Goal: Information Seeking & Learning: Check status

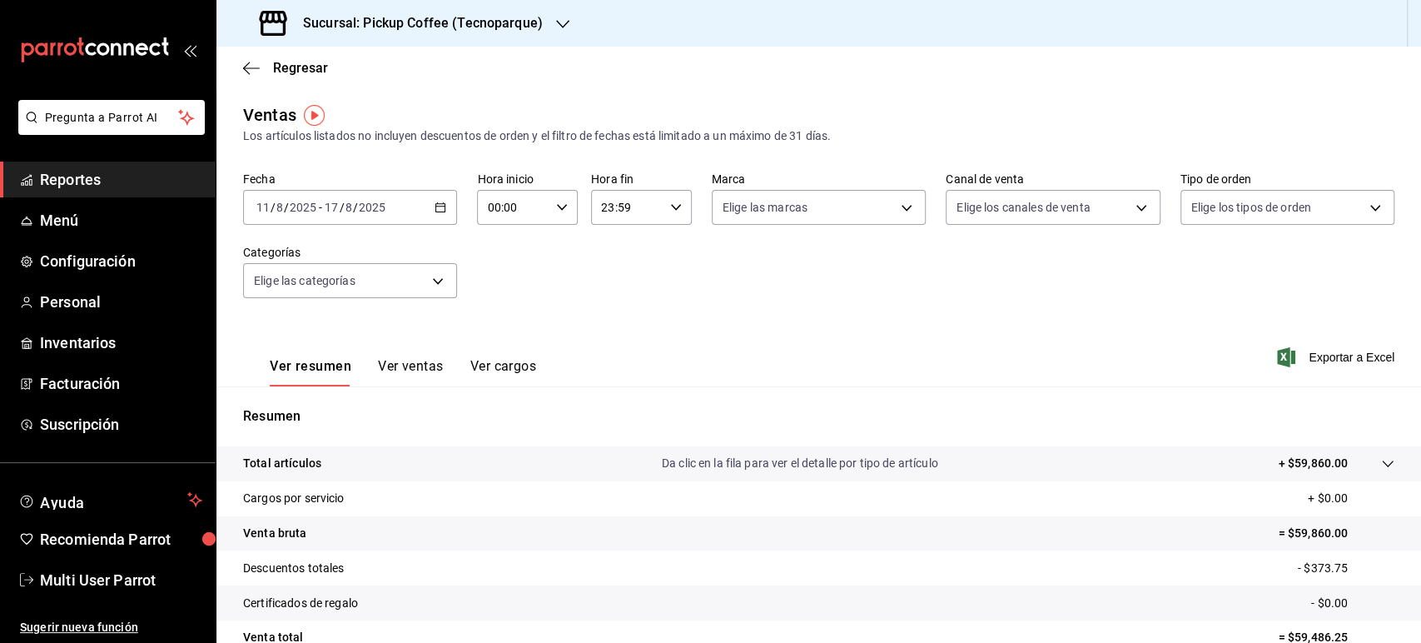
click at [441, 213] on div "2025-08-11 11 / 8 / 2025 - 2025-08-17 17 / 8 / 2025" at bounding box center [350, 207] width 214 height 35
click at [578, 12] on div "Sucursal: Pickup Coffee (Tecnoparque)" at bounding box center [818, 23] width 1204 height 47
click at [556, 25] on icon "button" at bounding box center [562, 23] width 13 height 13
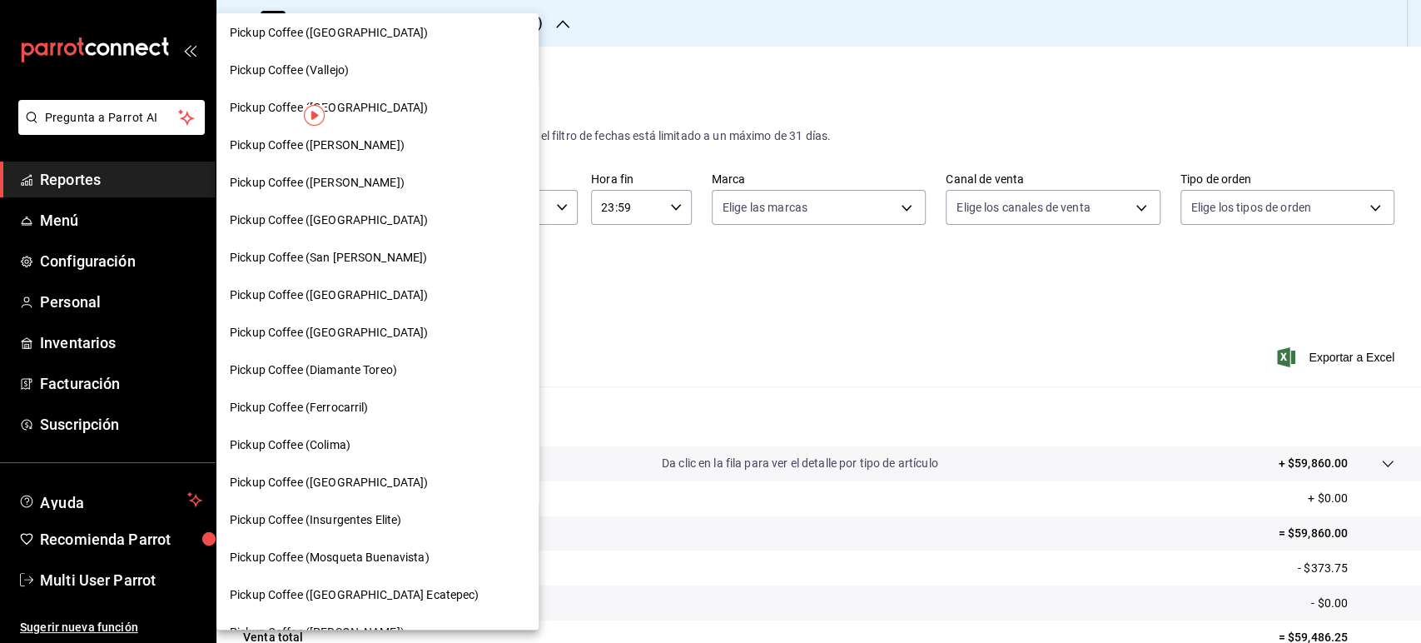
scroll to position [546, 0]
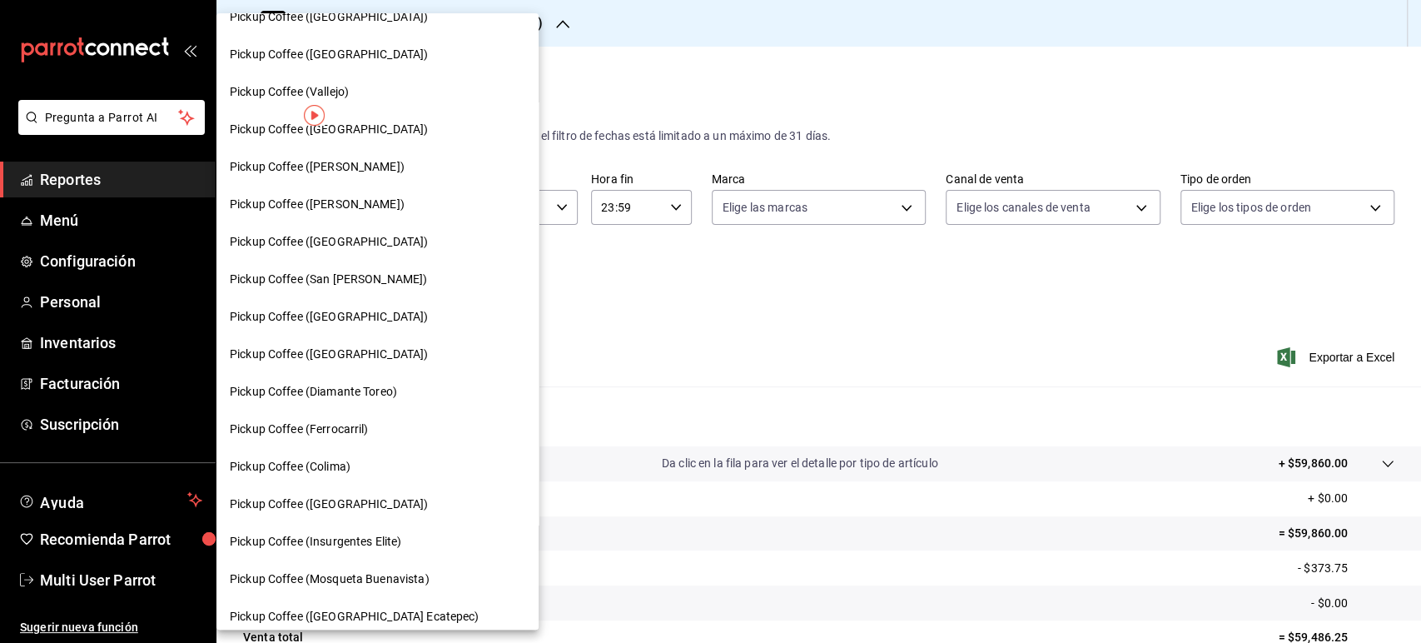
click at [378, 158] on span "Pickup Coffee ([PERSON_NAME])" at bounding box center [317, 166] width 175 height 17
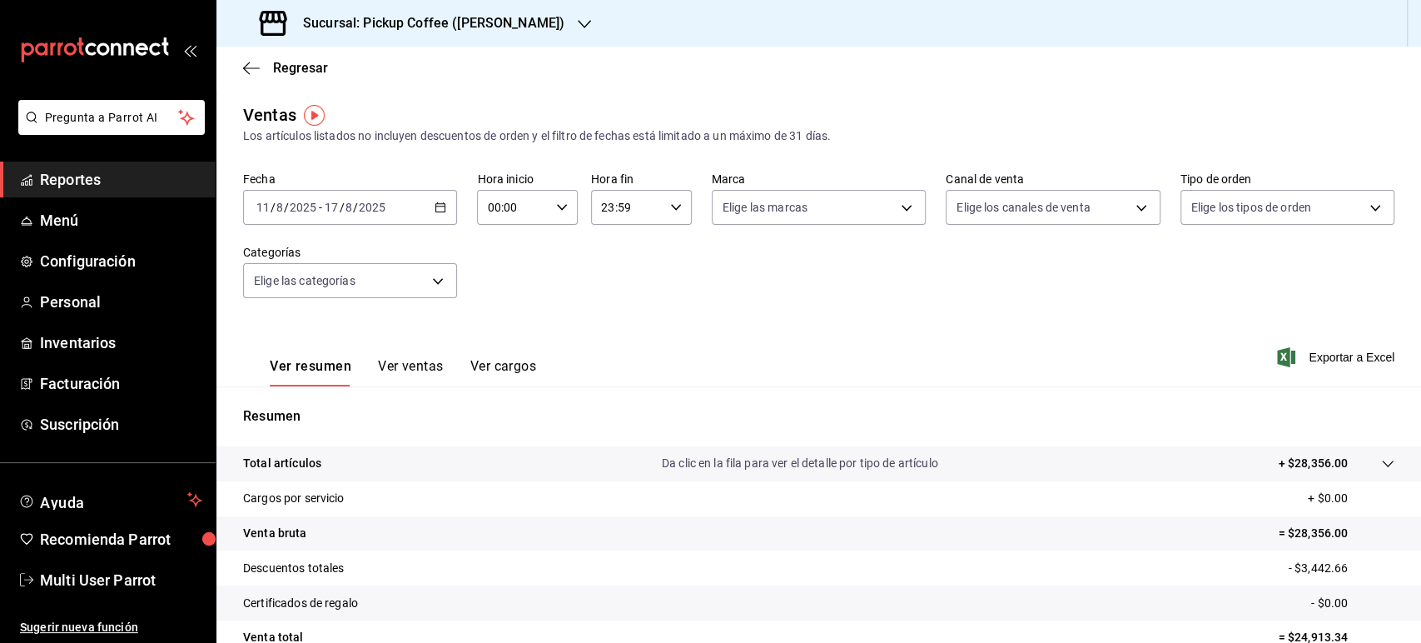
click at [468, 34] on div "Sucursal: Pickup Coffee ([PERSON_NAME])" at bounding box center [414, 23] width 368 height 47
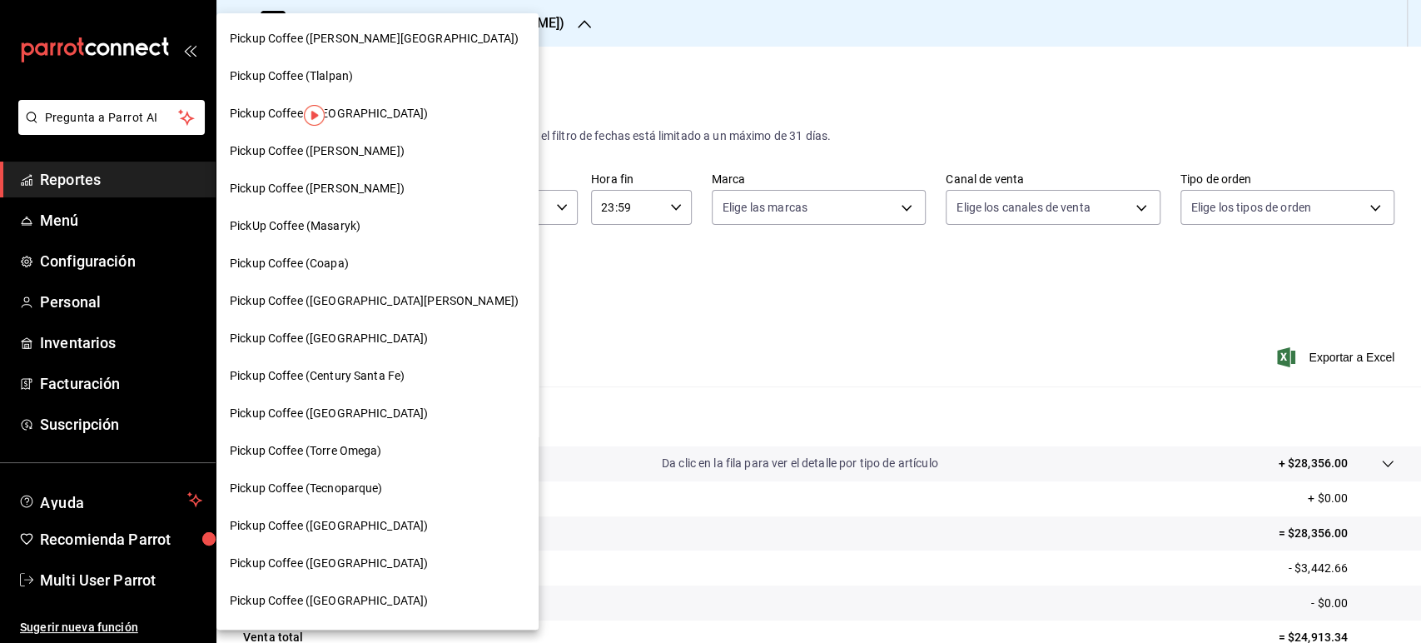
scroll to position [539, 0]
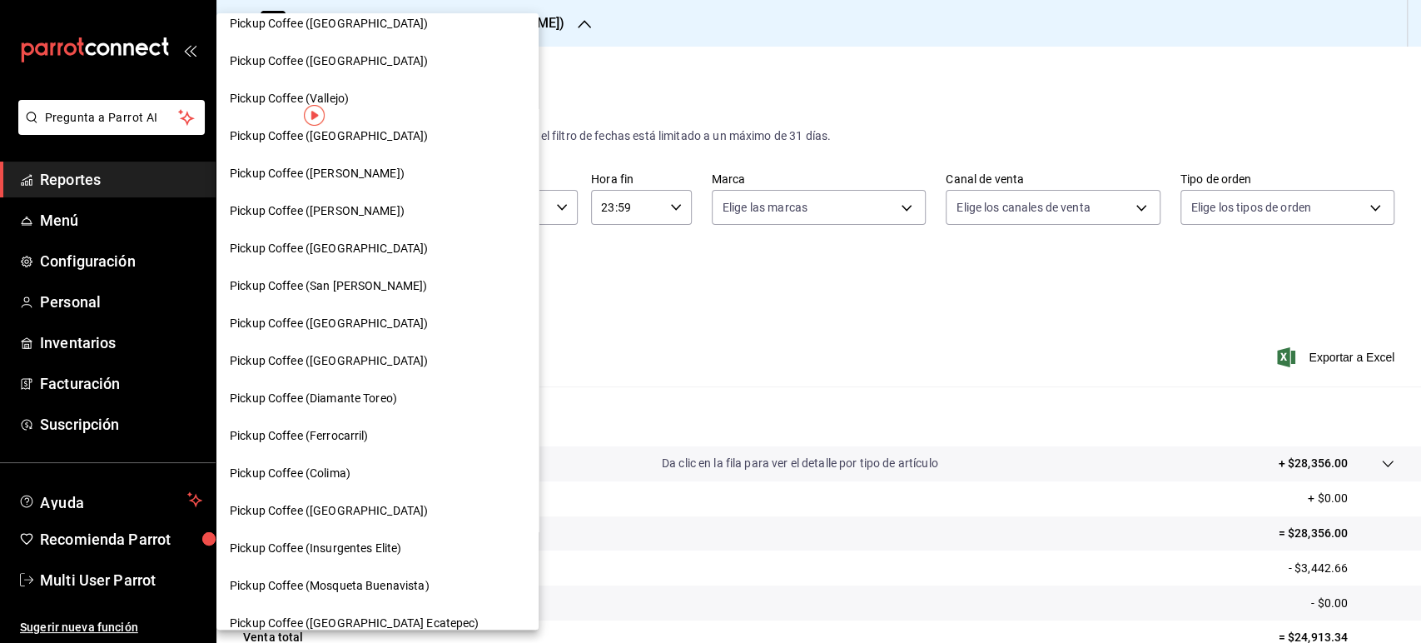
click at [344, 464] on span "Pickup Coffee (Colima)" at bounding box center [290, 472] width 121 height 17
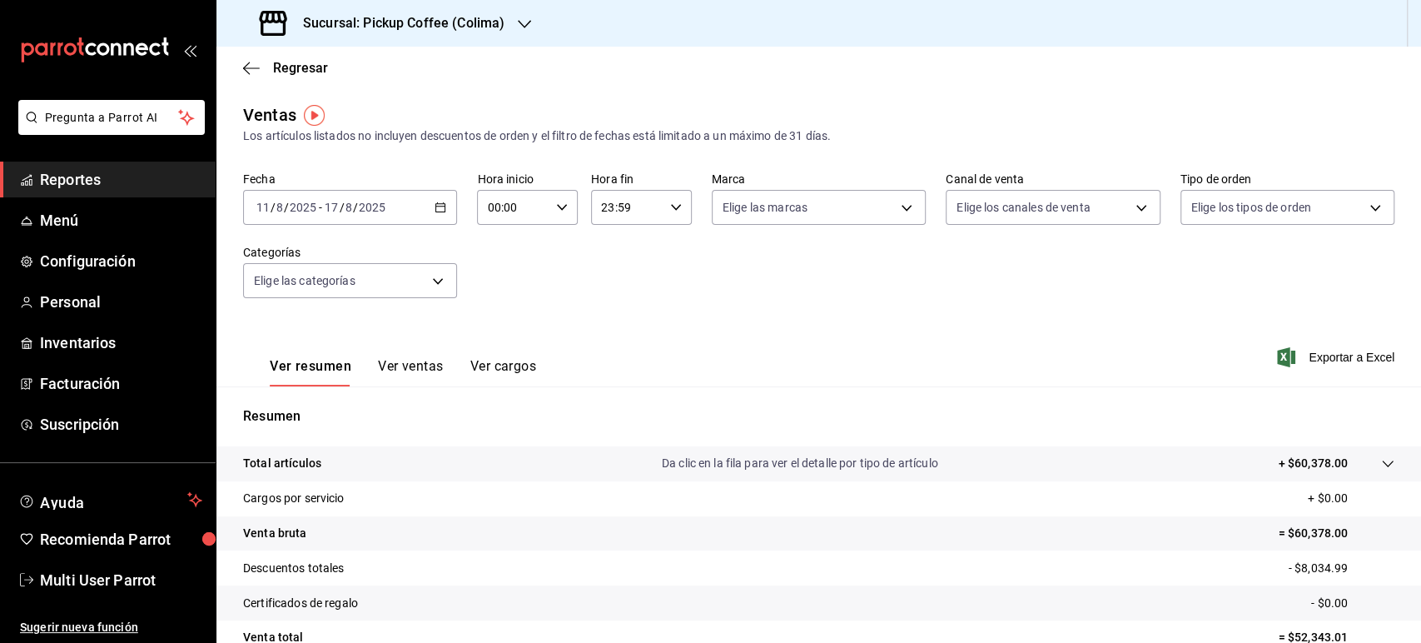
click at [470, 15] on h3 "Sucursal: Pickup Coffee (Colima)" at bounding box center [397, 23] width 215 height 20
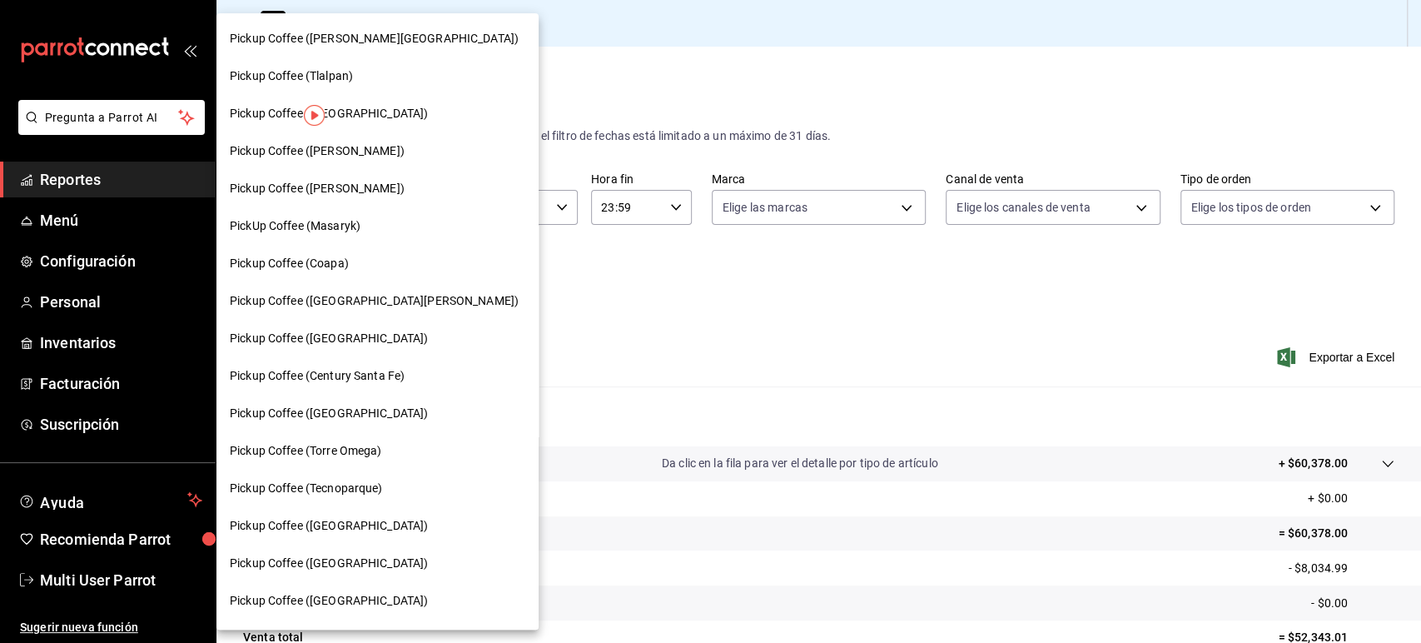
scroll to position [539, 0]
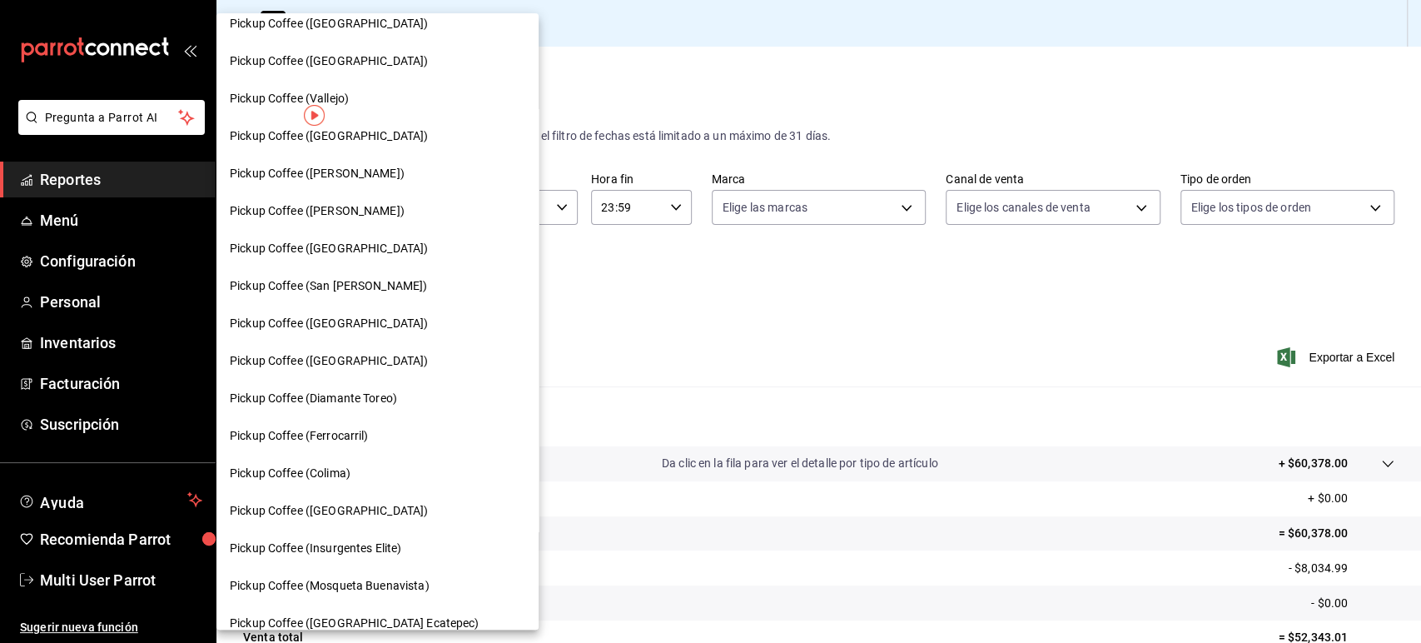
click at [393, 521] on div "Pickup Coffee ([GEOGRAPHIC_DATA])" at bounding box center [377, 510] width 322 height 37
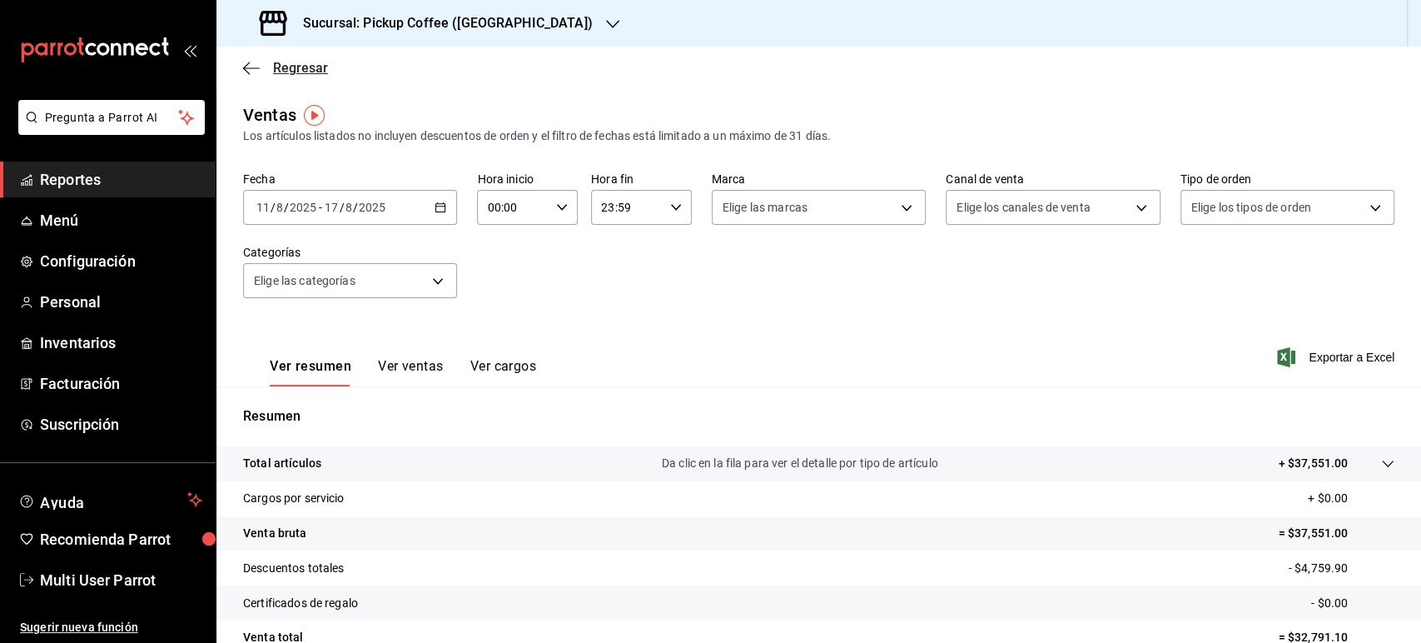
click at [288, 63] on span "Regresar" at bounding box center [300, 68] width 55 height 16
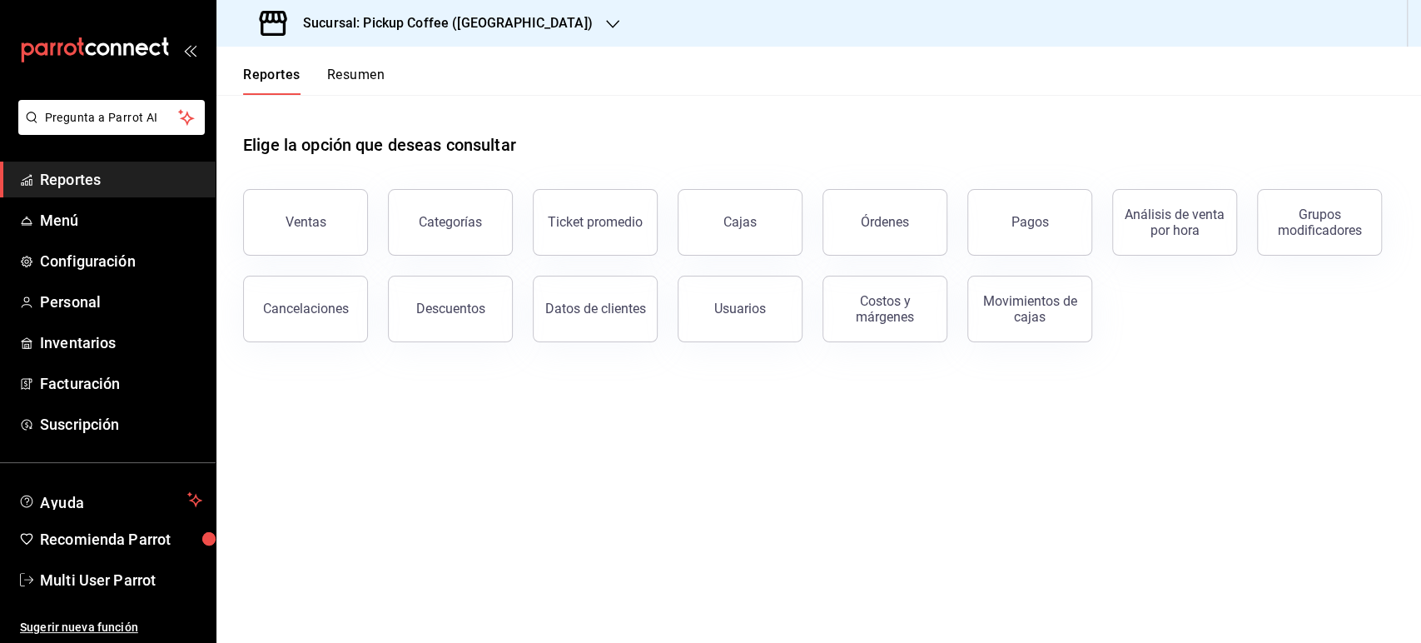
click at [348, 92] on button "Resumen" at bounding box center [355, 81] width 57 height 28
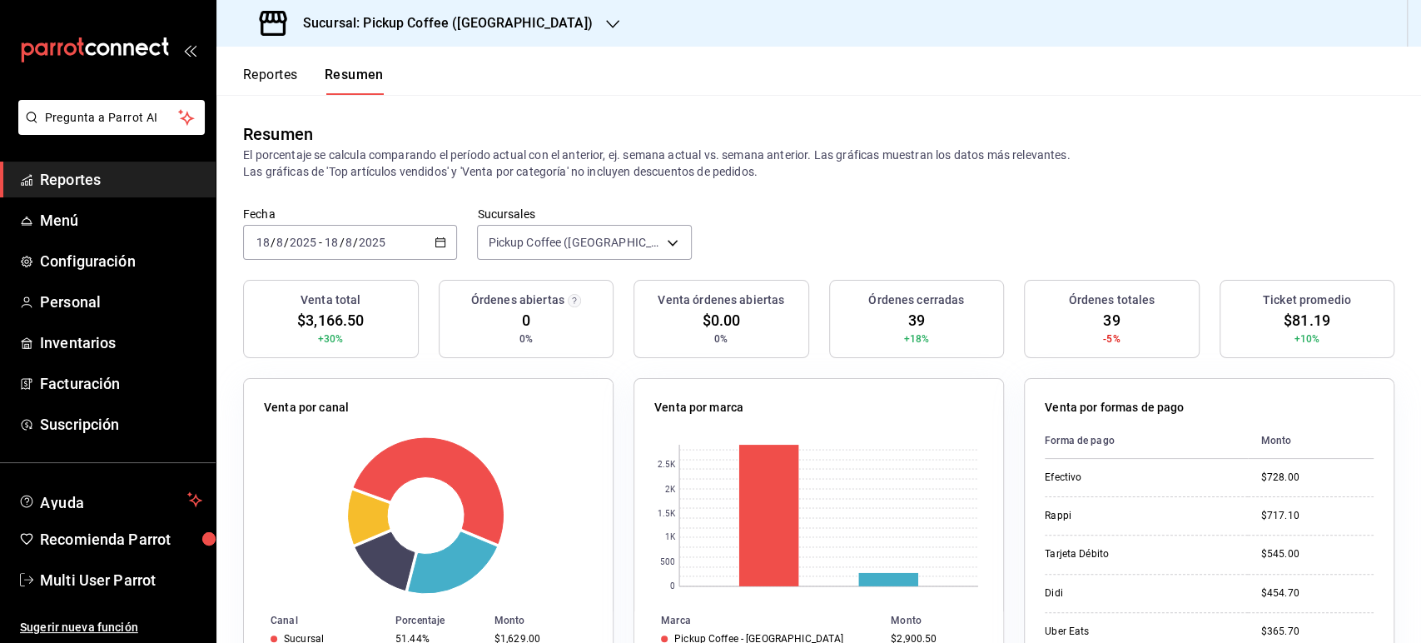
click at [435, 238] on \(Stroke\) "button" at bounding box center [440, 242] width 10 height 9
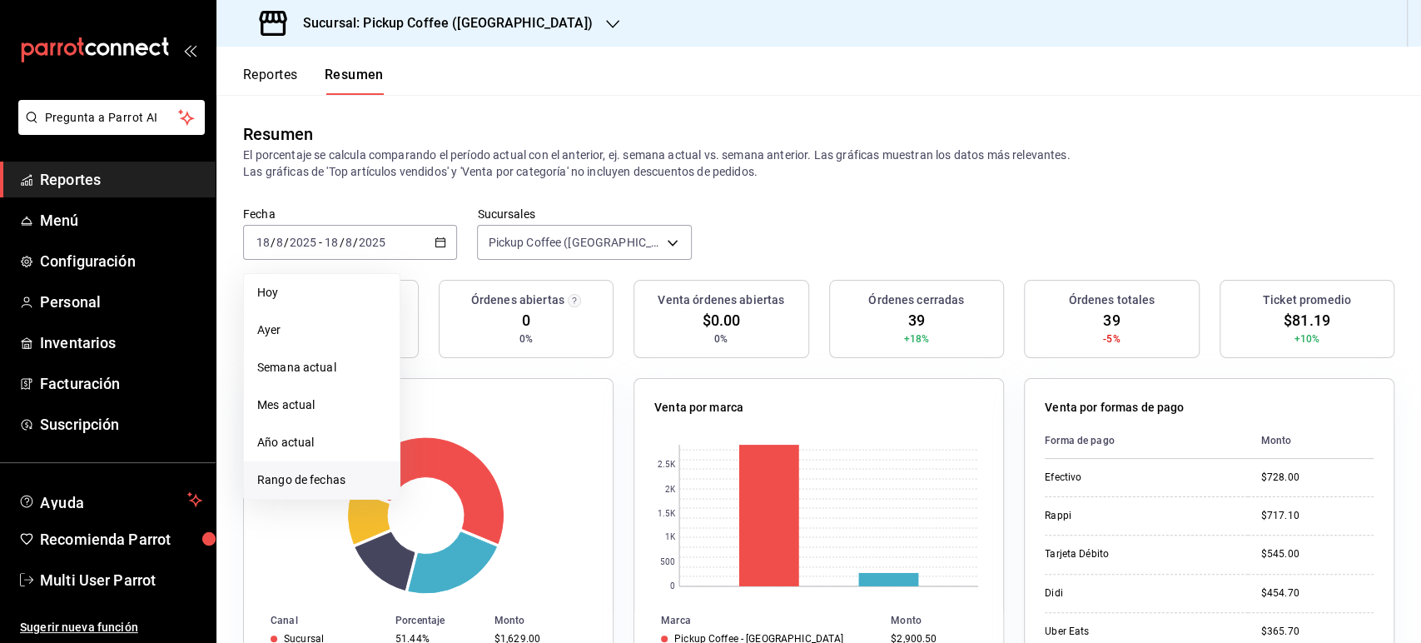
click at [342, 481] on span "Rango de fechas" at bounding box center [321, 479] width 129 height 17
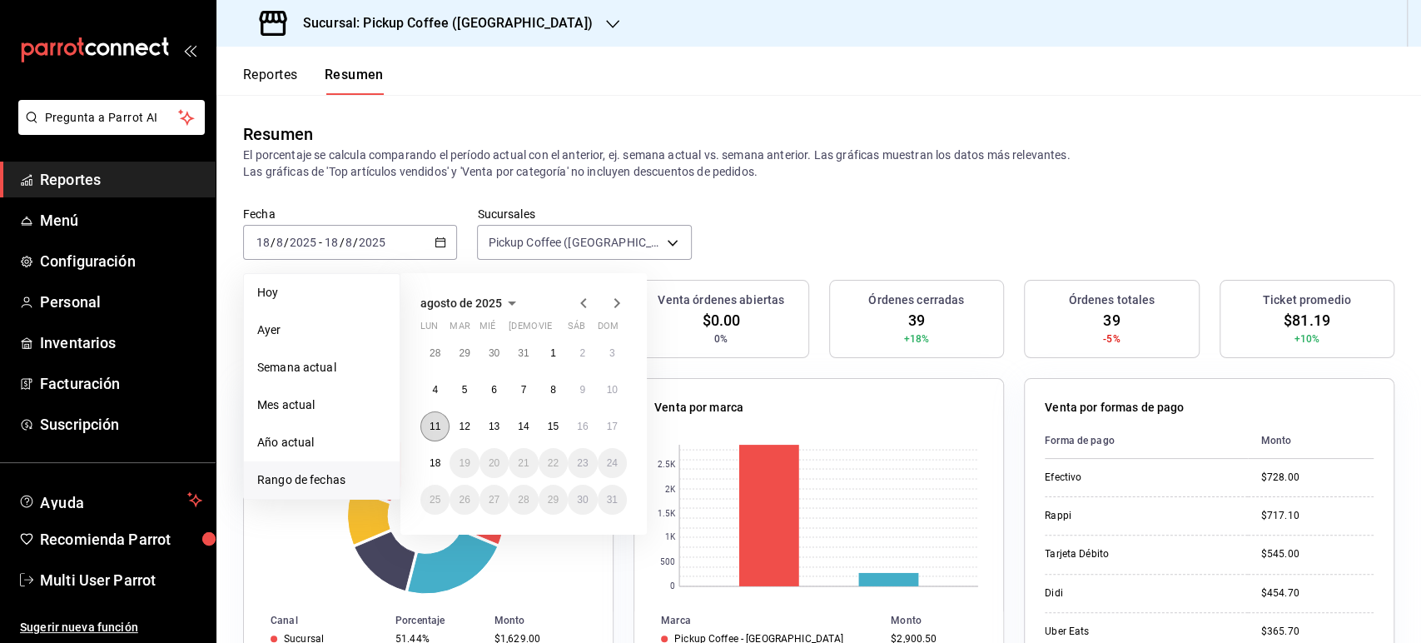
click at [443, 431] on button "11" at bounding box center [434, 426] width 29 height 30
click at [618, 419] on button "17" at bounding box center [612, 426] width 29 height 30
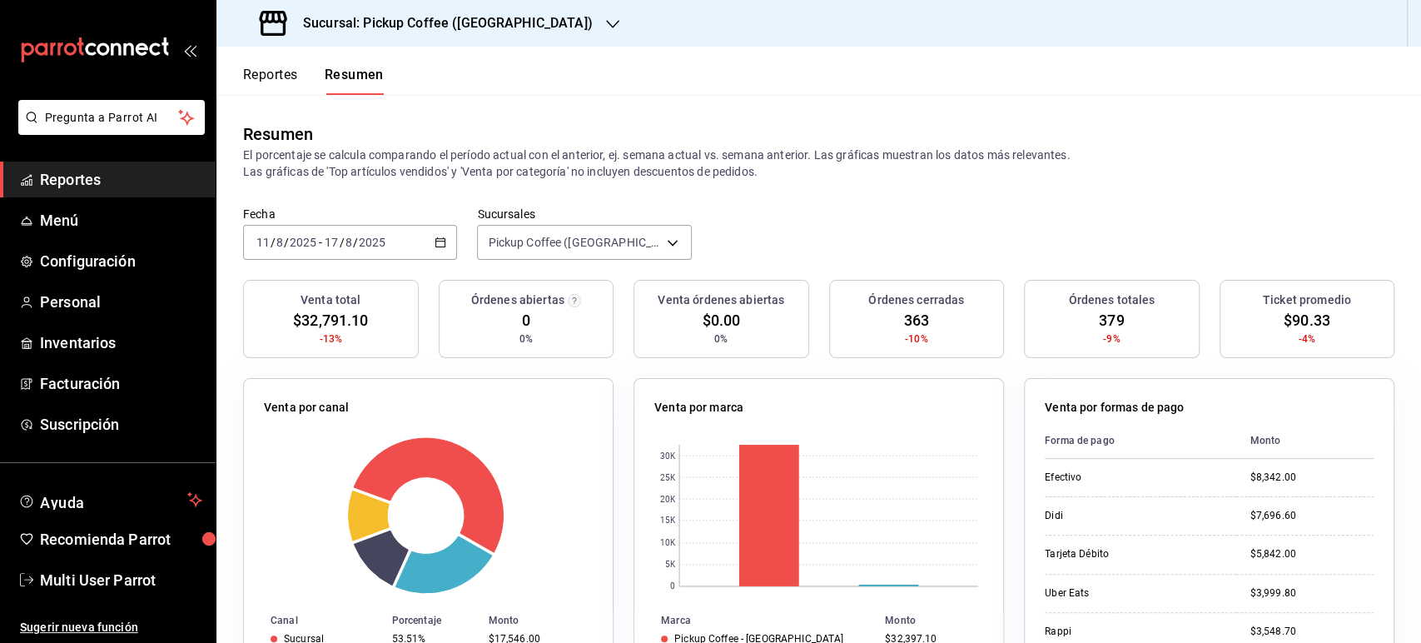
click at [468, 22] on h3 "Sucursal: Pickup Coffee (Montevideo)" at bounding box center [441, 23] width 303 height 20
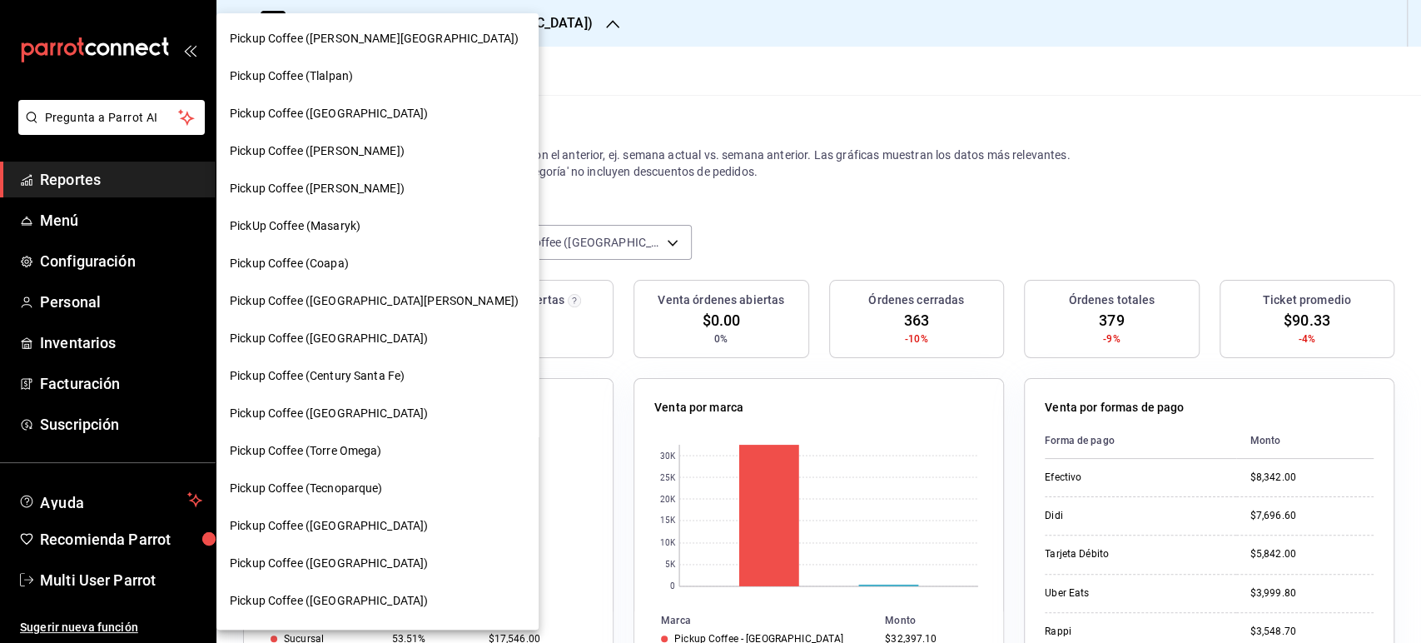
click at [525, 42] on div at bounding box center [710, 321] width 1421 height 643
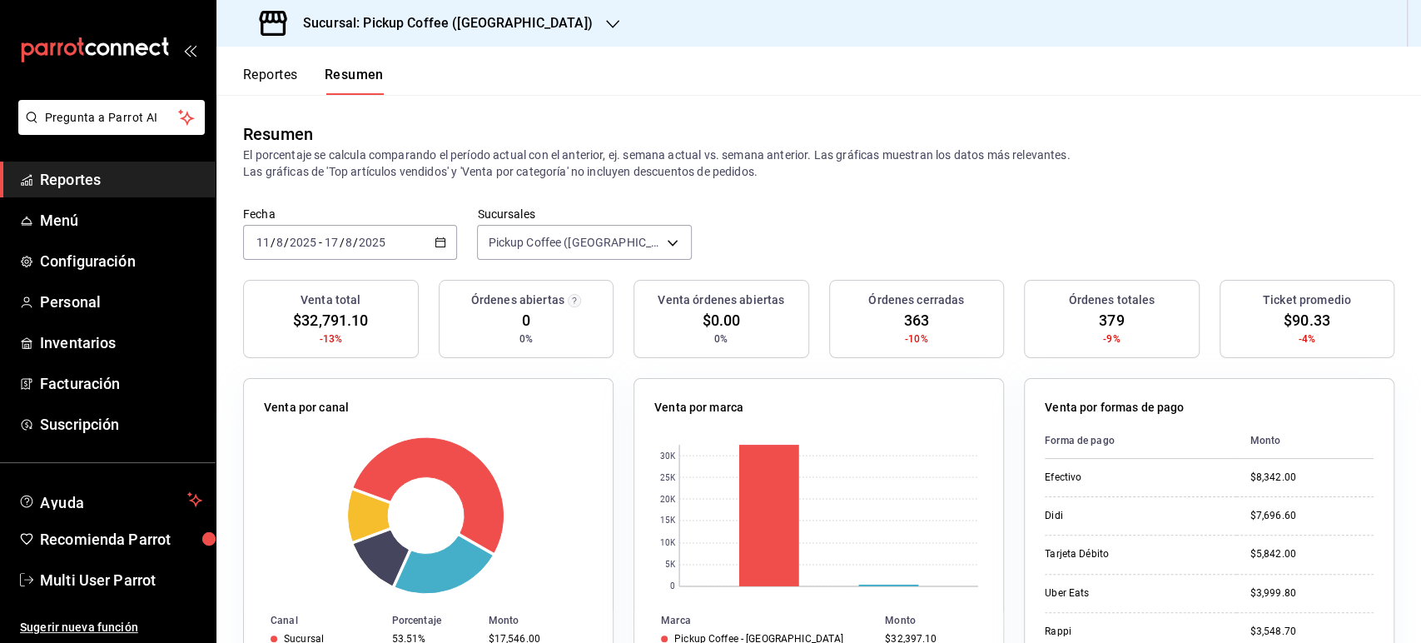
click at [265, 76] on button "Reportes" at bounding box center [270, 81] width 55 height 28
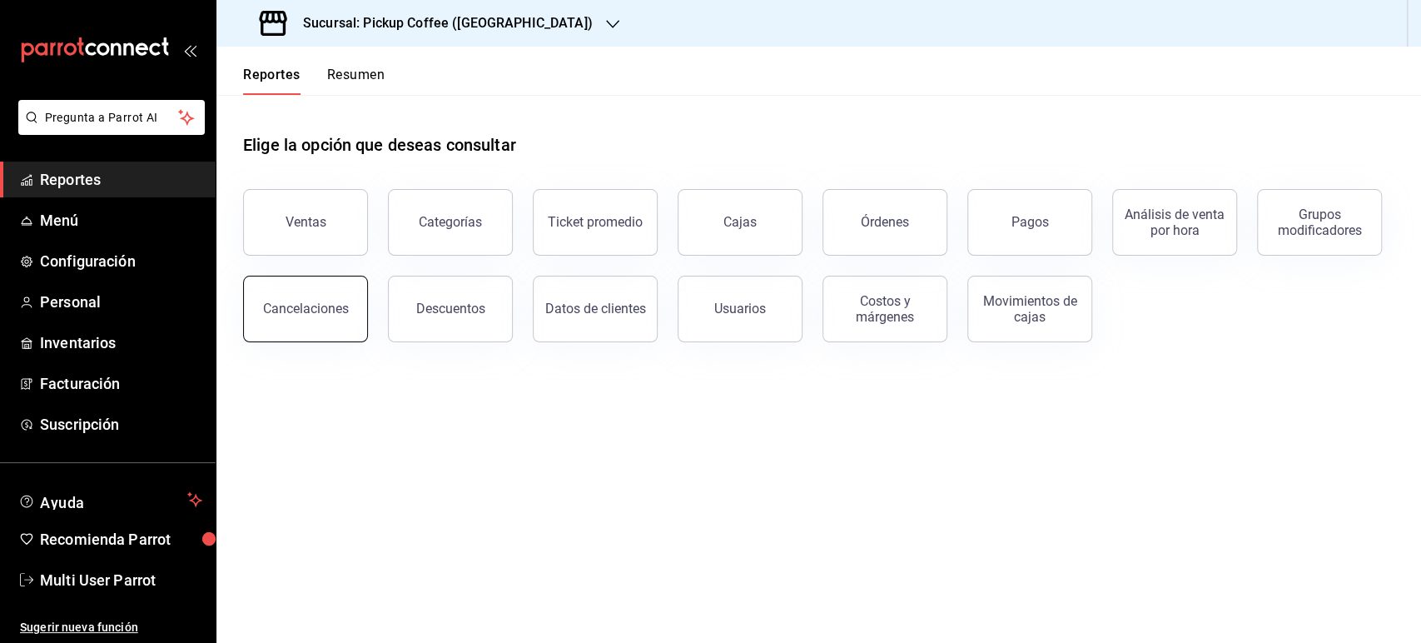
click at [317, 306] on div "Cancelaciones" at bounding box center [306, 308] width 86 height 16
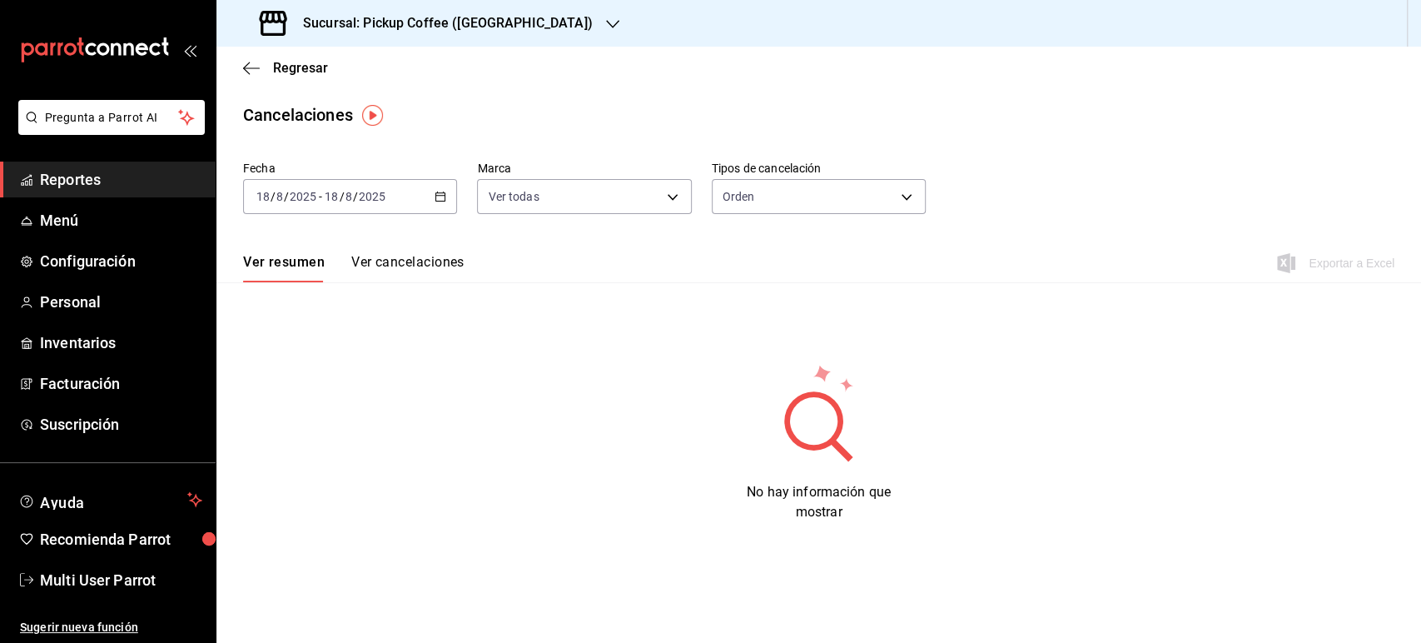
click at [442, 211] on div "[DATE] [DATE] - [DATE] [DATE]" at bounding box center [350, 196] width 214 height 35
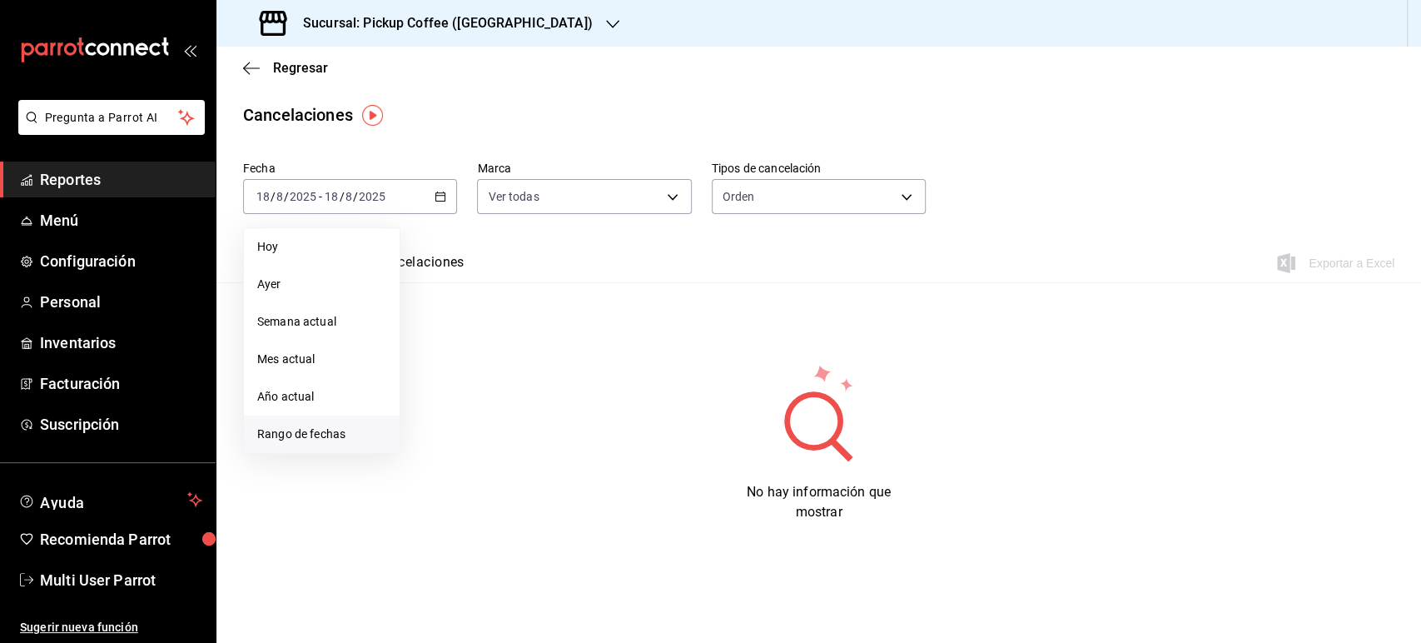
click at [347, 429] on span "Rango de fechas" at bounding box center [321, 433] width 129 height 17
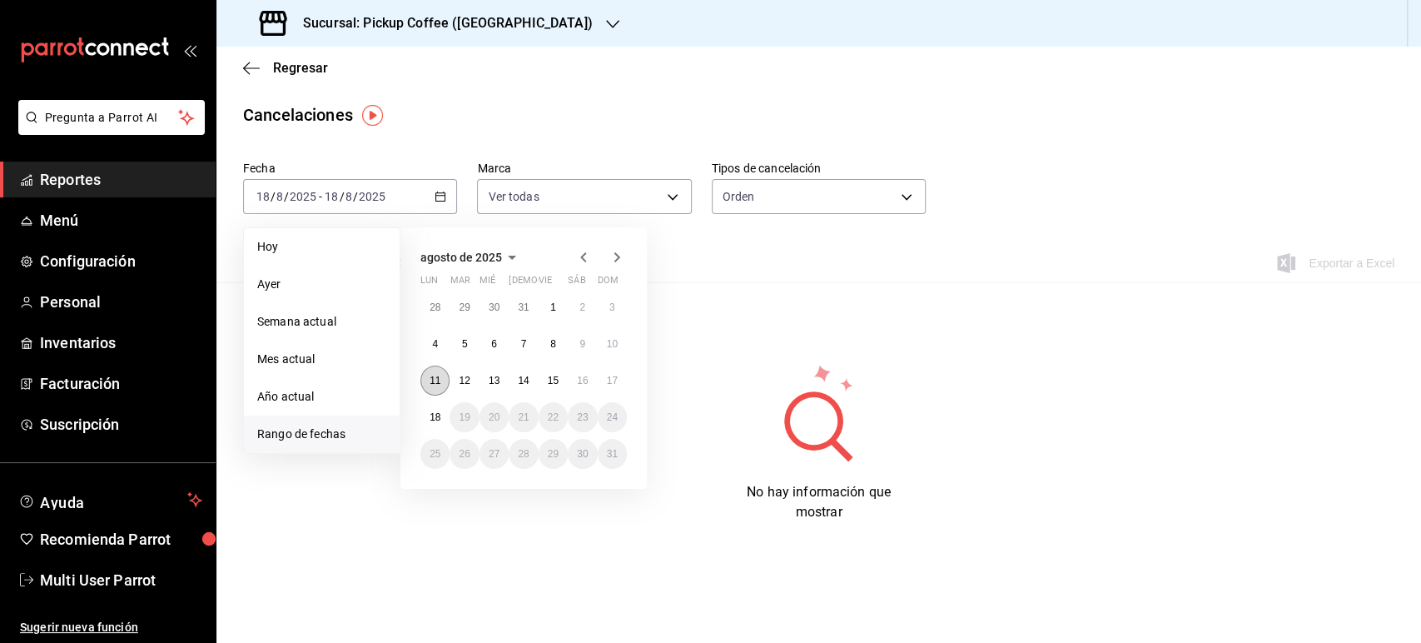
click at [444, 379] on button "11" at bounding box center [434, 380] width 29 height 30
click at [617, 375] on abbr "17" at bounding box center [612, 381] width 11 height 12
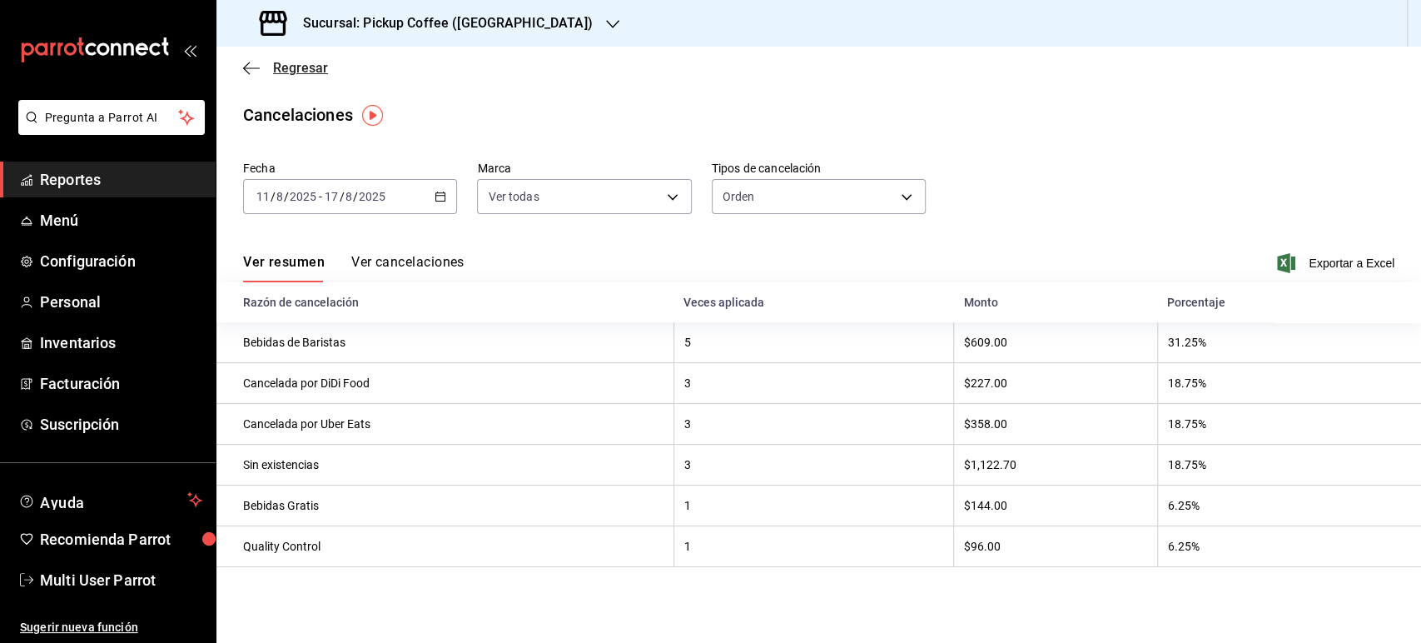
click at [301, 74] on span "Regresar" at bounding box center [300, 68] width 55 height 16
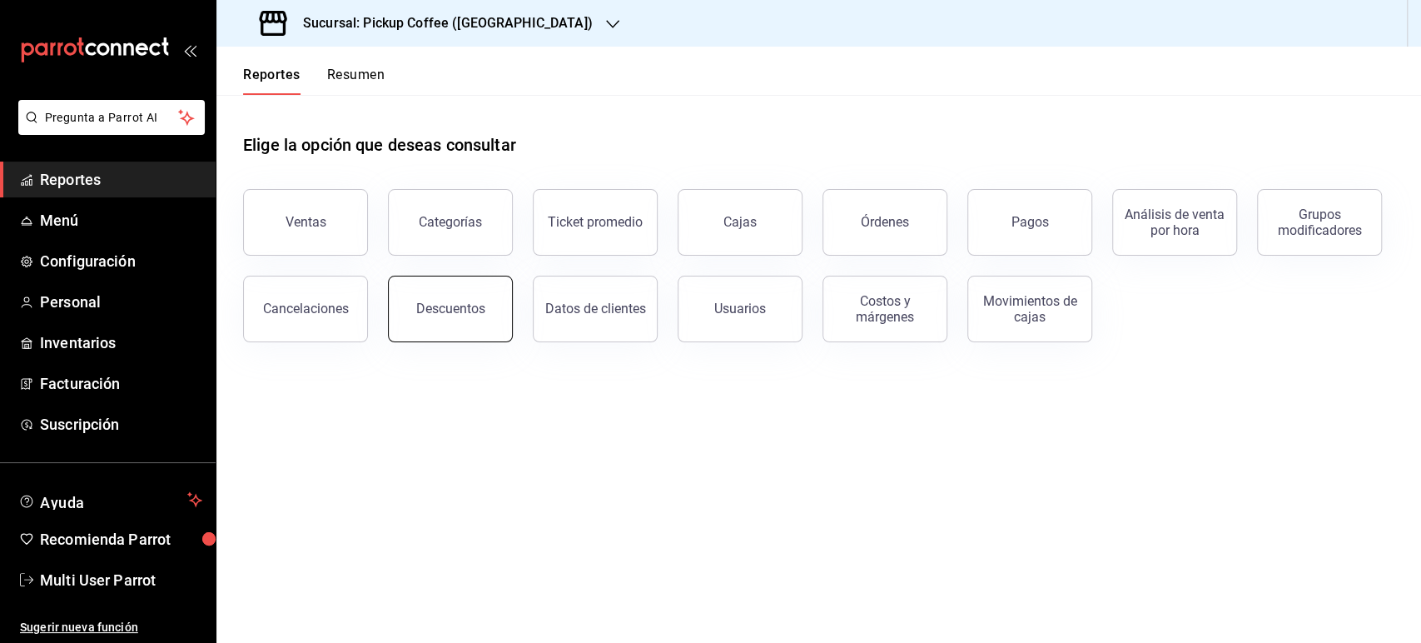
click at [512, 313] on div "Descuentos" at bounding box center [440, 299] width 145 height 87
click at [463, 330] on button "Descuentos" at bounding box center [450, 308] width 125 height 67
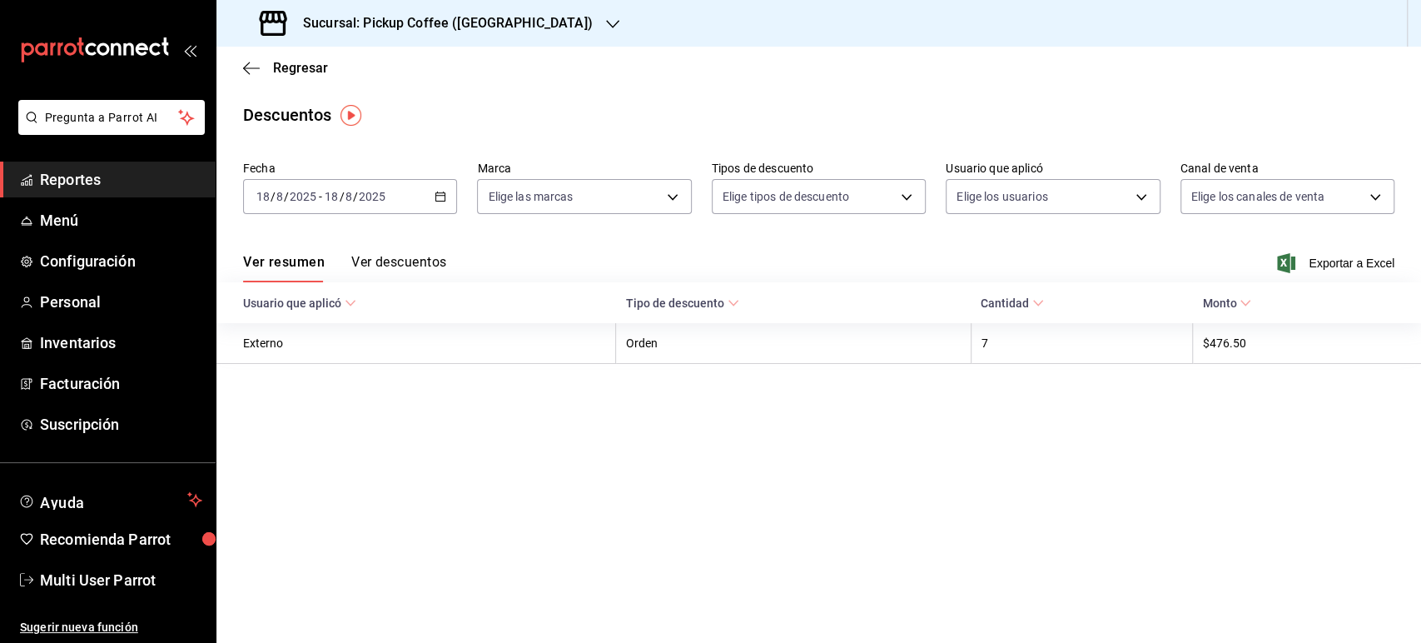
click at [431, 199] on div "[DATE] [DATE] - [DATE] [DATE]" at bounding box center [350, 196] width 214 height 35
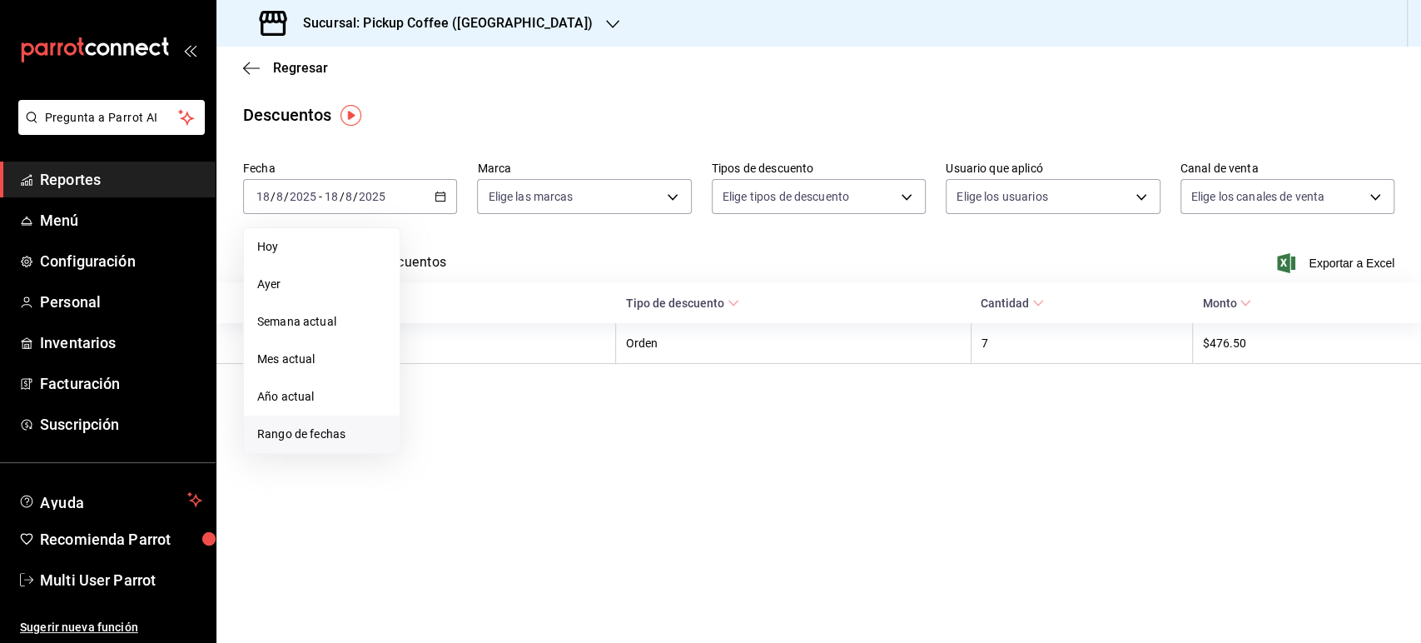
click at [340, 430] on span "Rango de fechas" at bounding box center [321, 433] width 129 height 17
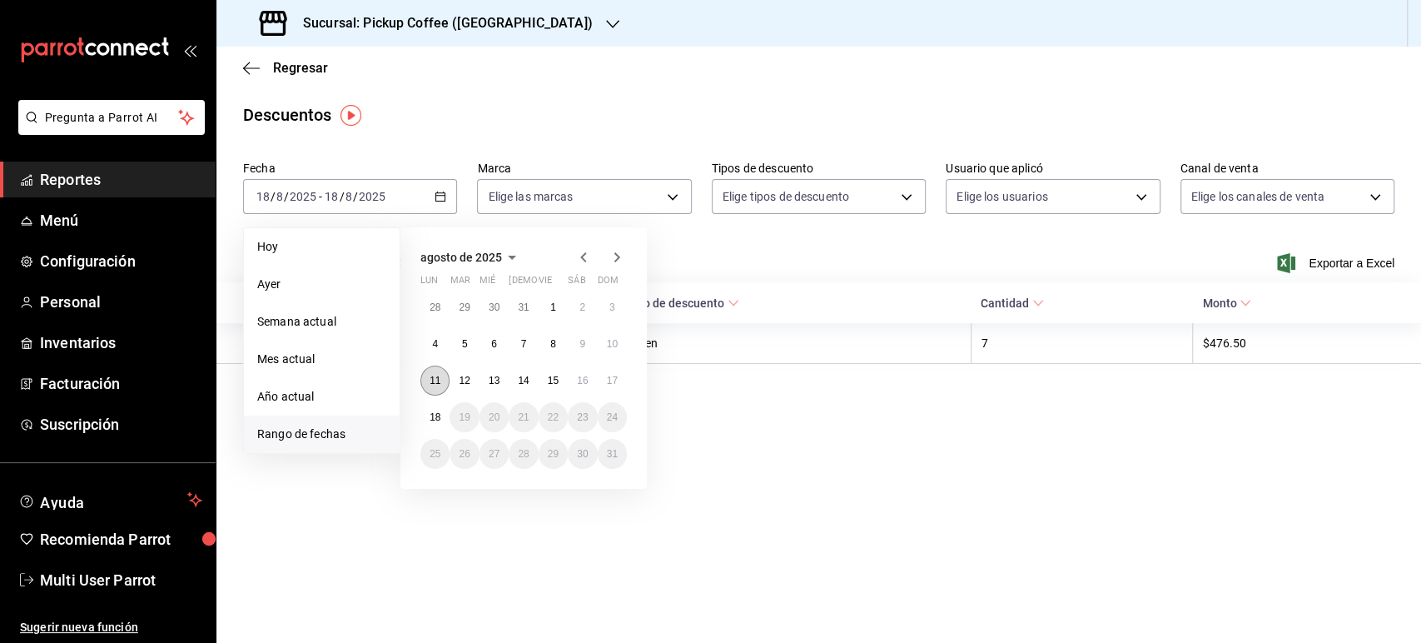
click at [443, 384] on button "11" at bounding box center [434, 380] width 29 height 30
click at [611, 383] on abbr "17" at bounding box center [612, 381] width 11 height 12
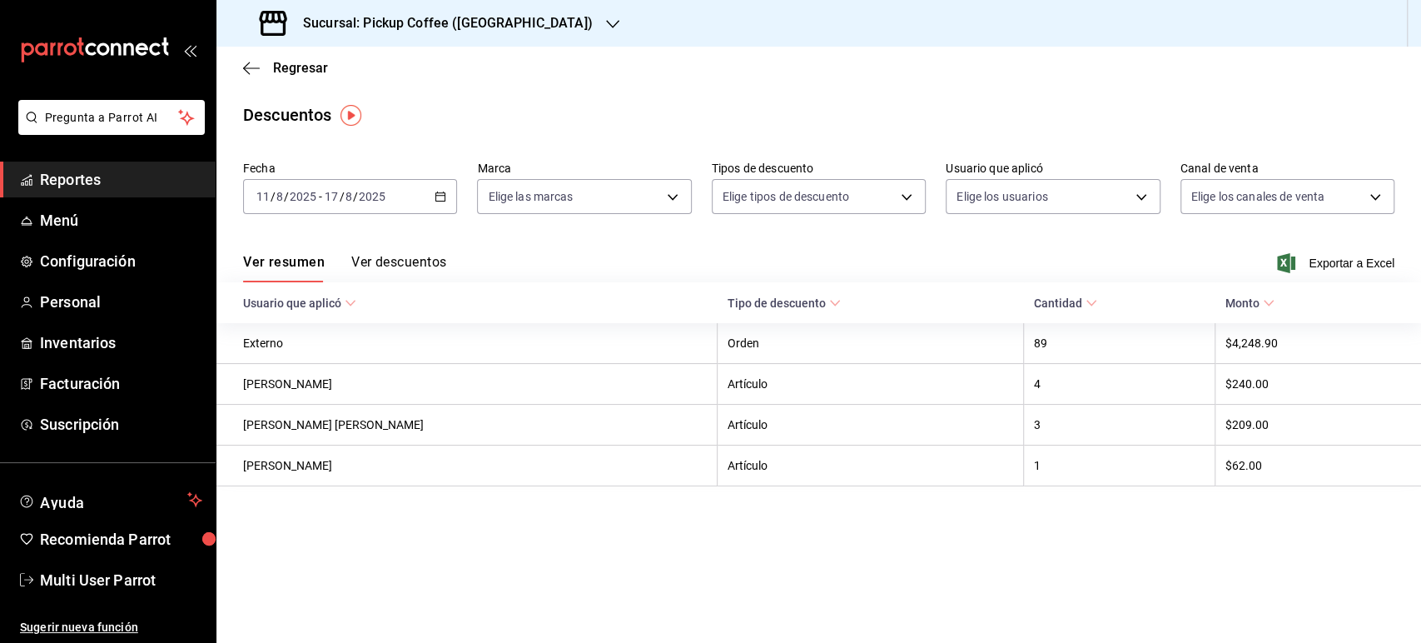
click at [506, 24] on h3 "Sucursal: Pickup Coffee (Montevideo)" at bounding box center [441, 23] width 303 height 20
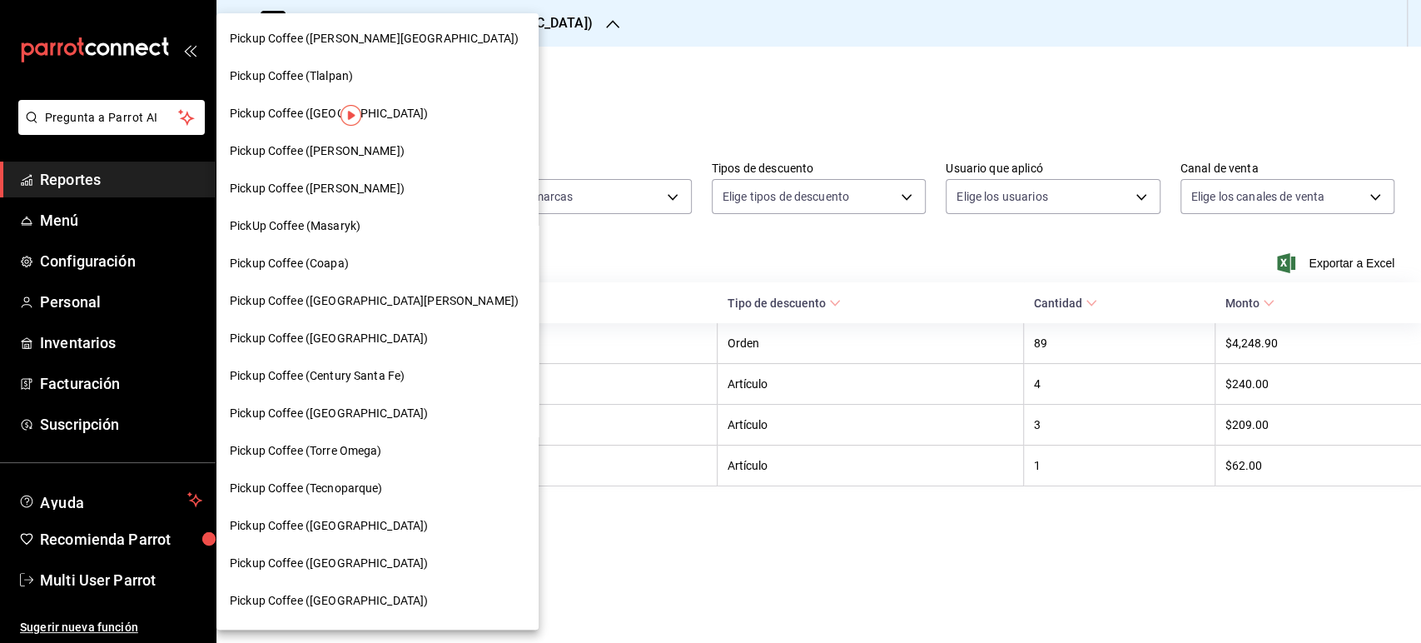
click at [315, 409] on span "Pickup Coffee ([GEOGRAPHIC_DATA])" at bounding box center [329, 412] width 198 height 17
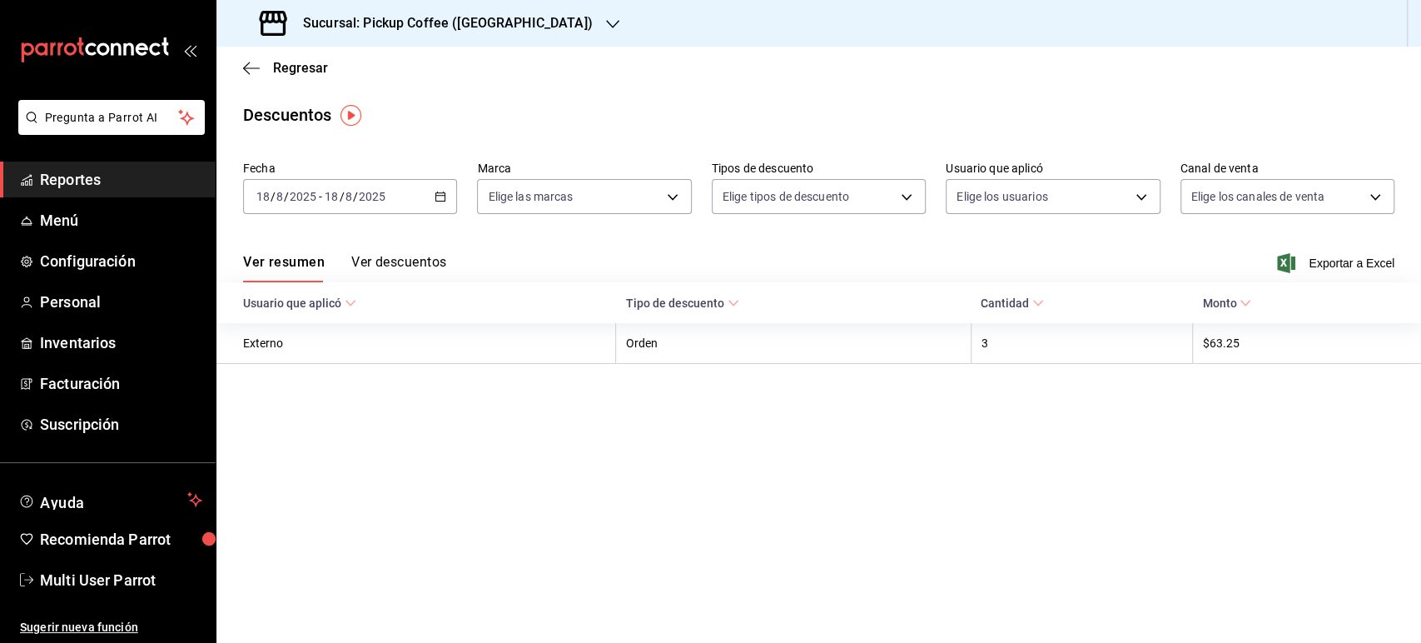
click at [434, 195] on icon "button" at bounding box center [440, 197] width 12 height 12
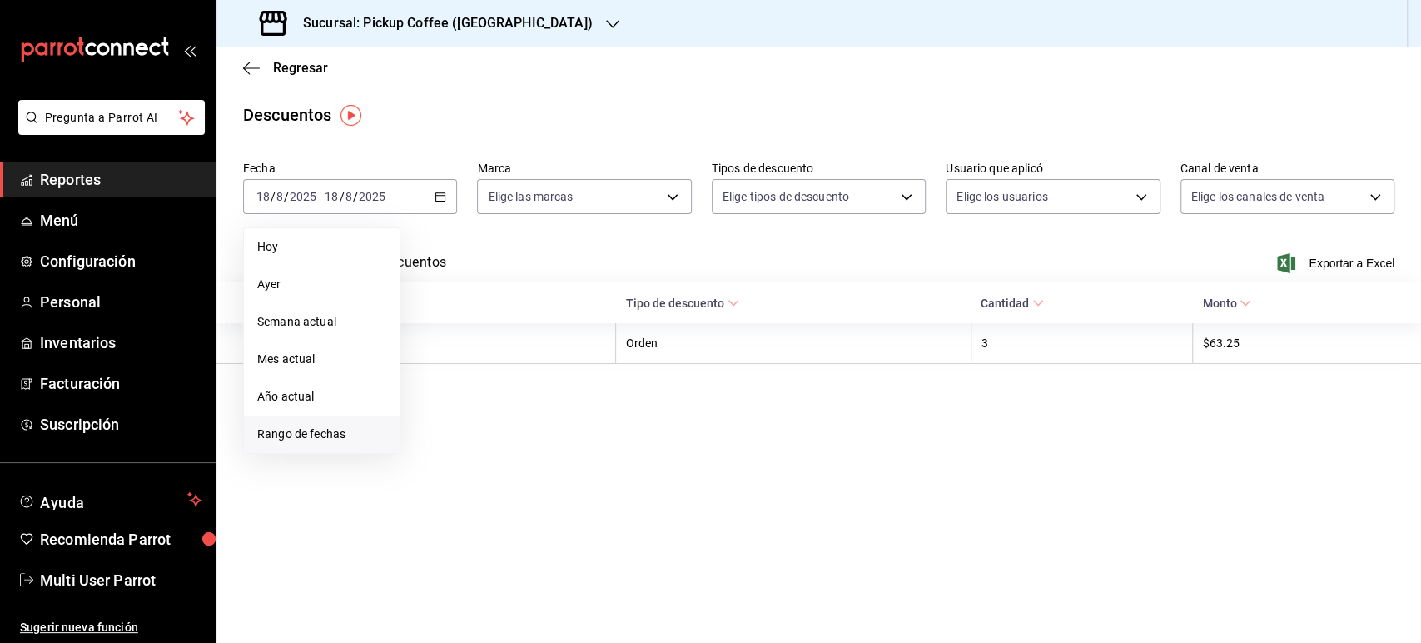
click at [326, 434] on span "Rango de fechas" at bounding box center [321, 433] width 129 height 17
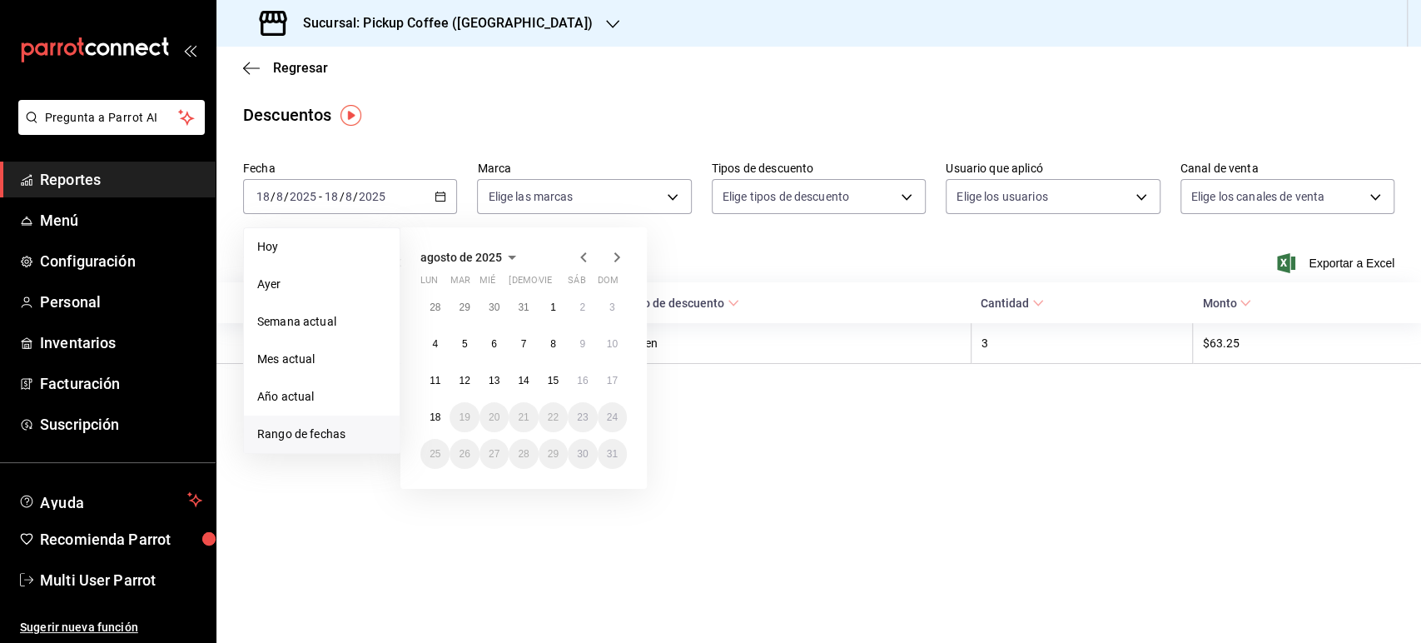
click at [449, 374] on div "28 29 30 31 1 2 3 4 5 6 7 8 9 10 11 12 13 14 15 16 17 18 19 20 21 22 23 24 25 2…" at bounding box center [523, 380] width 206 height 176
click at [444, 375] on button "11" at bounding box center [434, 380] width 29 height 30
click at [602, 385] on button "17" at bounding box center [612, 380] width 29 height 30
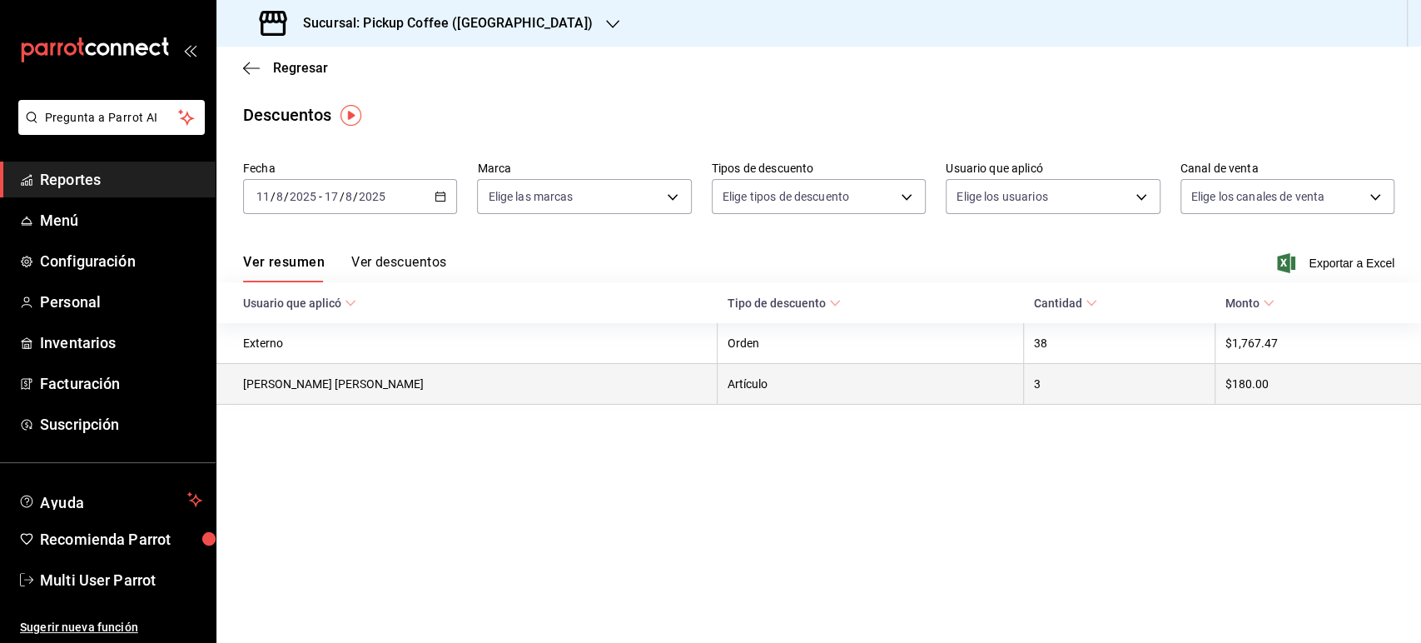
click at [856, 385] on th "Artículo" at bounding box center [870, 384] width 306 height 41
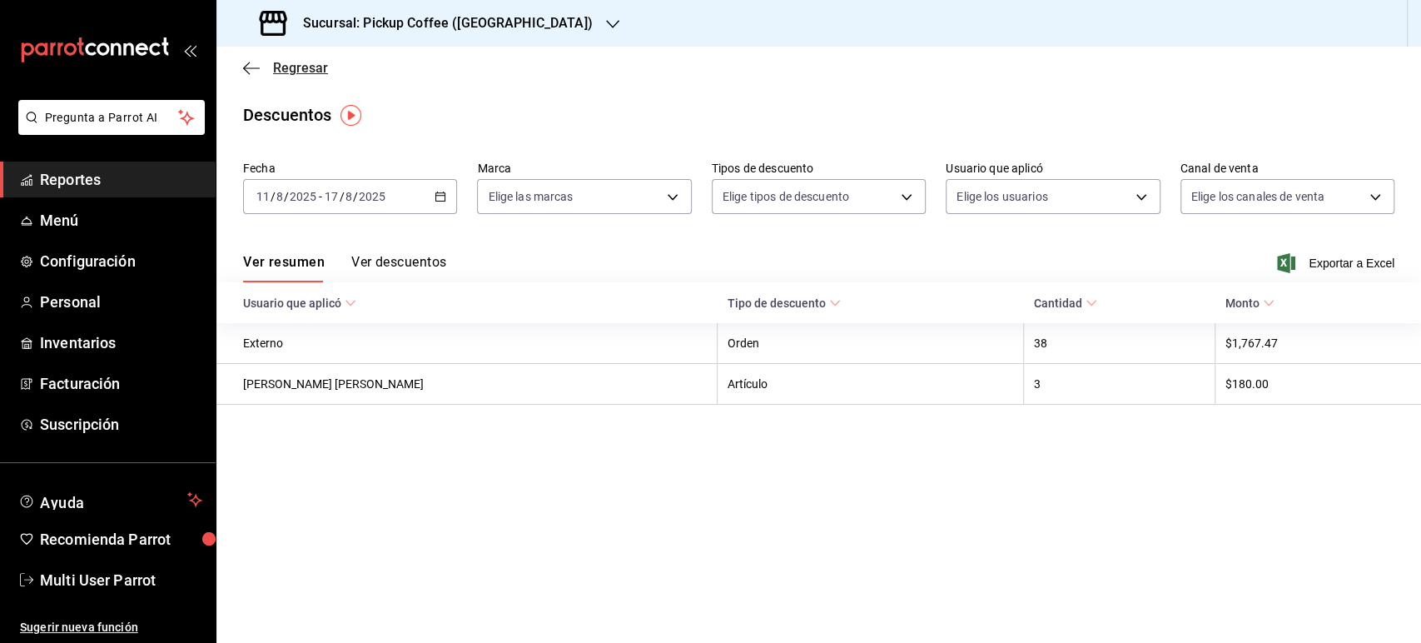
click at [256, 66] on icon "button" at bounding box center [251, 68] width 17 height 15
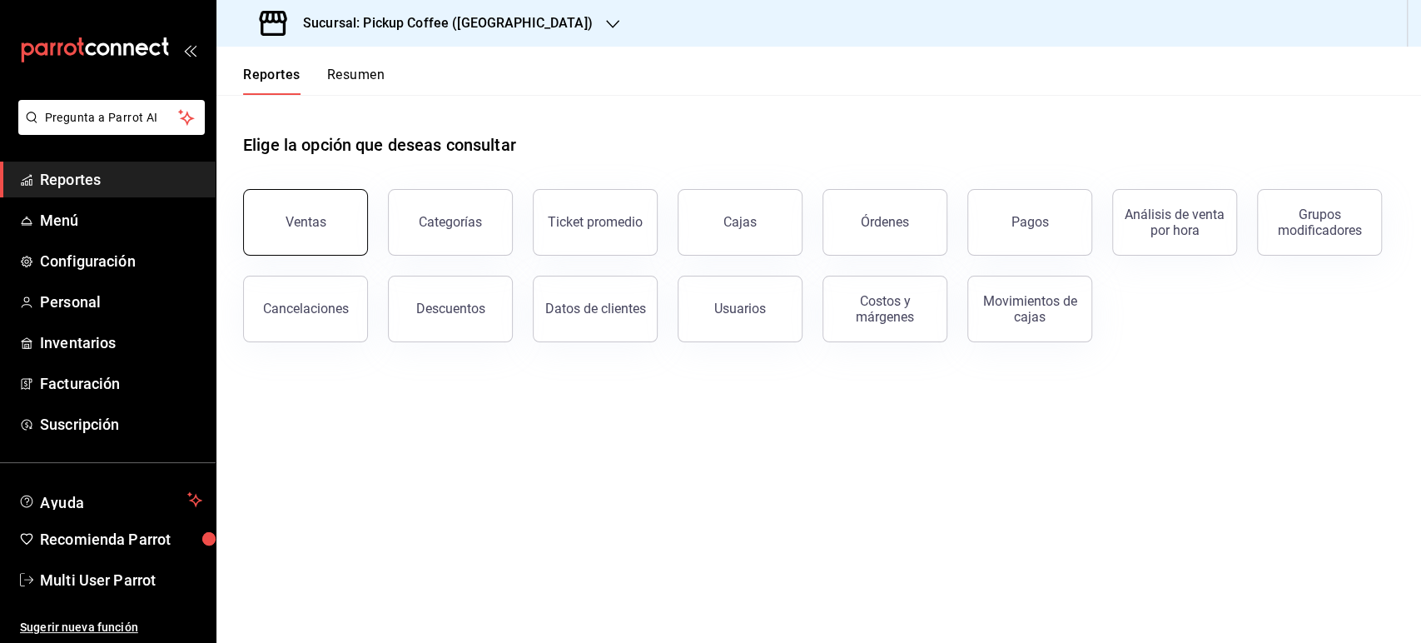
click at [330, 205] on button "Ventas" at bounding box center [305, 222] width 125 height 67
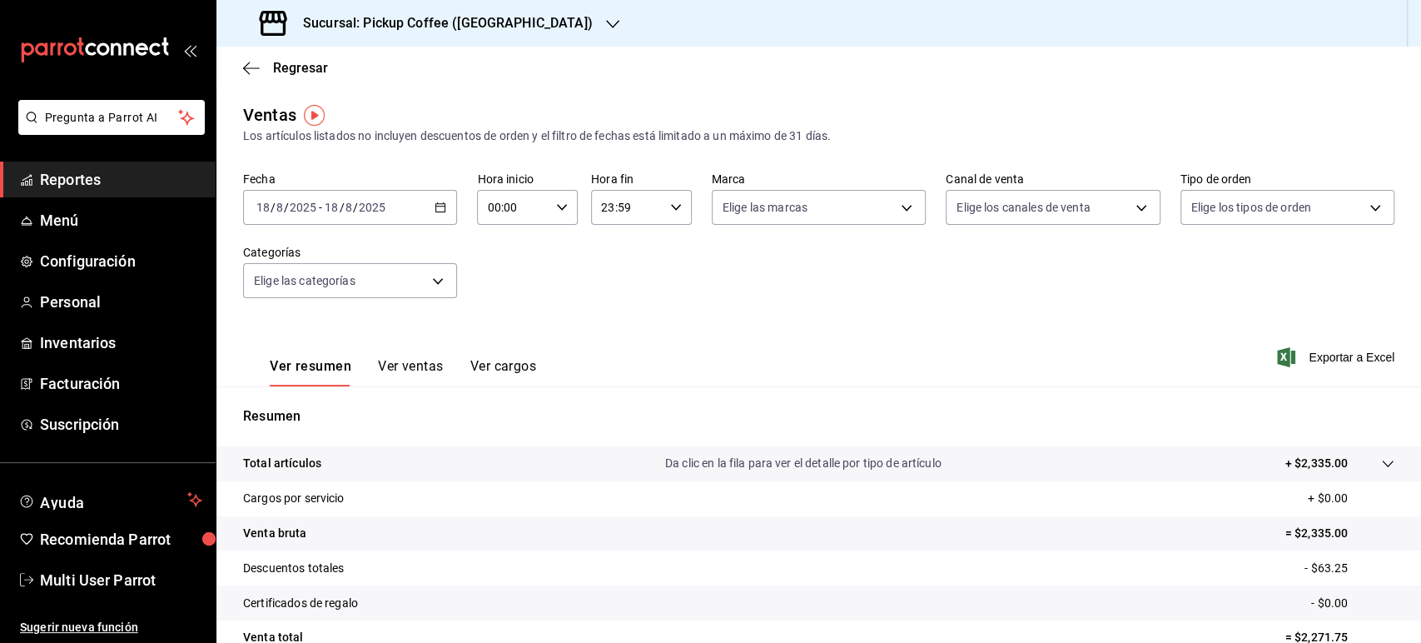
click at [434, 217] on div "[DATE] [DATE] - [DATE] [DATE]" at bounding box center [350, 207] width 214 height 35
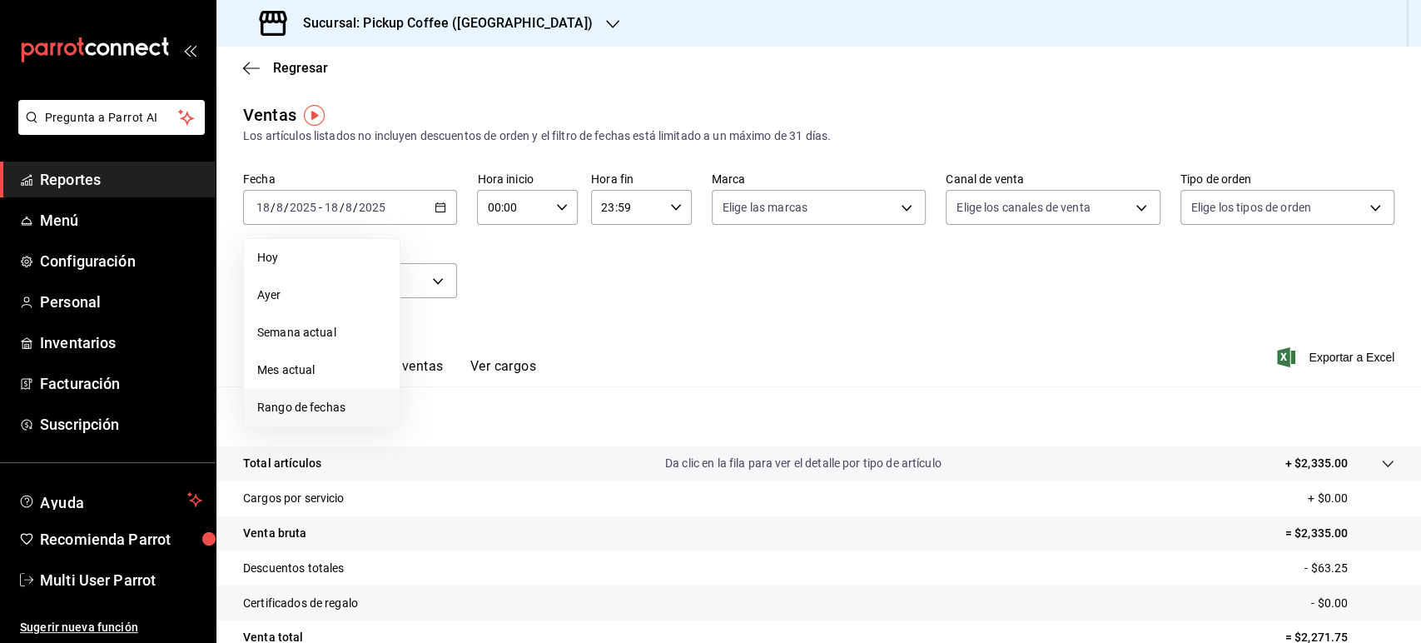
click at [358, 404] on span "Rango de fechas" at bounding box center [321, 407] width 129 height 17
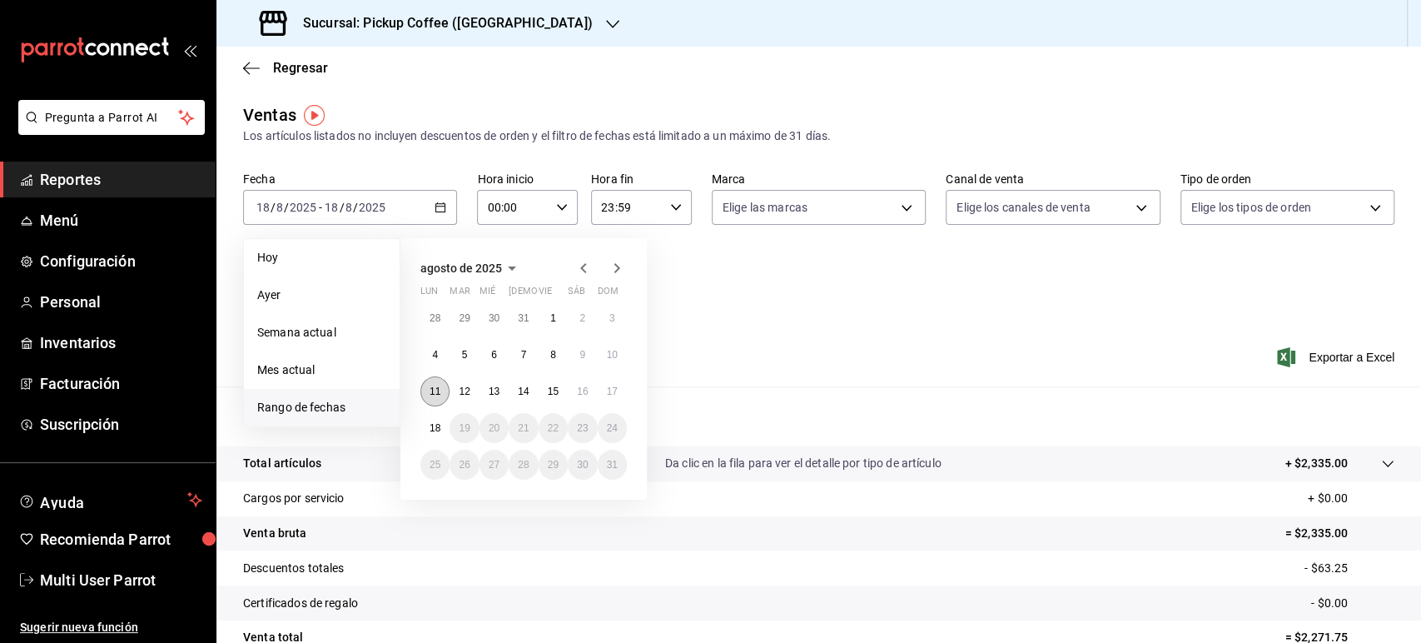
click at [438, 389] on abbr "11" at bounding box center [434, 391] width 11 height 12
click at [622, 394] on button "17" at bounding box center [612, 391] width 29 height 30
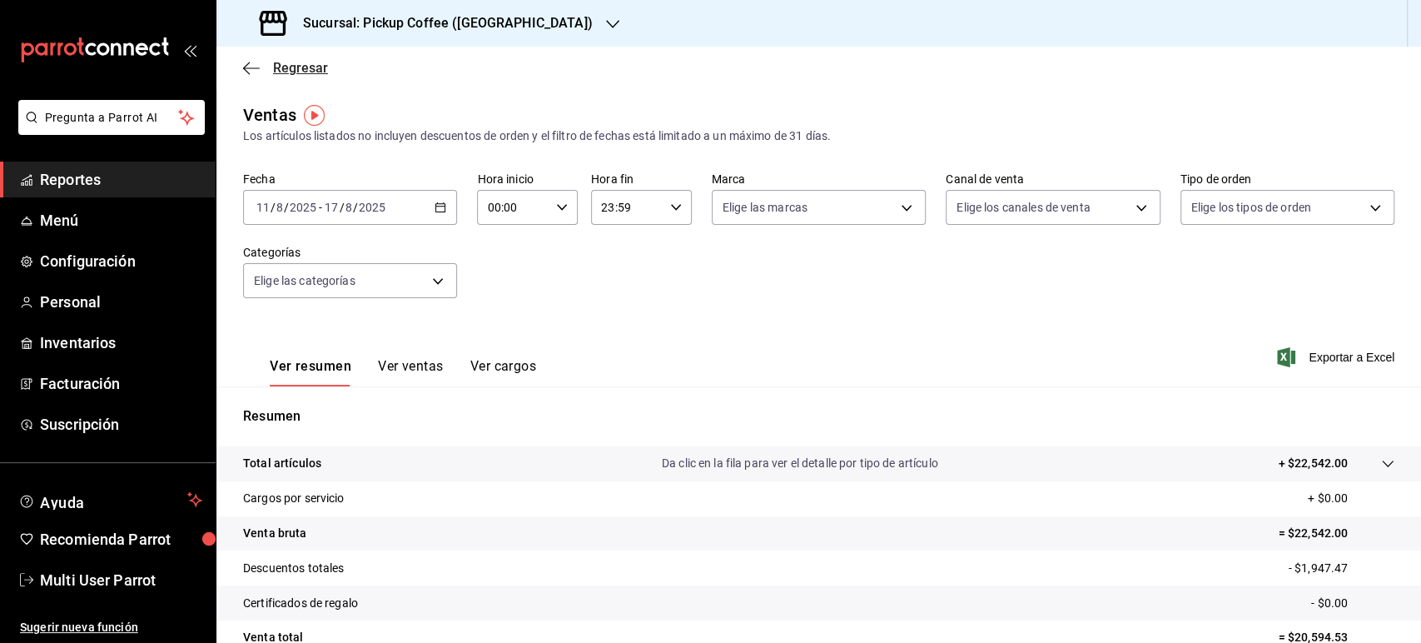
click at [300, 75] on span "Regresar" at bounding box center [300, 68] width 55 height 16
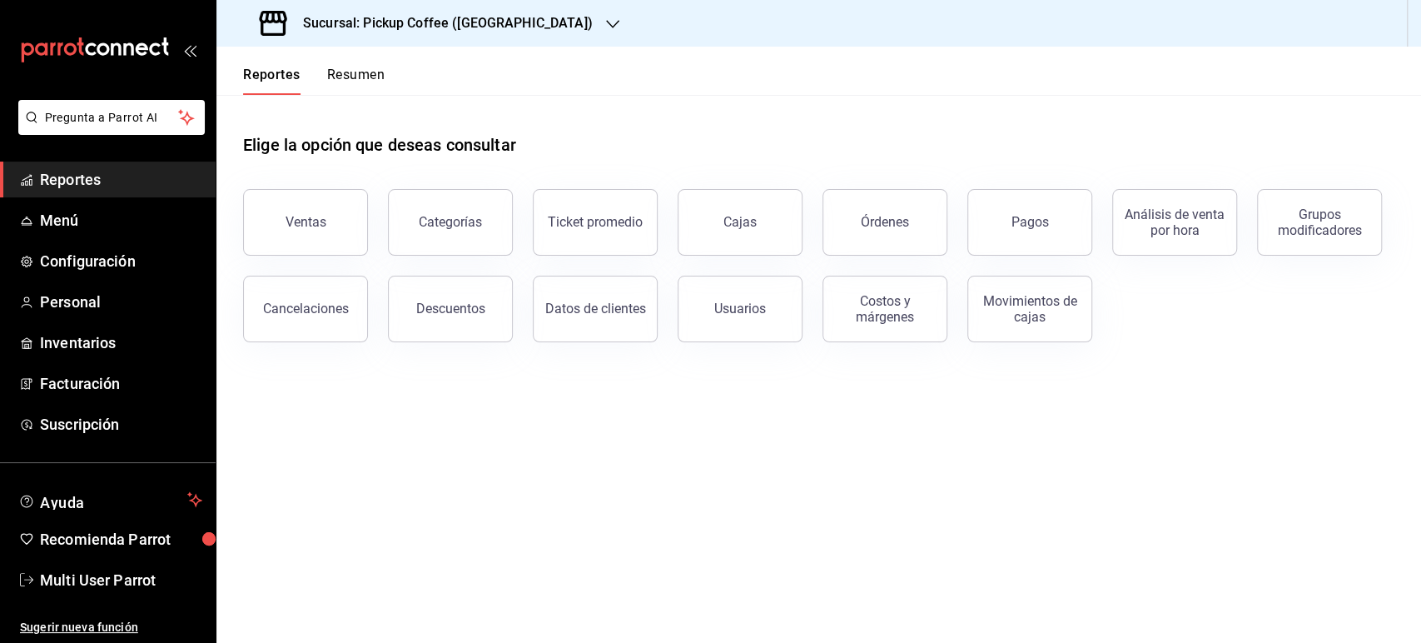
click at [366, 78] on button "Resumen" at bounding box center [355, 81] width 57 height 28
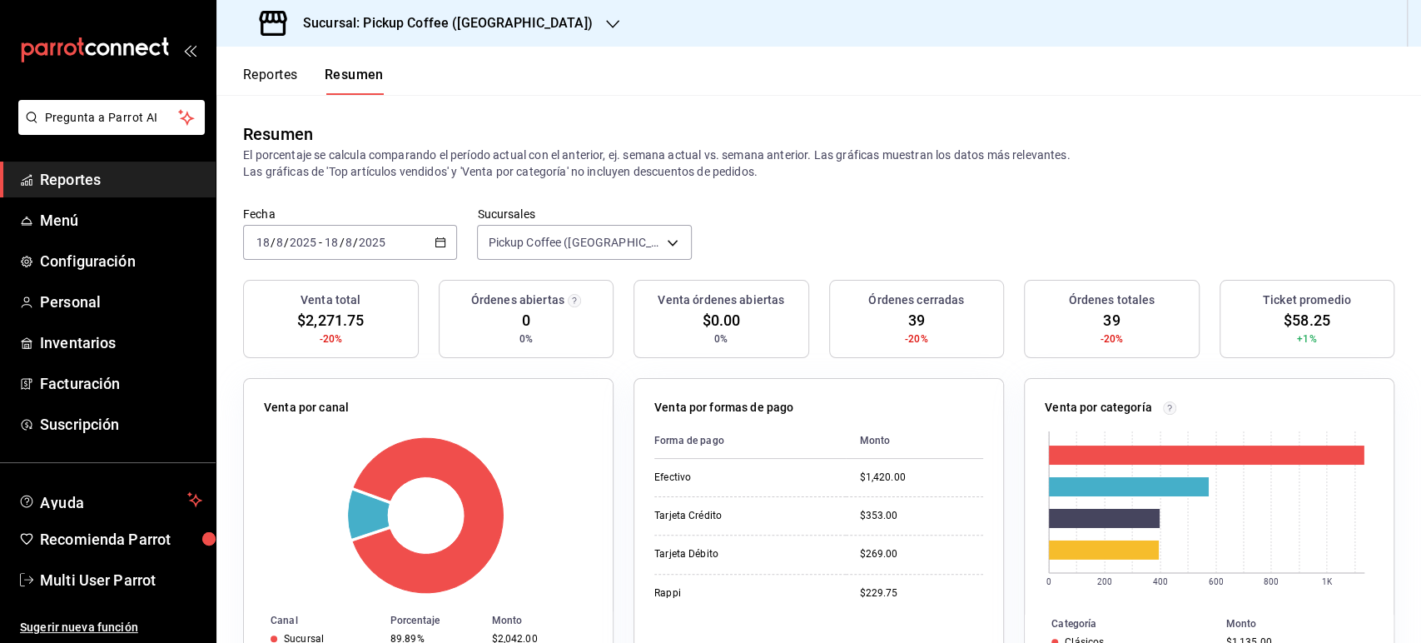
click at [437, 241] on \(Stroke\) "button" at bounding box center [440, 241] width 9 height 1
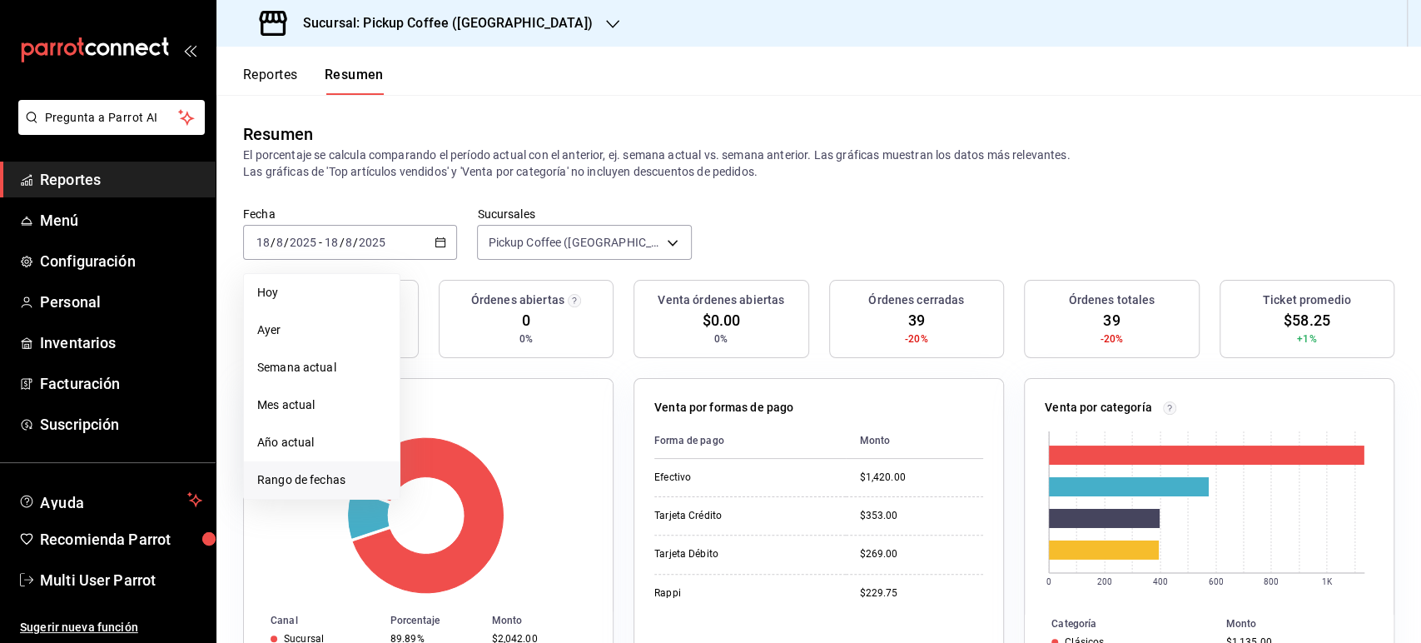
click at [320, 481] on span "Rango de fechas" at bounding box center [321, 479] width 129 height 17
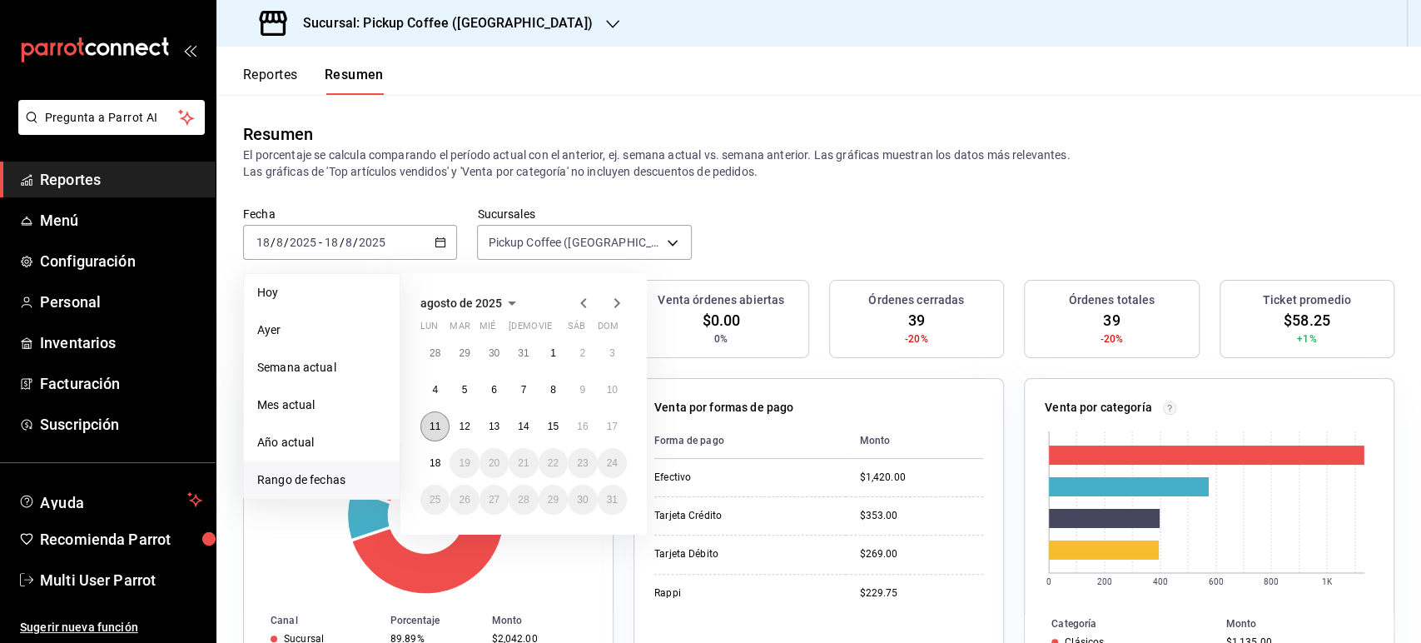
click at [427, 424] on button "11" at bounding box center [434, 426] width 29 height 30
click at [612, 424] on abbr "17" at bounding box center [612, 426] width 11 height 12
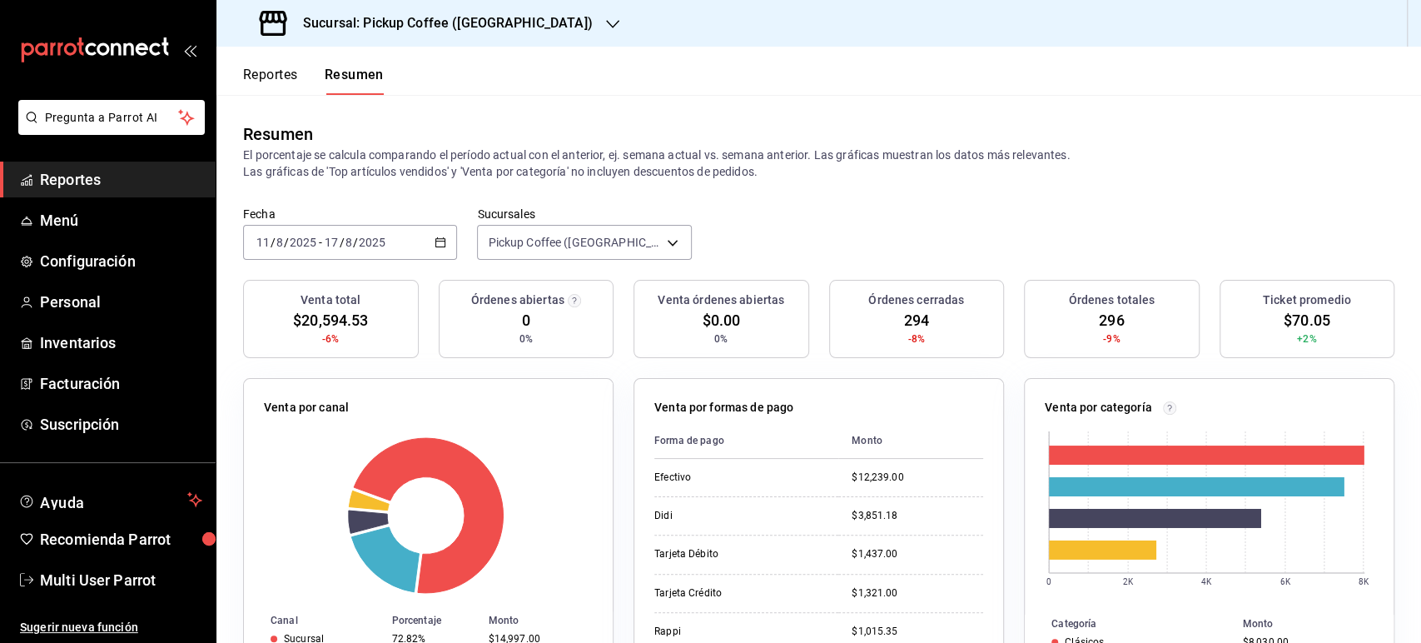
click at [305, 75] on div "Reportes Resumen" at bounding box center [313, 81] width 141 height 28
click at [287, 76] on button "Reportes" at bounding box center [270, 81] width 55 height 28
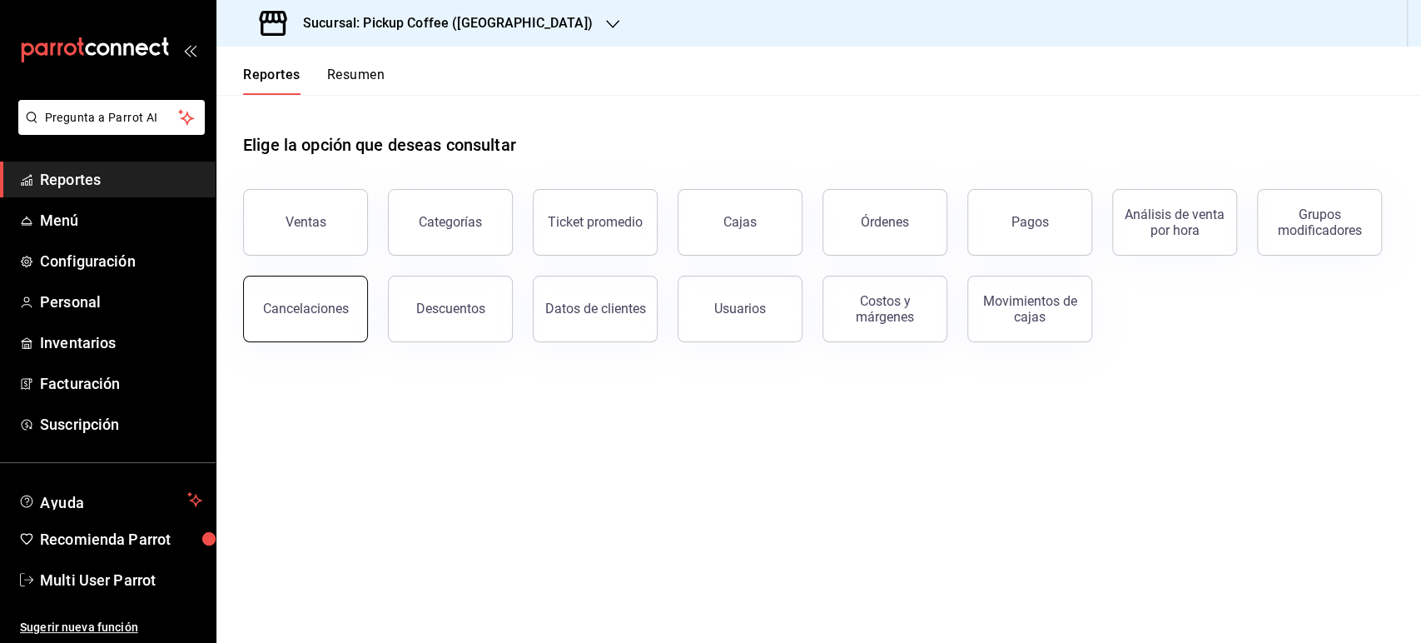
click at [317, 330] on button "Cancelaciones" at bounding box center [305, 308] width 125 height 67
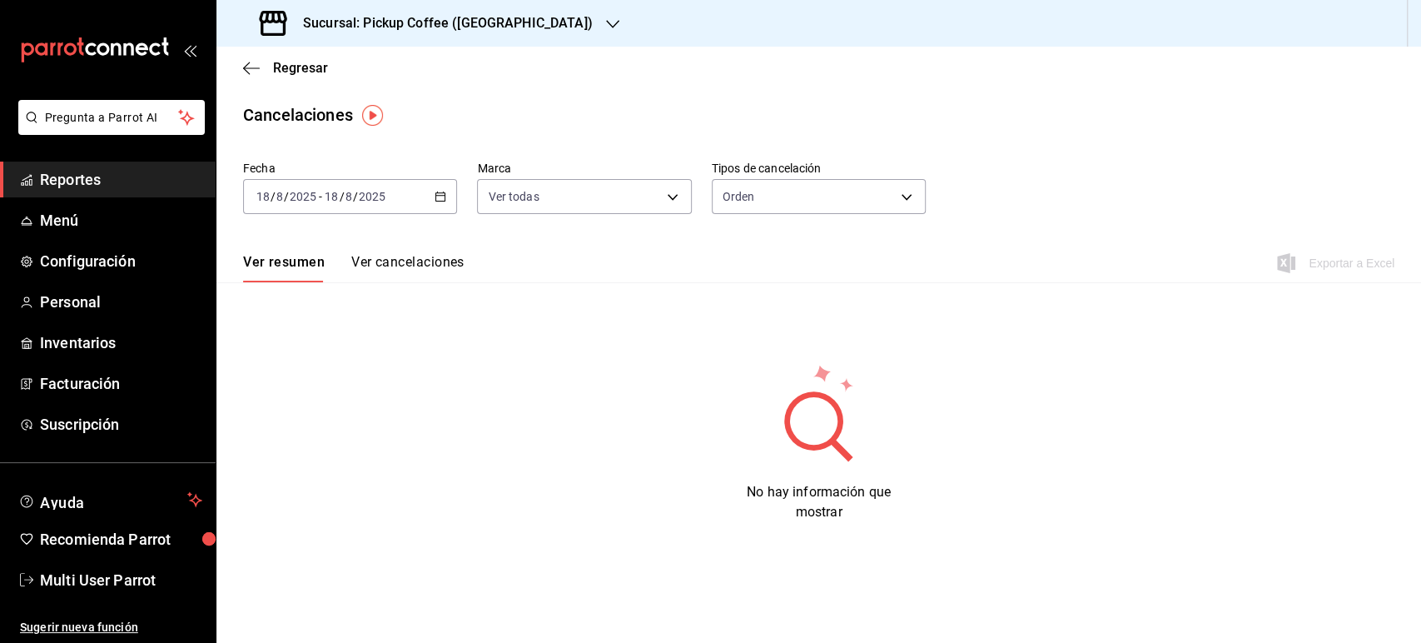
click at [437, 199] on icon "button" at bounding box center [440, 197] width 12 height 12
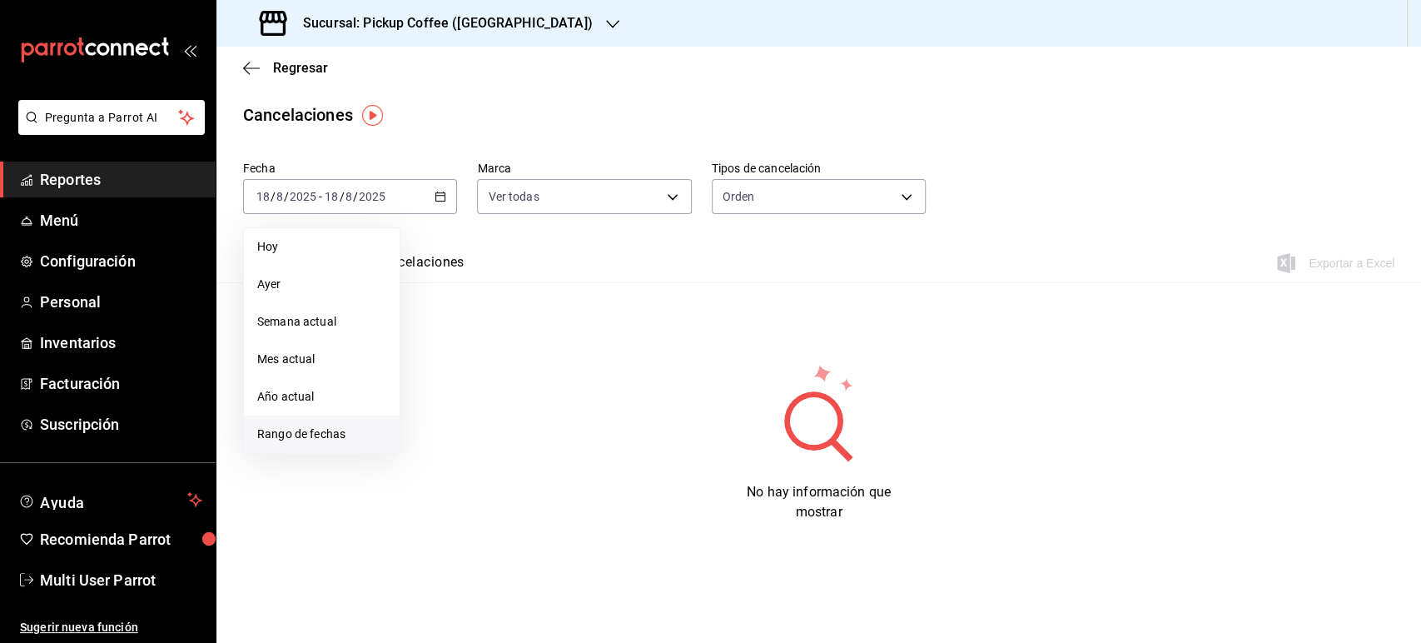
click at [289, 434] on span "Rango de fechas" at bounding box center [321, 433] width 129 height 17
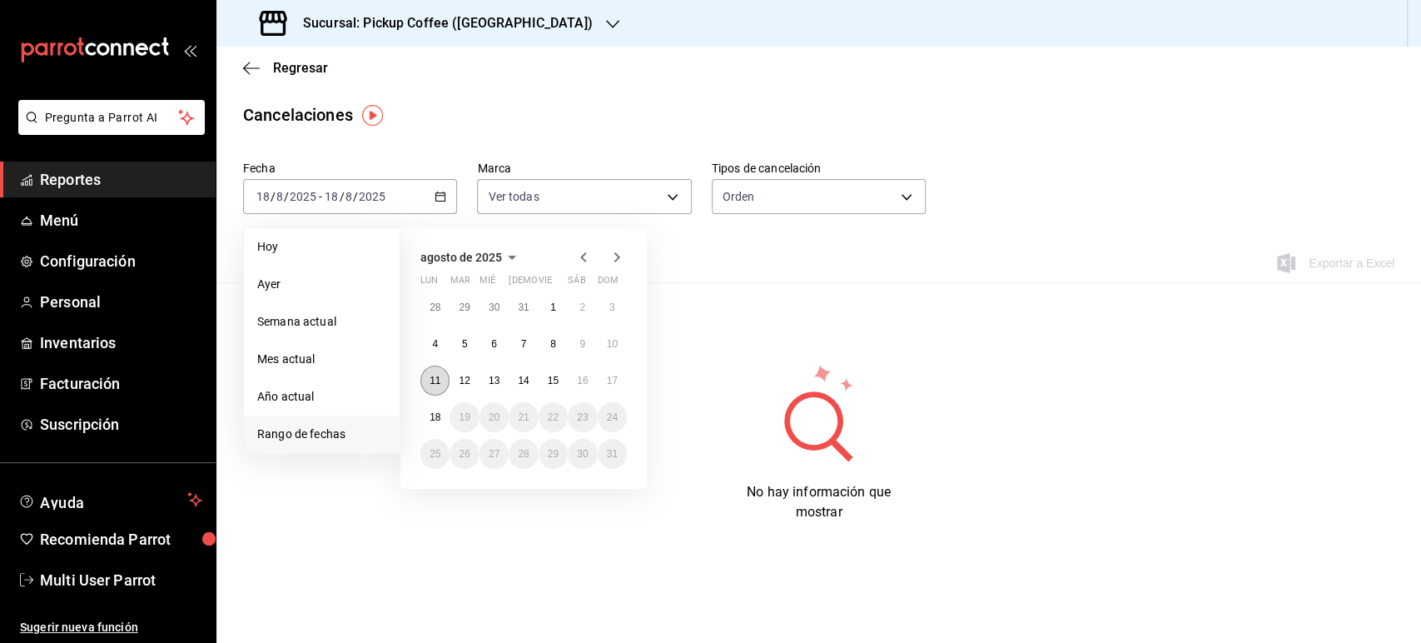
click at [429, 381] on abbr "11" at bounding box center [434, 381] width 11 height 12
click at [619, 371] on button "17" at bounding box center [612, 380] width 29 height 30
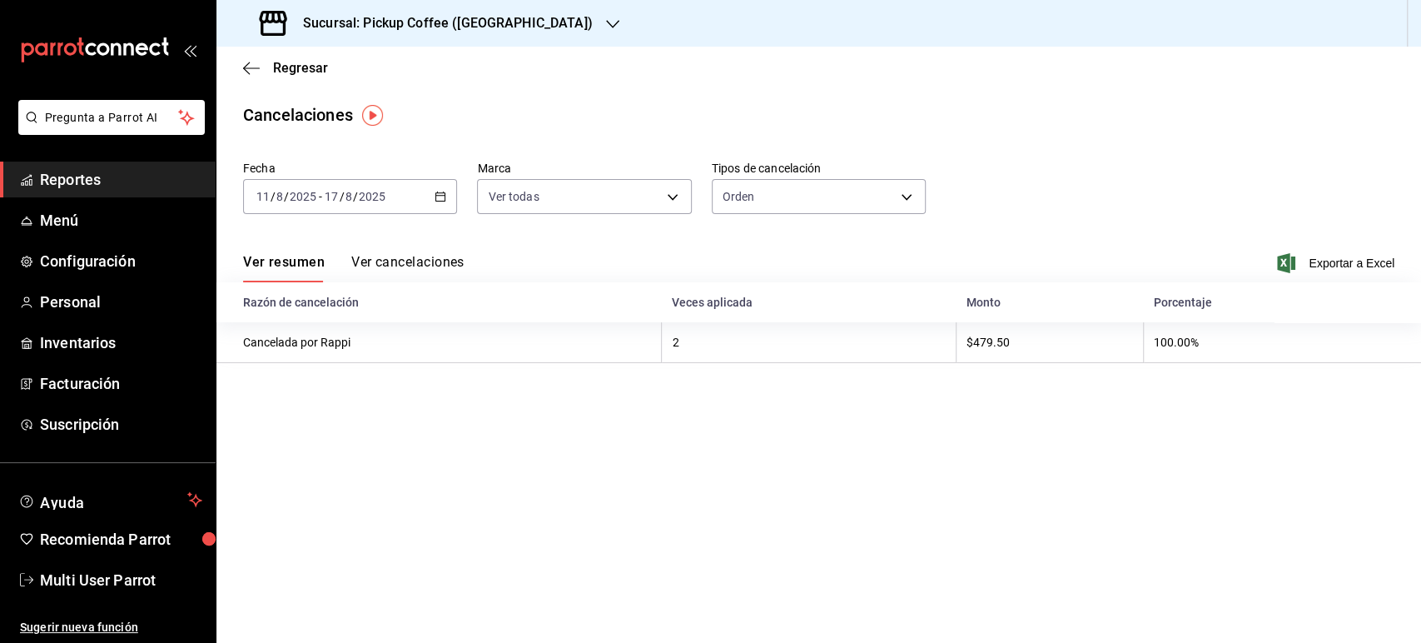
click at [393, 32] on h3 "Sucursal: Pickup Coffee (Uruguay)" at bounding box center [441, 23] width 303 height 20
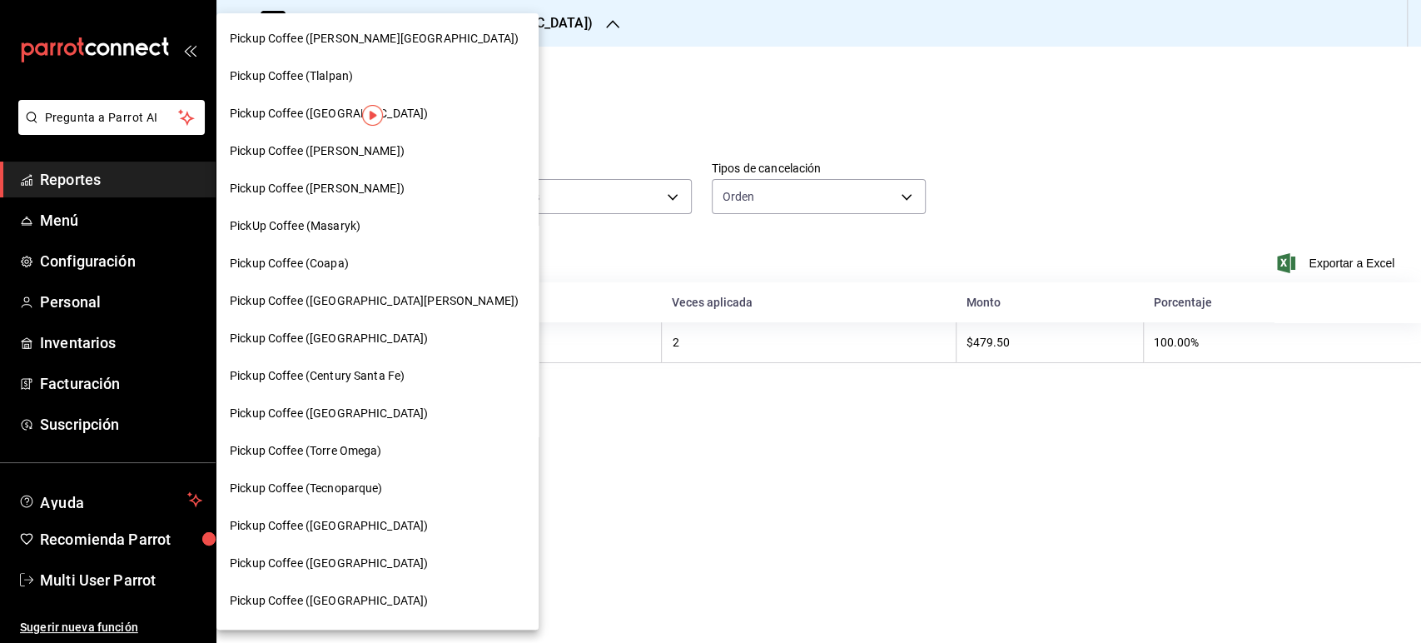
scroll to position [539, 0]
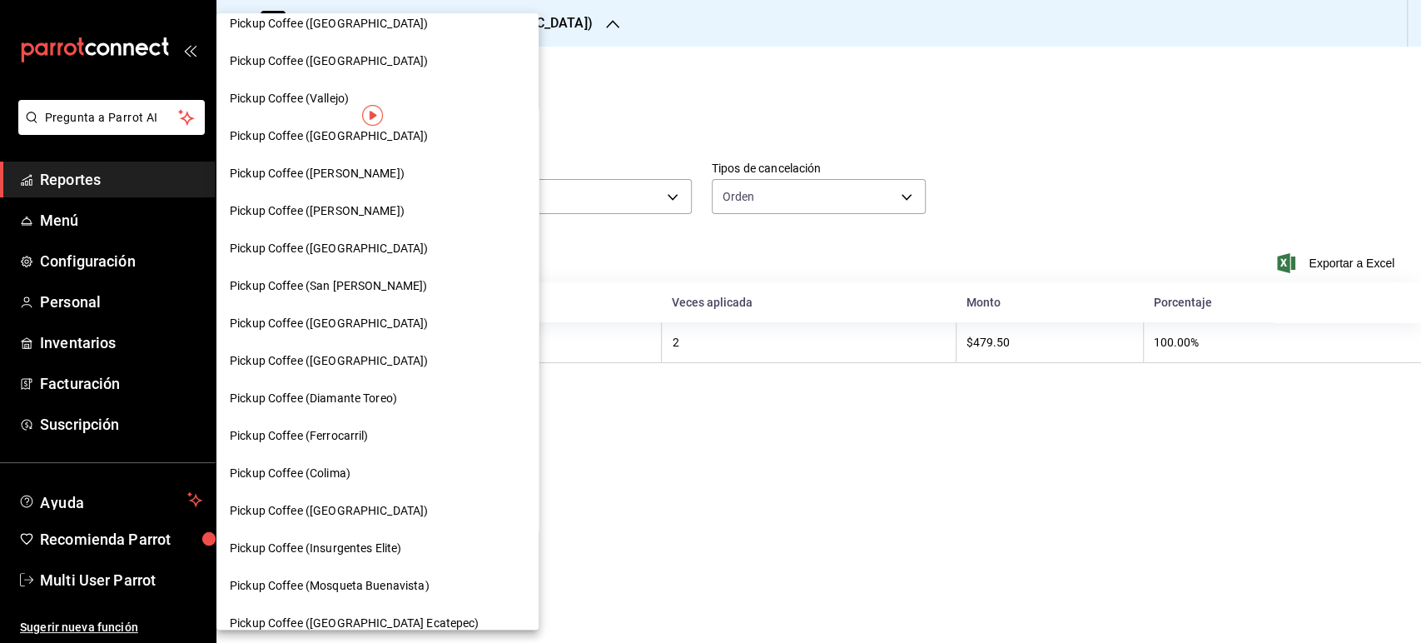
click at [354, 479] on div "Pickup Coffee (Colima)" at bounding box center [377, 472] width 295 height 17
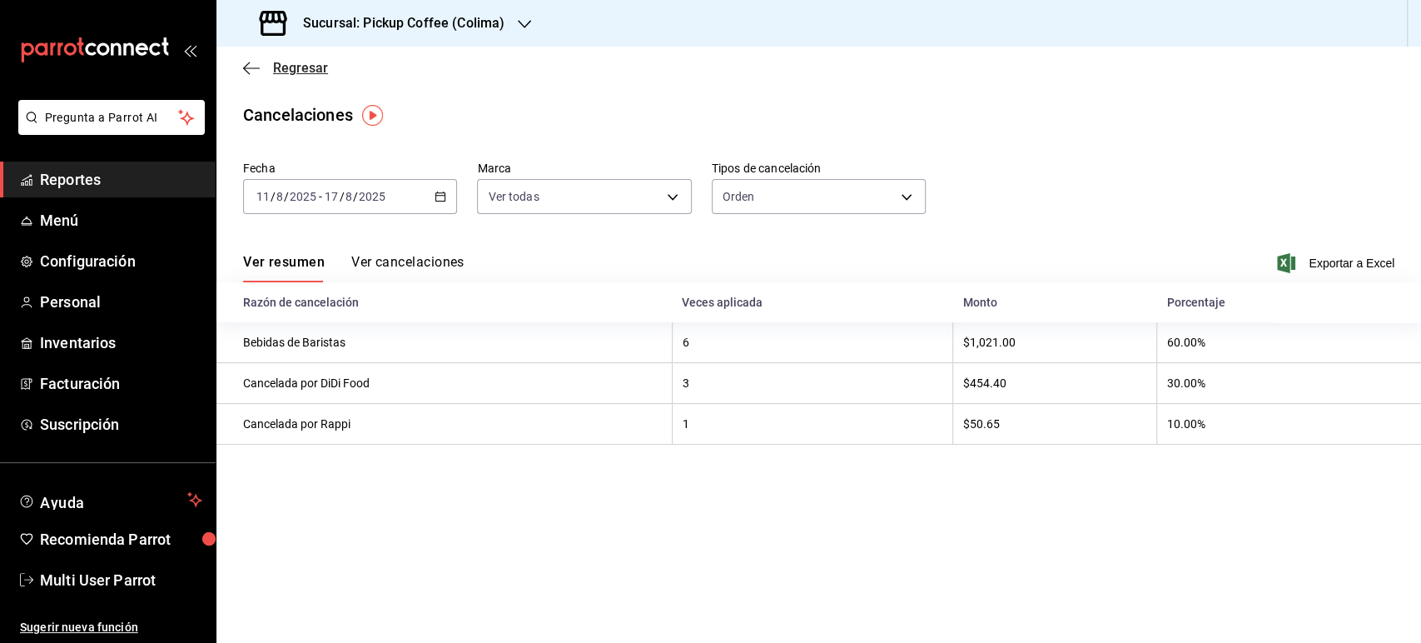
click at [305, 70] on span "Regresar" at bounding box center [300, 68] width 55 height 16
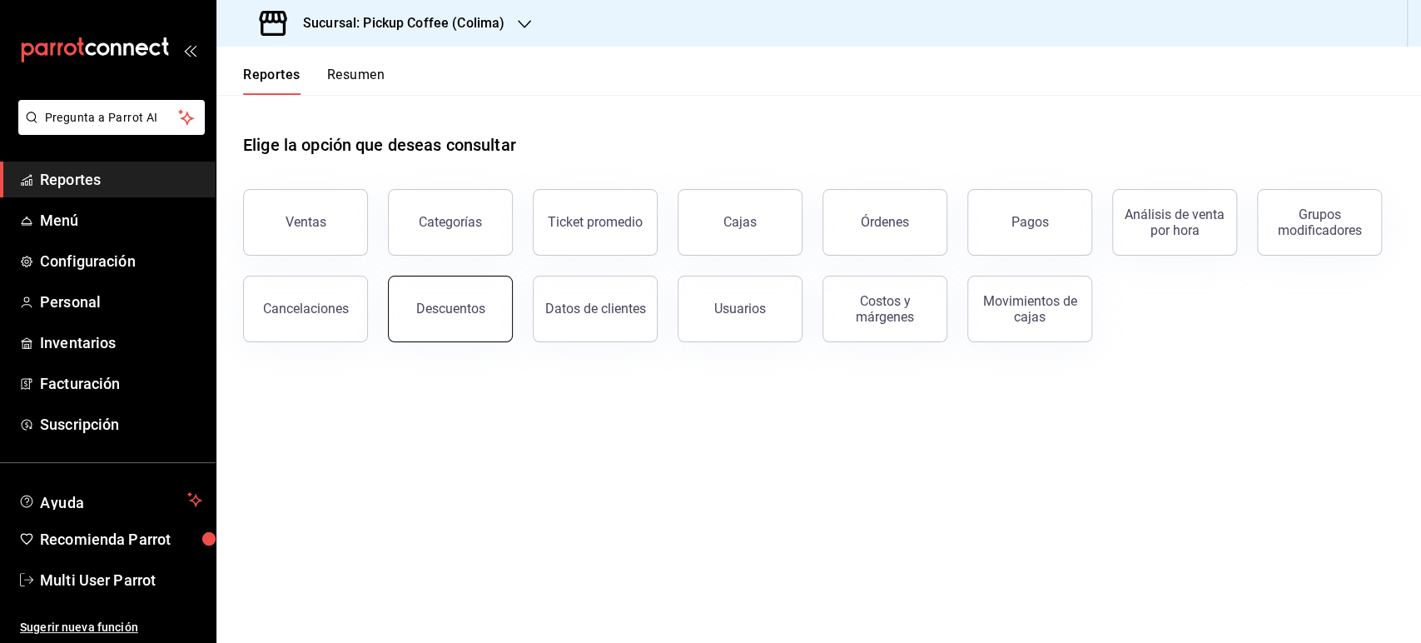
click at [449, 305] on div "Descuentos" at bounding box center [450, 308] width 69 height 16
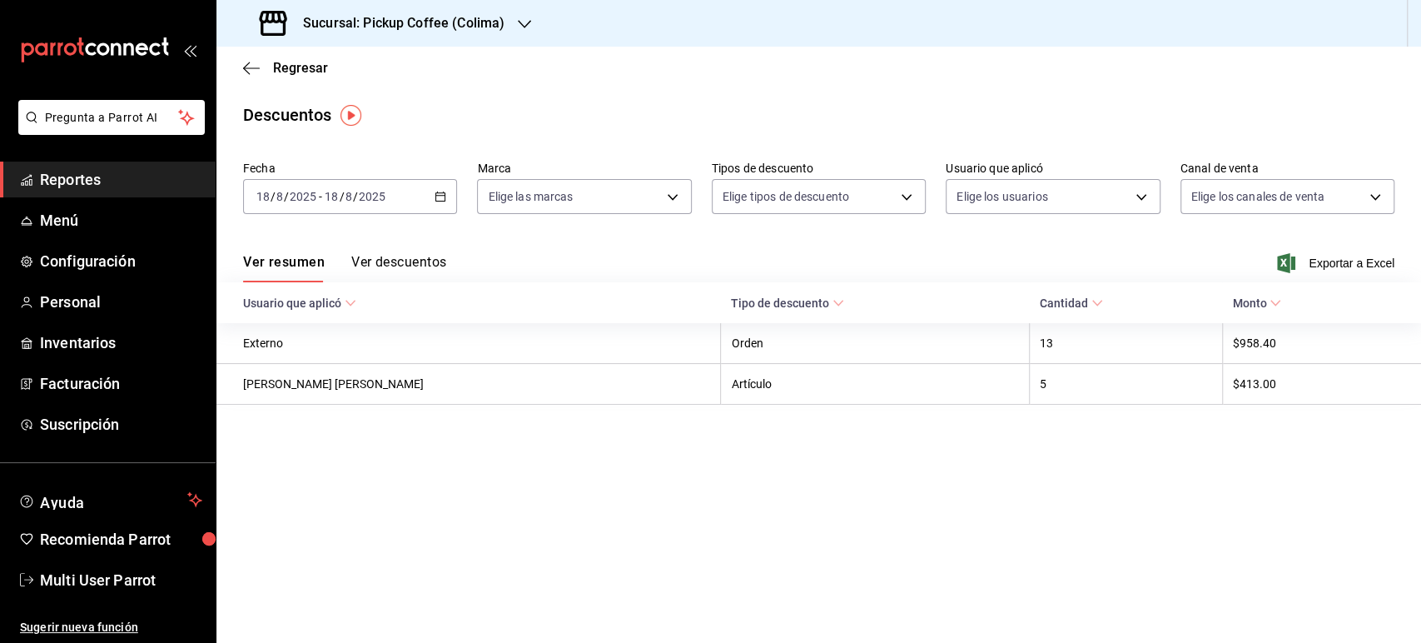
click at [448, 208] on div "[DATE] [DATE] - [DATE] [DATE]" at bounding box center [350, 196] width 214 height 35
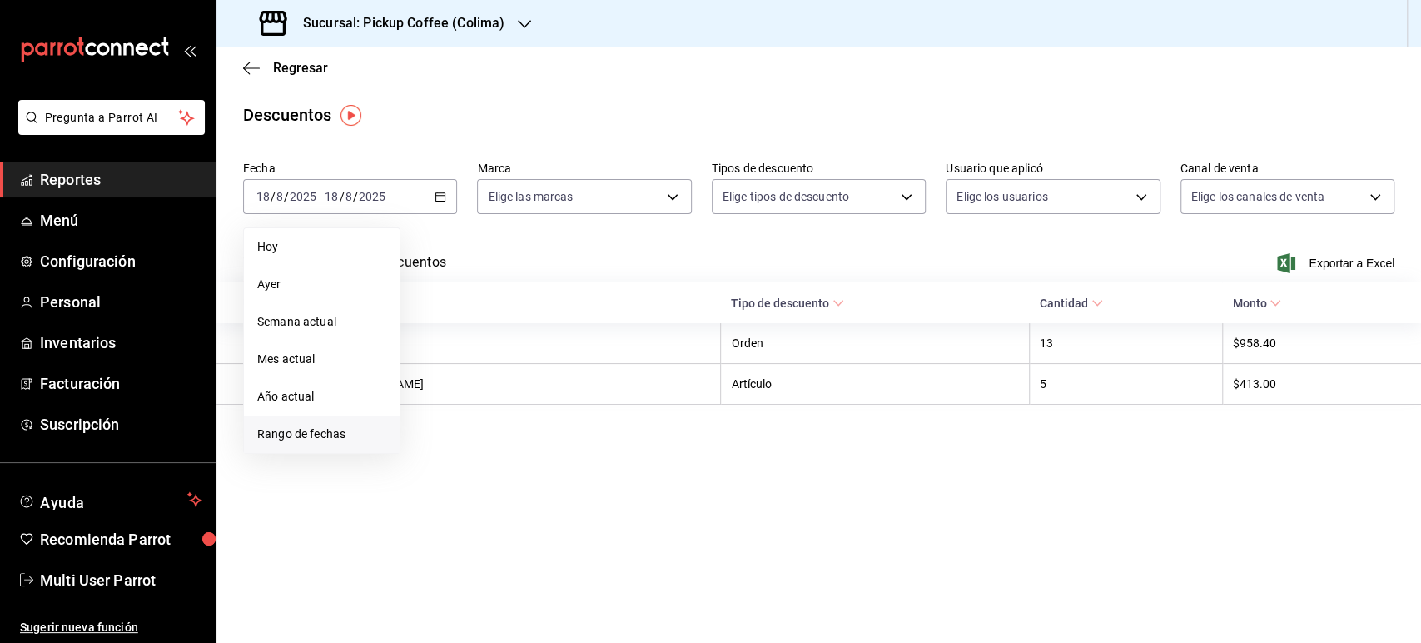
click at [347, 435] on span "Rango de fechas" at bounding box center [321, 433] width 129 height 17
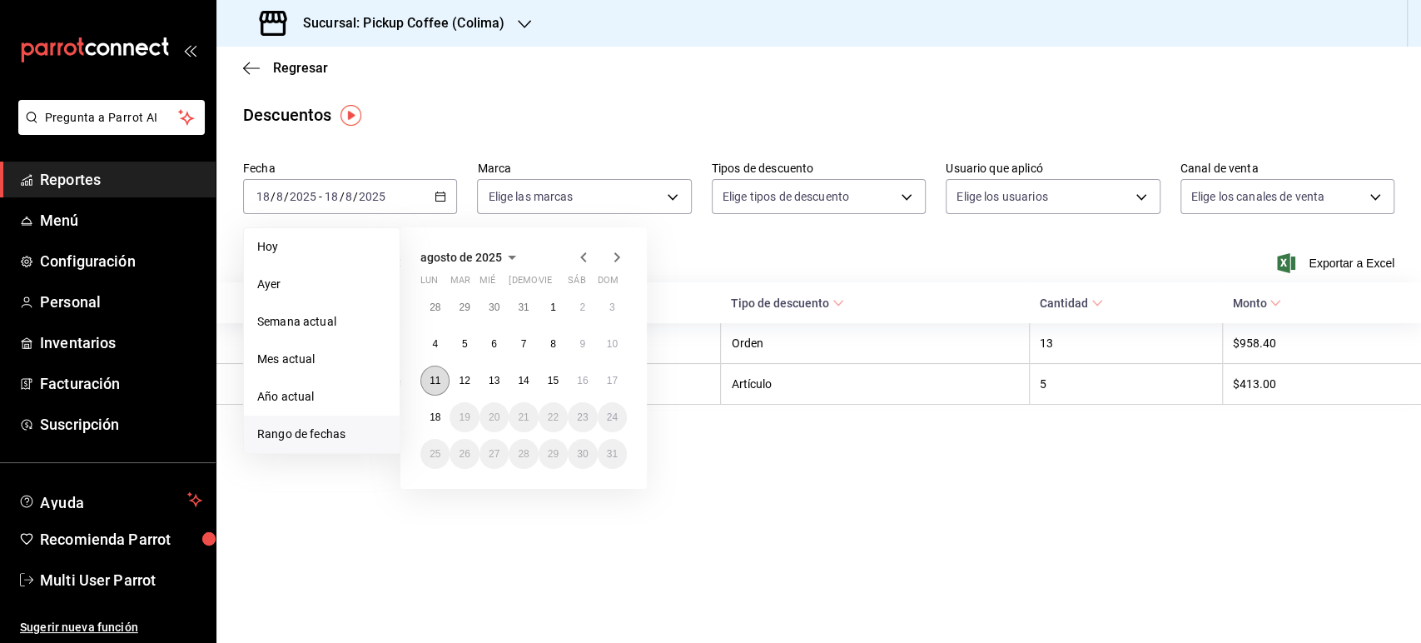
click at [443, 388] on button "11" at bounding box center [434, 380] width 29 height 30
click at [596, 379] on button "16" at bounding box center [582, 380] width 29 height 30
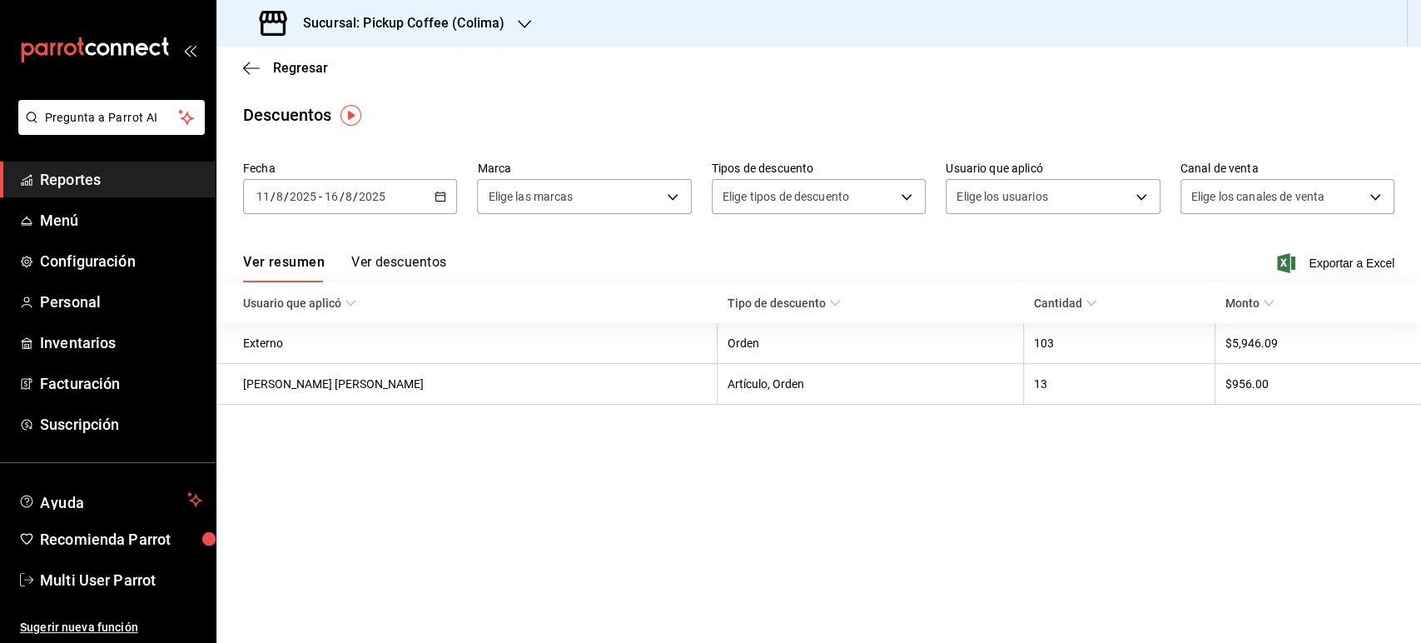
click at [438, 198] on icon "button" at bounding box center [440, 197] width 12 height 12
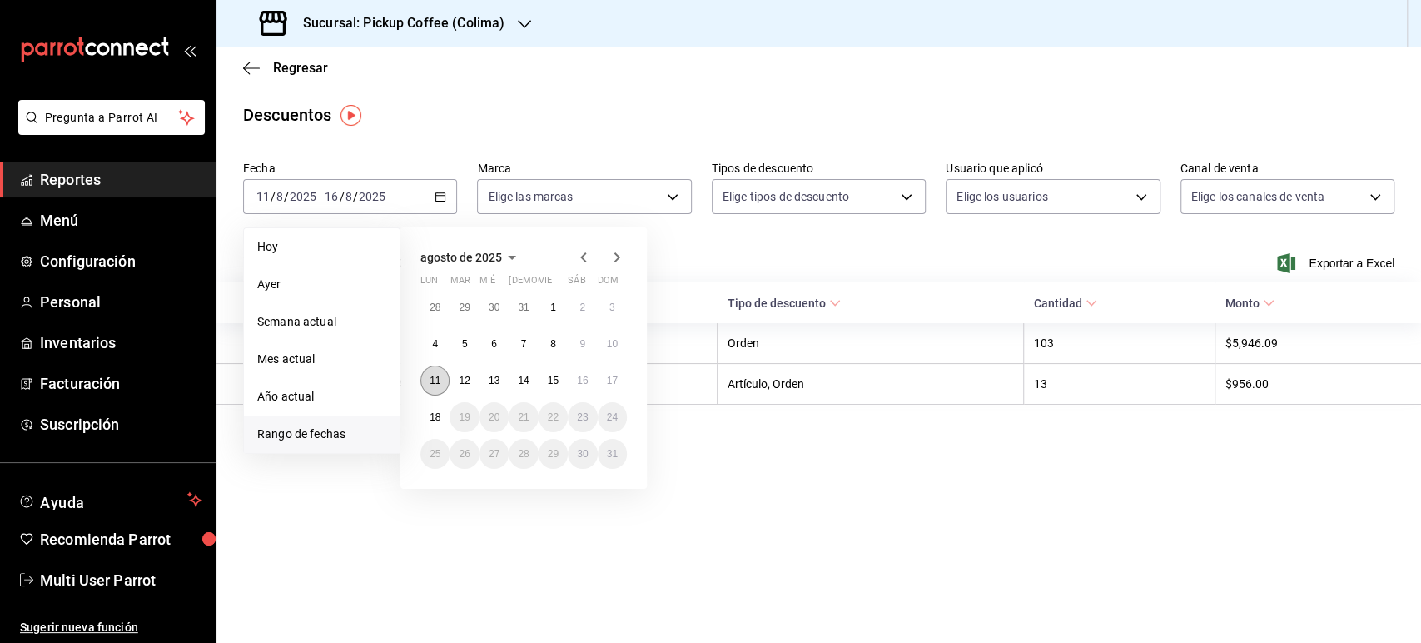
click at [433, 380] on abbr "11" at bounding box center [434, 381] width 11 height 12
click at [617, 391] on button "17" at bounding box center [612, 380] width 29 height 30
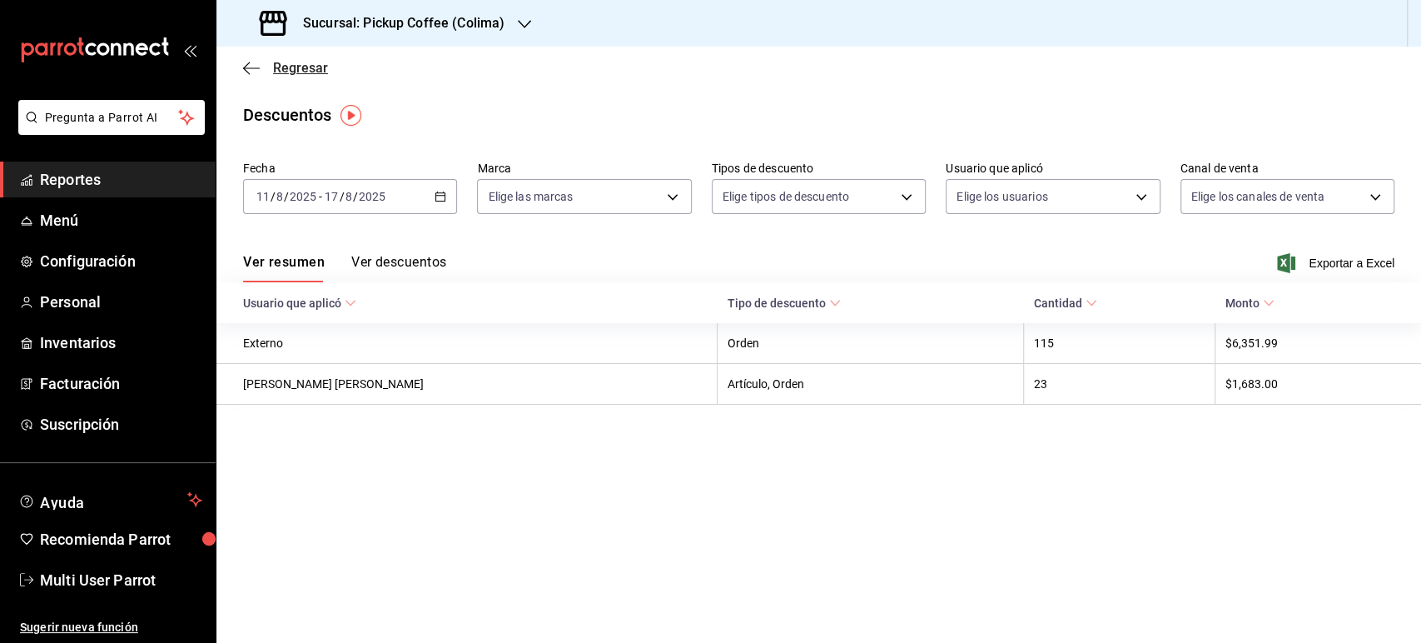
click at [309, 67] on span "Regresar" at bounding box center [300, 68] width 55 height 16
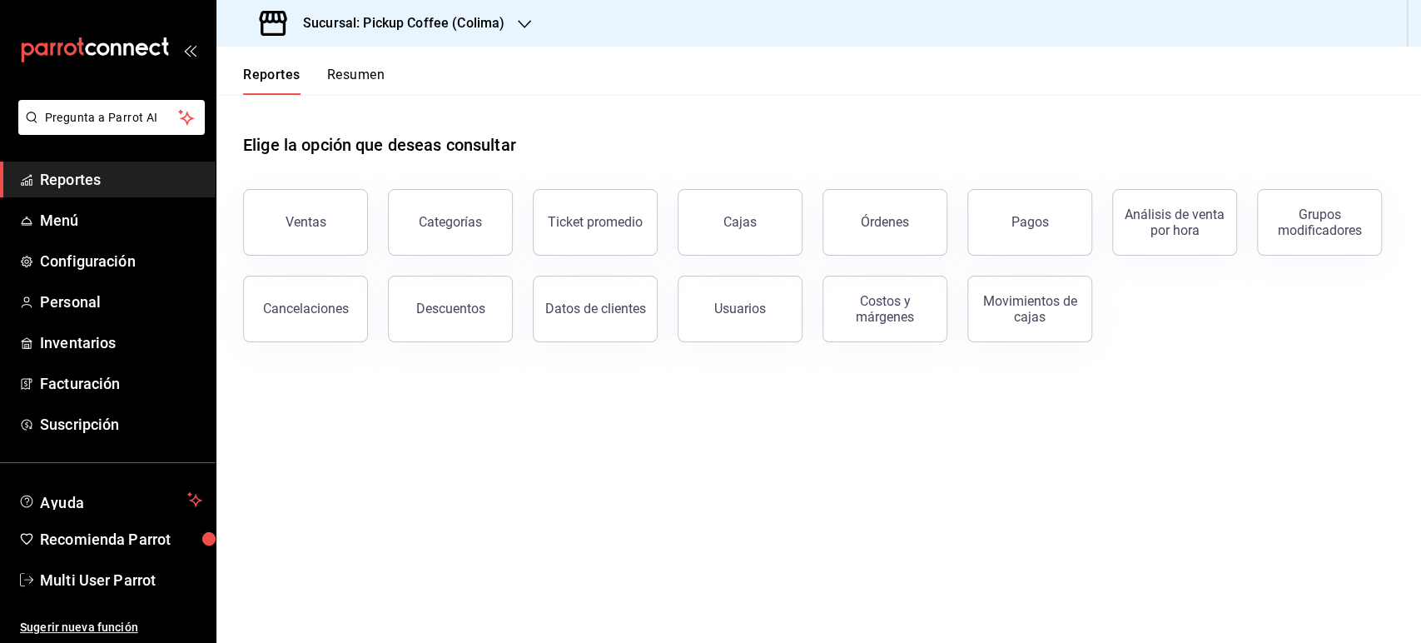
click at [370, 83] on button "Resumen" at bounding box center [355, 81] width 57 height 28
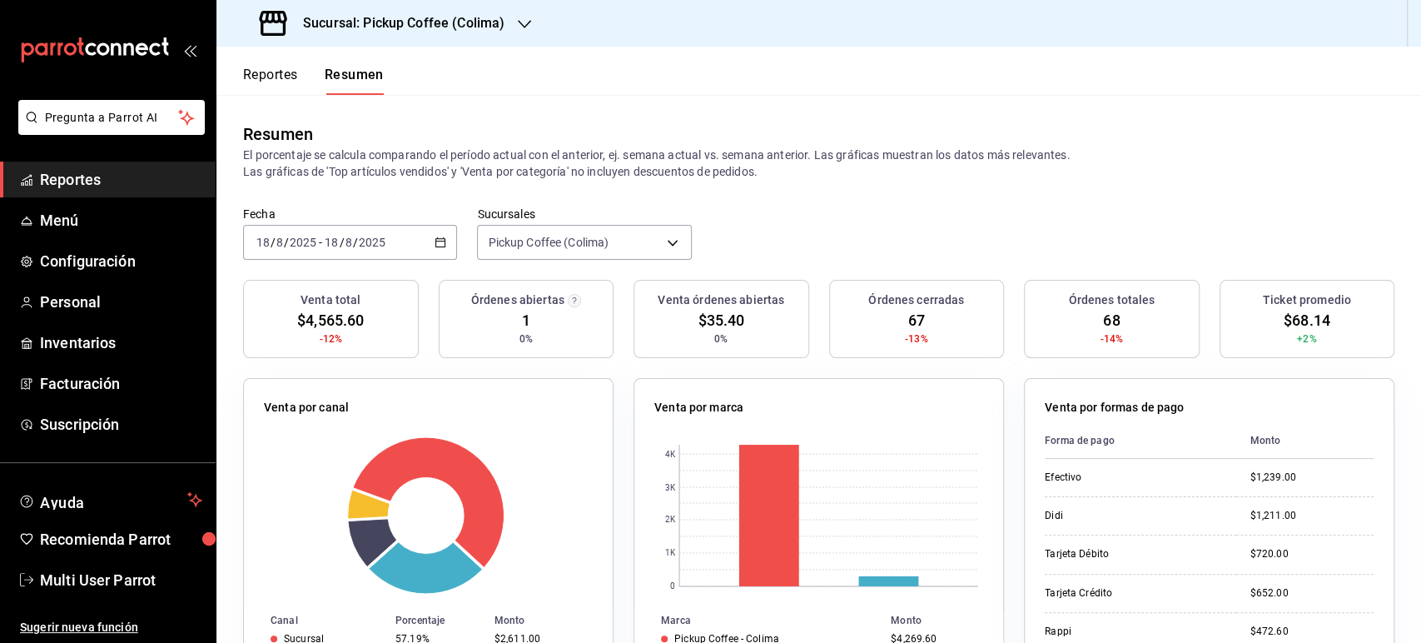
click at [435, 246] on \(Stroke\) "button" at bounding box center [440, 242] width 10 height 9
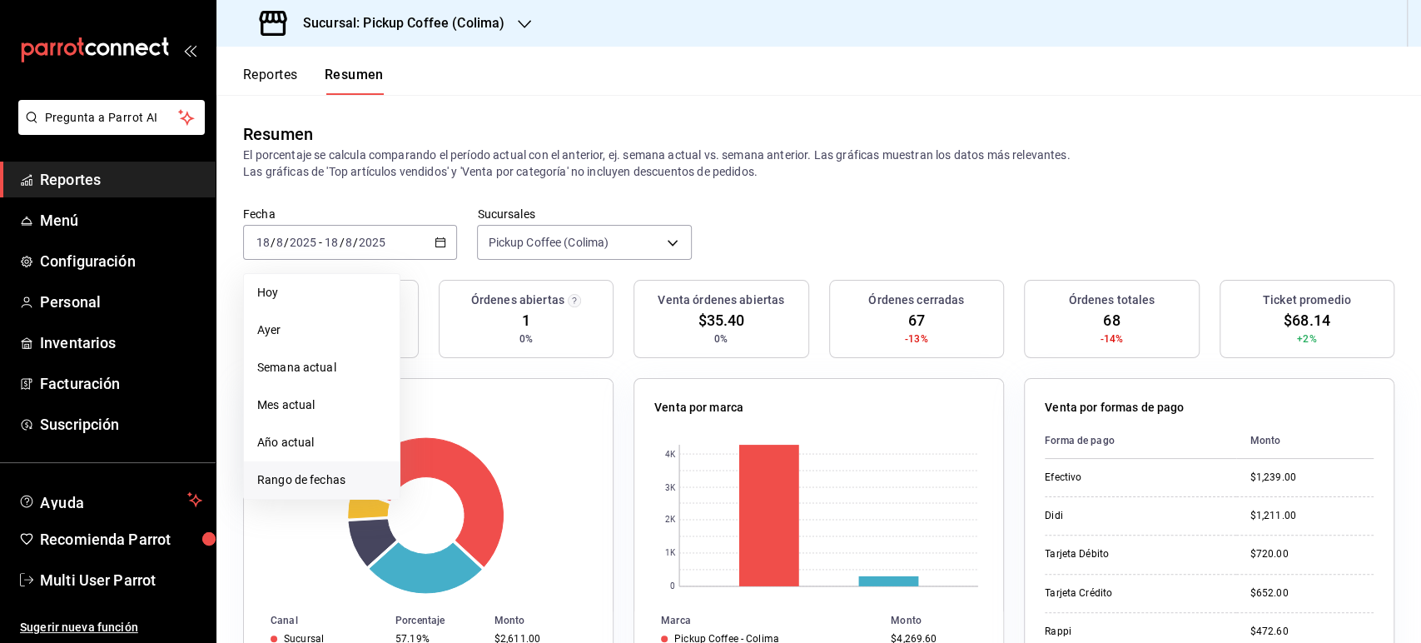
click at [286, 478] on span "Rango de fechas" at bounding box center [321, 479] width 129 height 17
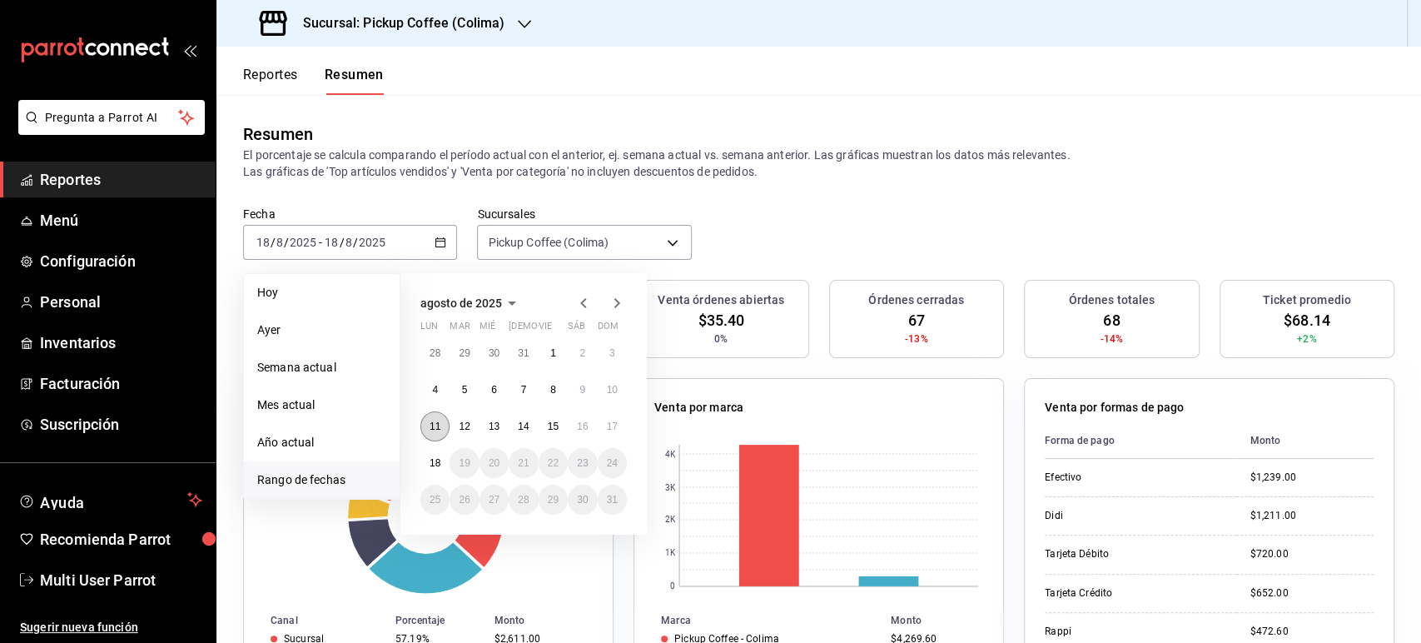
click at [427, 424] on button "11" at bounding box center [434, 426] width 29 height 30
click at [608, 424] on abbr "17" at bounding box center [612, 426] width 11 height 12
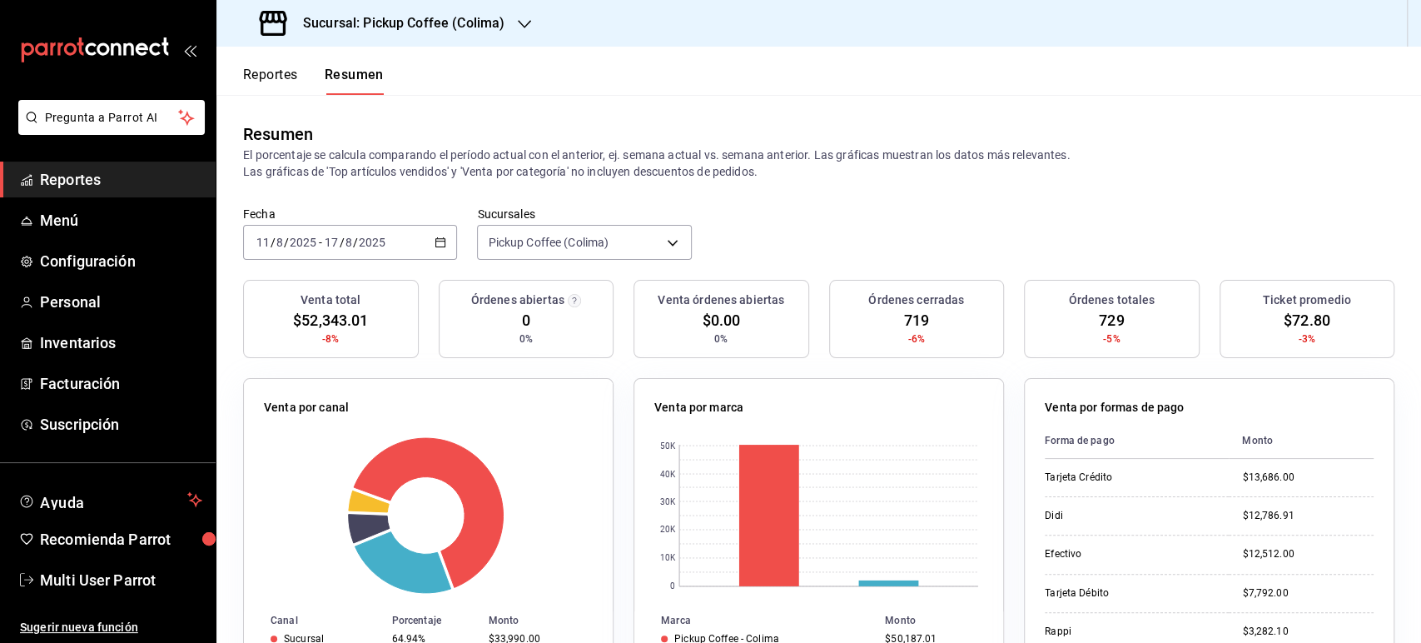
click at [819, 208] on div "Fecha [DATE] [DATE] - [DATE] [DATE] Sucursales Pickup Coffee (Colima) [object O…" at bounding box center [818, 242] width 1204 height 73
click at [260, 78] on button "Reportes" at bounding box center [270, 81] width 55 height 28
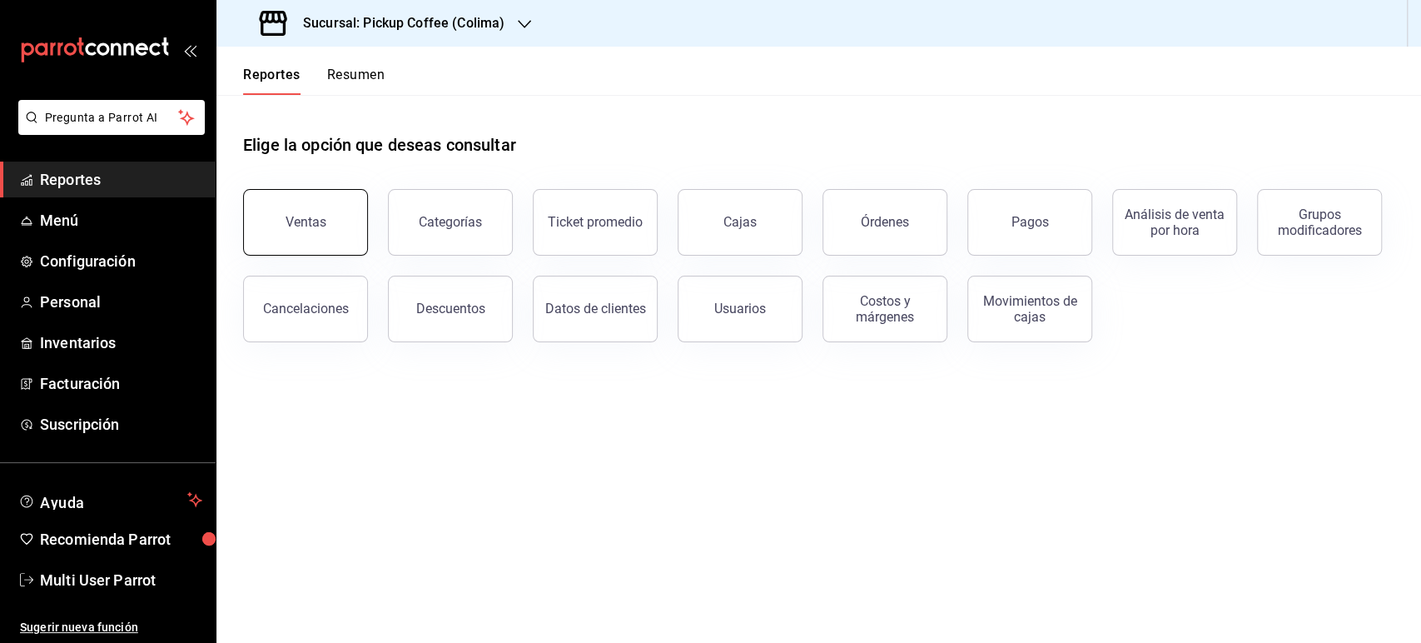
click at [320, 248] on button "Ventas" at bounding box center [305, 222] width 125 height 67
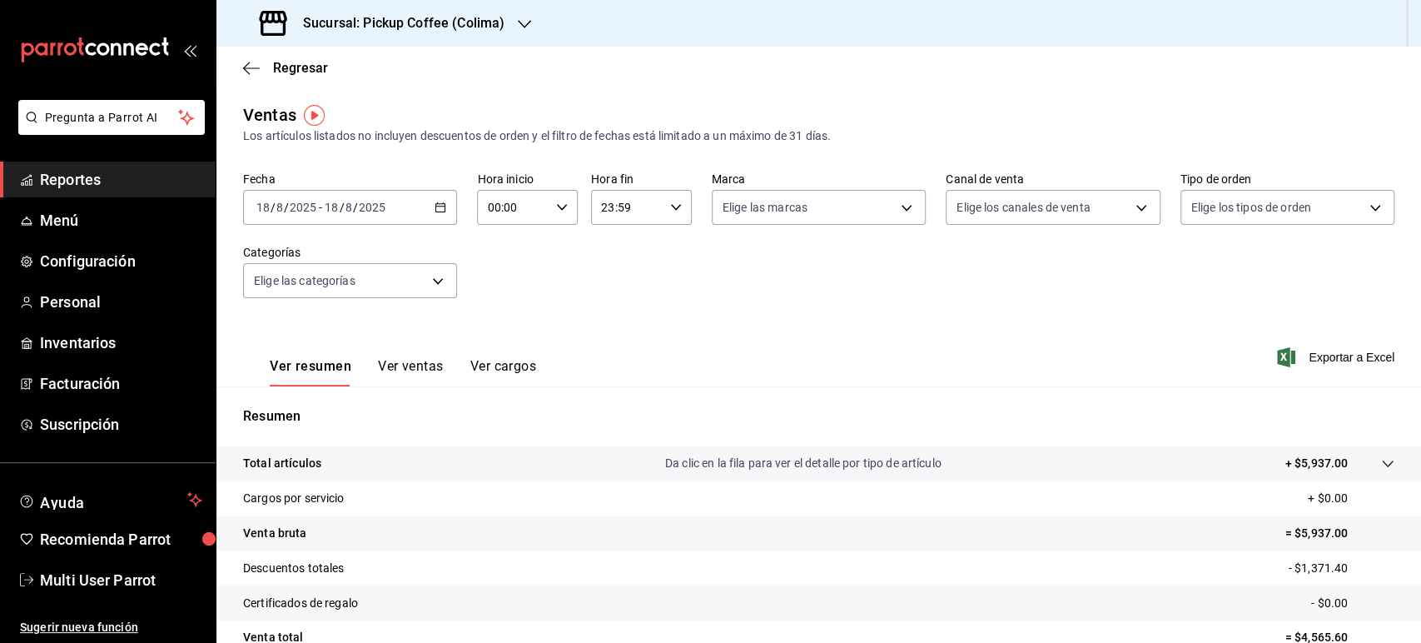
click at [443, 208] on icon "button" at bounding box center [440, 207] width 12 height 12
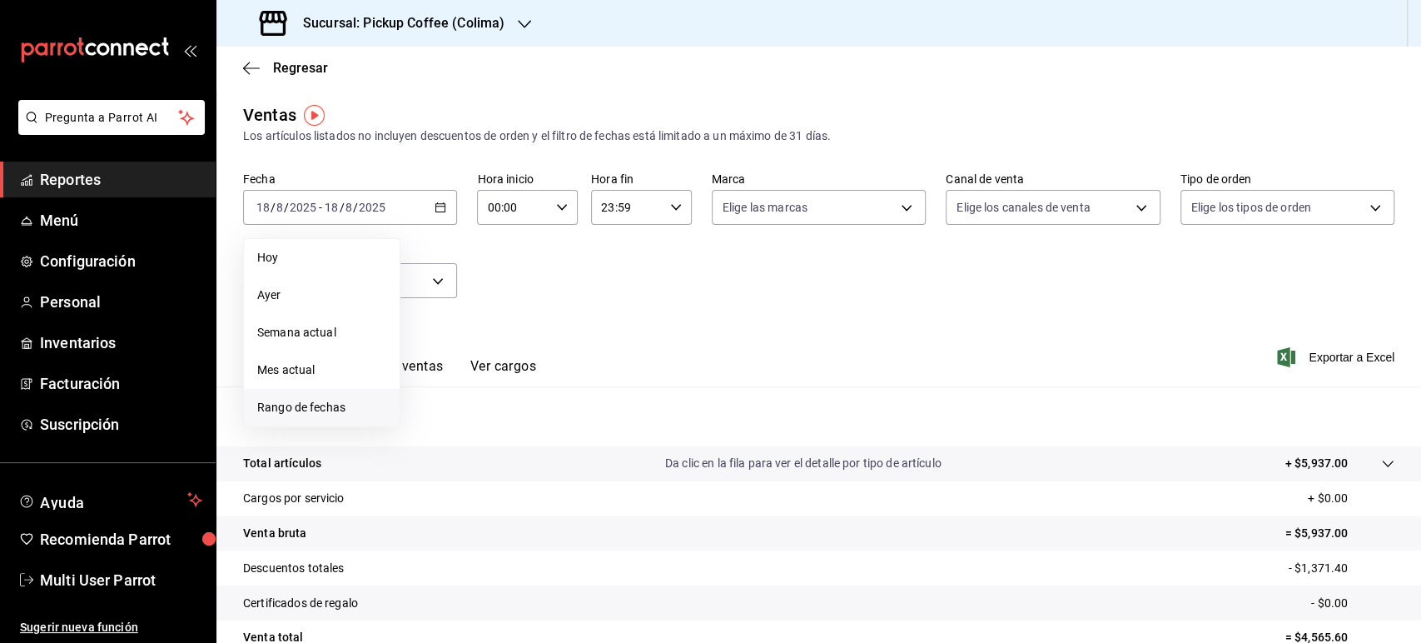
click at [340, 404] on span "Rango de fechas" at bounding box center [321, 407] width 129 height 17
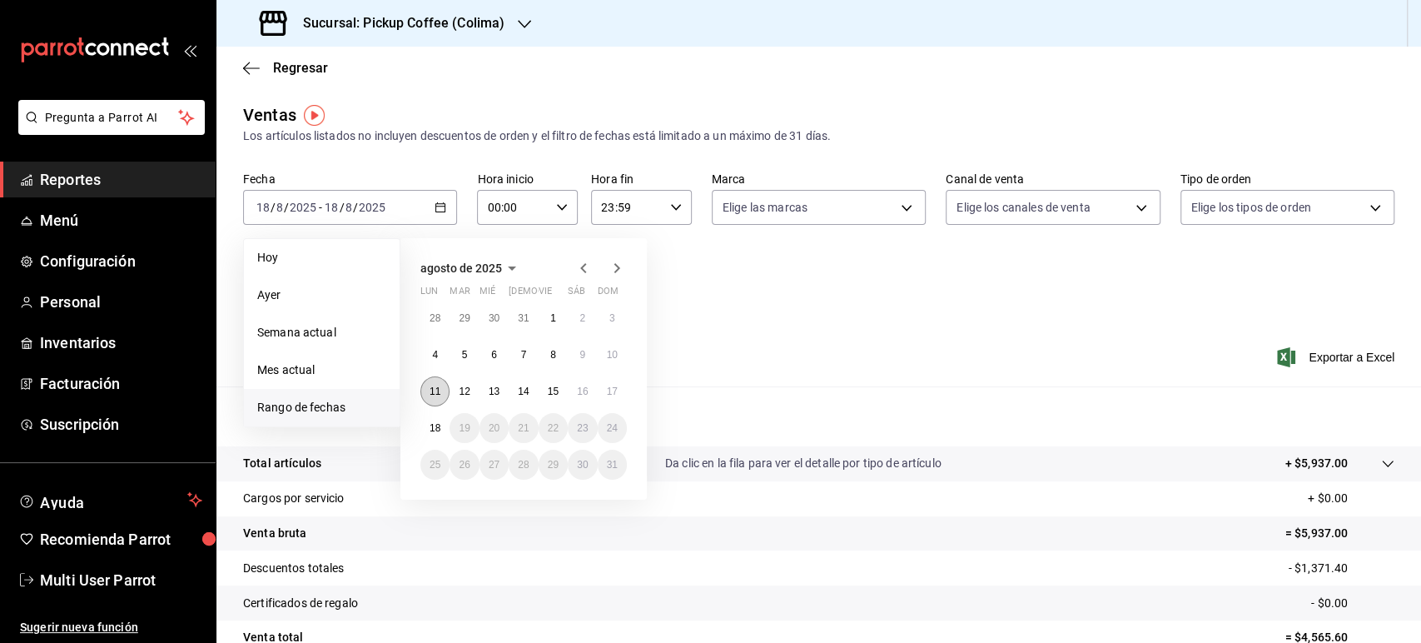
click at [435, 384] on button "11" at bounding box center [434, 391] width 29 height 30
click at [603, 398] on button "17" at bounding box center [612, 391] width 29 height 30
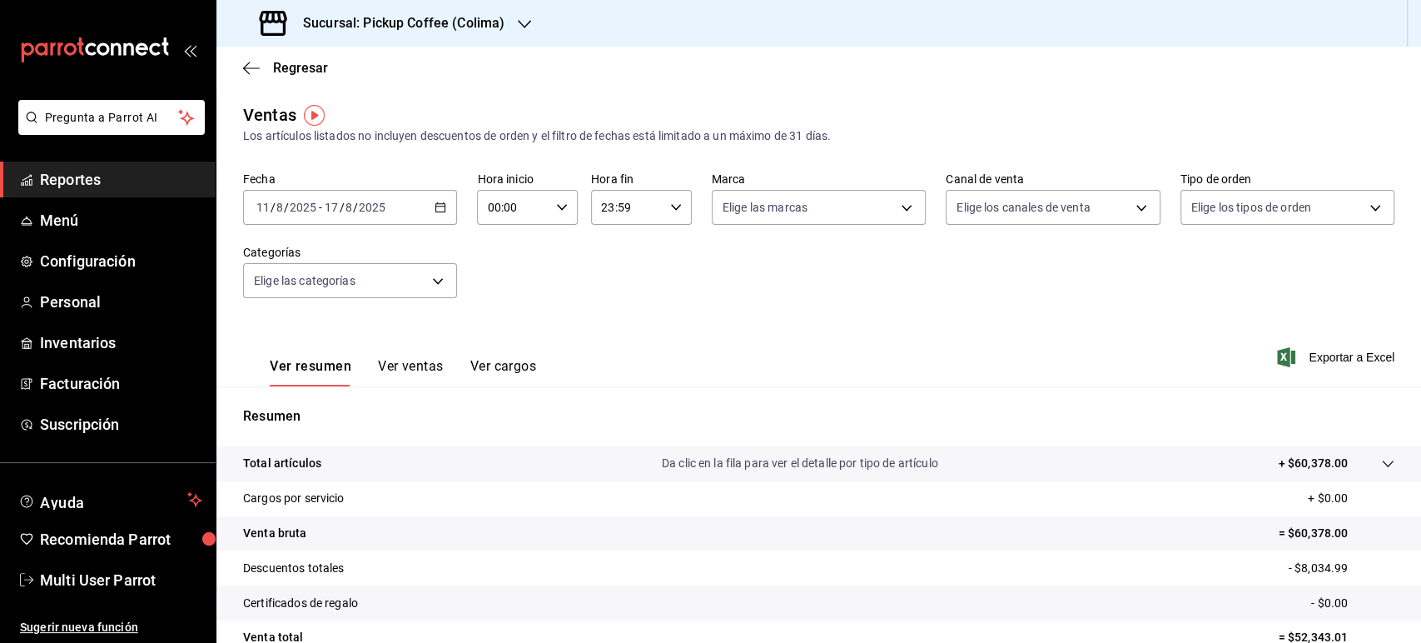
click at [479, 32] on h3 "Sucursal: Pickup Coffee (Colima)" at bounding box center [397, 23] width 215 height 20
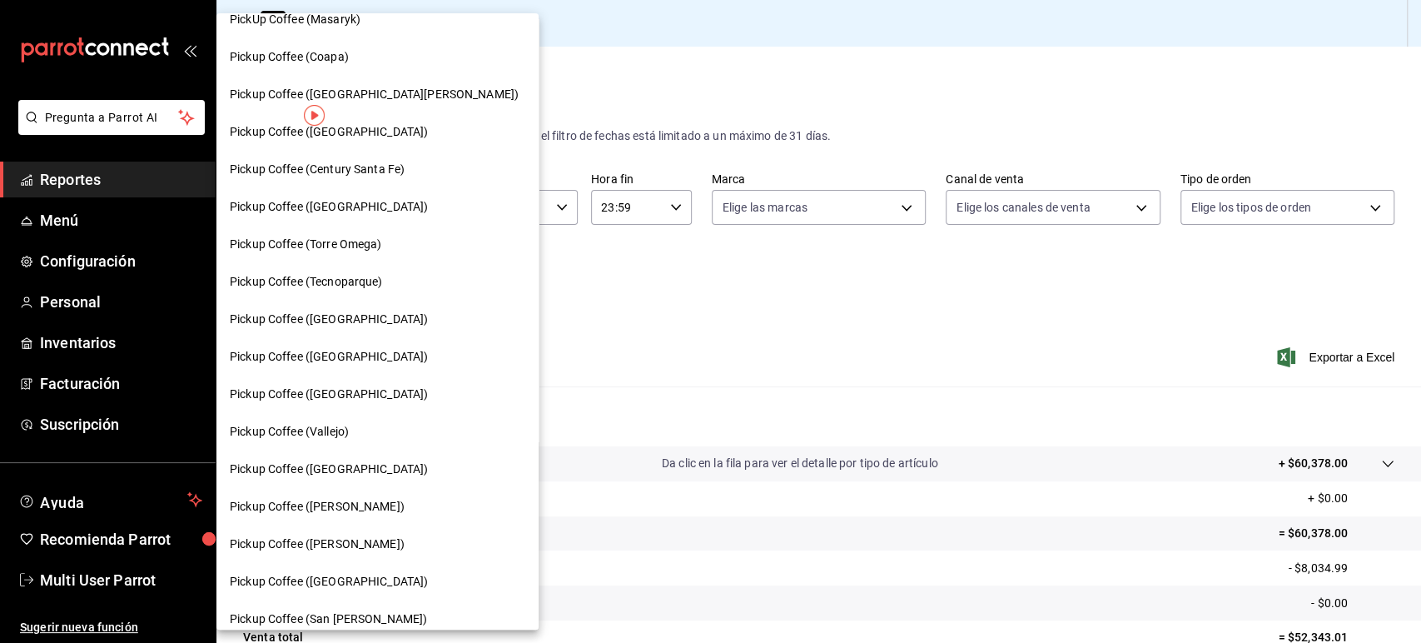
scroll to position [213, 0]
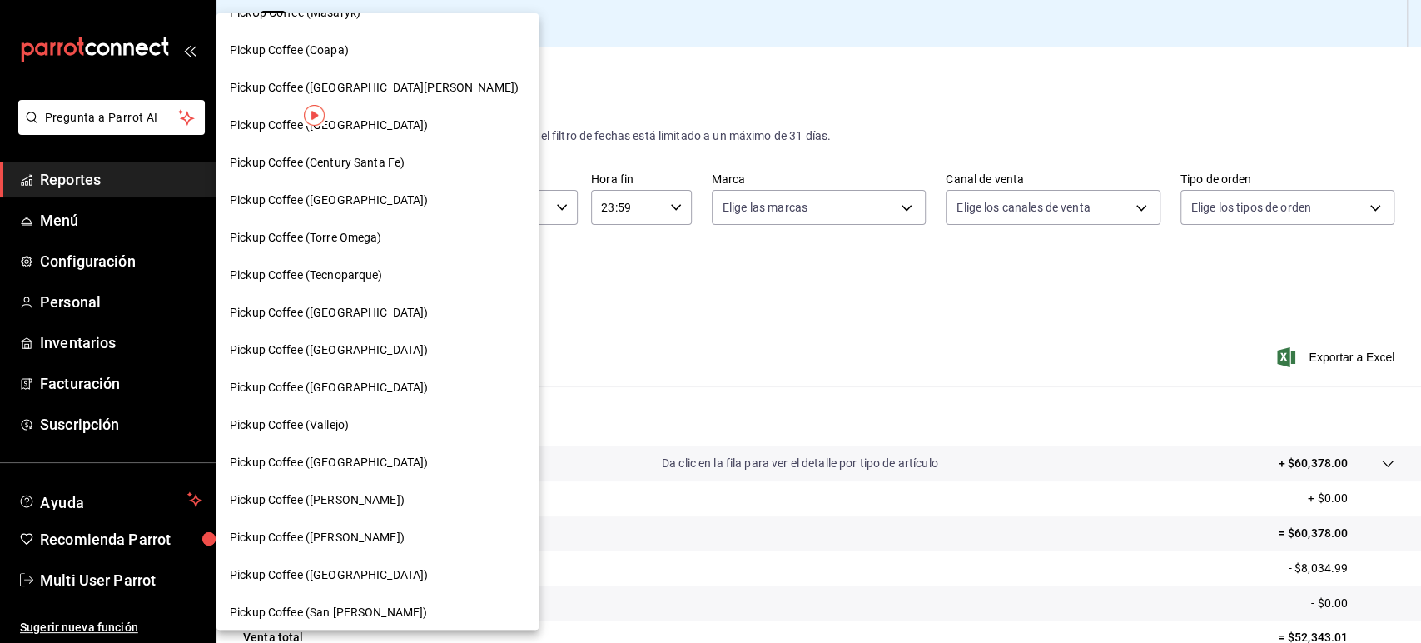
click at [344, 431] on span "Pickup Coffee (Vallejo)" at bounding box center [289, 424] width 119 height 17
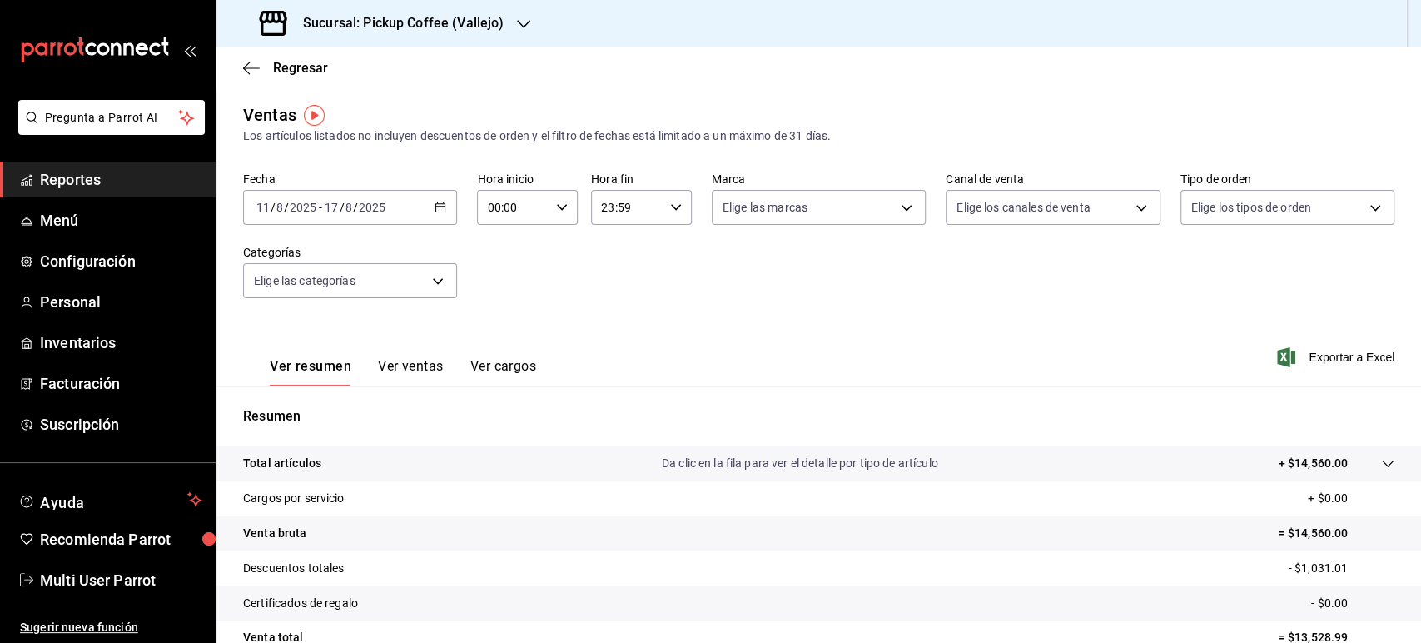
click at [278, 58] on div "Regresar" at bounding box center [818, 68] width 1204 height 42
click at [282, 65] on span "Regresar" at bounding box center [300, 68] width 55 height 16
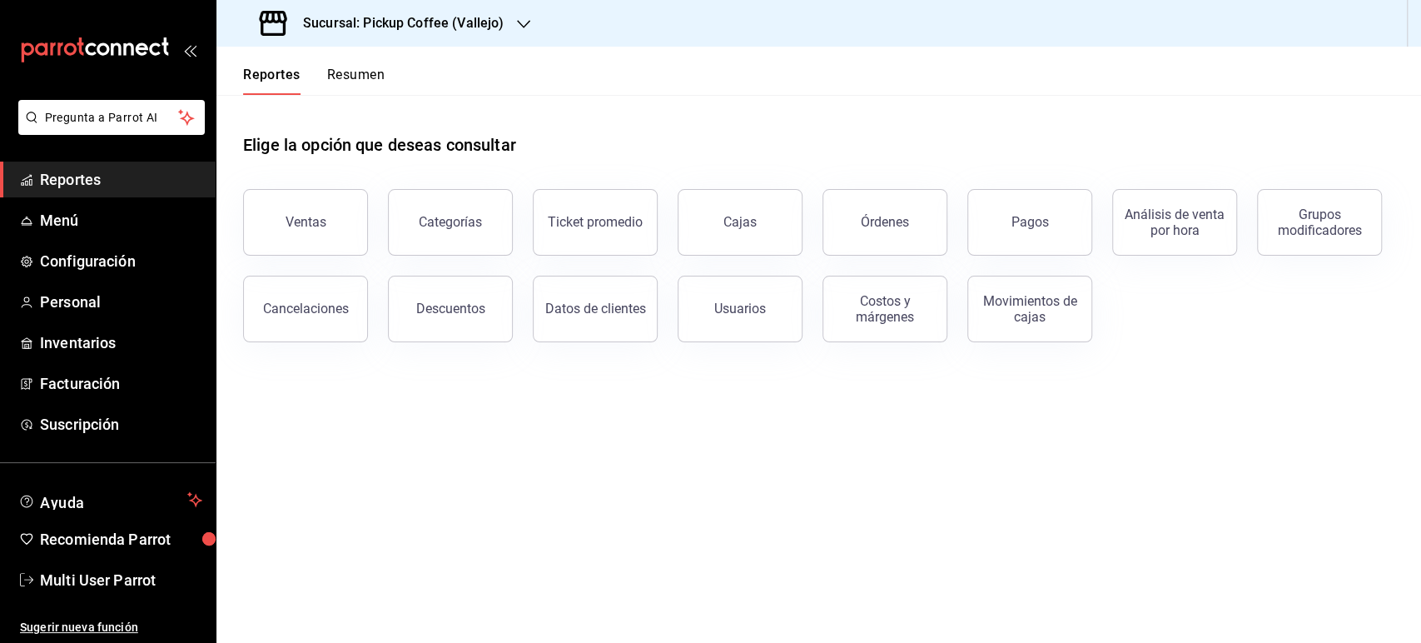
click at [359, 78] on button "Resumen" at bounding box center [355, 81] width 57 height 28
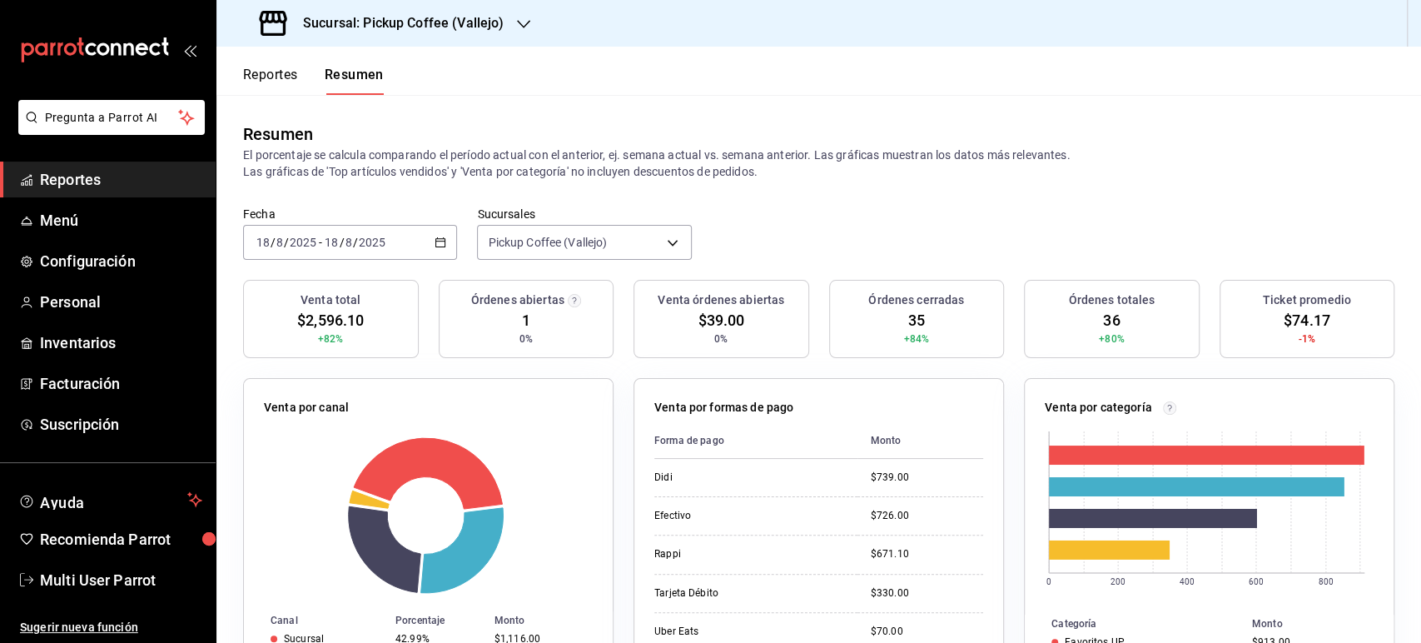
click at [439, 242] on icon "button" at bounding box center [440, 242] width 12 height 12
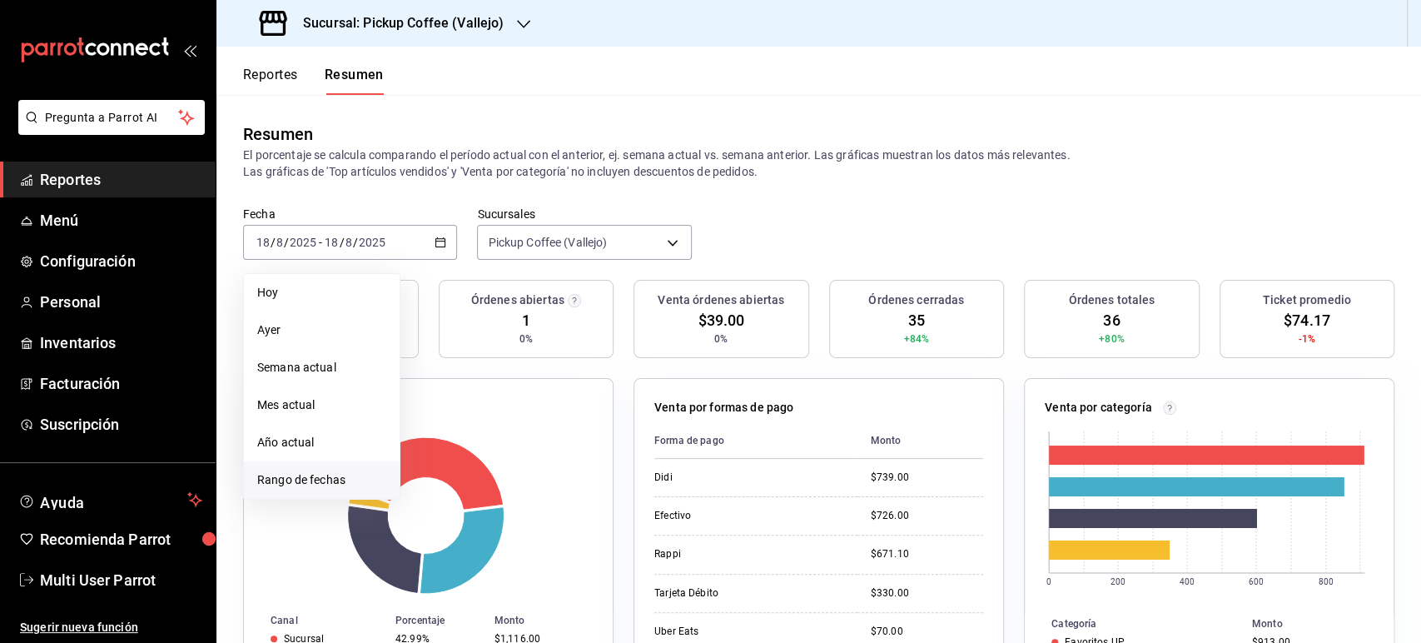
click at [330, 474] on span "Rango de fechas" at bounding box center [321, 479] width 129 height 17
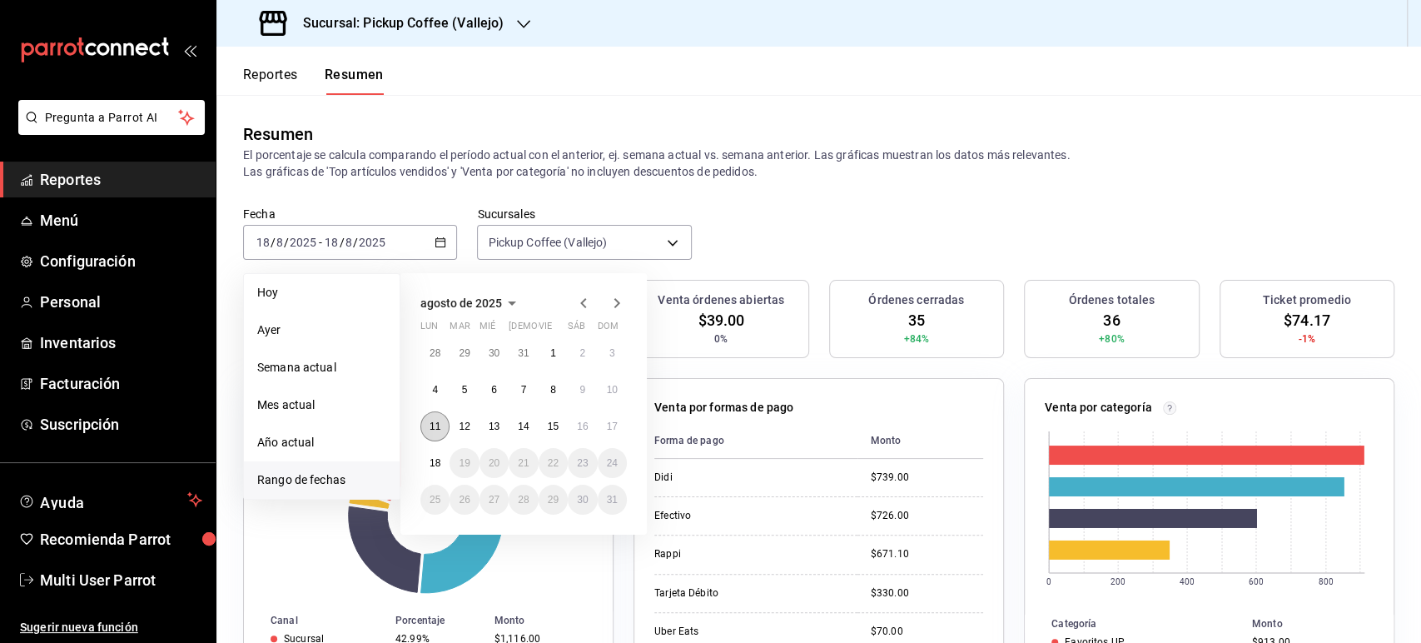
click at [439, 429] on abbr "11" at bounding box center [434, 426] width 11 height 12
click at [613, 411] on button "17" at bounding box center [612, 426] width 29 height 30
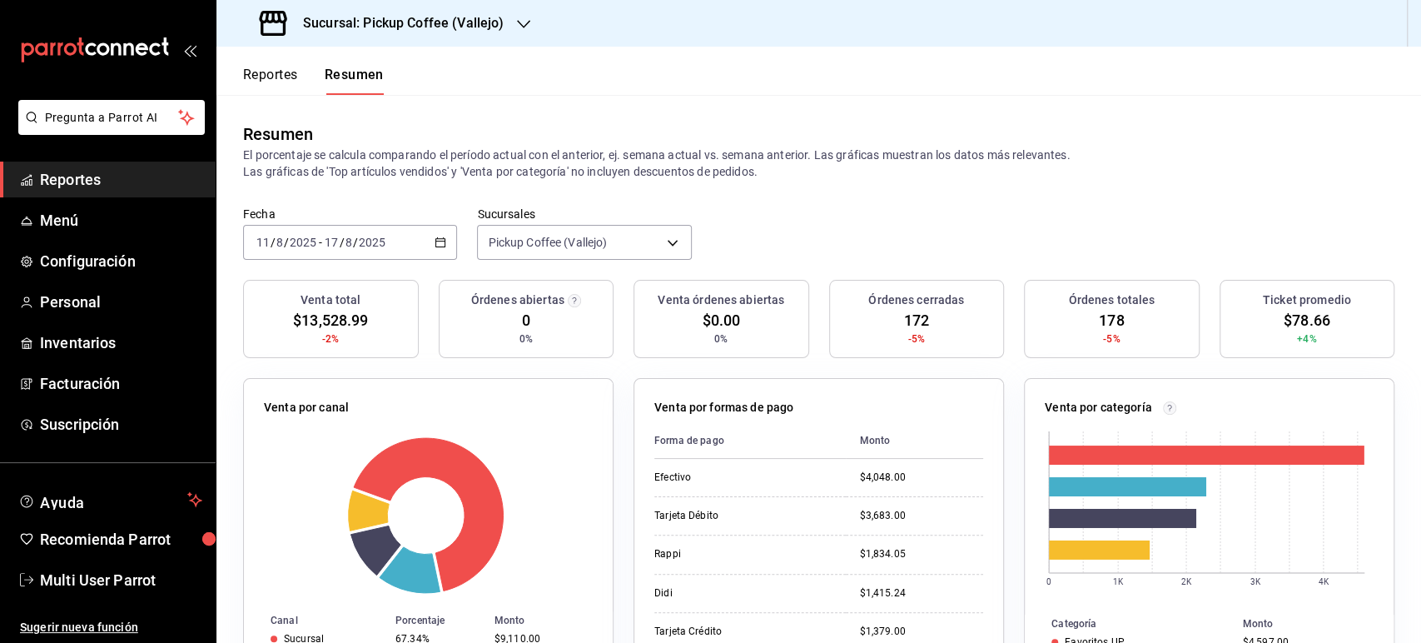
click at [288, 72] on button "Reportes" at bounding box center [270, 81] width 55 height 28
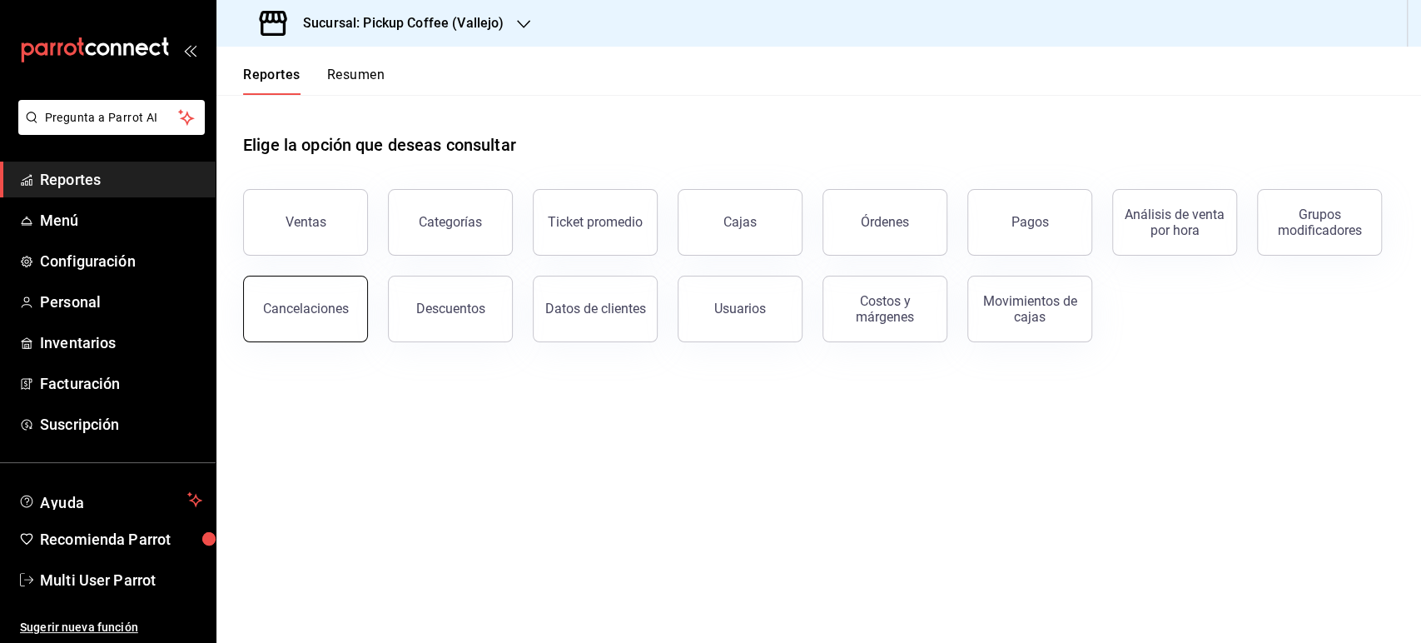
click at [345, 325] on button "Cancelaciones" at bounding box center [305, 308] width 125 height 67
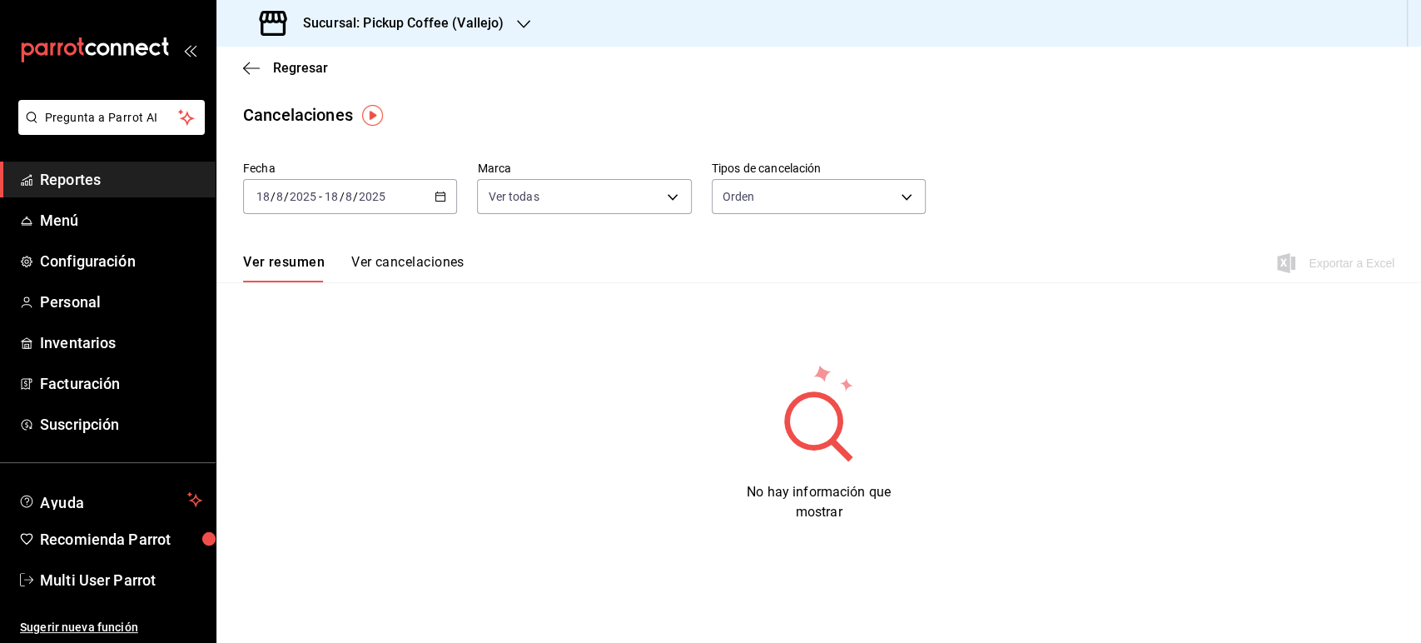
click at [436, 194] on \(Stroke\) "button" at bounding box center [440, 196] width 10 height 9
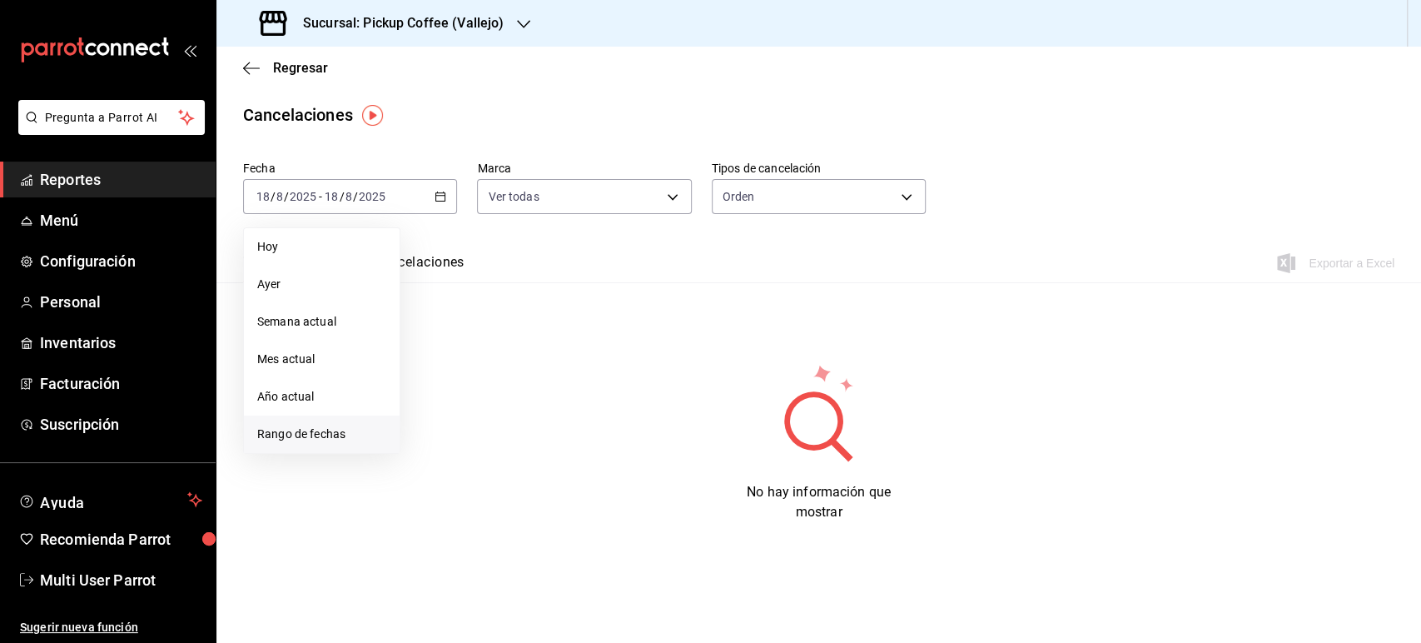
click at [330, 431] on span "Rango de fechas" at bounding box center [321, 433] width 129 height 17
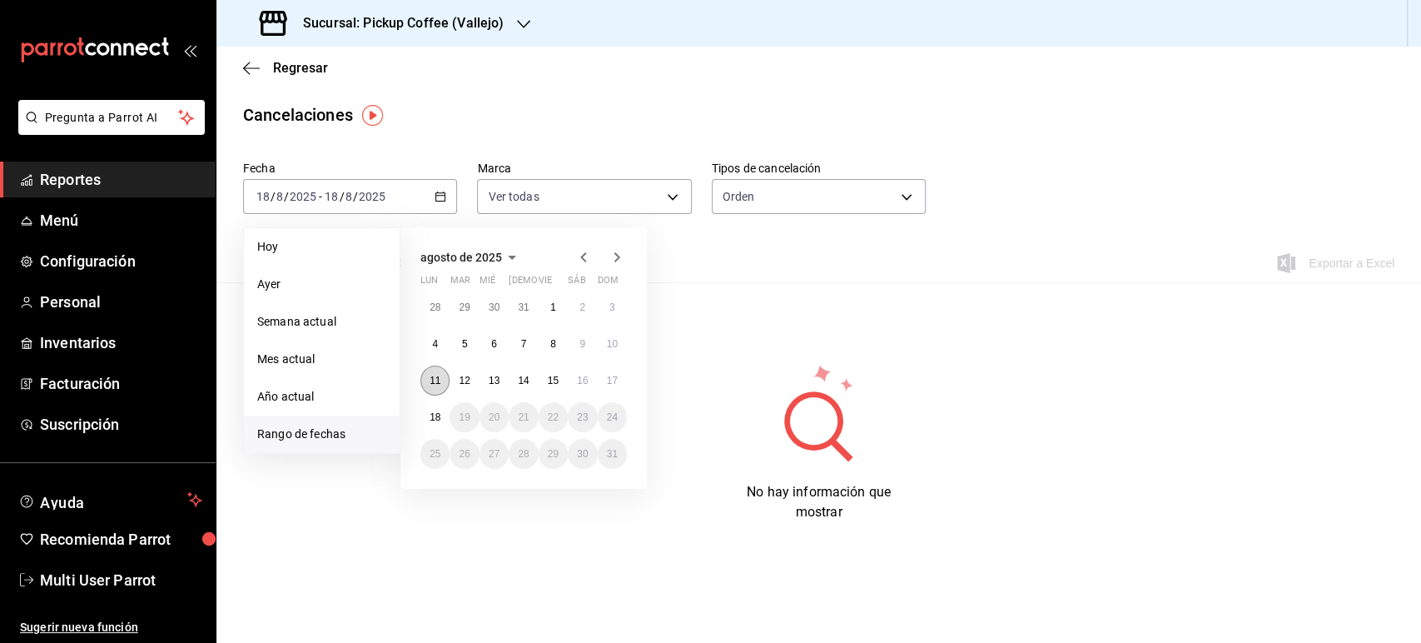
click at [440, 387] on button "11" at bounding box center [434, 380] width 29 height 30
click at [611, 380] on abbr "17" at bounding box center [612, 381] width 11 height 12
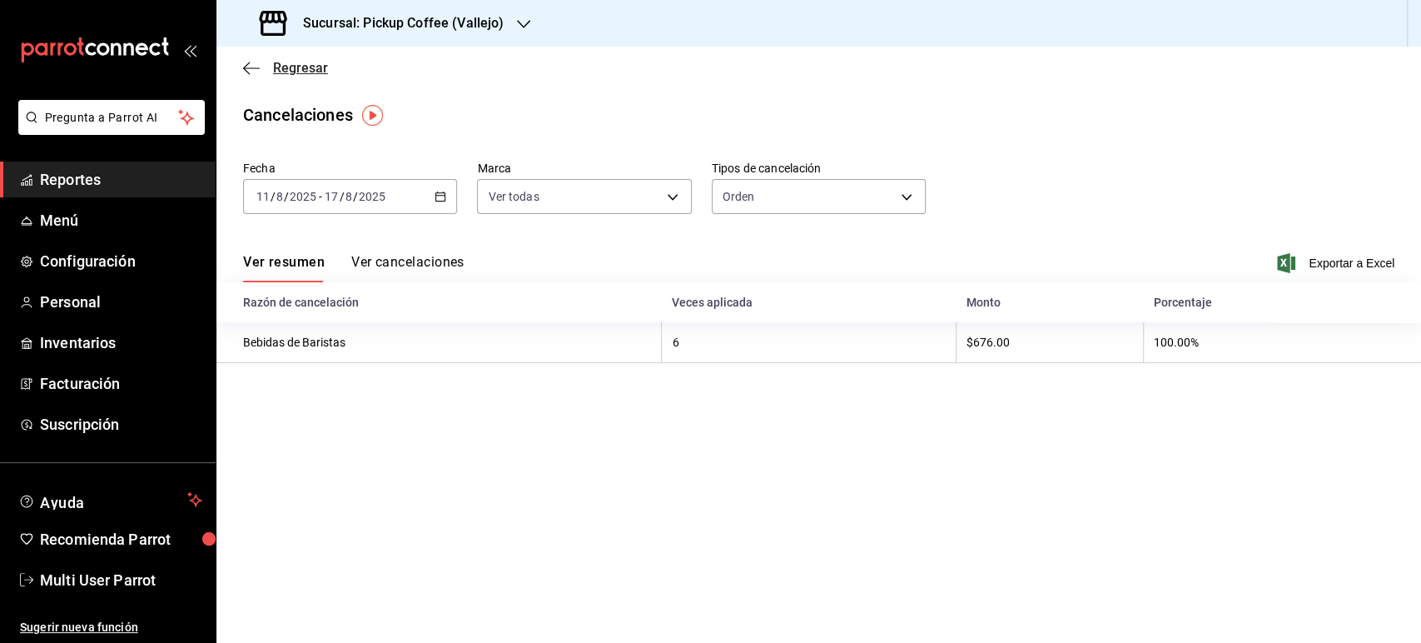
click at [295, 76] on span "Regresar" at bounding box center [300, 68] width 55 height 16
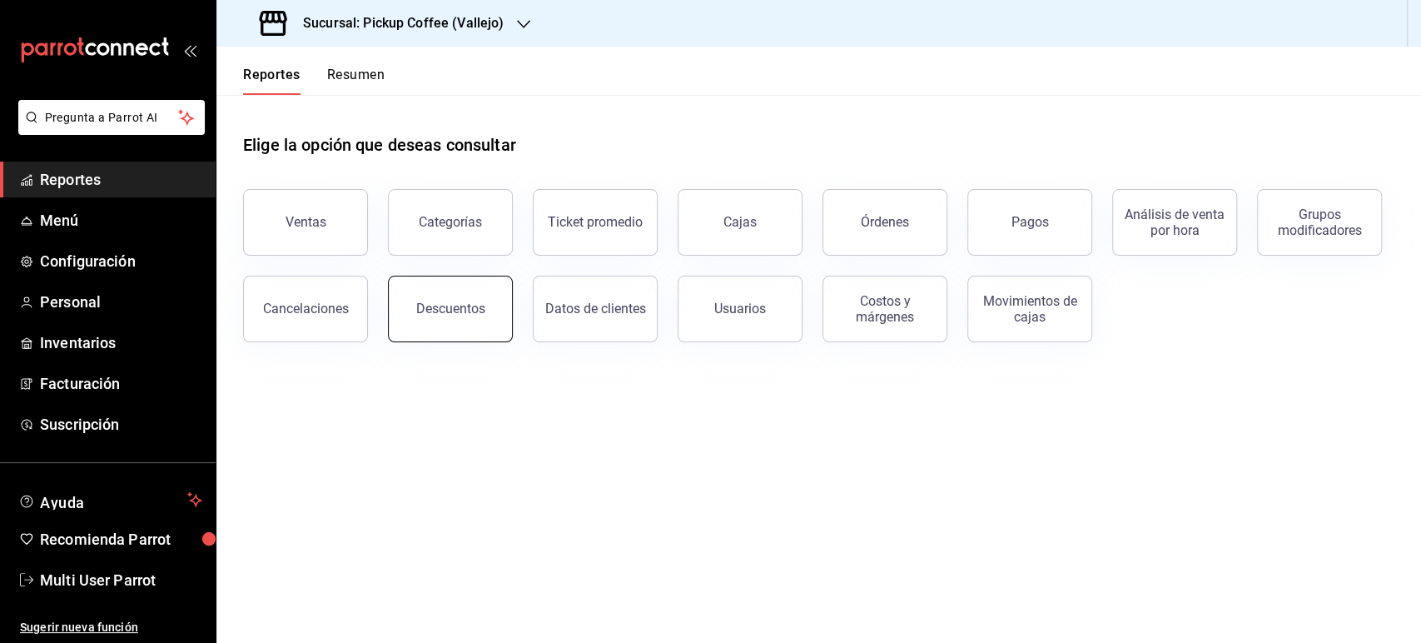
click at [466, 320] on button "Descuentos" at bounding box center [450, 308] width 125 height 67
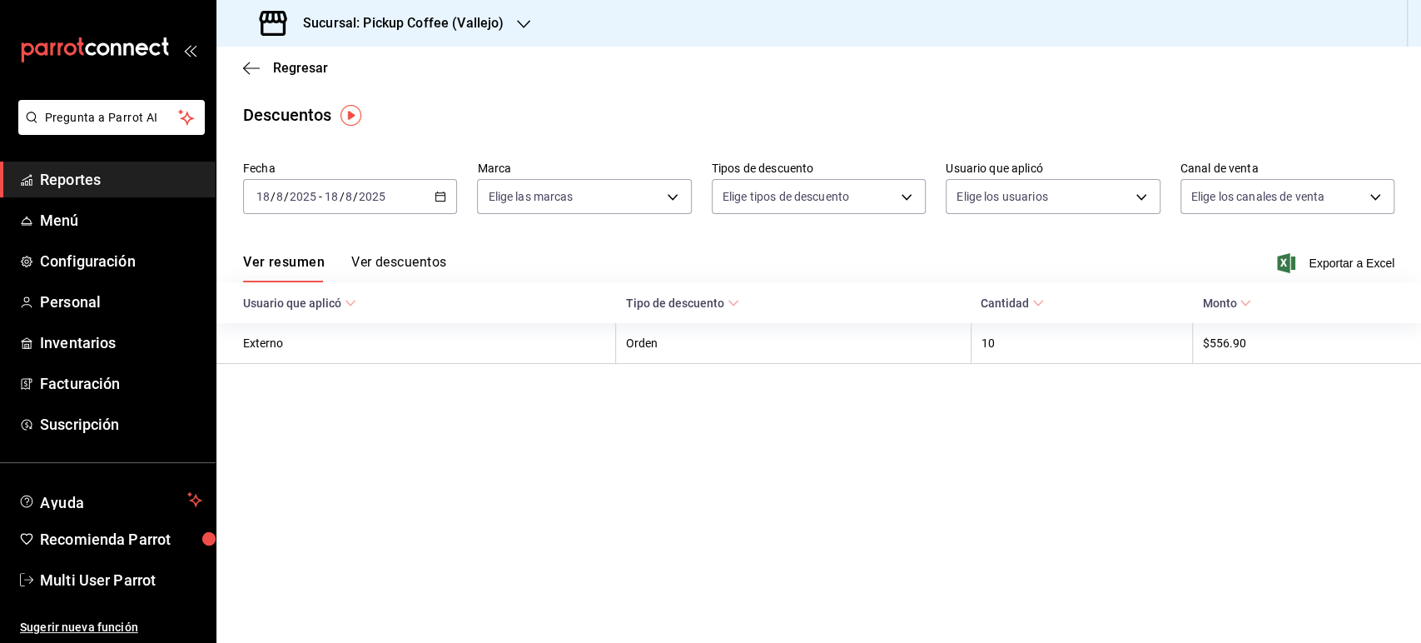
click at [439, 198] on icon "button" at bounding box center [440, 197] width 12 height 12
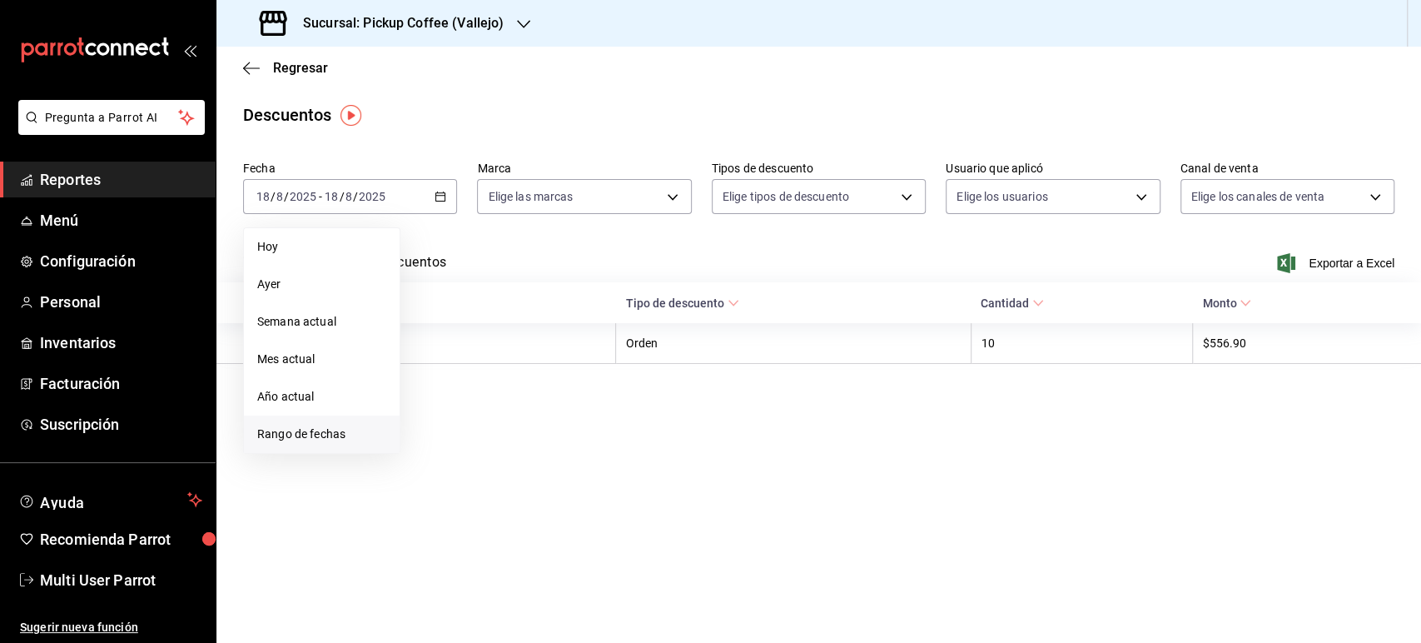
click at [358, 425] on span "Rango de fechas" at bounding box center [321, 433] width 129 height 17
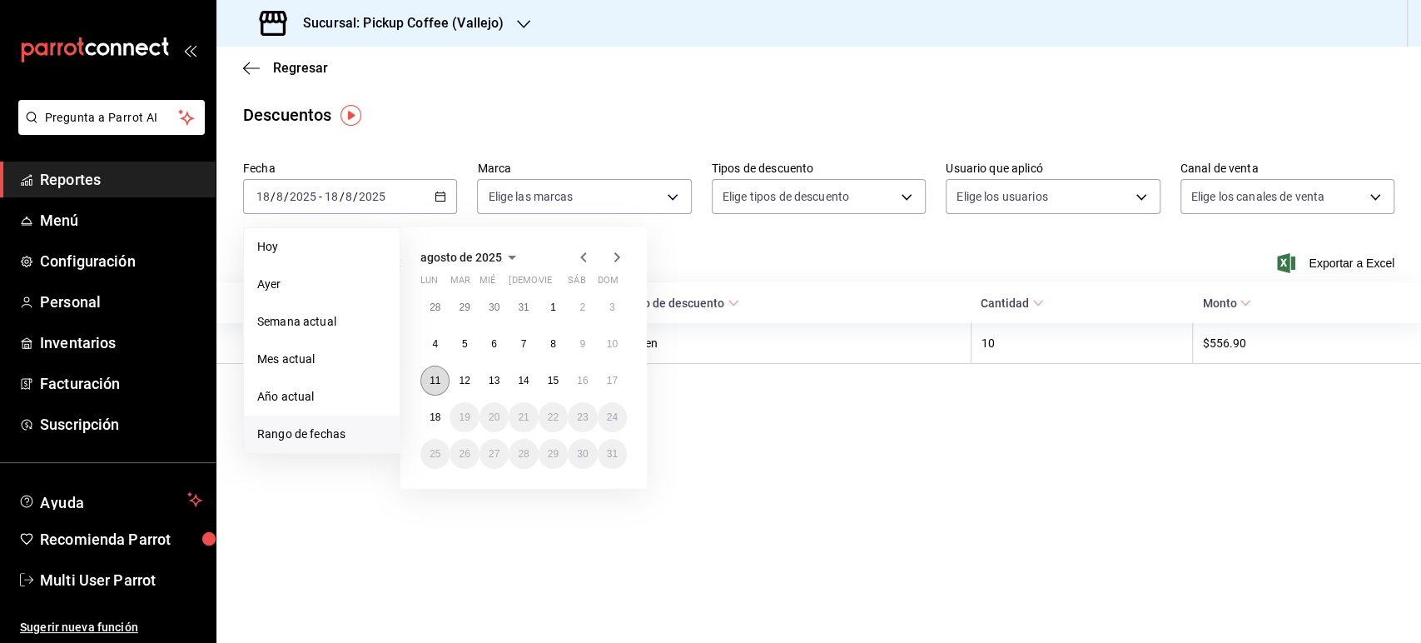
click at [434, 374] on button "11" at bounding box center [434, 380] width 29 height 30
click at [612, 373] on button "17" at bounding box center [612, 380] width 29 height 30
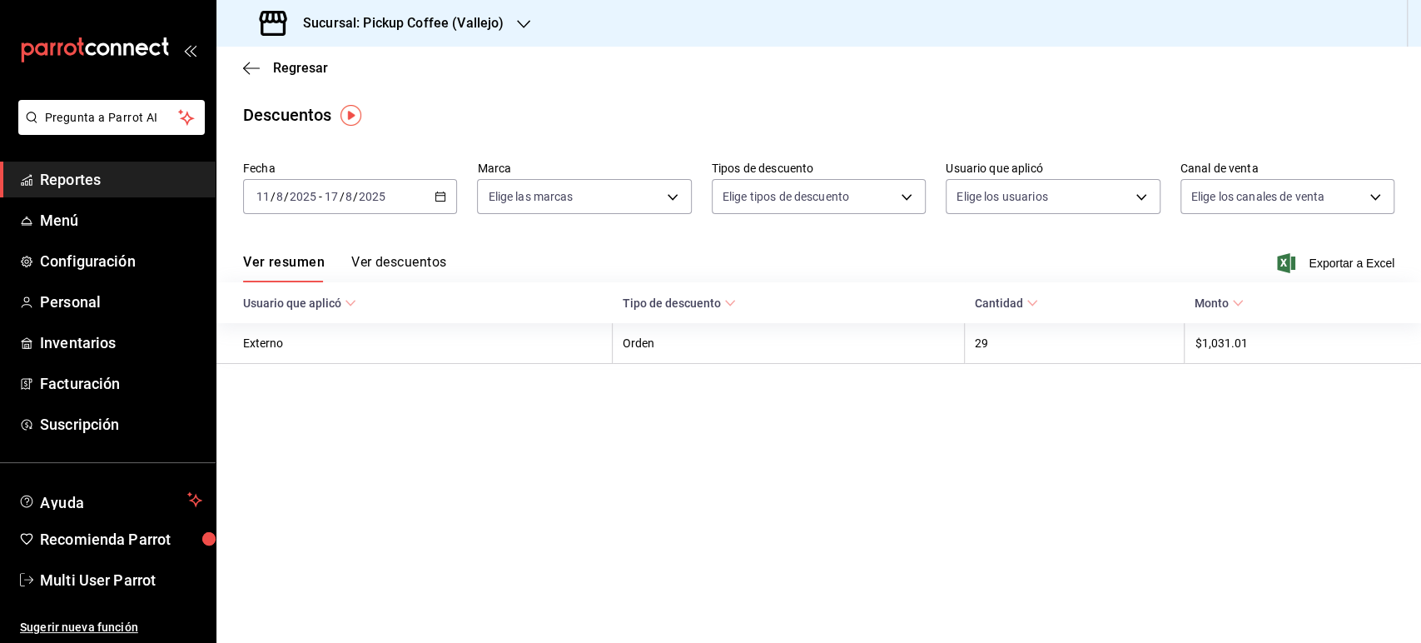
click at [448, 22] on h3 "Sucursal: Pickup Coffee (Vallejo)" at bounding box center [397, 23] width 214 height 20
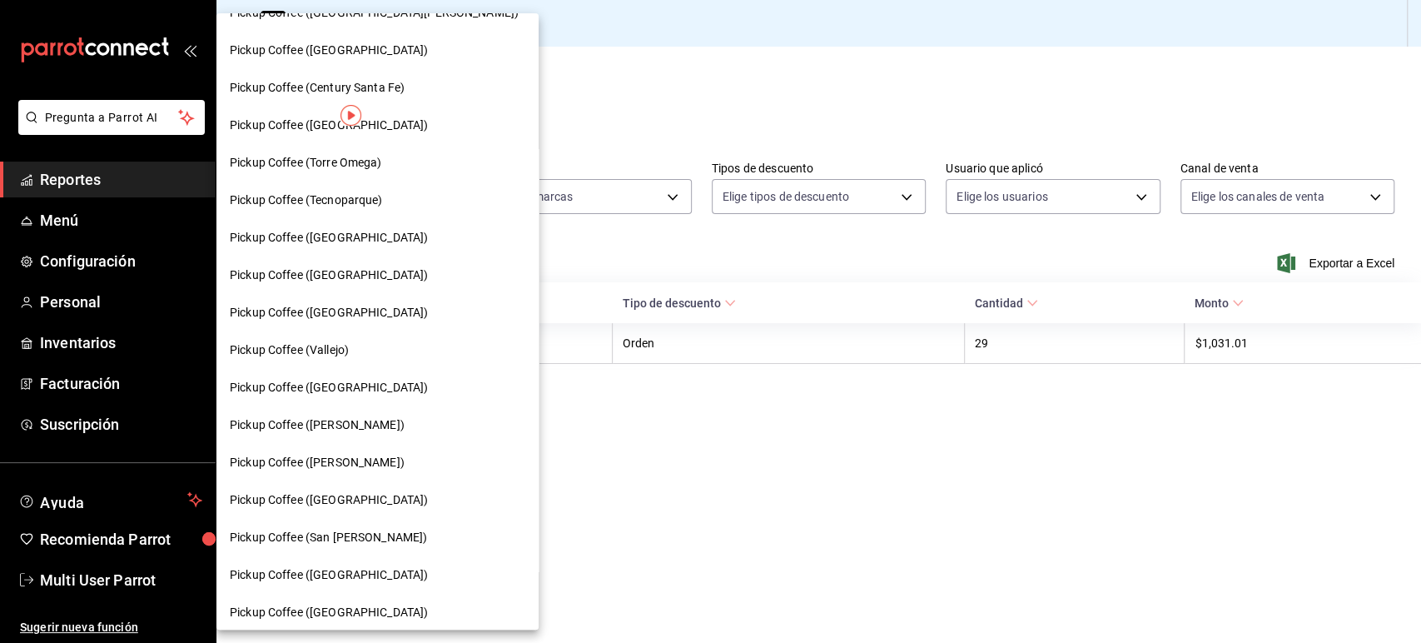
scroll to position [820, 0]
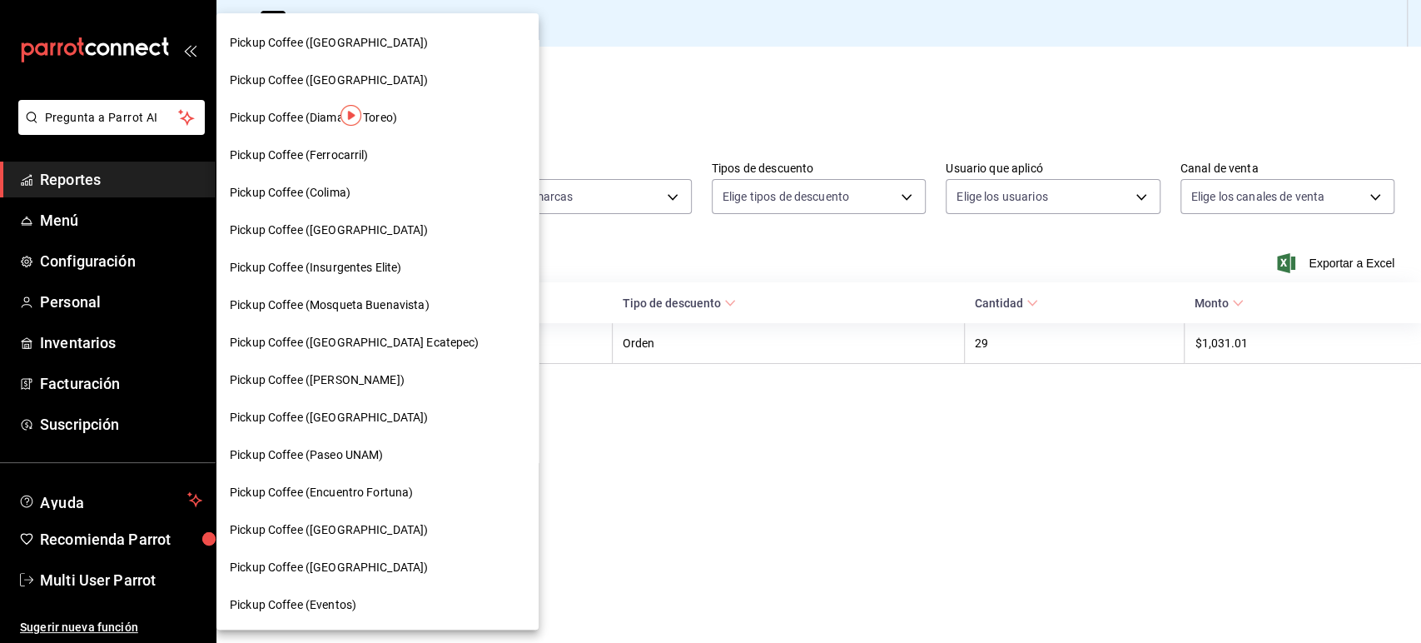
click at [362, 383] on span "Pickup Coffee ([PERSON_NAME])" at bounding box center [317, 379] width 175 height 17
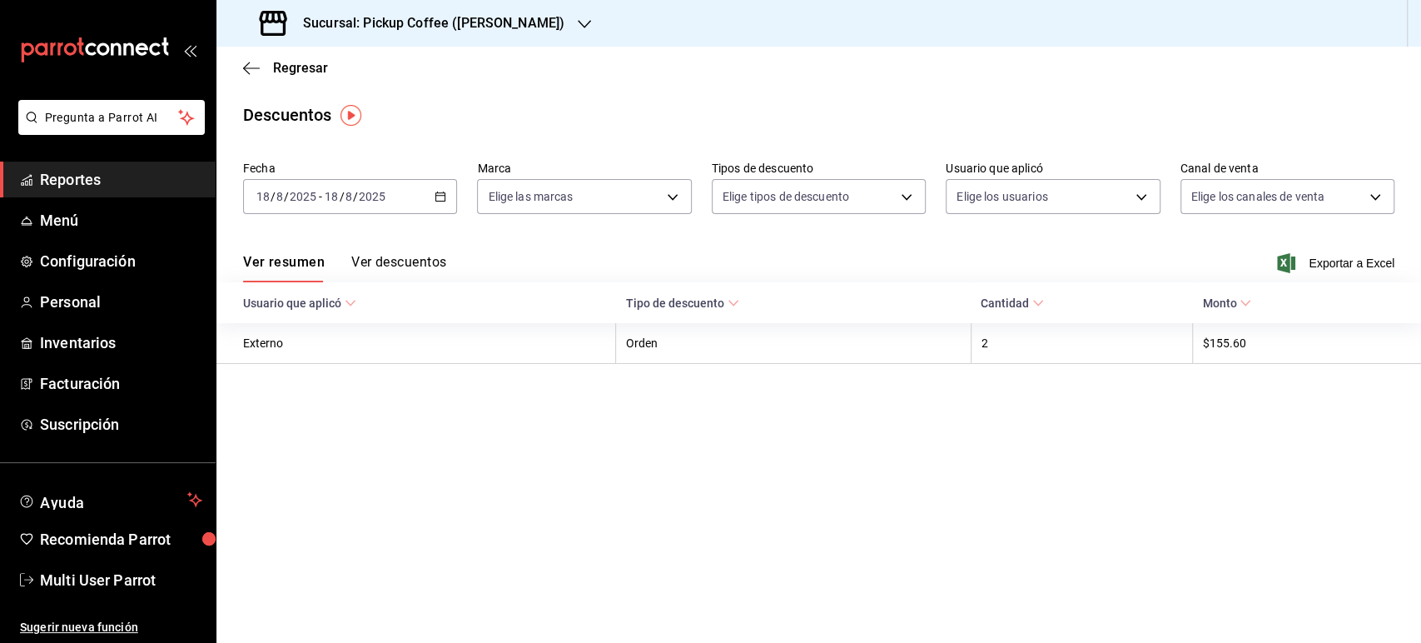
click at [442, 189] on div "[DATE] [DATE] - [DATE] [DATE]" at bounding box center [350, 196] width 214 height 35
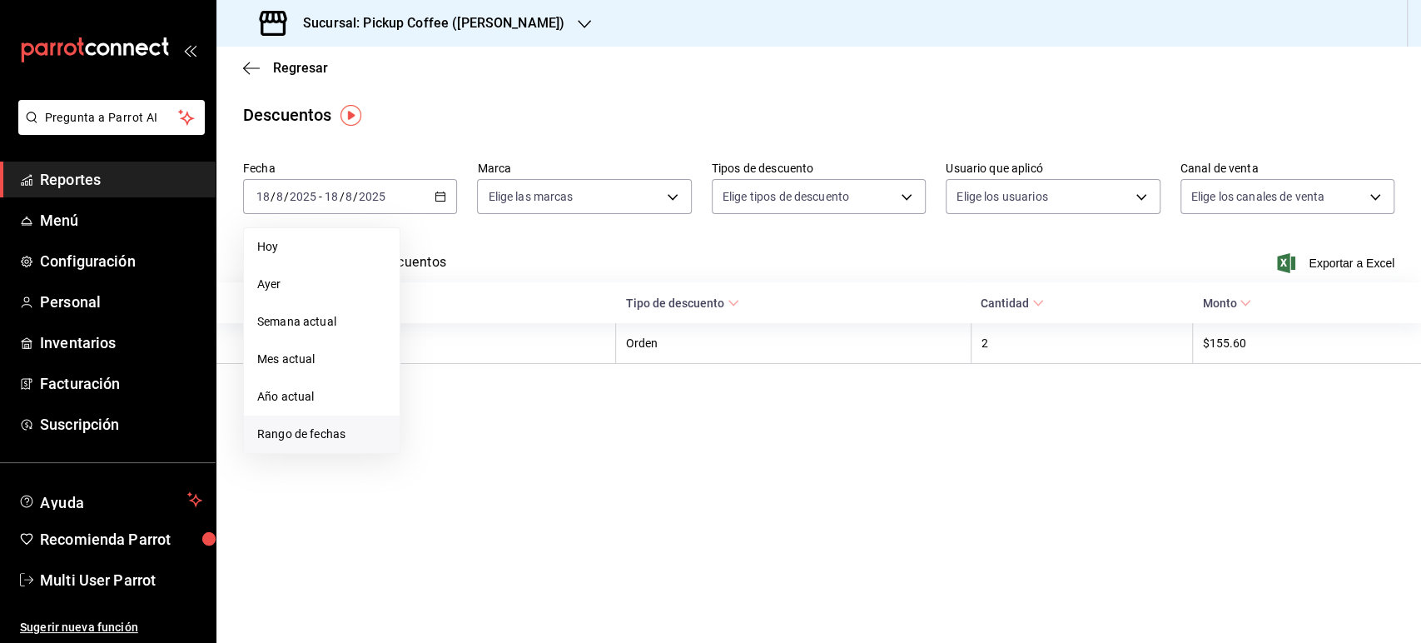
click at [328, 426] on span "Rango de fechas" at bounding box center [321, 433] width 129 height 17
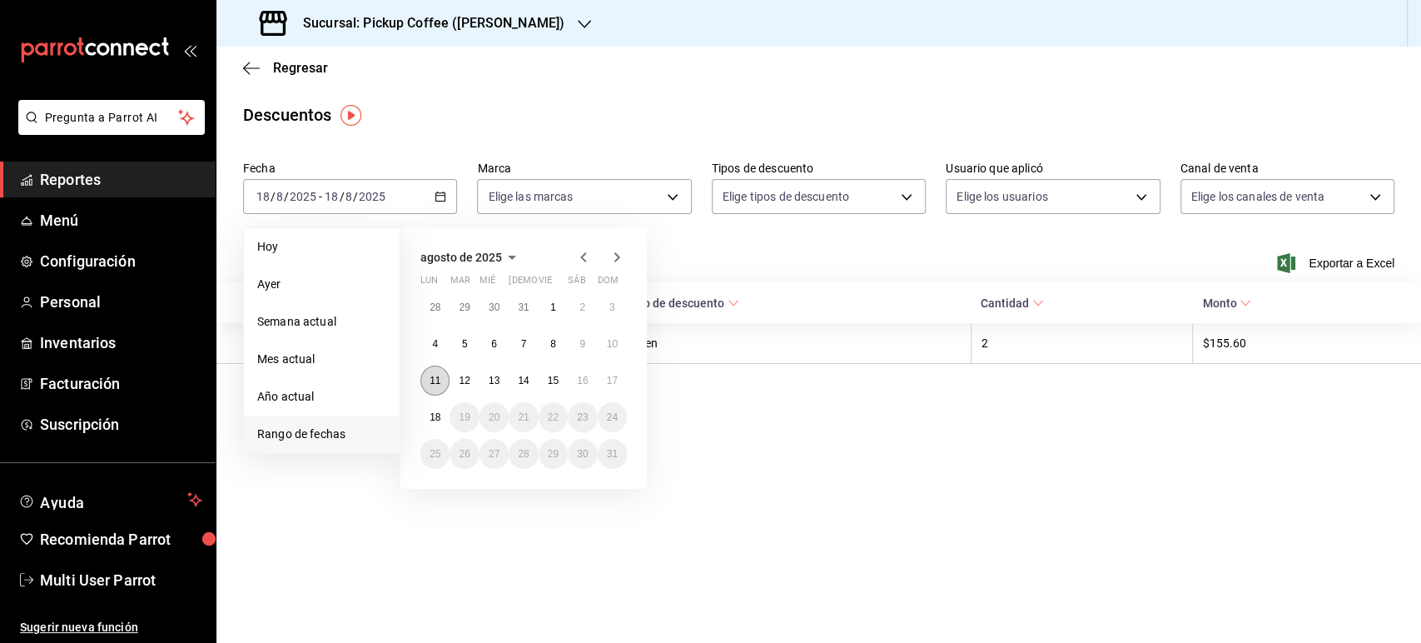
click at [441, 389] on button "11" at bounding box center [434, 380] width 29 height 30
click at [618, 385] on button "17" at bounding box center [612, 380] width 29 height 30
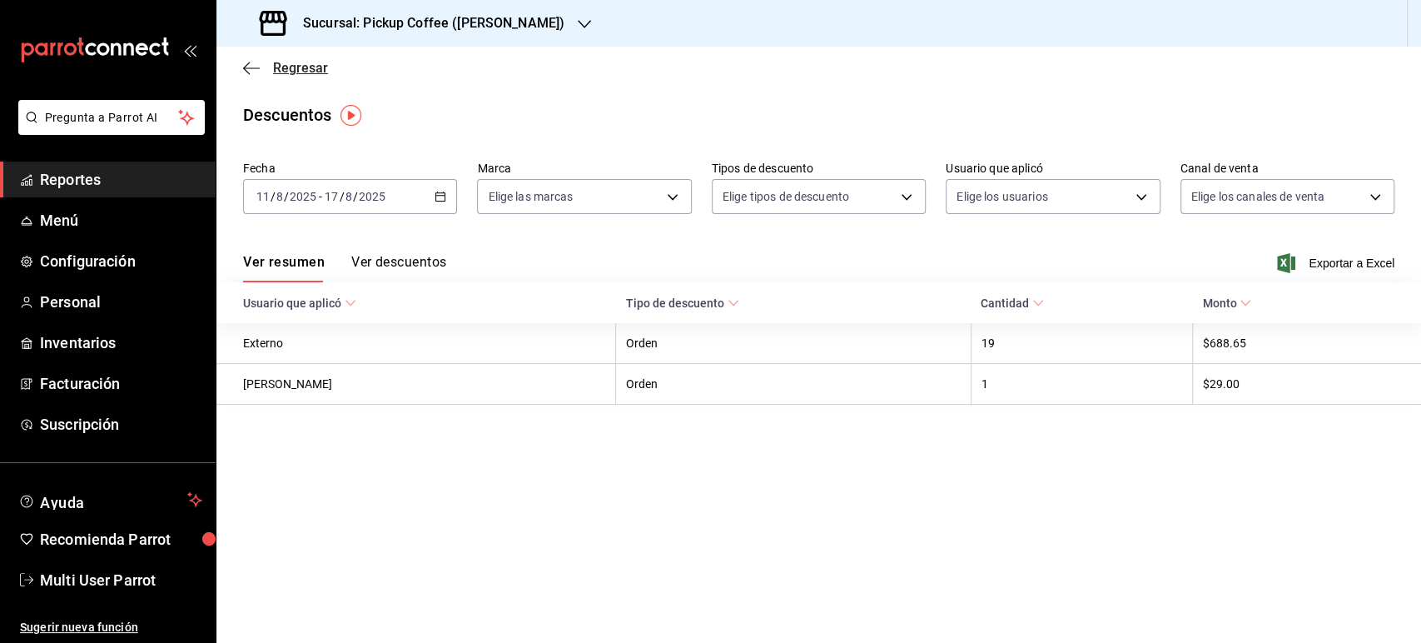
click at [303, 73] on span "Regresar" at bounding box center [300, 68] width 55 height 16
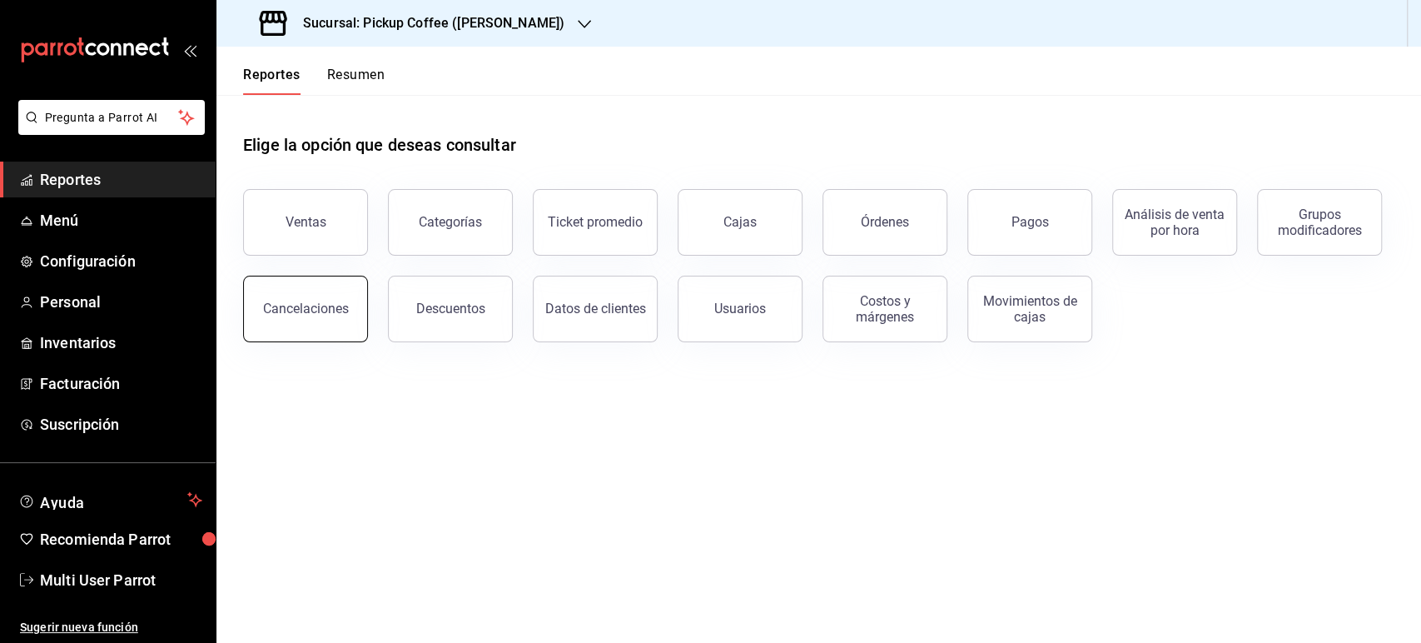
click at [336, 305] on div "Cancelaciones" at bounding box center [306, 308] width 86 height 16
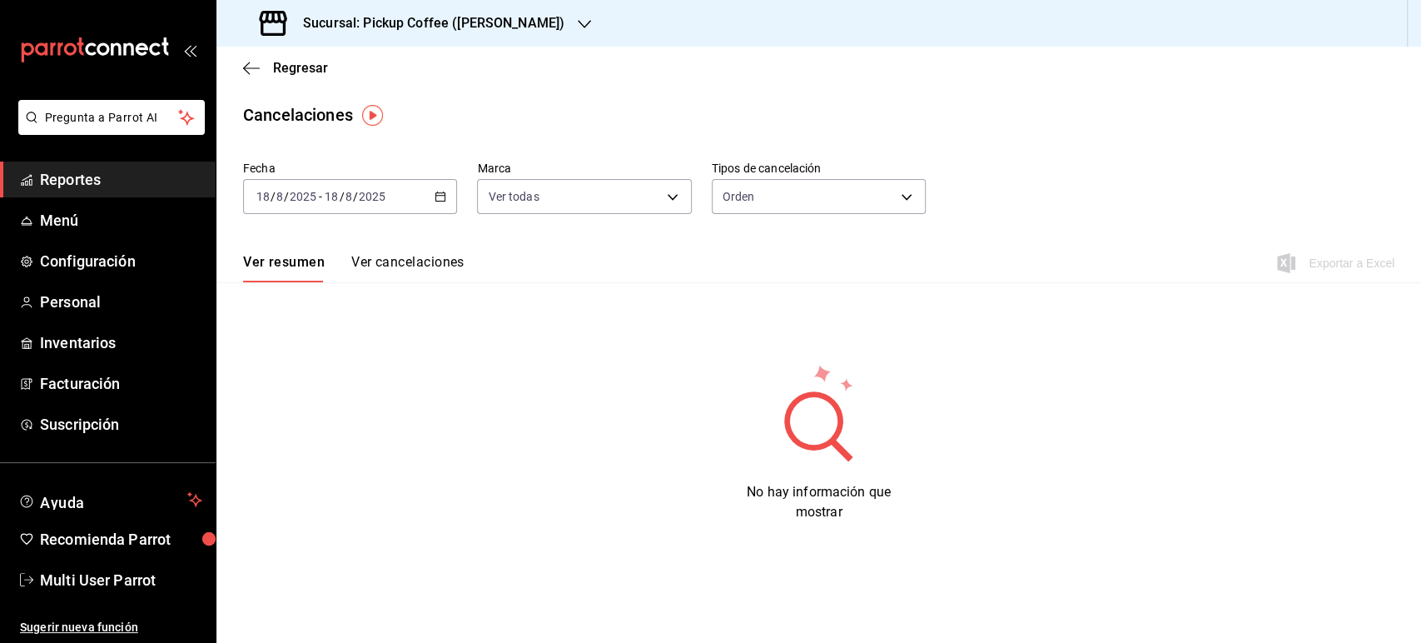
click at [441, 196] on \(Stroke\) "button" at bounding box center [440, 195] width 9 height 1
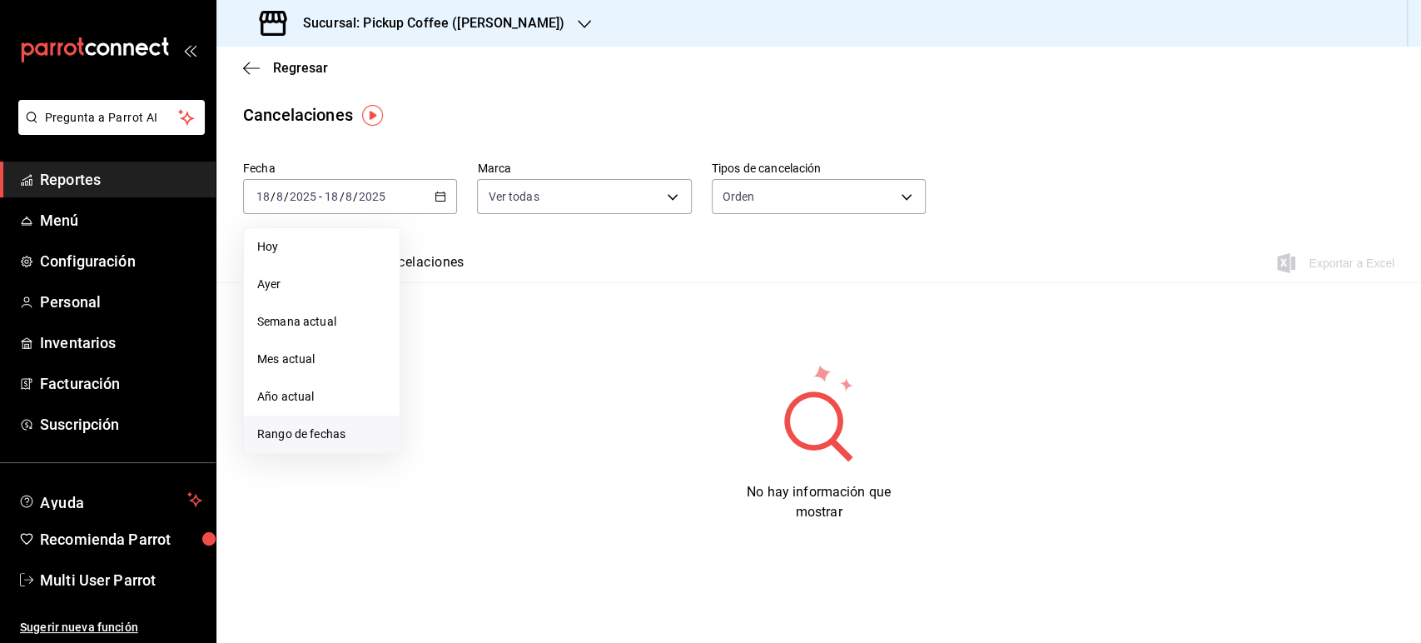
click at [311, 439] on span "Rango de fechas" at bounding box center [321, 433] width 129 height 17
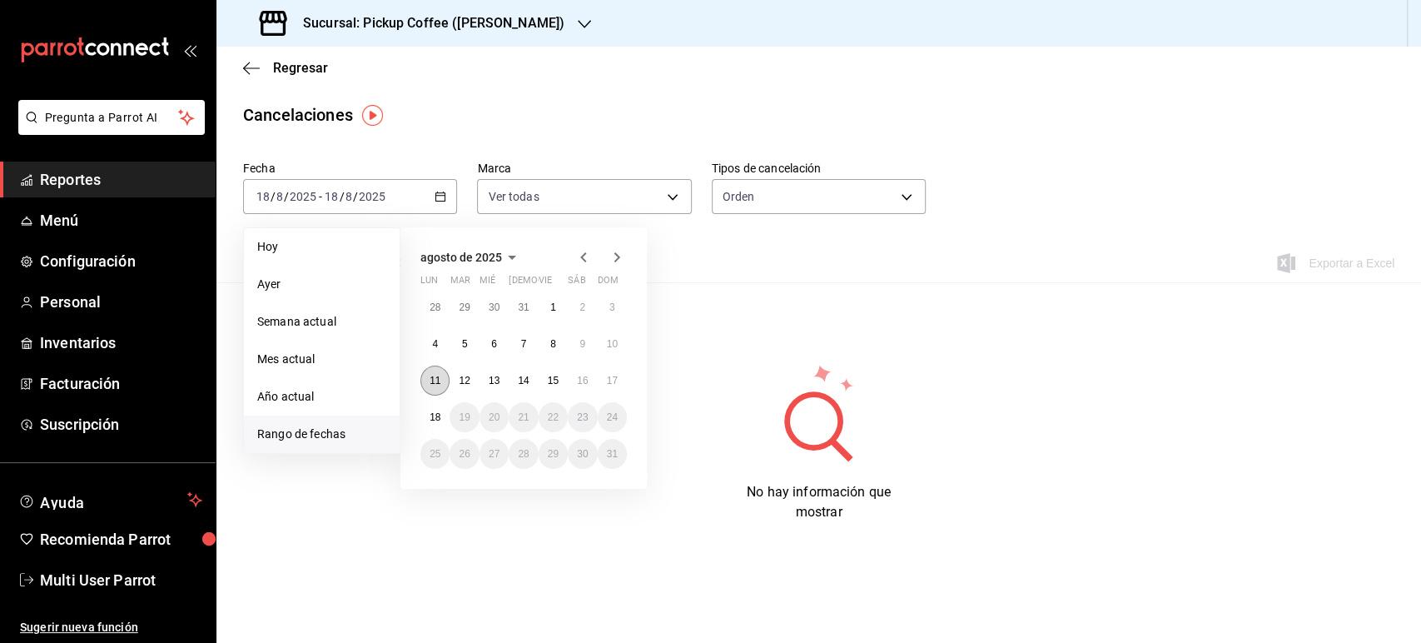
click at [440, 385] on button "11" at bounding box center [434, 380] width 29 height 30
click at [614, 377] on abbr "17" at bounding box center [612, 381] width 11 height 12
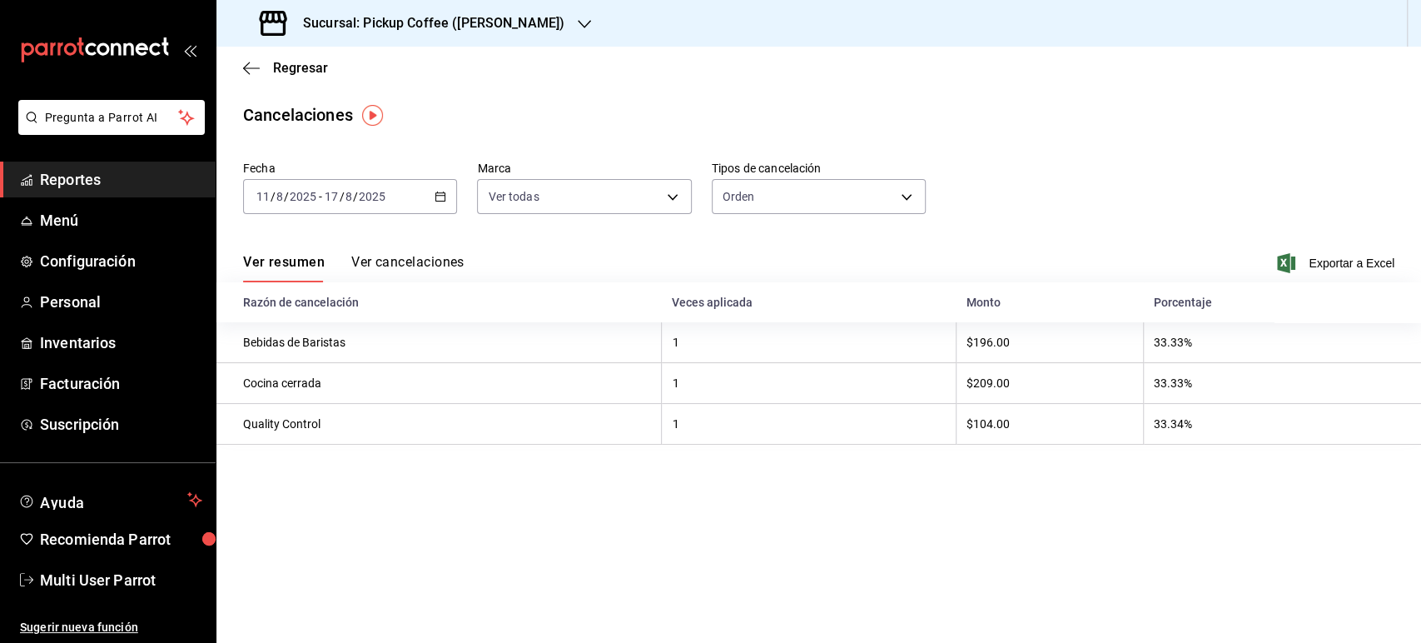
click at [503, 25] on h3 "Sucursal: Pickup Coffee ([PERSON_NAME])" at bounding box center [427, 23] width 275 height 20
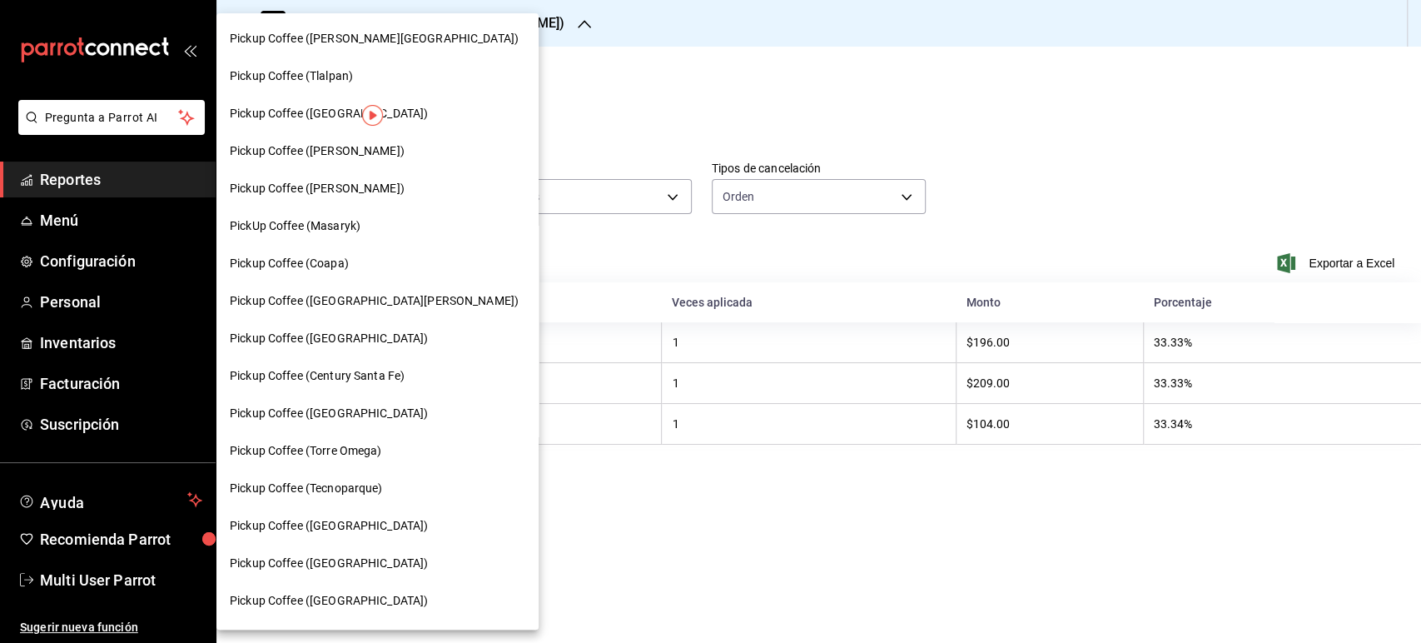
click at [599, 84] on div at bounding box center [710, 321] width 1421 height 643
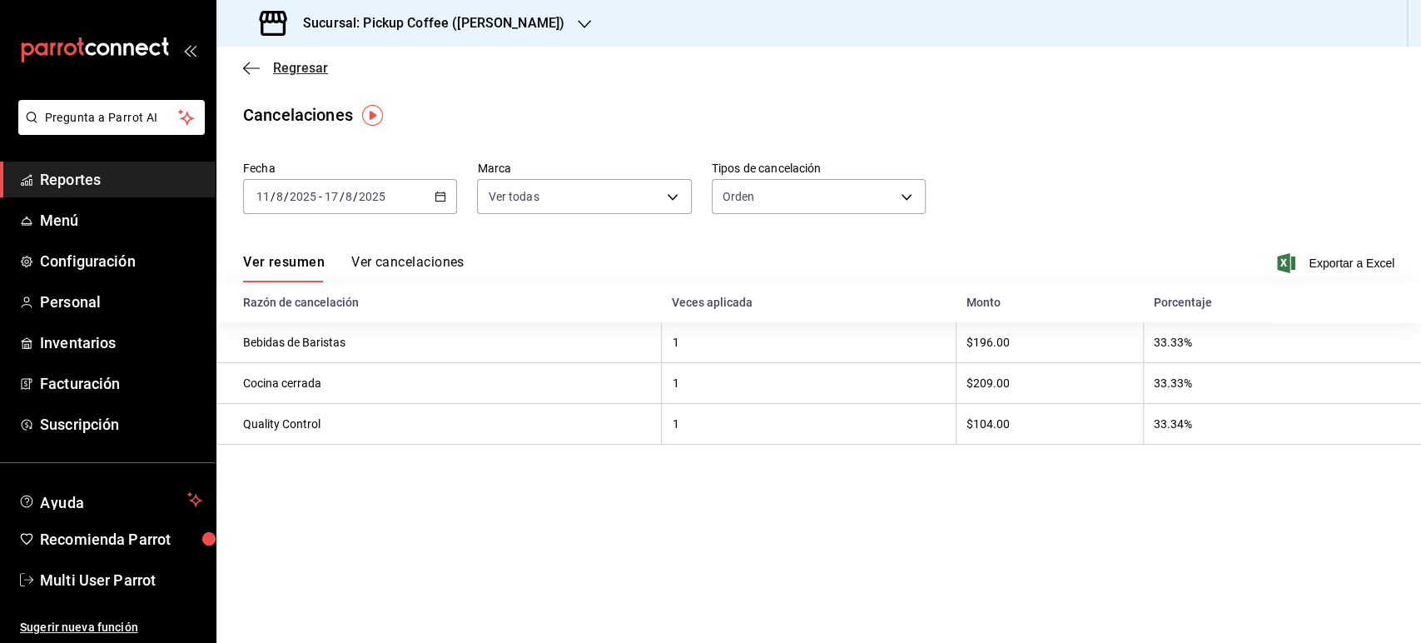
click at [320, 69] on span "Regresar" at bounding box center [300, 68] width 55 height 16
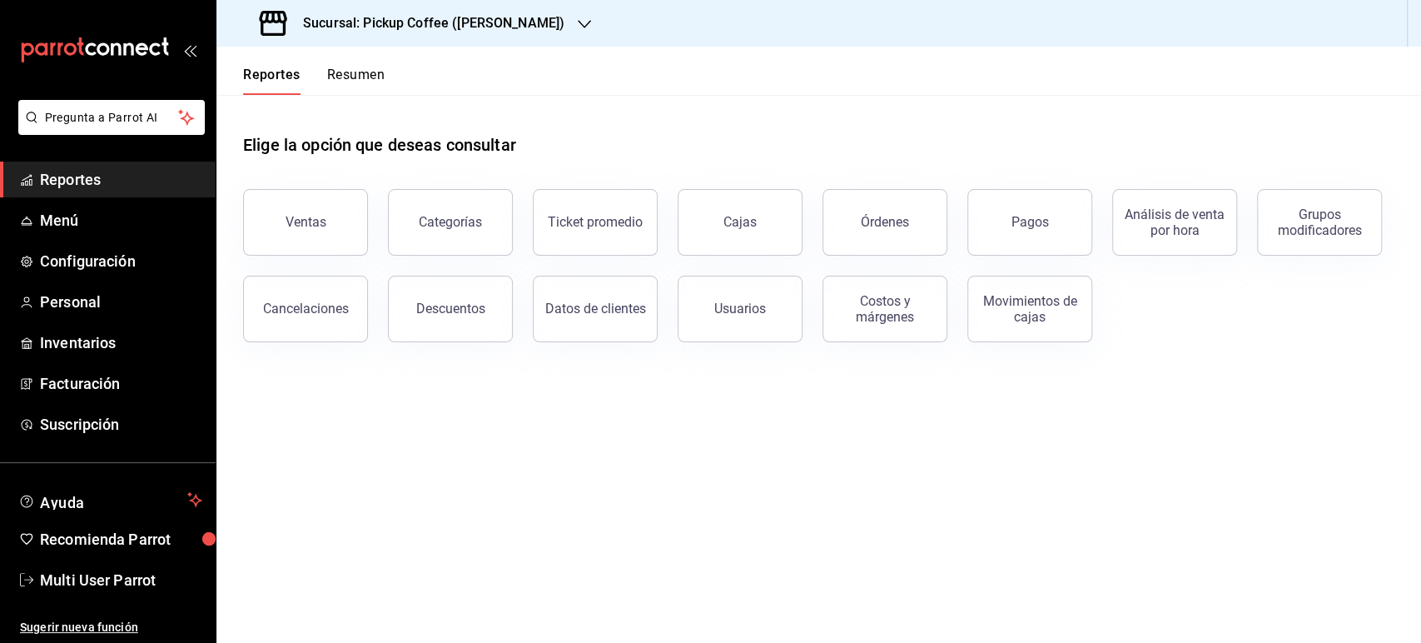
click at [354, 78] on button "Resumen" at bounding box center [355, 81] width 57 height 28
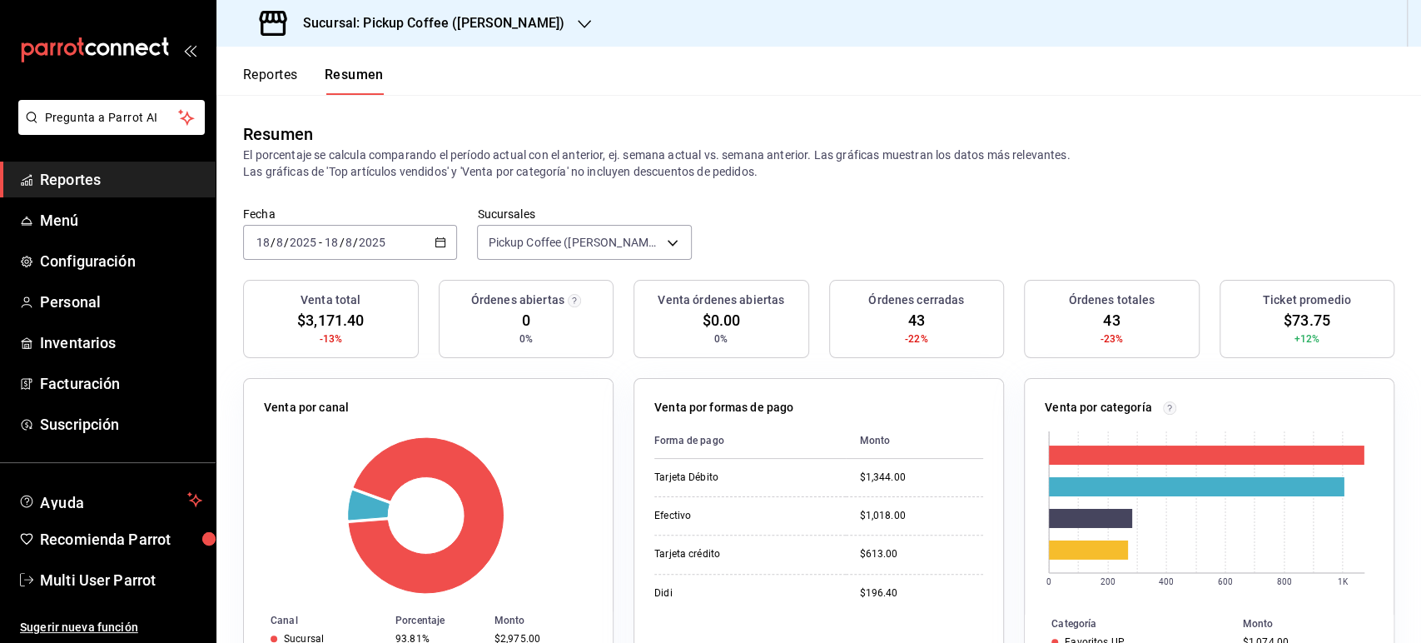
click at [446, 242] on div "[DATE] [DATE] - [DATE] [DATE]" at bounding box center [350, 242] width 214 height 35
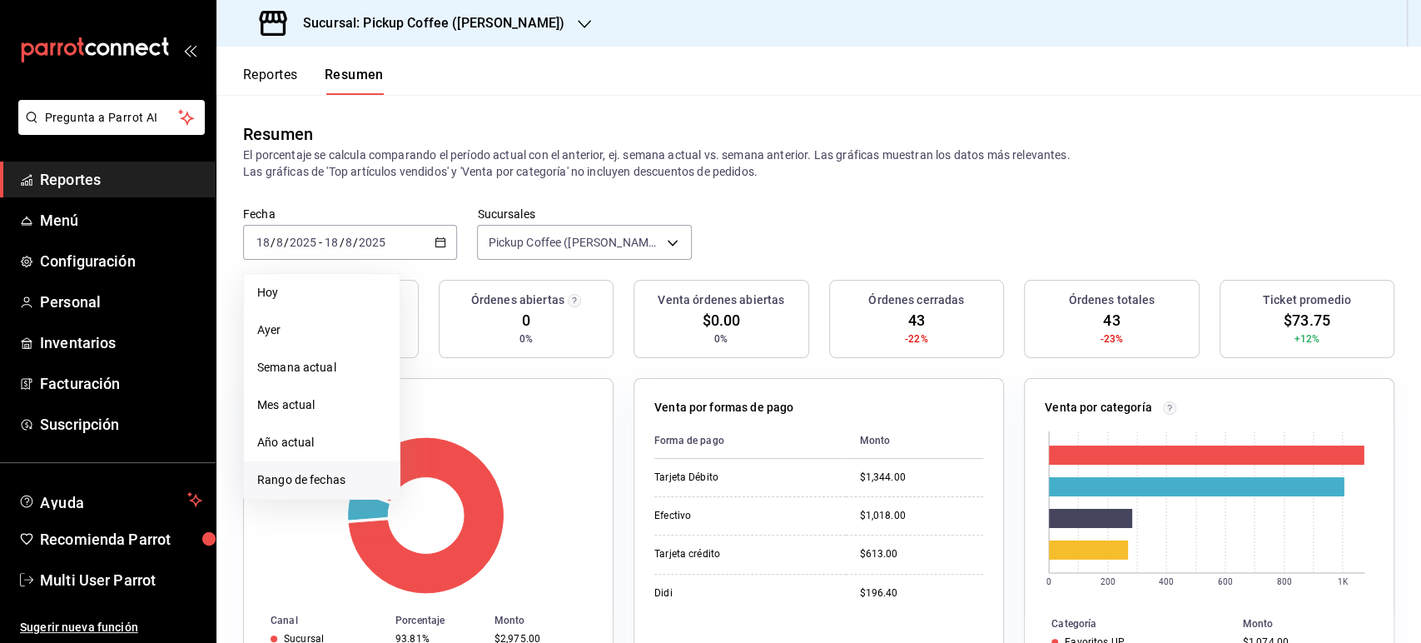
click at [337, 482] on span "Rango de fechas" at bounding box center [321, 479] width 129 height 17
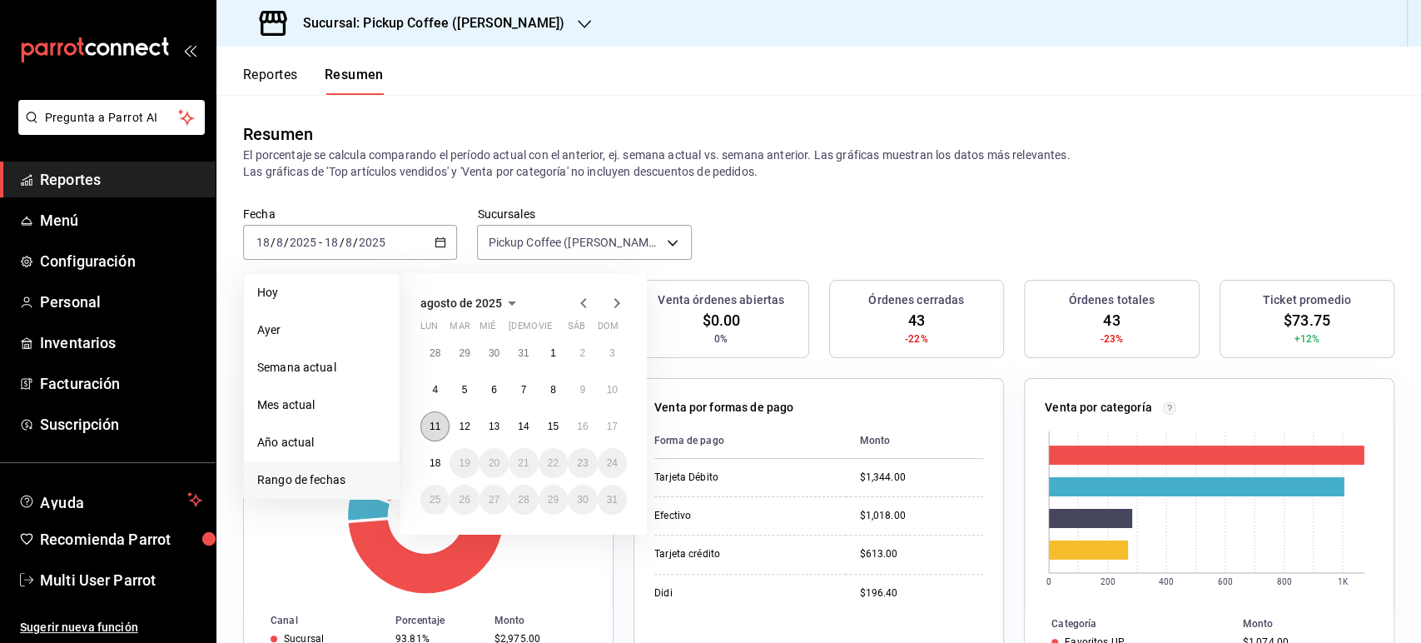
drag, startPoint x: 439, startPoint y: 404, endPoint x: 437, endPoint y: 418, distance: 13.5
click at [437, 418] on div "28 29 30 31 1 2 3 4 5 6 7 8 9 10 11 12 13 14 15 16 17 18 19 20 21 22 23 24 25 2…" at bounding box center [523, 426] width 206 height 176
click at [437, 418] on button "11" at bounding box center [434, 426] width 29 height 30
click at [609, 427] on abbr "17" at bounding box center [612, 426] width 11 height 12
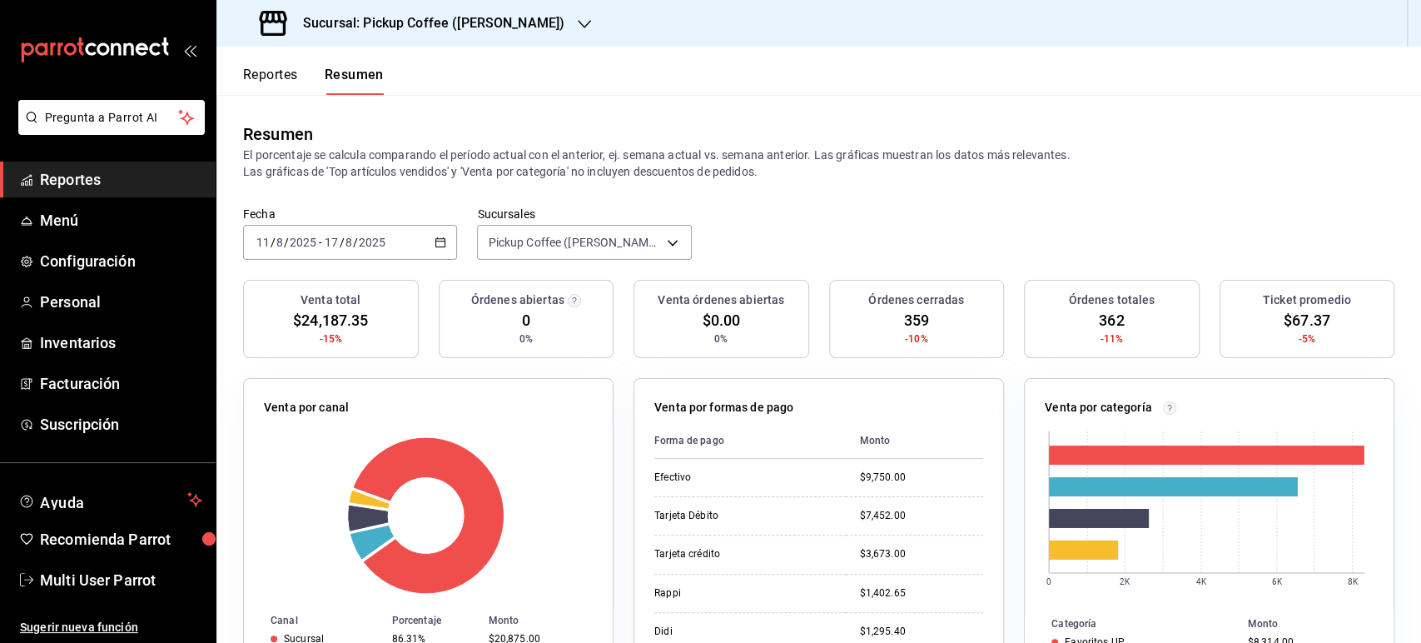
click at [286, 76] on button "Reportes" at bounding box center [270, 81] width 55 height 28
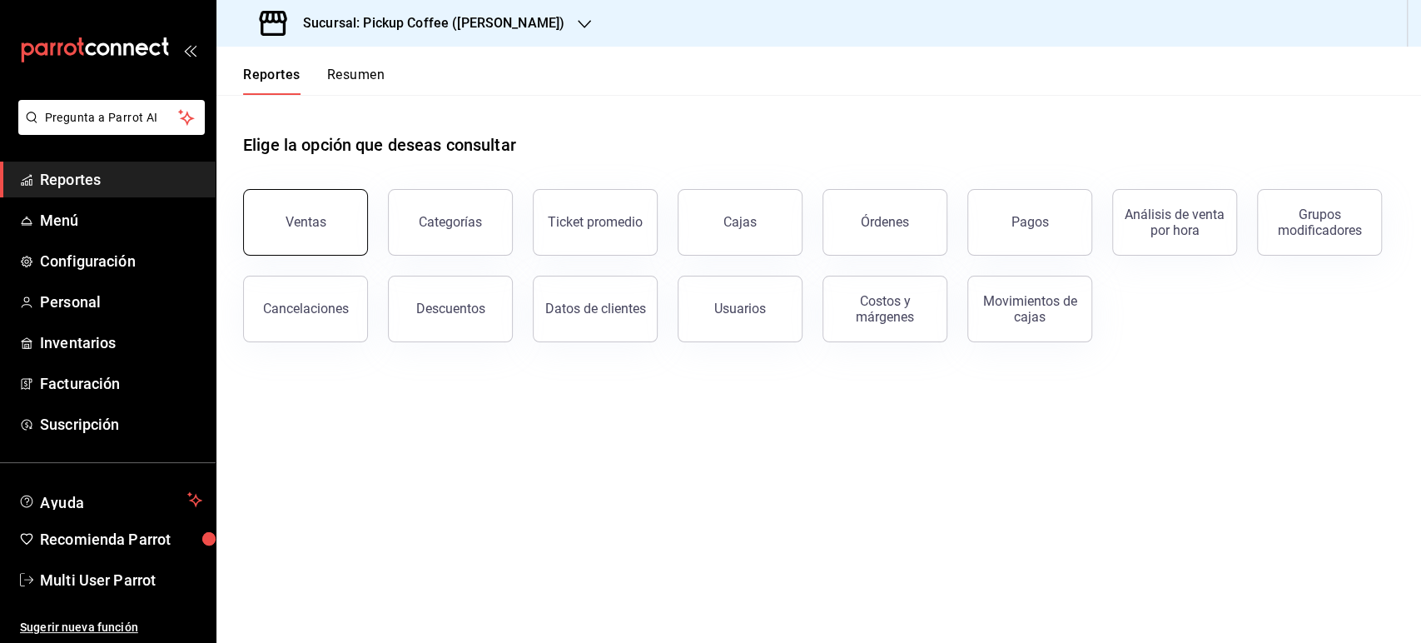
click at [346, 246] on button "Ventas" at bounding box center [305, 222] width 125 height 67
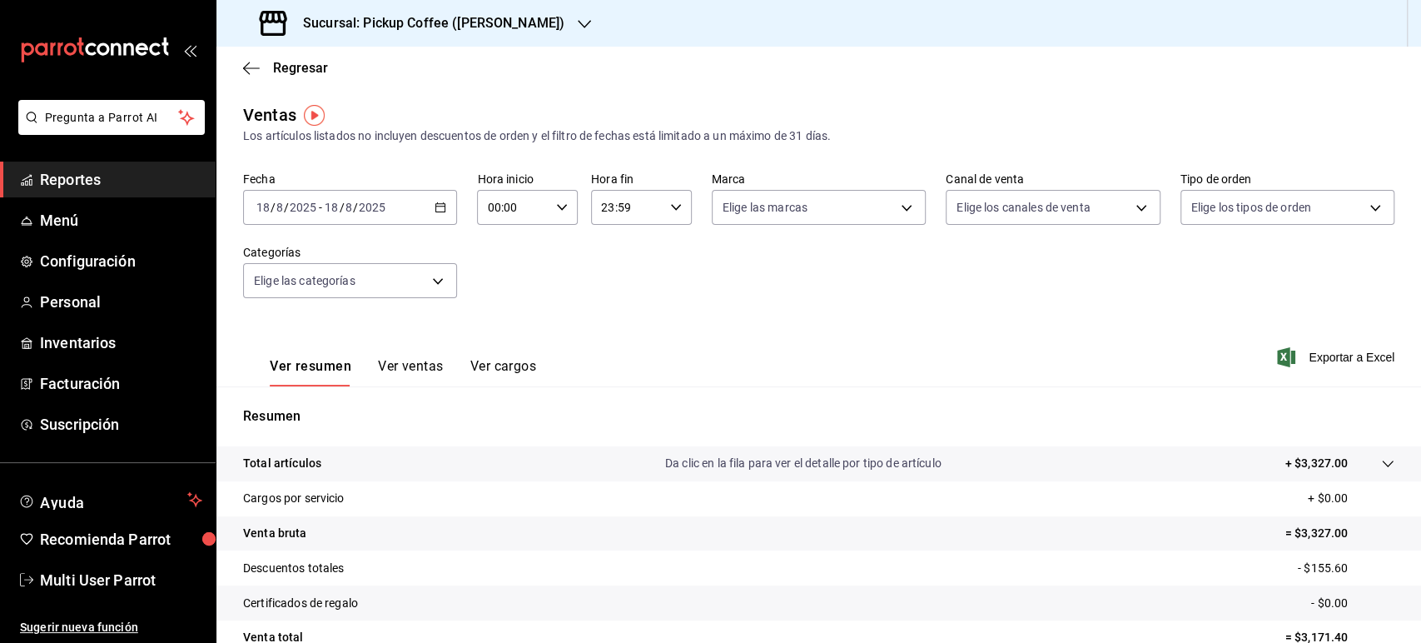
click at [426, 213] on div "[DATE] [DATE] - [DATE] [DATE]" at bounding box center [350, 207] width 214 height 35
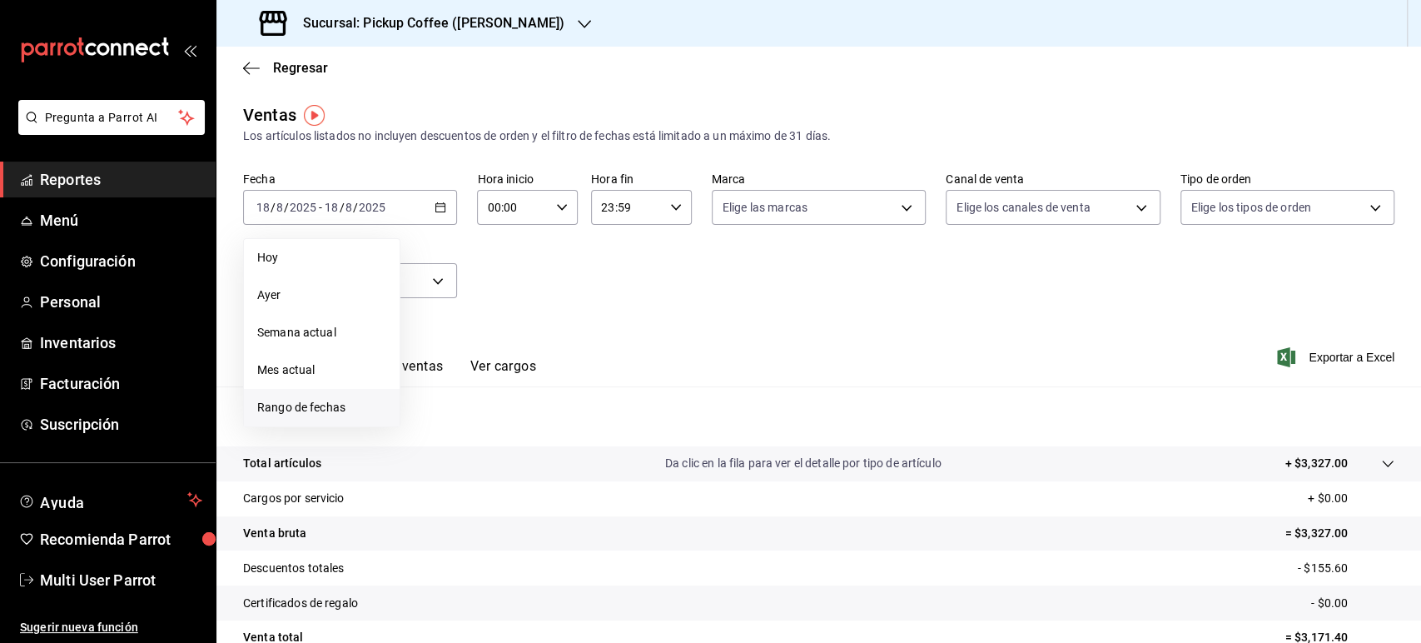
click at [345, 403] on span "Rango de fechas" at bounding box center [321, 407] width 129 height 17
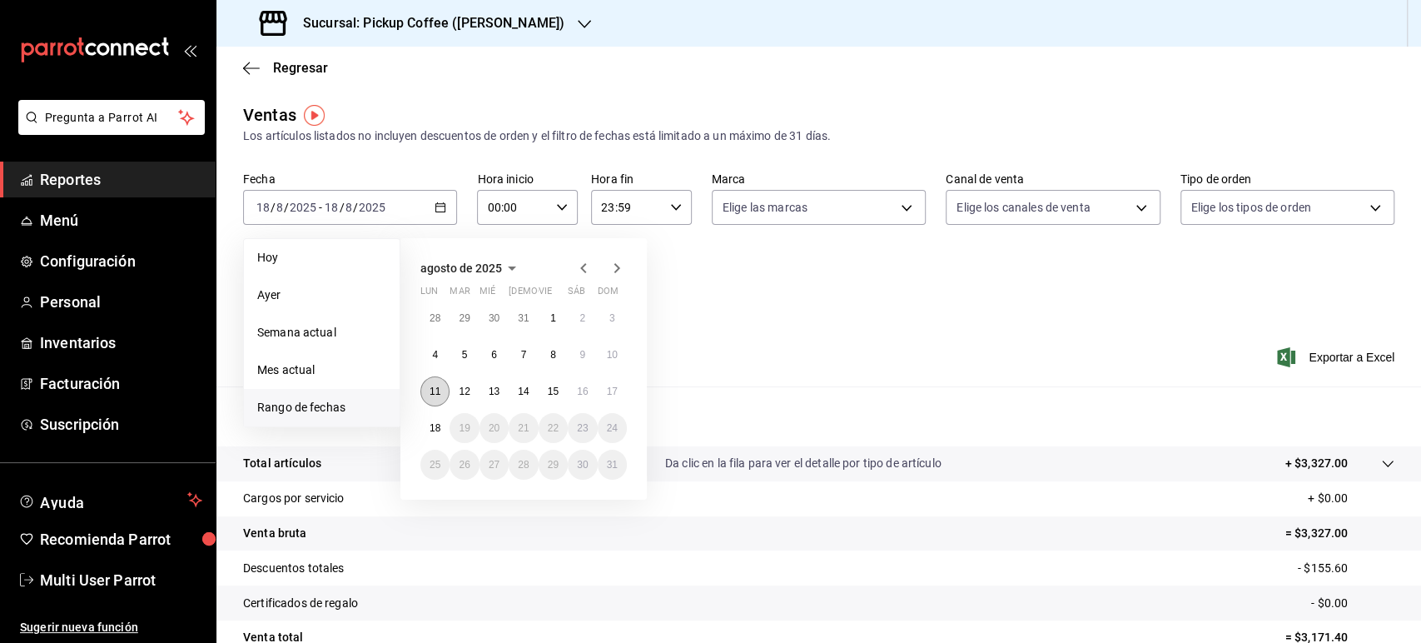
click at [439, 402] on button "11" at bounding box center [434, 391] width 29 height 30
click at [612, 397] on button "17" at bounding box center [612, 391] width 29 height 30
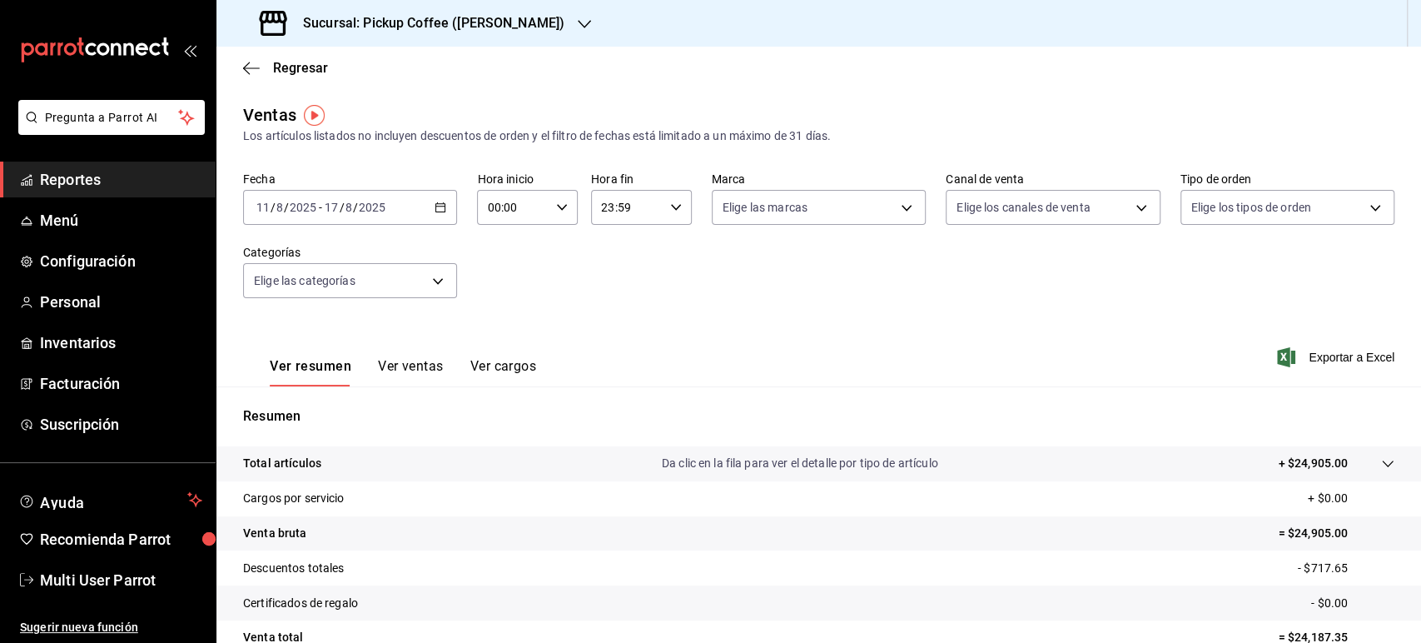
click at [485, 40] on div "Sucursal: Pickup Coffee ([PERSON_NAME])" at bounding box center [414, 23] width 368 height 47
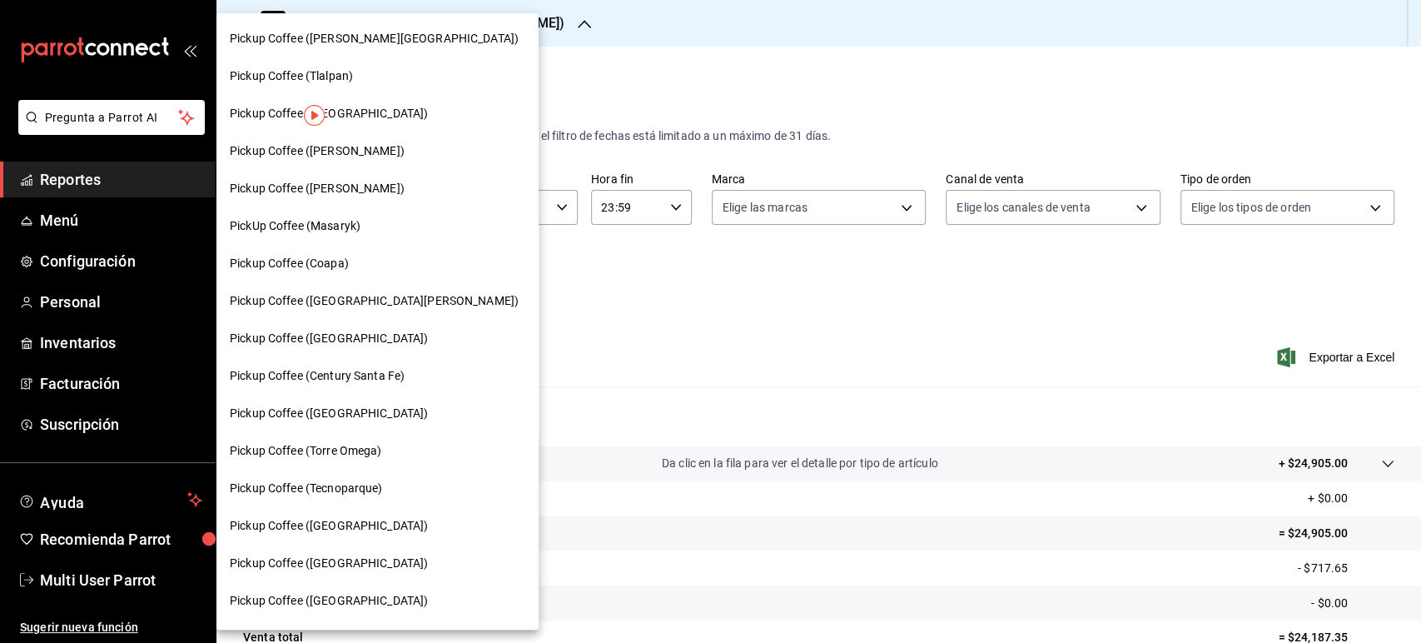
scroll to position [539, 0]
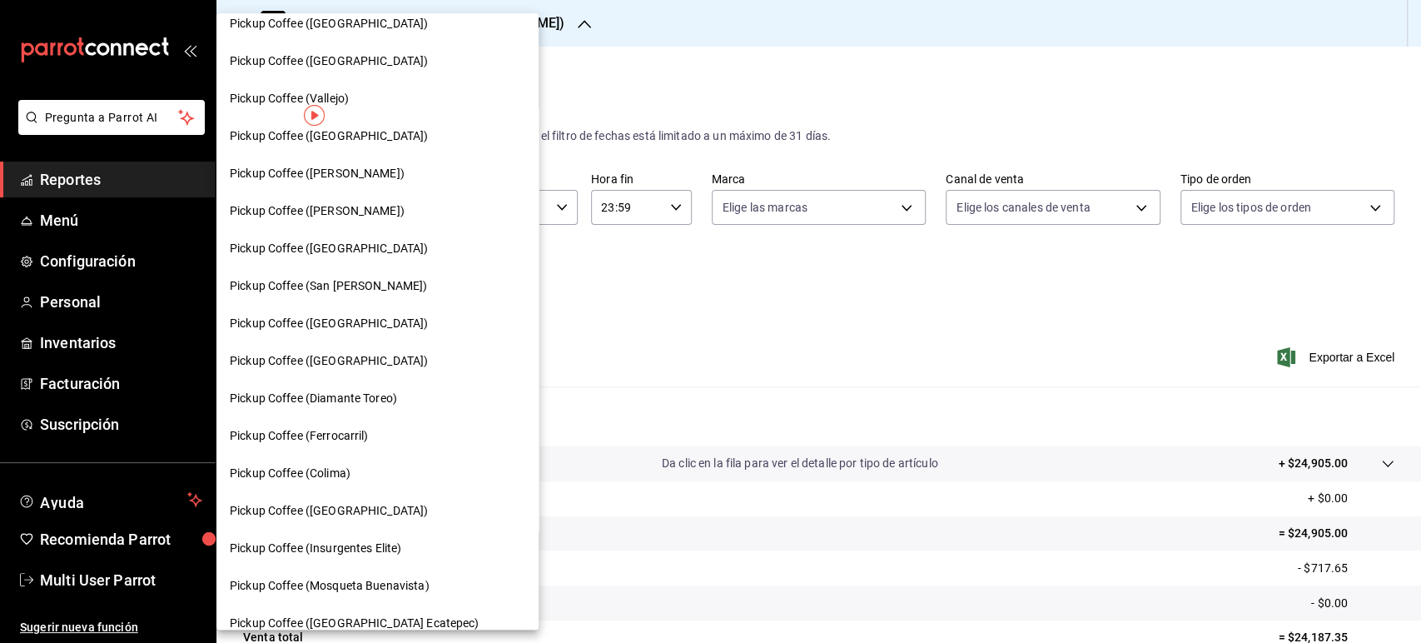
click at [361, 173] on span "Pickup Coffee ([PERSON_NAME])" at bounding box center [317, 173] width 175 height 17
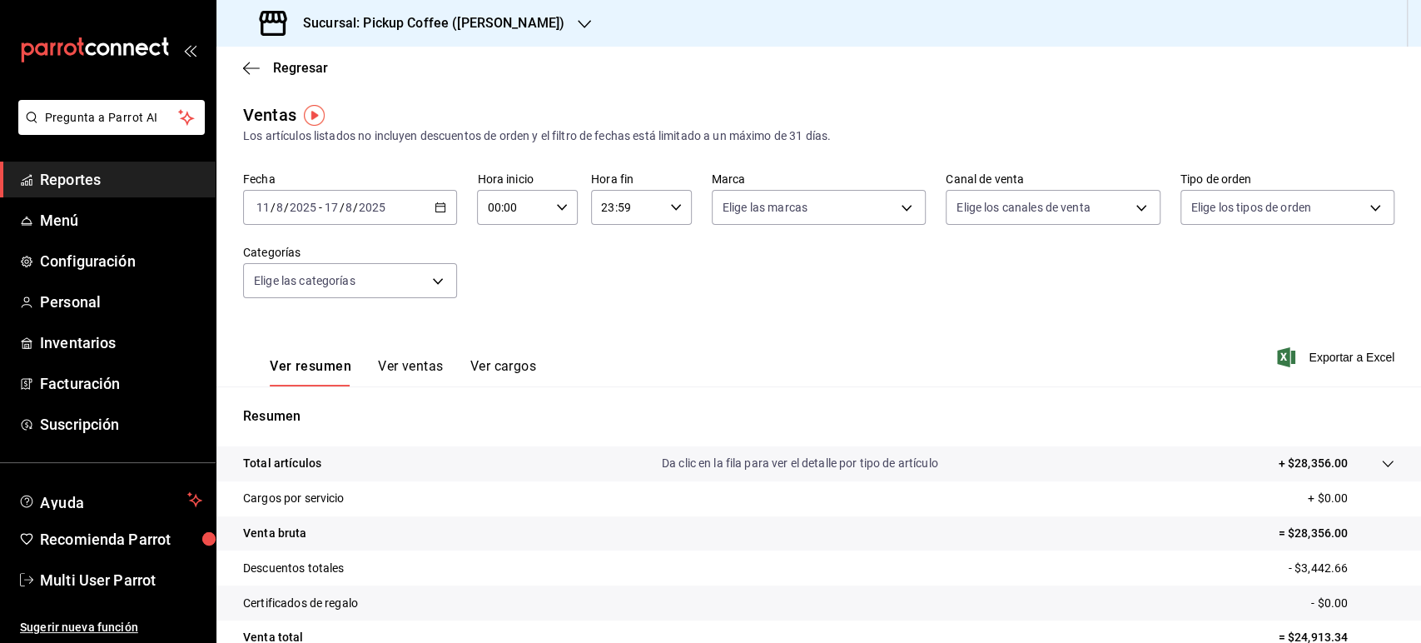
click at [436, 205] on icon "button" at bounding box center [440, 207] width 12 height 12
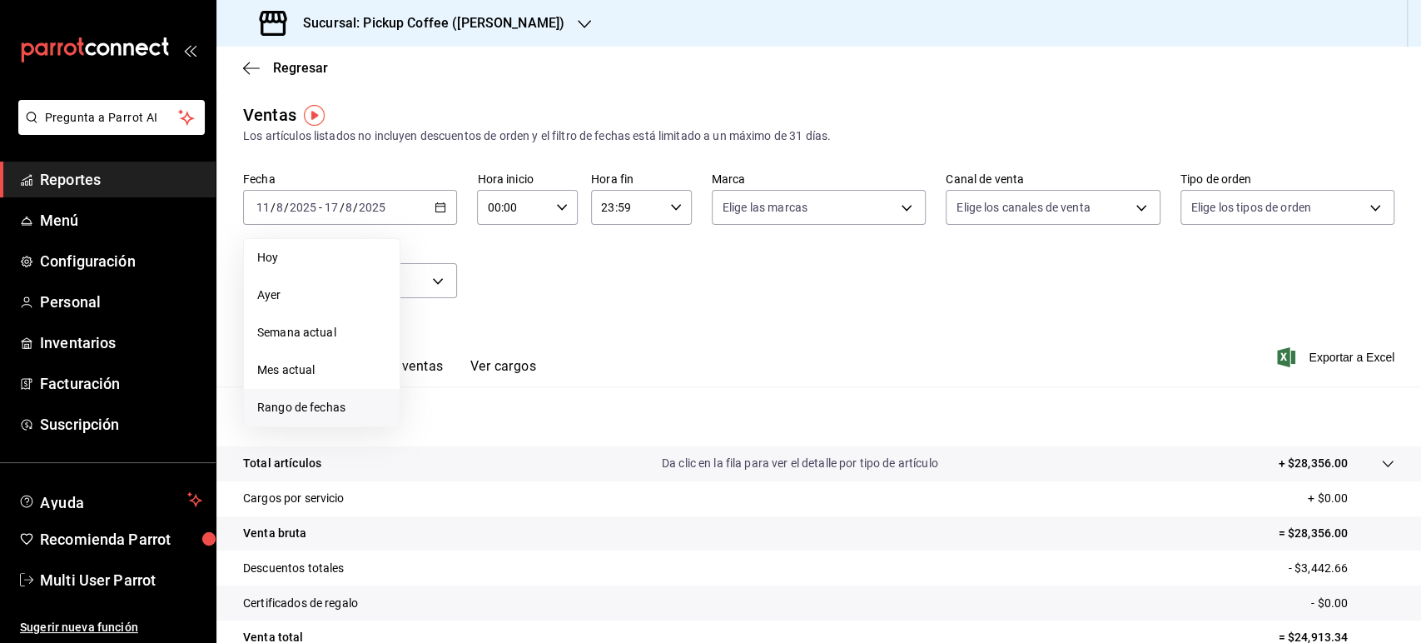
click at [346, 405] on span "Rango de fechas" at bounding box center [321, 407] width 129 height 17
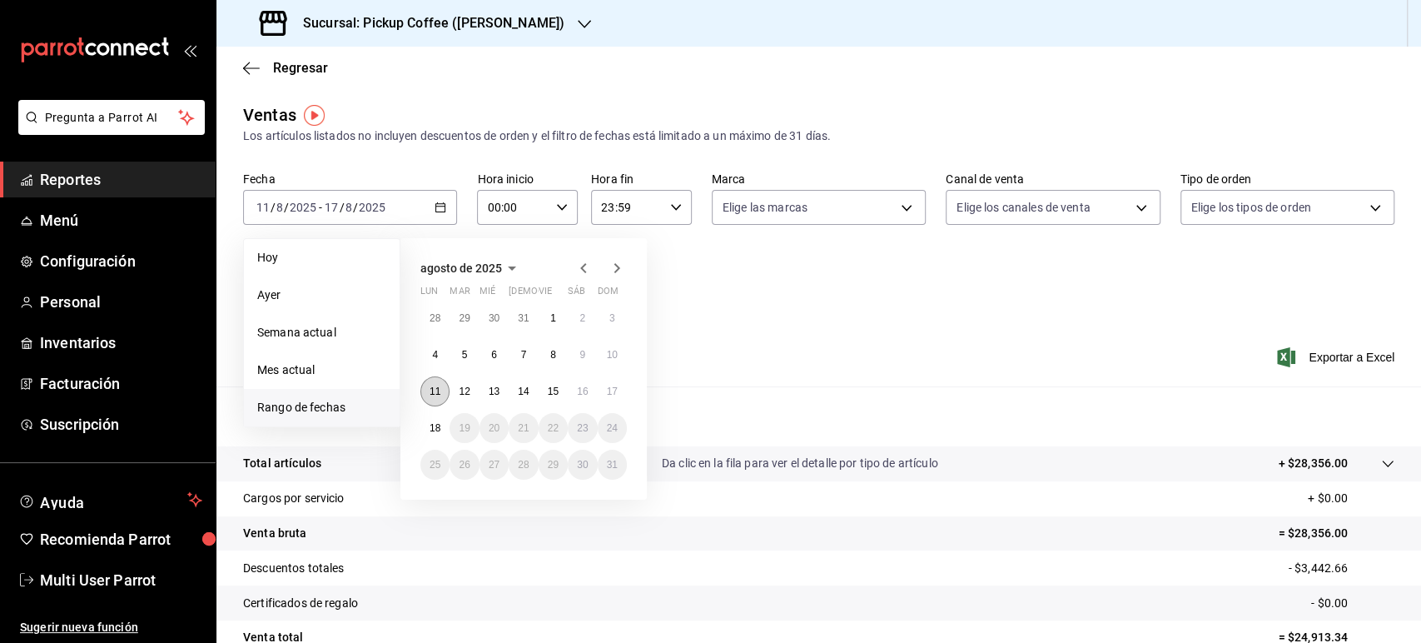
click at [434, 386] on abbr "11" at bounding box center [434, 391] width 11 height 12
click at [611, 389] on abbr "17" at bounding box center [612, 391] width 11 height 12
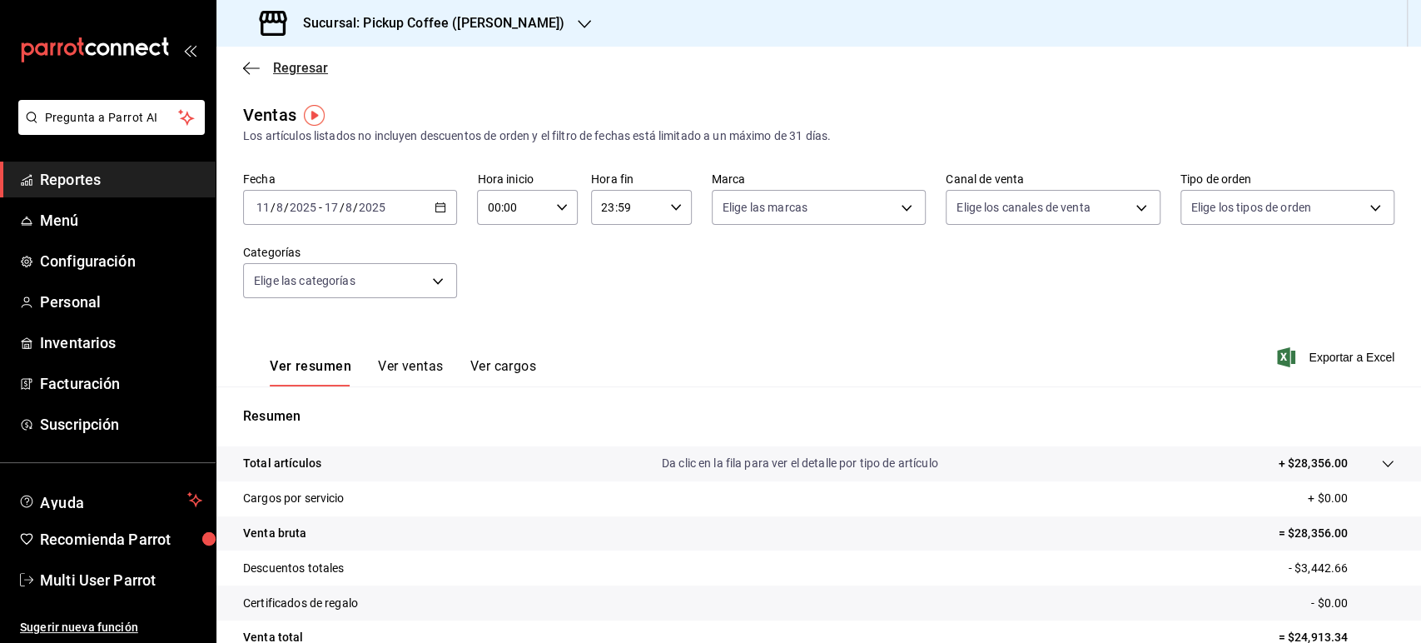
click at [310, 61] on span "Regresar" at bounding box center [300, 68] width 55 height 16
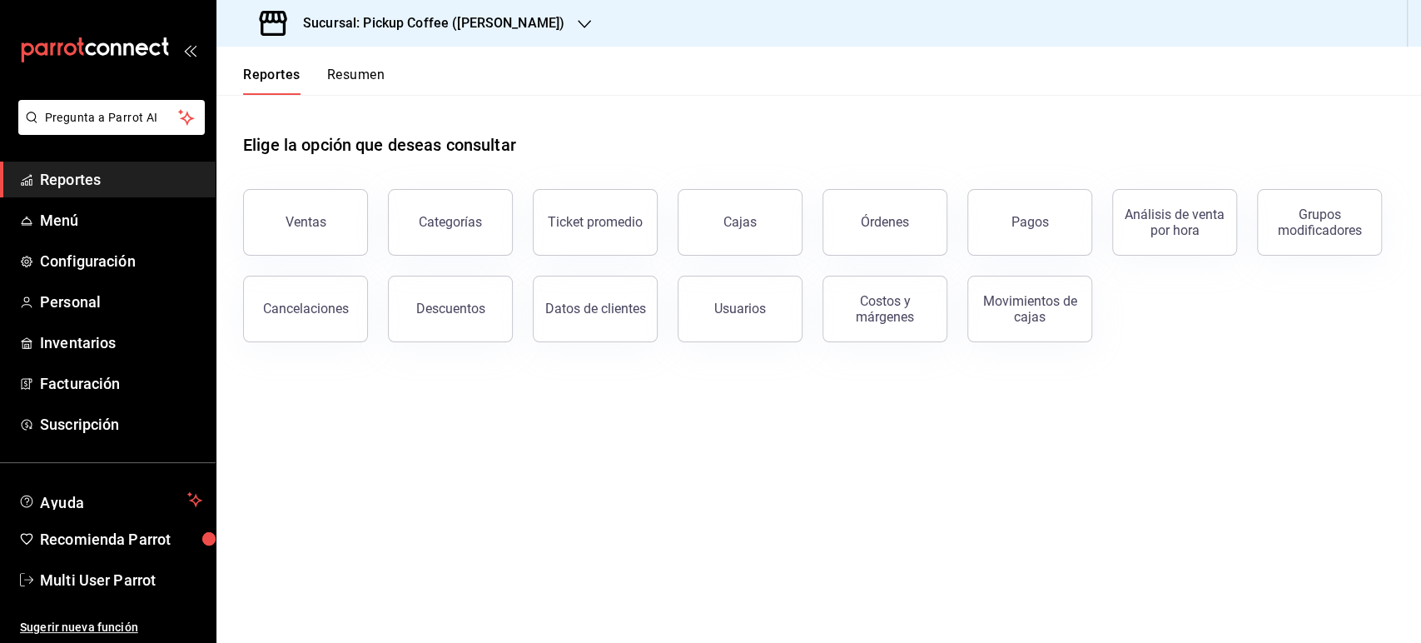
click at [358, 77] on button "Resumen" at bounding box center [355, 81] width 57 height 28
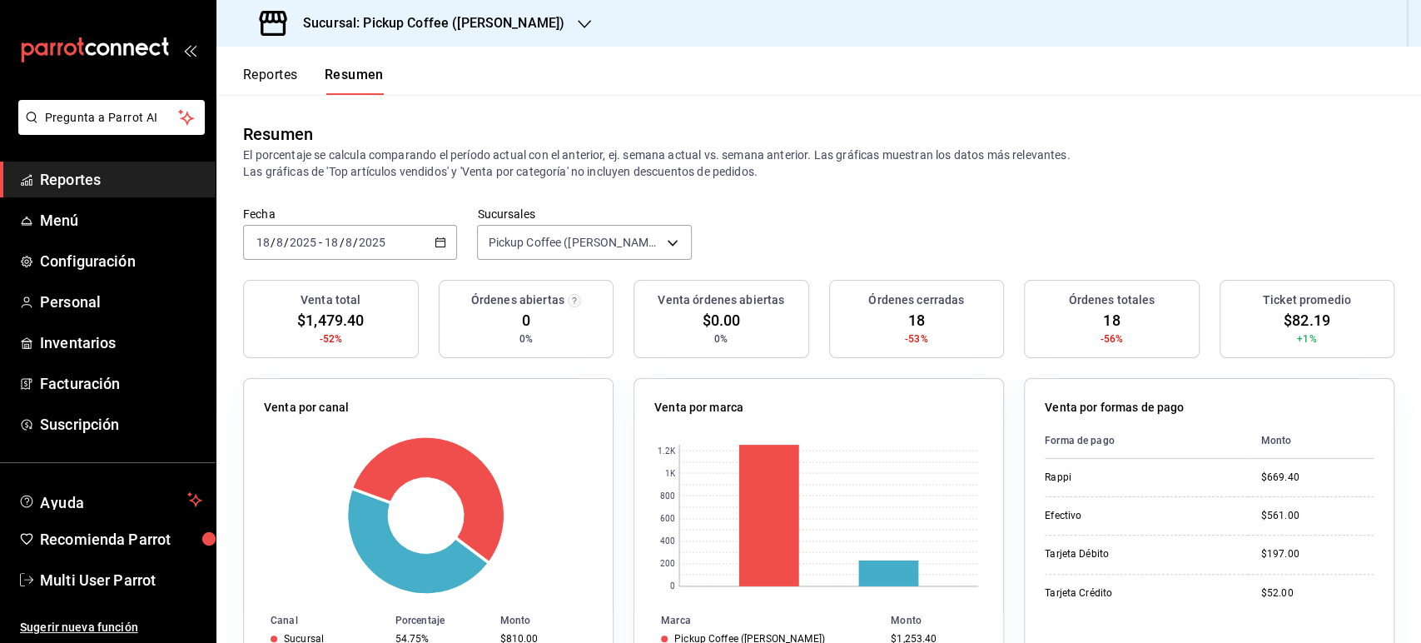
click at [436, 243] on icon "button" at bounding box center [440, 242] width 12 height 12
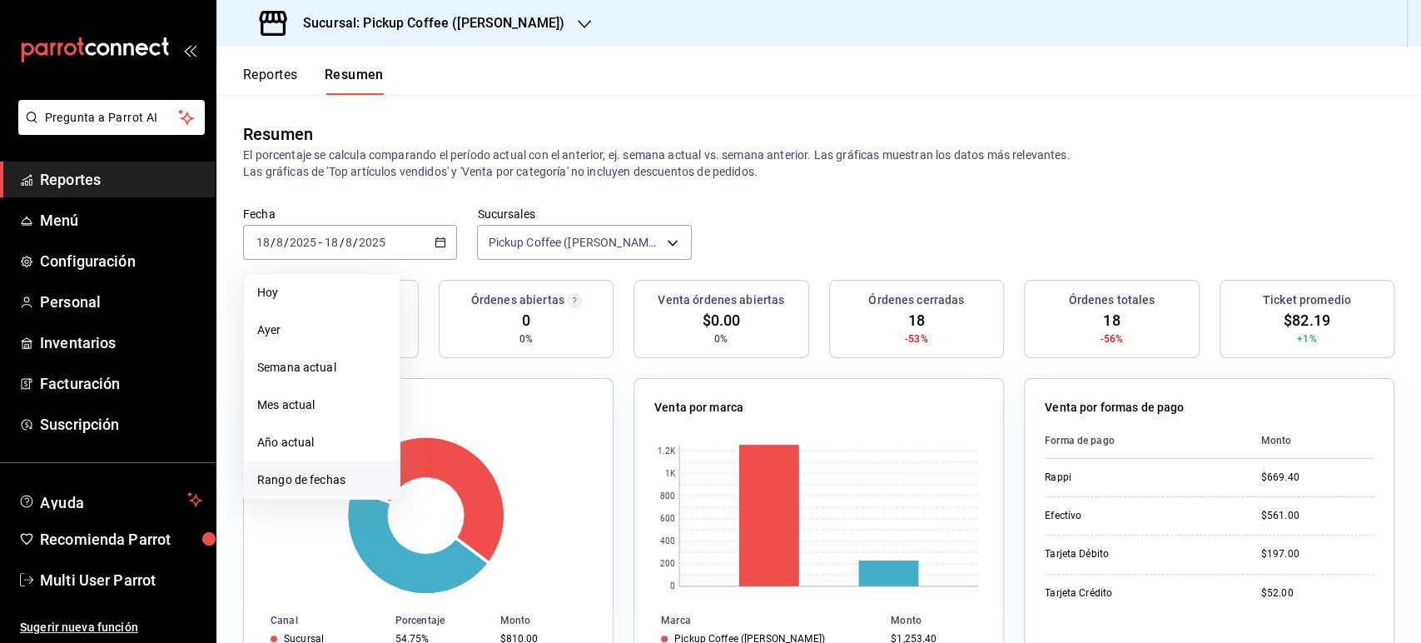
click at [302, 478] on span "Rango de fechas" at bounding box center [321, 479] width 129 height 17
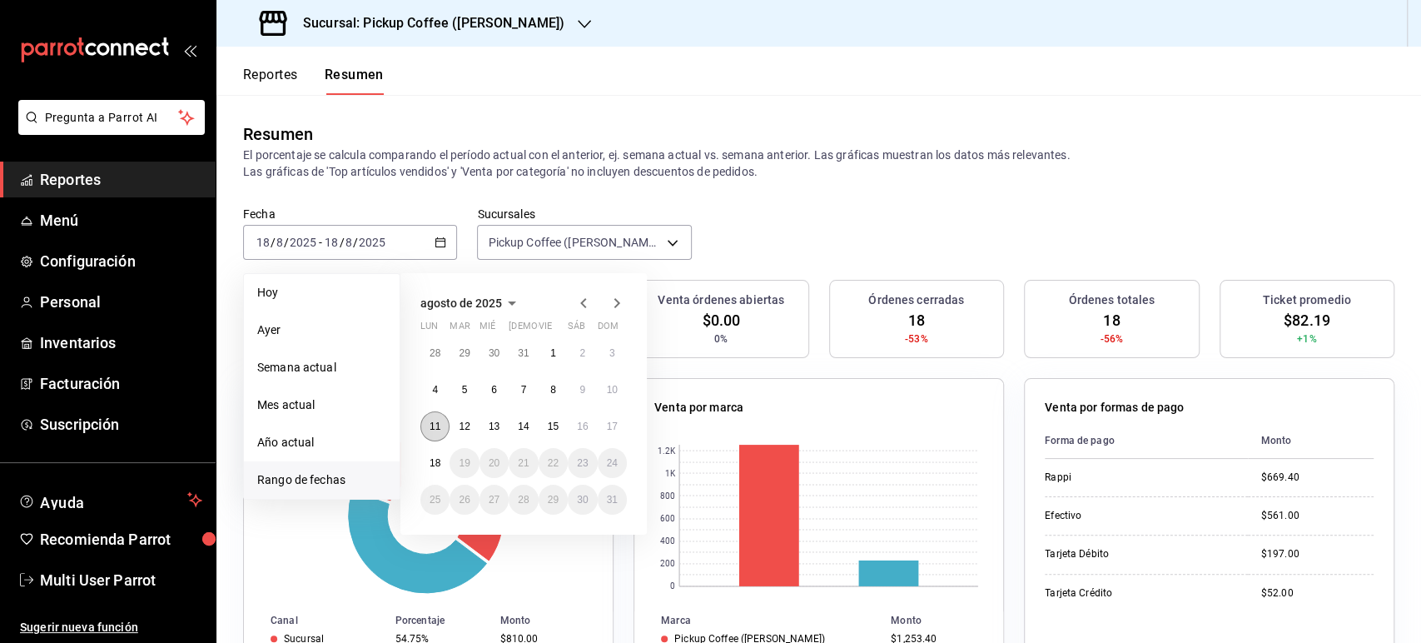
click at [439, 424] on abbr "11" at bounding box center [434, 426] width 11 height 12
click at [613, 429] on abbr "17" at bounding box center [612, 426] width 11 height 12
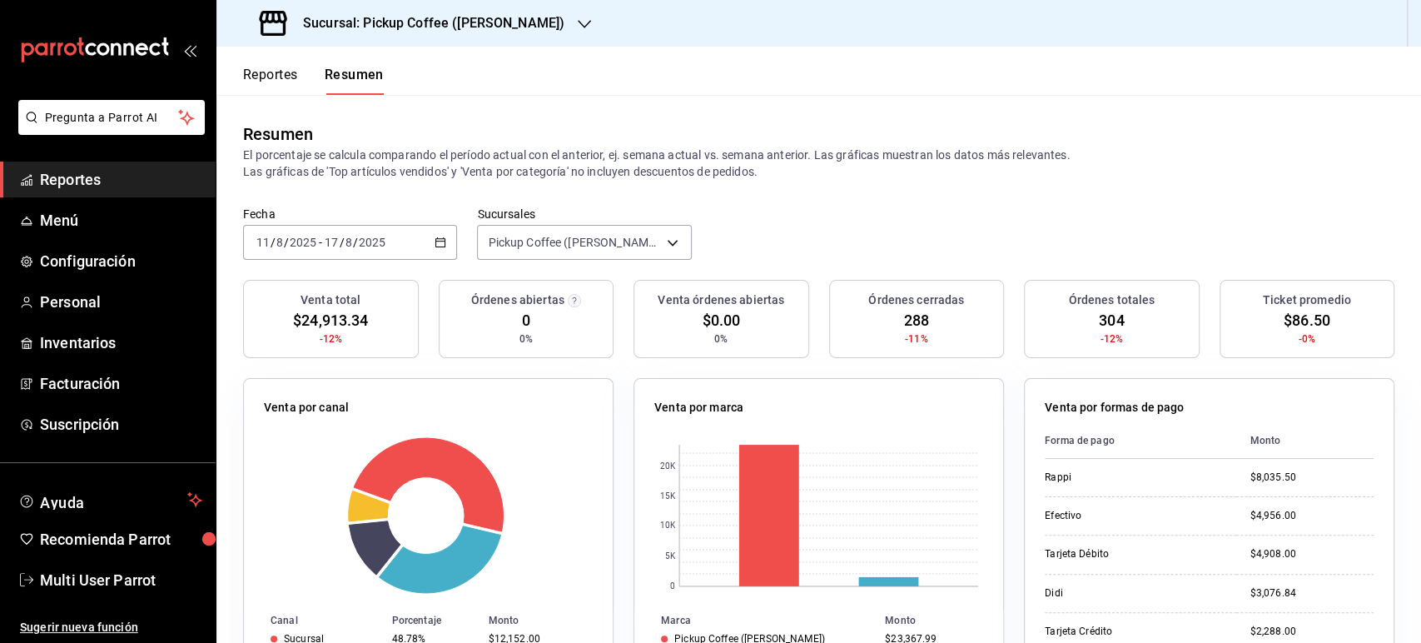
click at [290, 90] on button "Reportes" at bounding box center [270, 81] width 55 height 28
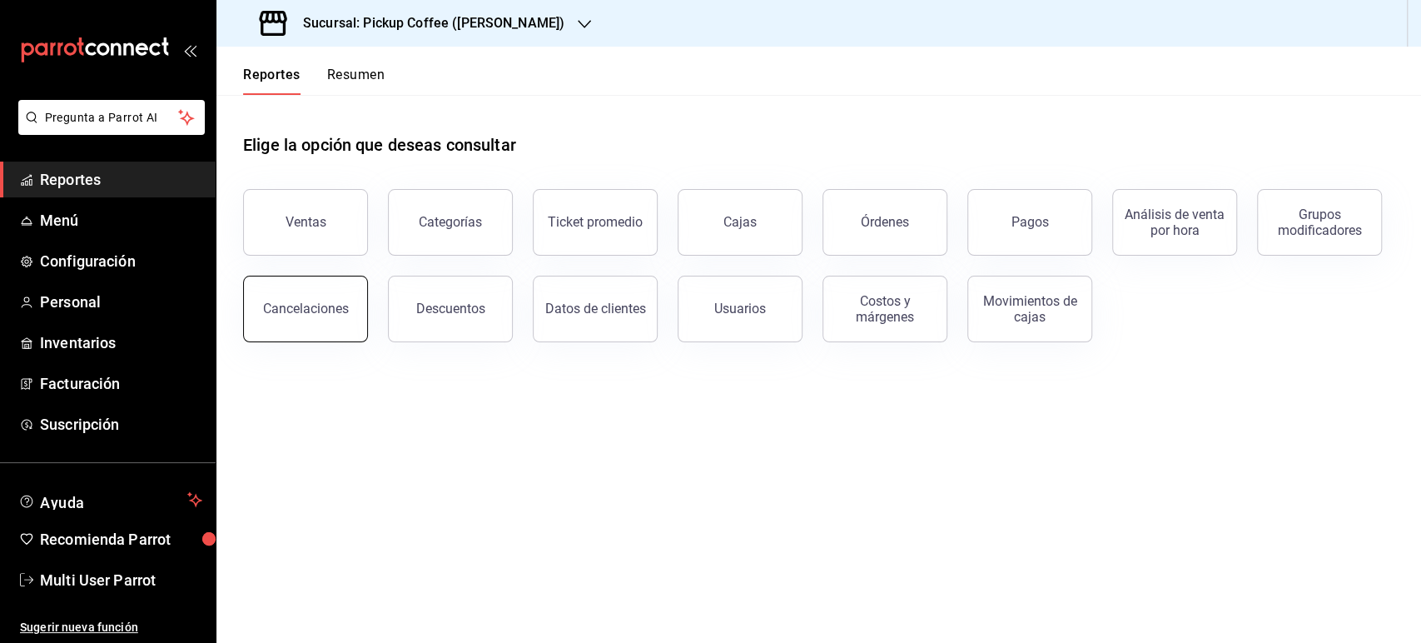
click at [305, 310] on div "Cancelaciones" at bounding box center [306, 308] width 86 height 16
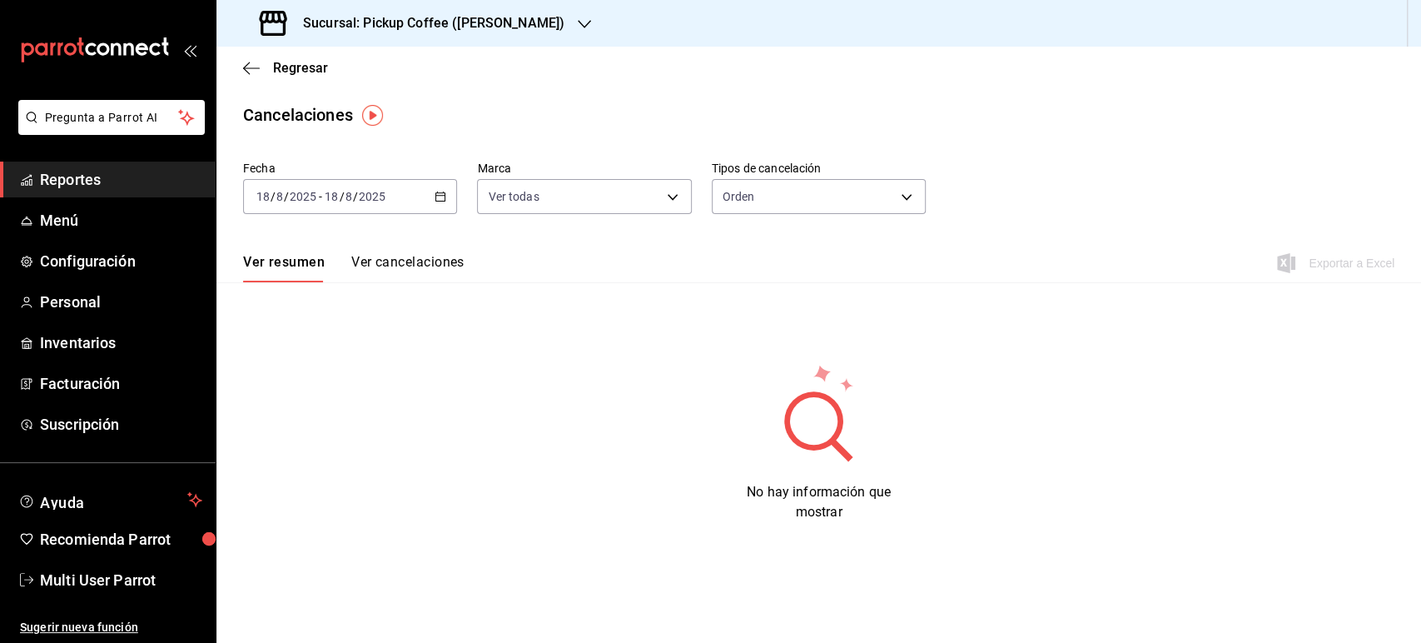
click at [437, 201] on \(Stroke\) "button" at bounding box center [440, 196] width 10 height 9
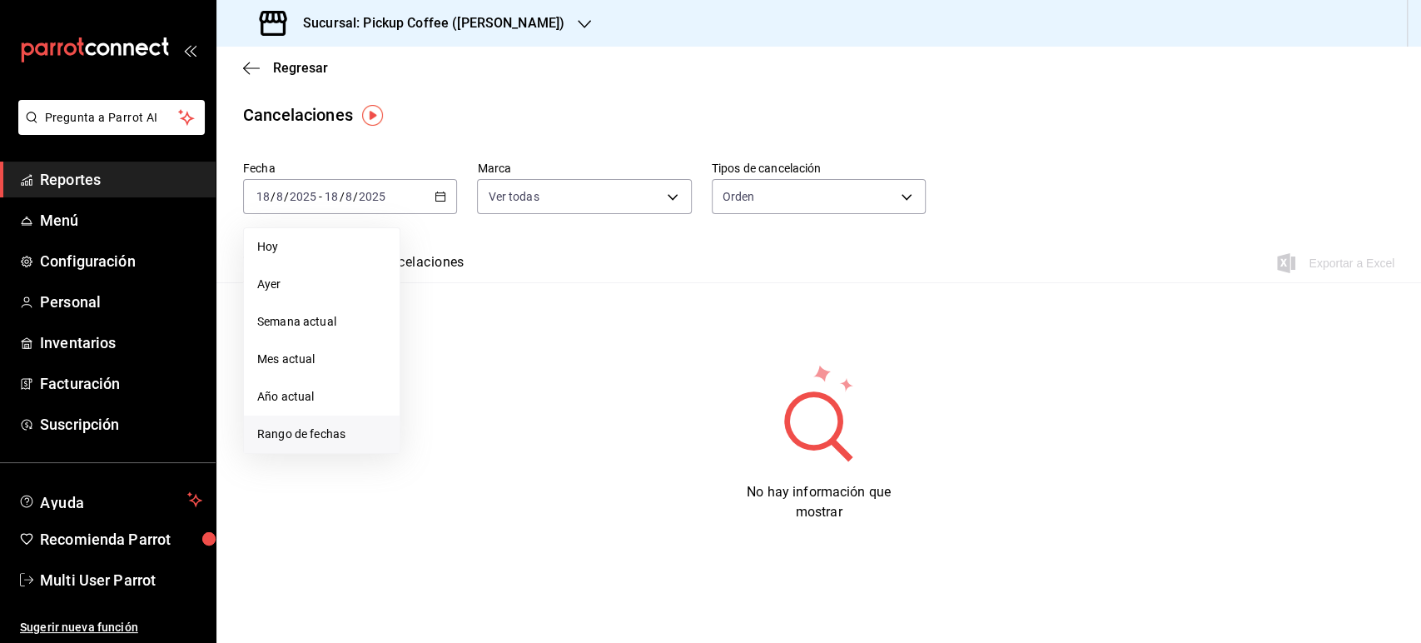
click at [300, 444] on li "Rango de fechas" at bounding box center [322, 433] width 156 height 37
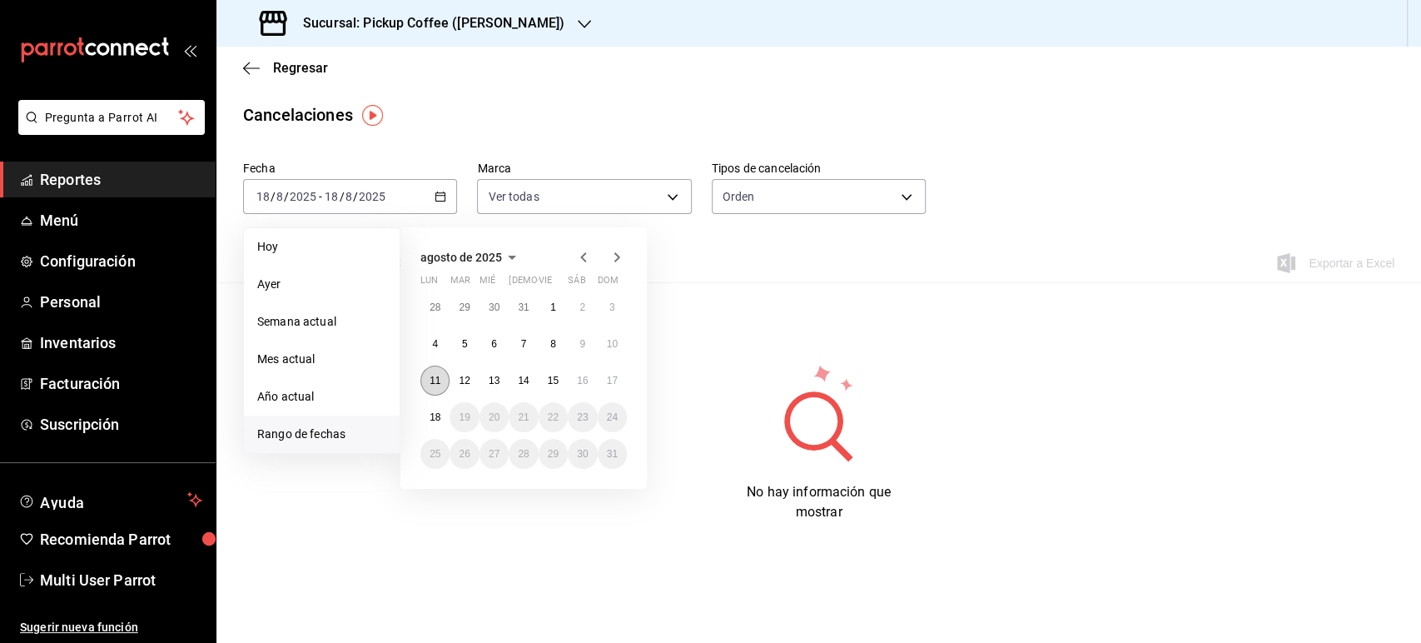
click at [424, 381] on button "11" at bounding box center [434, 380] width 29 height 30
click at [621, 380] on button "17" at bounding box center [612, 380] width 29 height 30
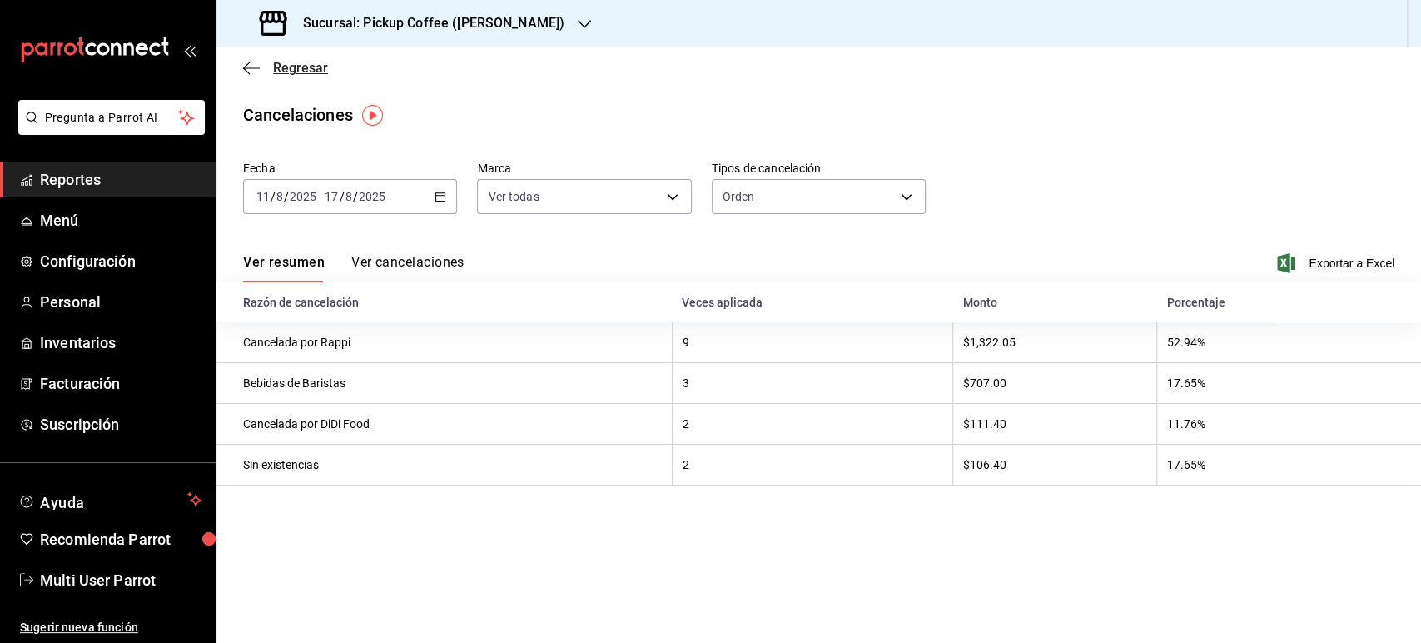
click at [275, 65] on span "Regresar" at bounding box center [300, 68] width 55 height 16
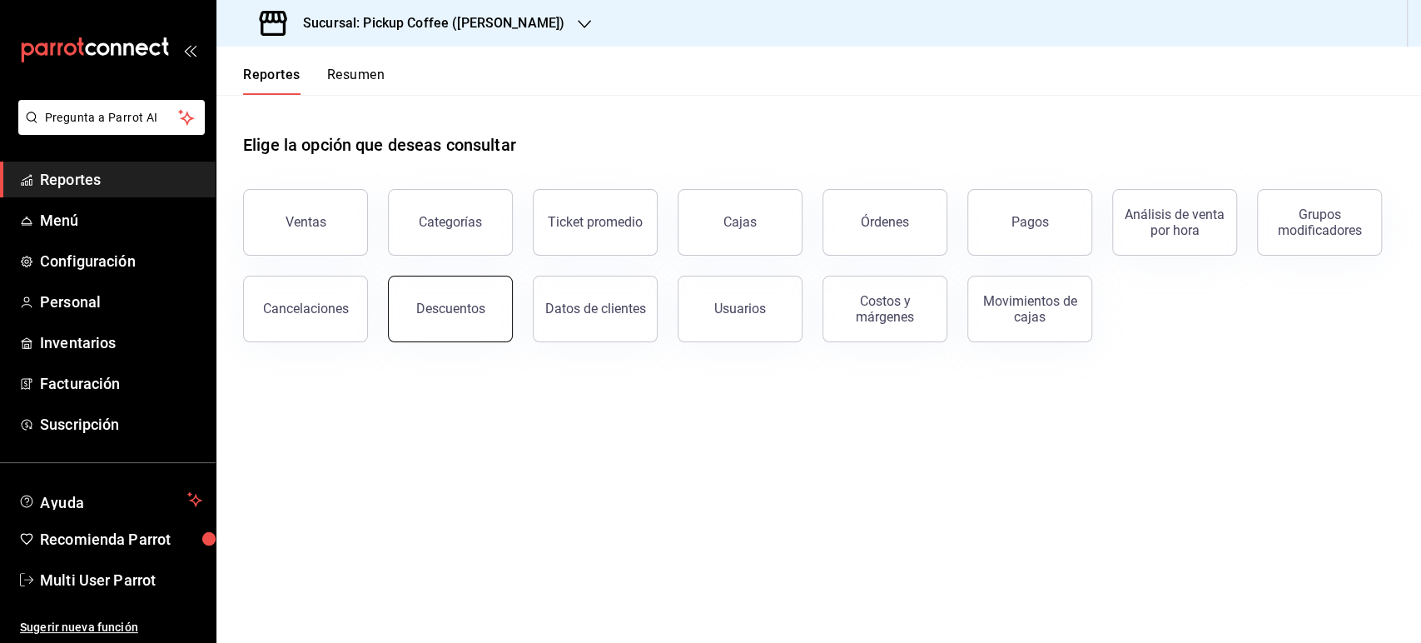
click at [473, 305] on div "Descuentos" at bounding box center [450, 308] width 69 height 16
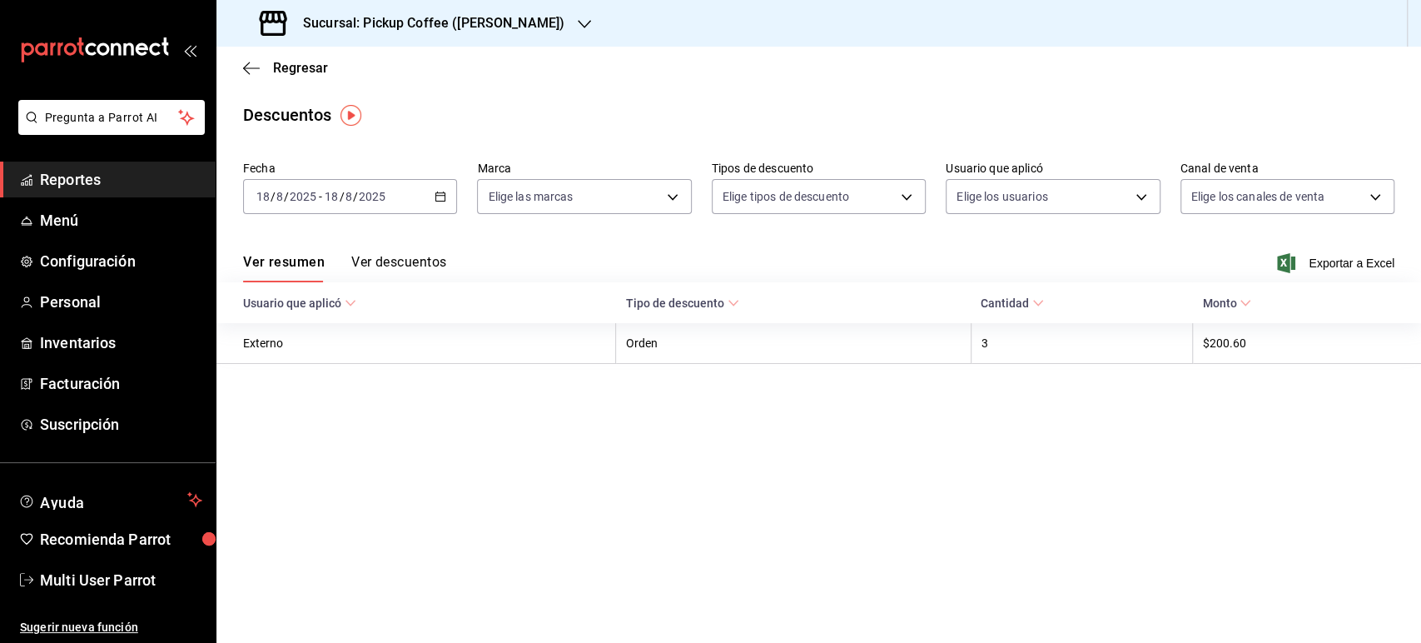
click at [443, 192] on \(Stroke\) "button" at bounding box center [440, 196] width 10 height 9
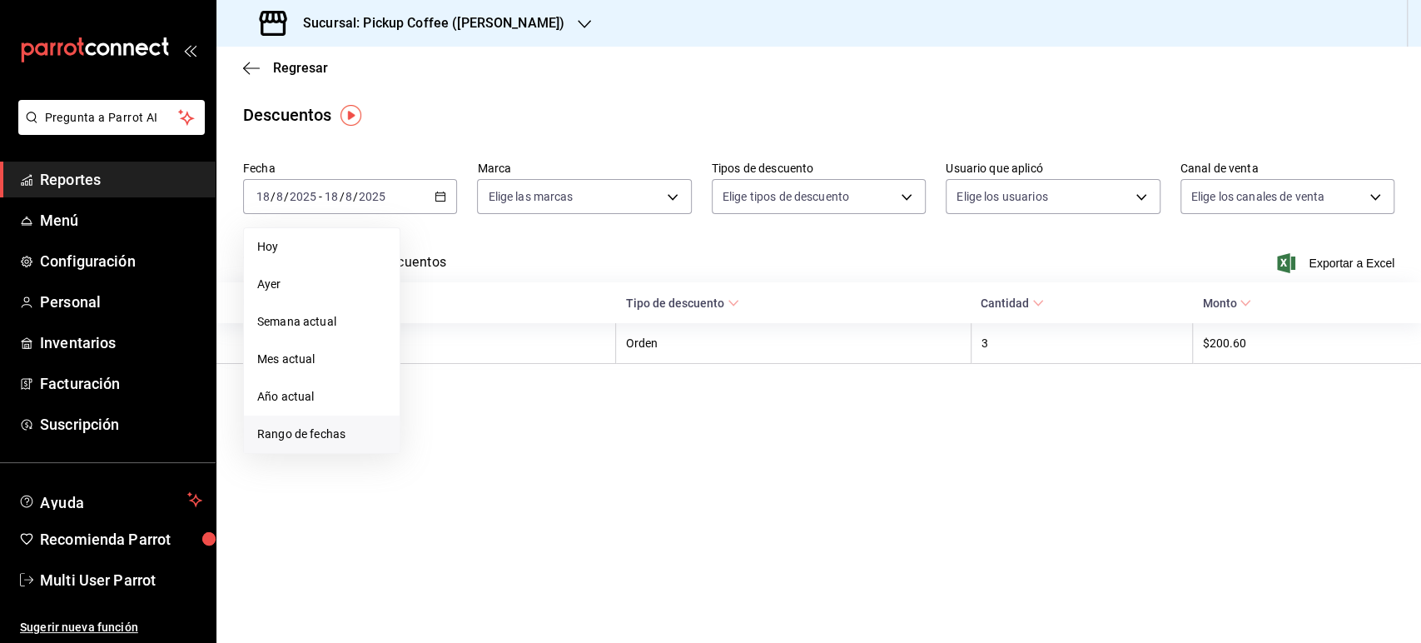
click at [337, 444] on li "Rango de fechas" at bounding box center [322, 433] width 156 height 37
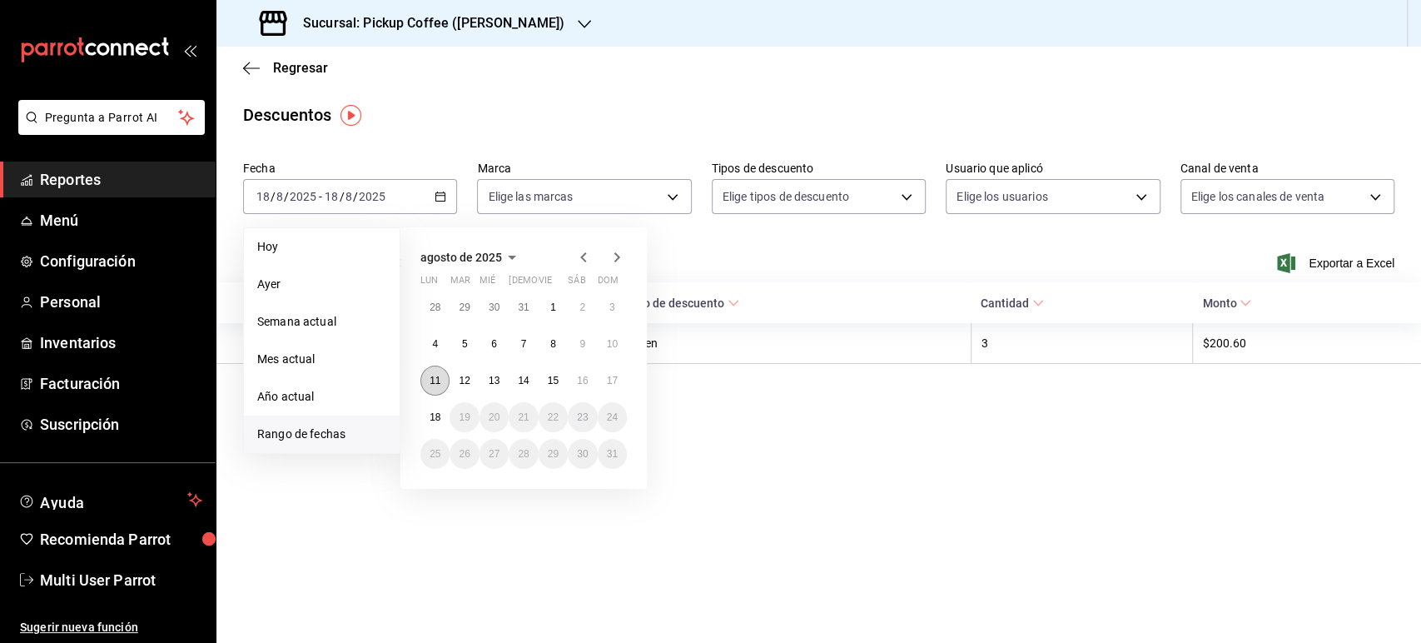
click at [433, 385] on abbr "11" at bounding box center [434, 381] width 11 height 12
click at [616, 383] on abbr "17" at bounding box center [612, 381] width 11 height 12
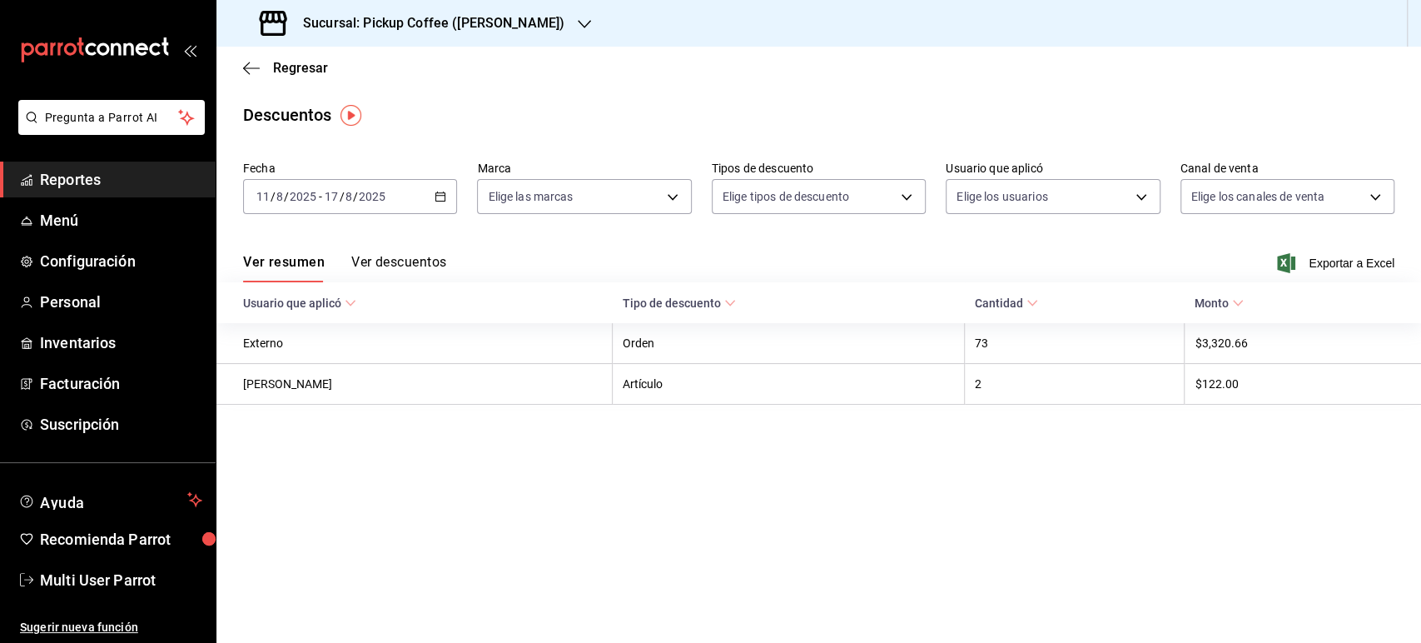
click at [447, 27] on h3 "Sucursal: Pickup Coffee ([PERSON_NAME])" at bounding box center [427, 23] width 275 height 20
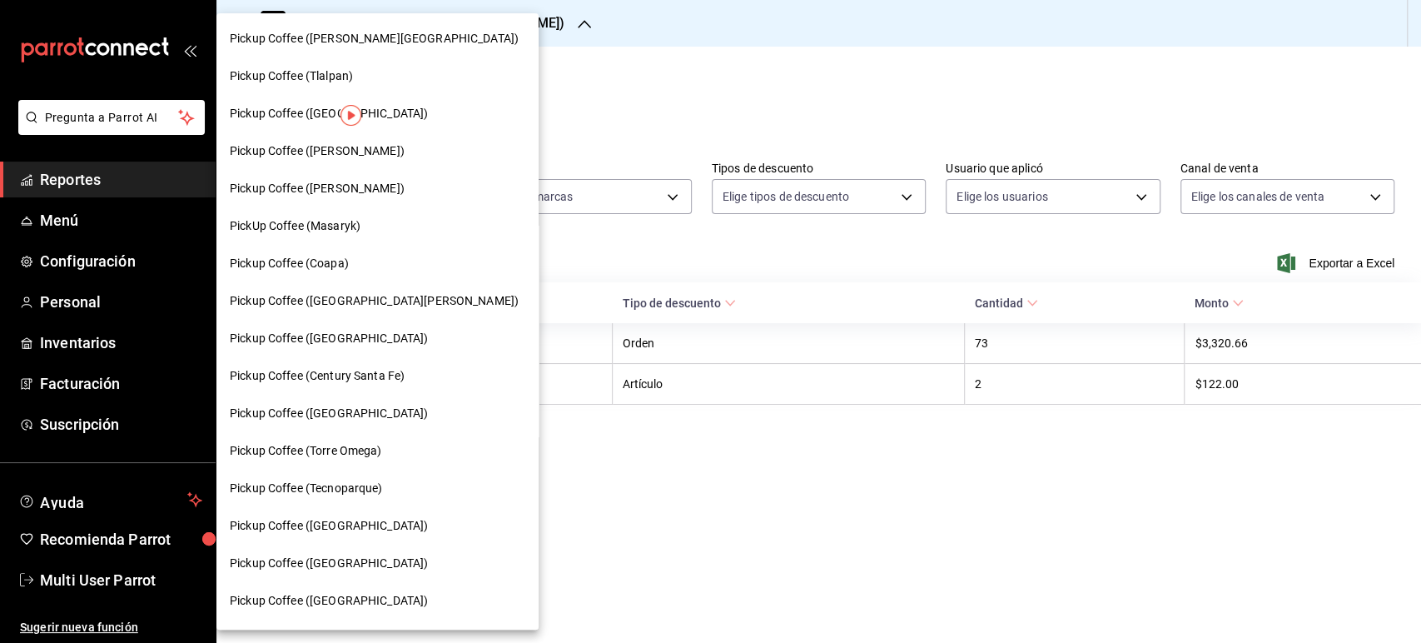
click at [356, 486] on span "Pickup Coffee (Tecnoparque)" at bounding box center [306, 487] width 153 height 17
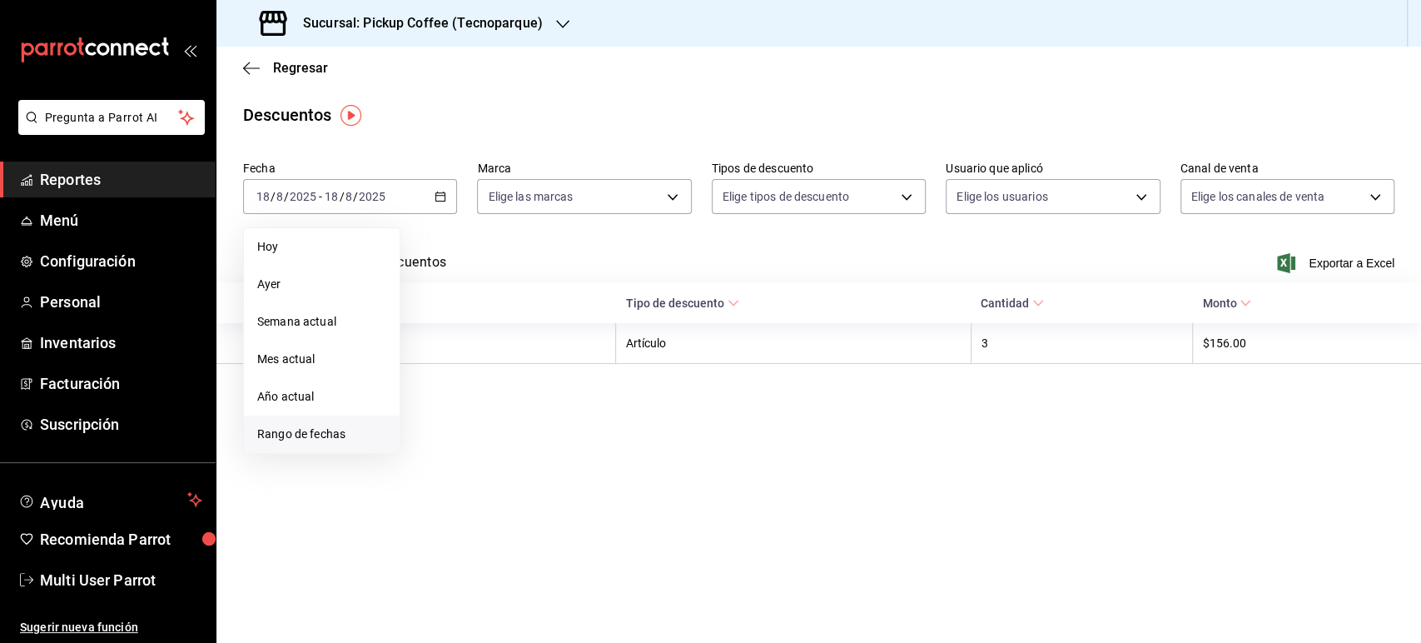
click at [339, 448] on li "Rango de fechas" at bounding box center [322, 433] width 156 height 37
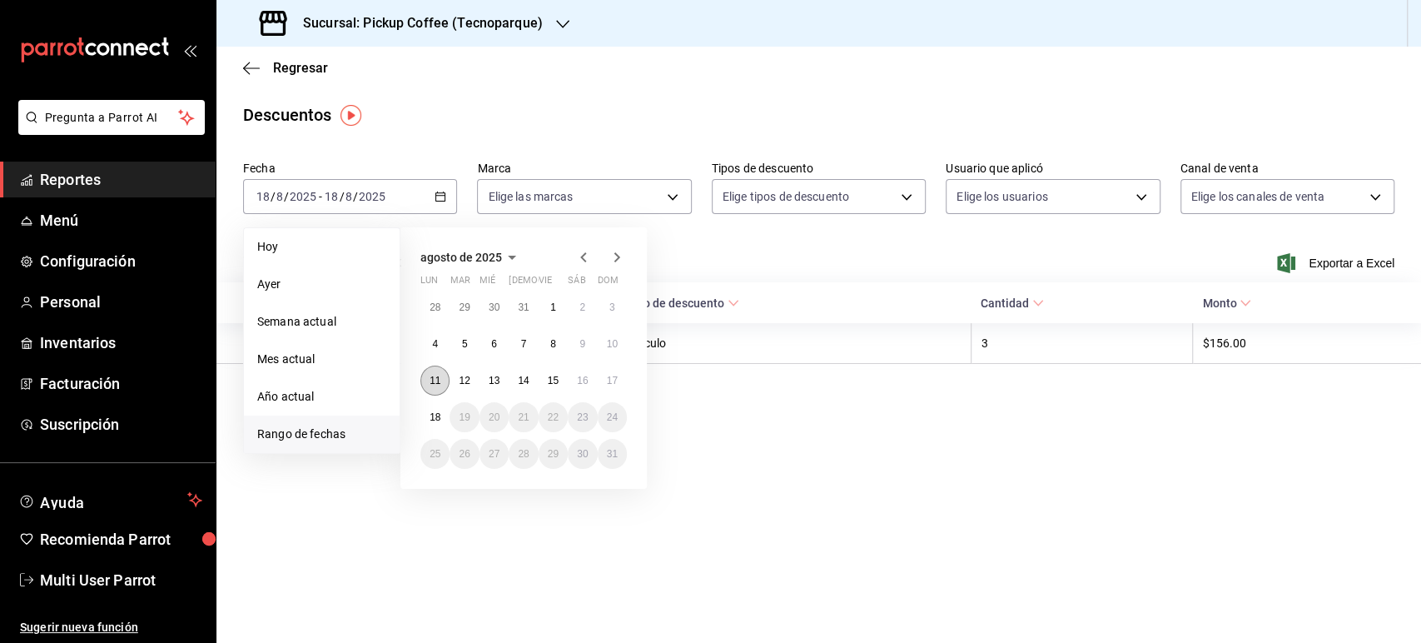
click at [439, 385] on abbr "11" at bounding box center [434, 381] width 11 height 12
click at [616, 375] on abbr "17" at bounding box center [612, 381] width 11 height 12
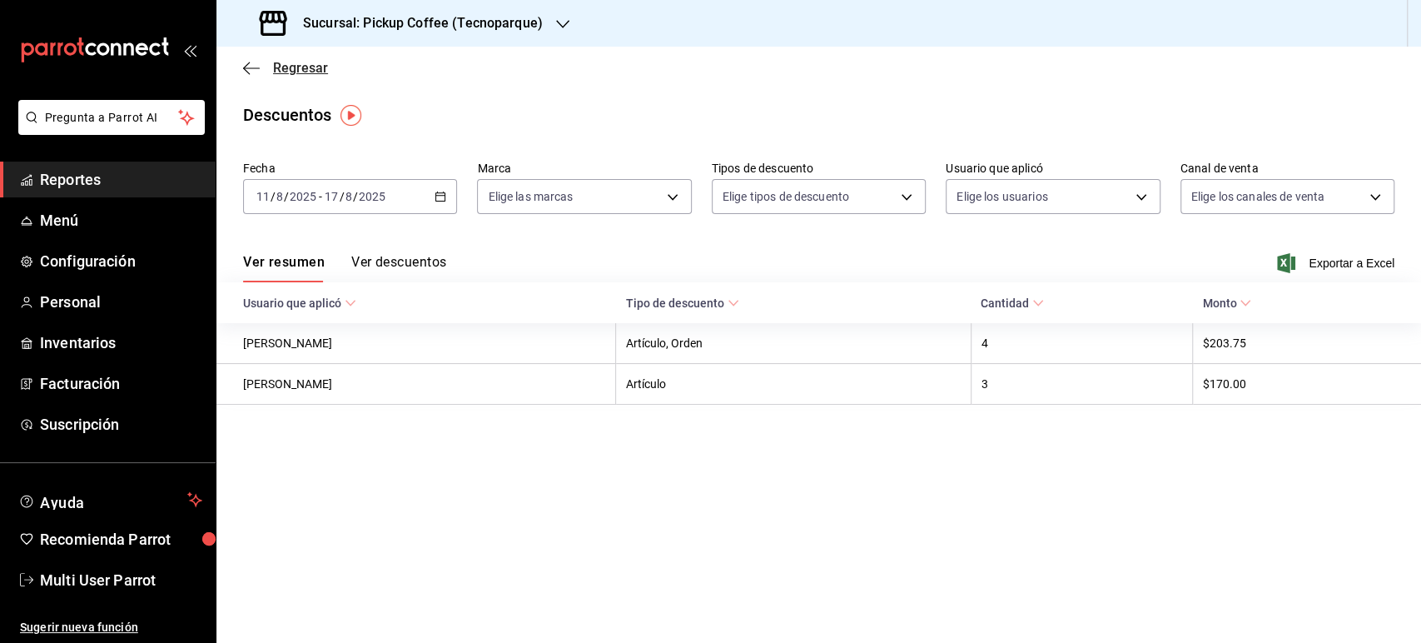
click at [314, 72] on span "Regresar" at bounding box center [300, 68] width 55 height 16
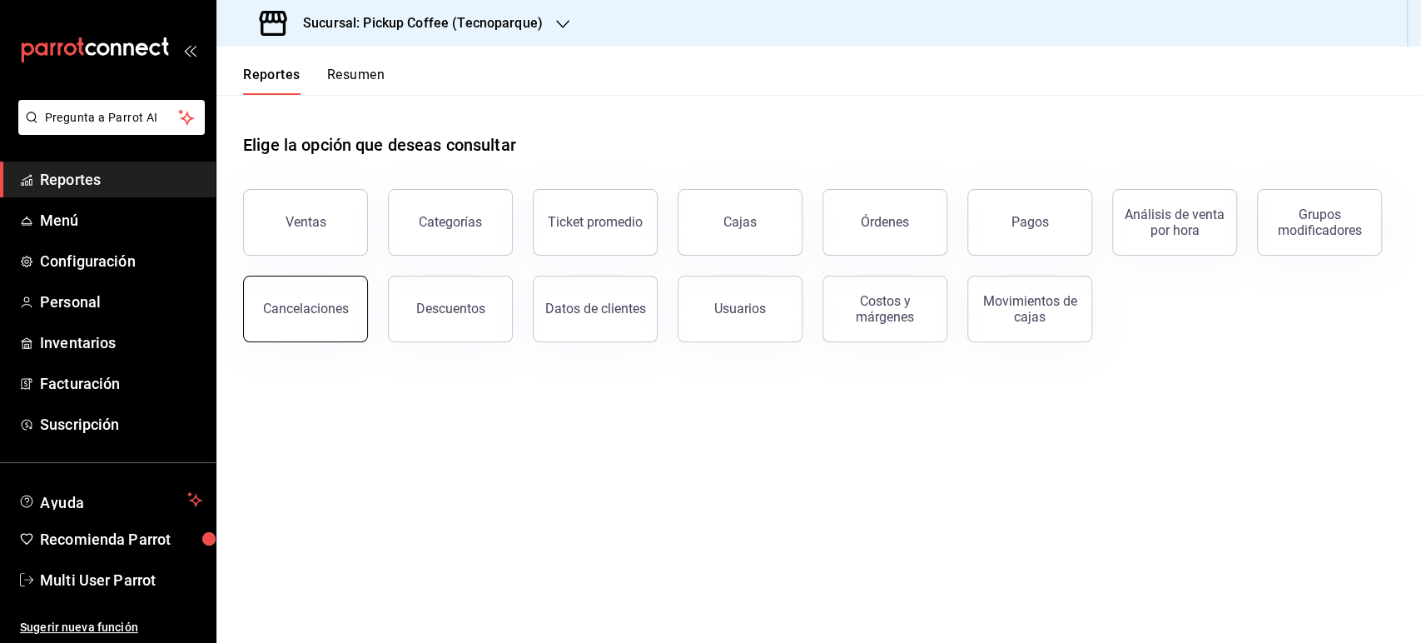
click at [325, 325] on button "Cancelaciones" at bounding box center [305, 308] width 125 height 67
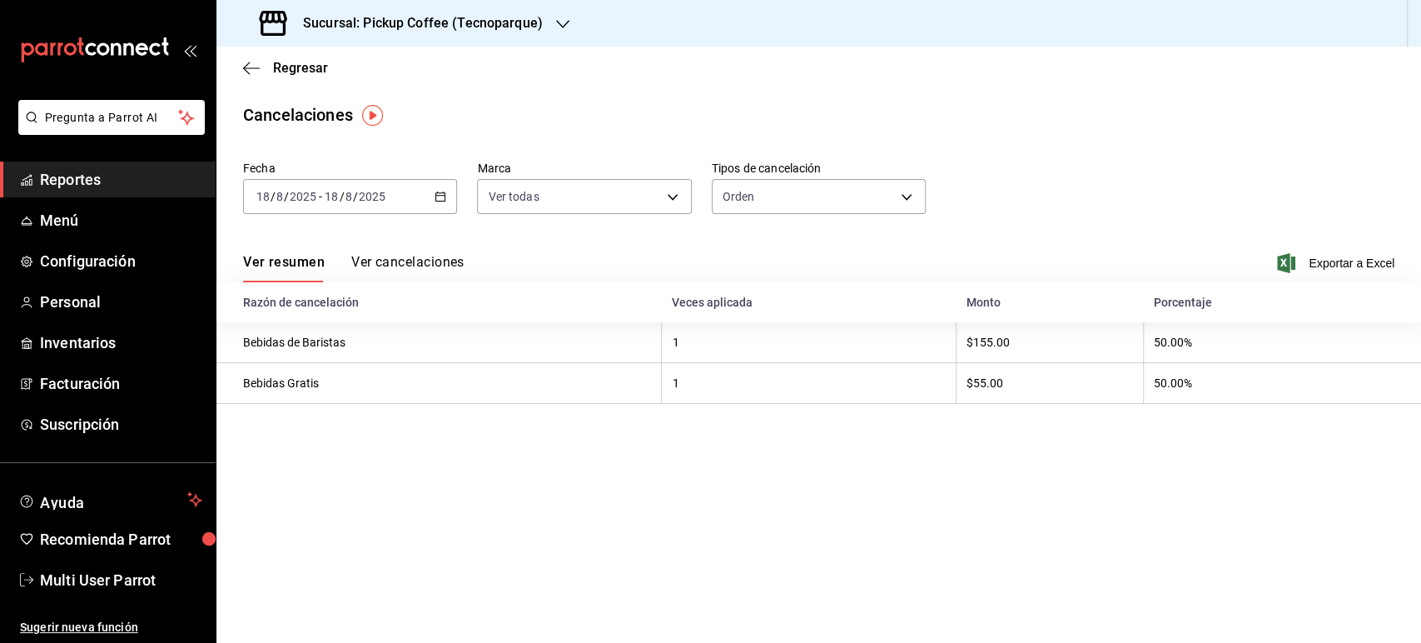
click at [441, 193] on \(Stroke\) "button" at bounding box center [440, 196] width 10 height 9
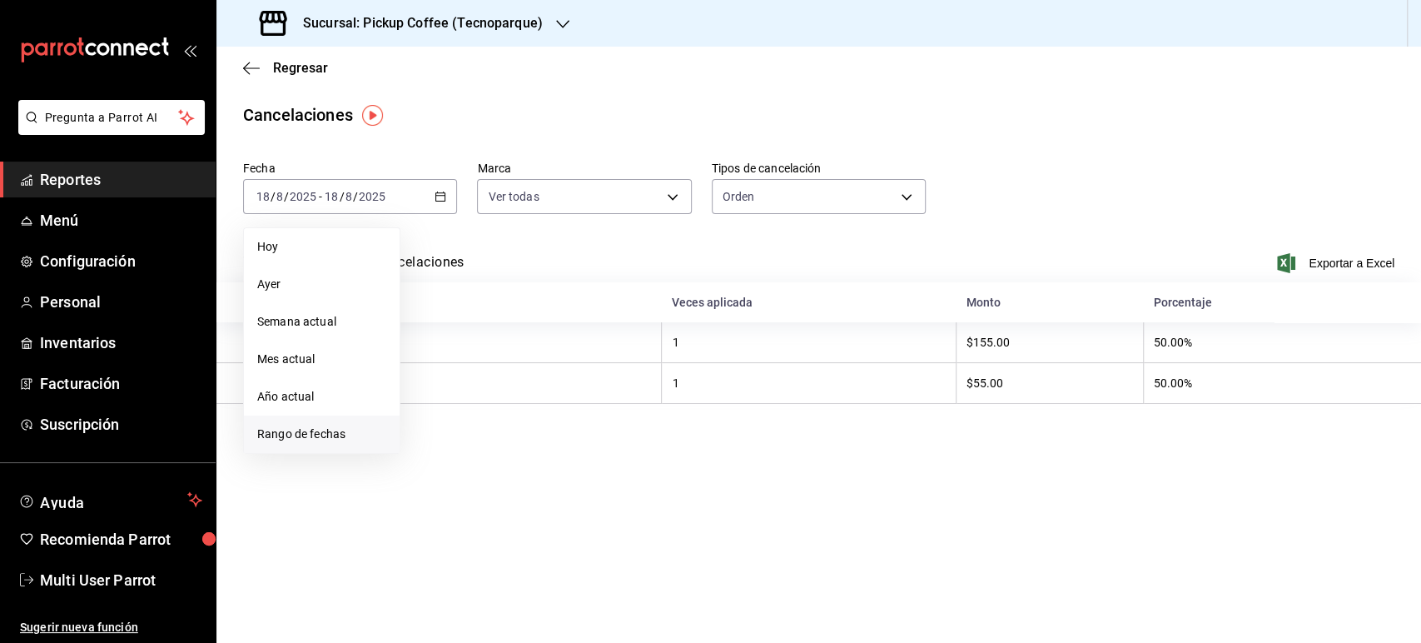
click at [321, 440] on span "Rango de fechas" at bounding box center [321, 433] width 129 height 17
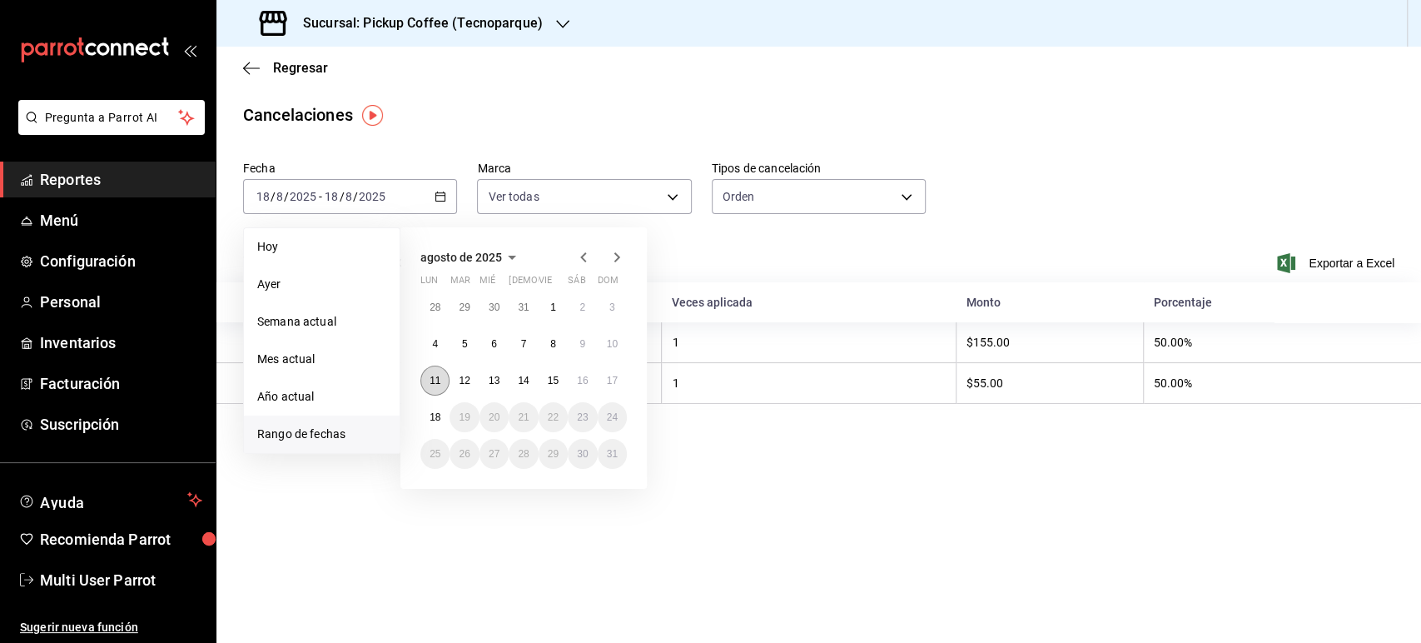
click at [433, 380] on abbr "11" at bounding box center [434, 381] width 11 height 12
click at [608, 378] on abbr "17" at bounding box center [612, 381] width 11 height 12
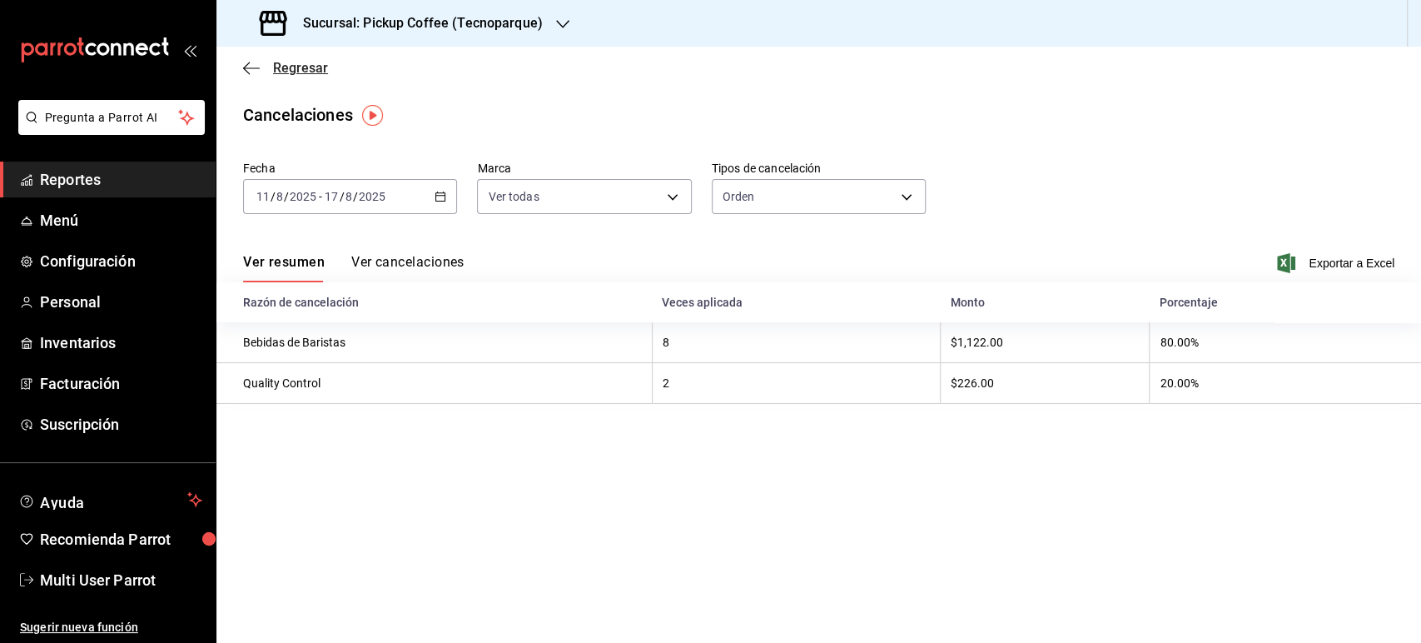
click at [300, 75] on span "Regresar" at bounding box center [300, 68] width 55 height 16
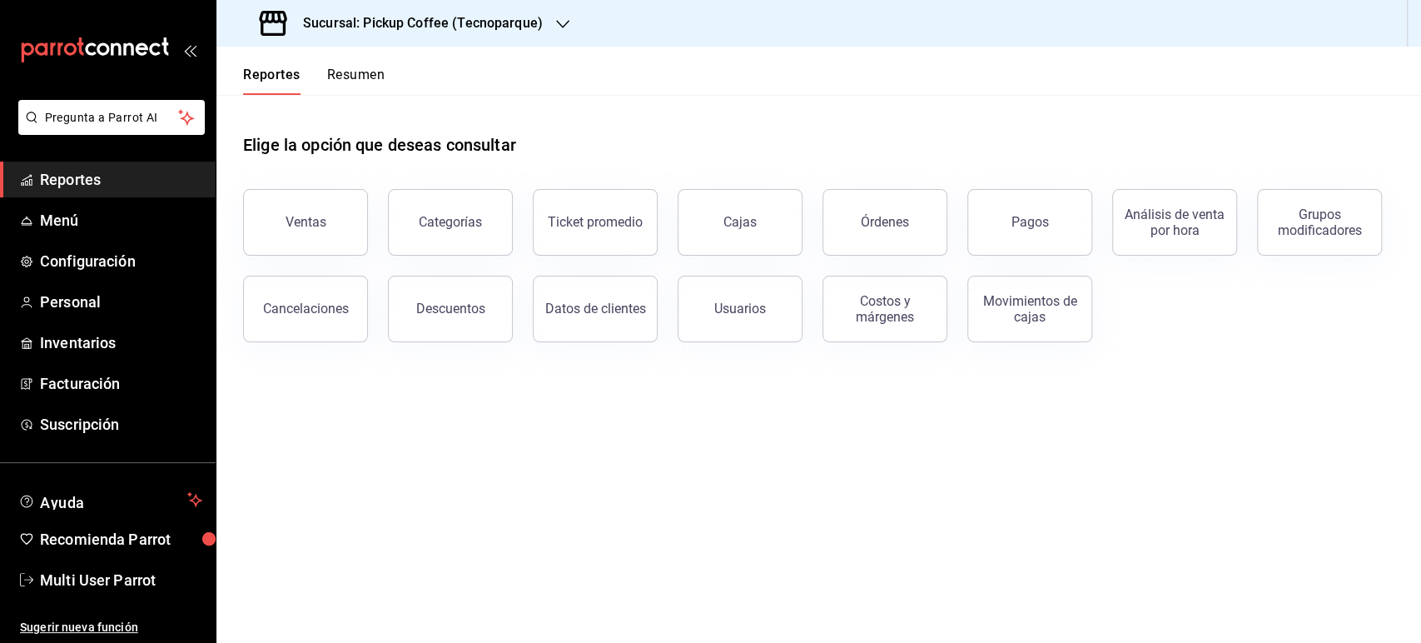
click at [366, 70] on button "Resumen" at bounding box center [355, 81] width 57 height 28
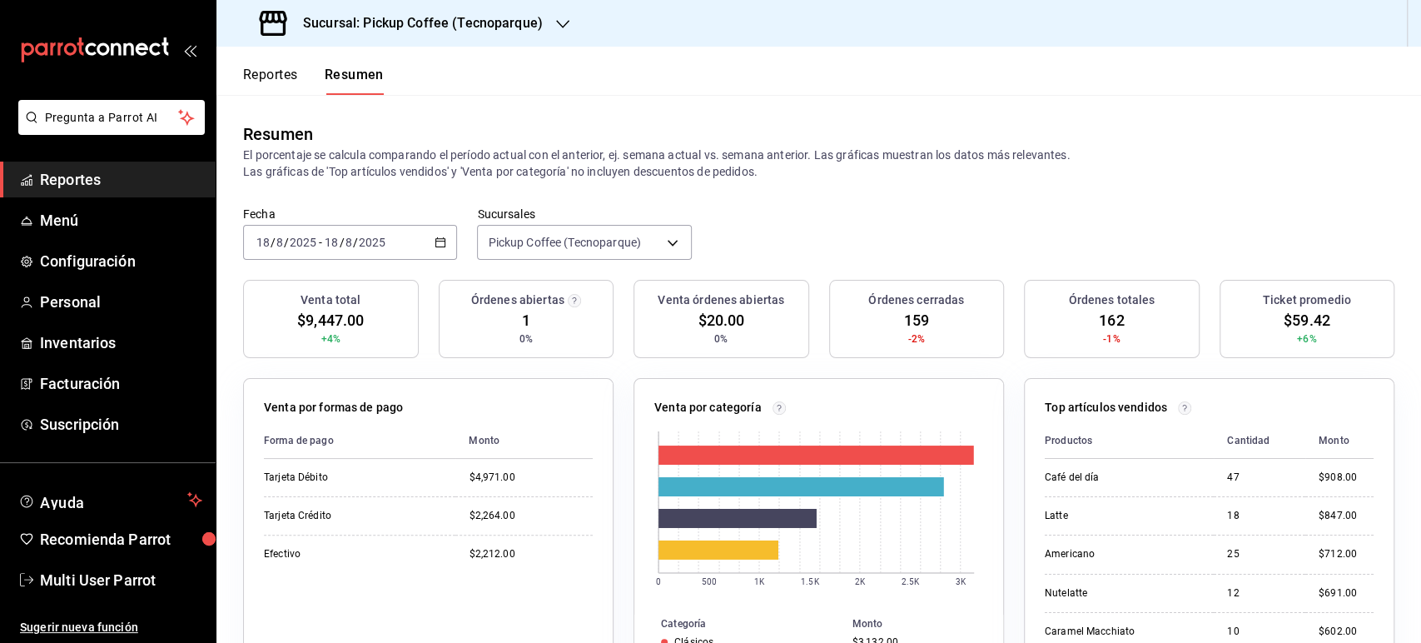
click at [434, 247] on icon "button" at bounding box center [440, 242] width 12 height 12
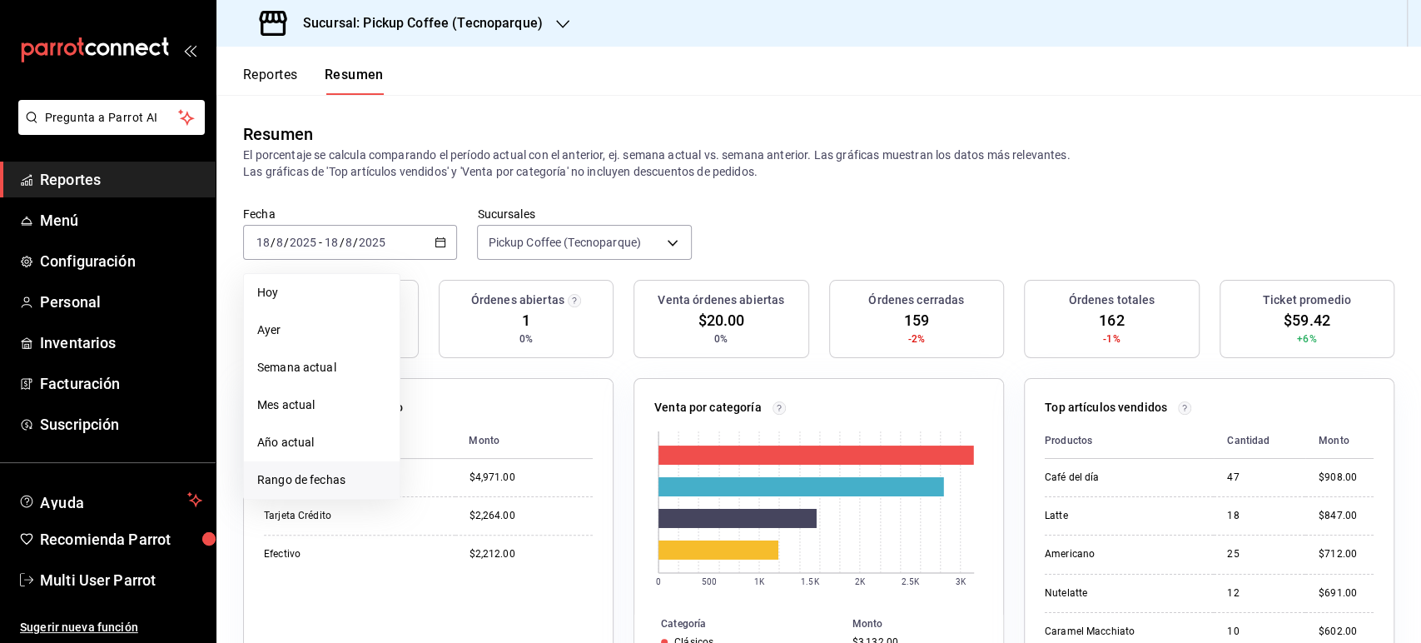
click at [366, 474] on span "Rango de fechas" at bounding box center [321, 479] width 129 height 17
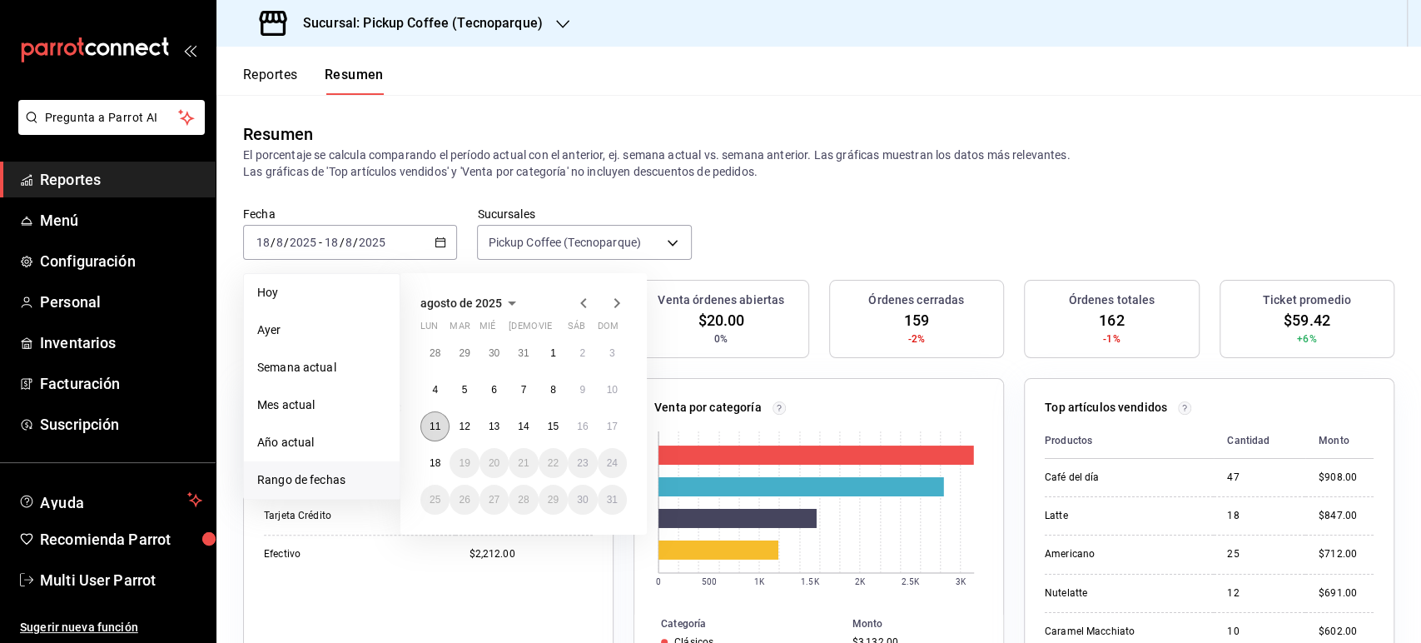
click at [435, 420] on abbr "11" at bounding box center [434, 426] width 11 height 12
click at [616, 421] on abbr "17" at bounding box center [612, 426] width 11 height 12
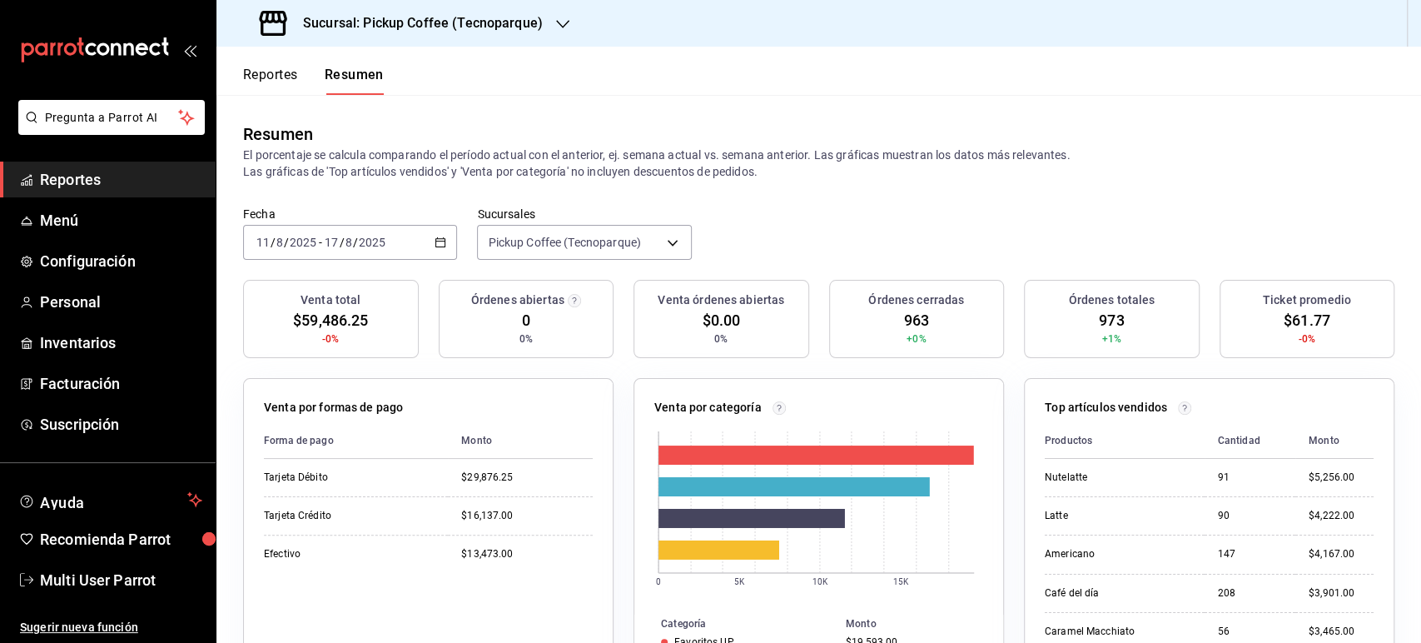
click at [286, 68] on button "Reportes" at bounding box center [270, 81] width 55 height 28
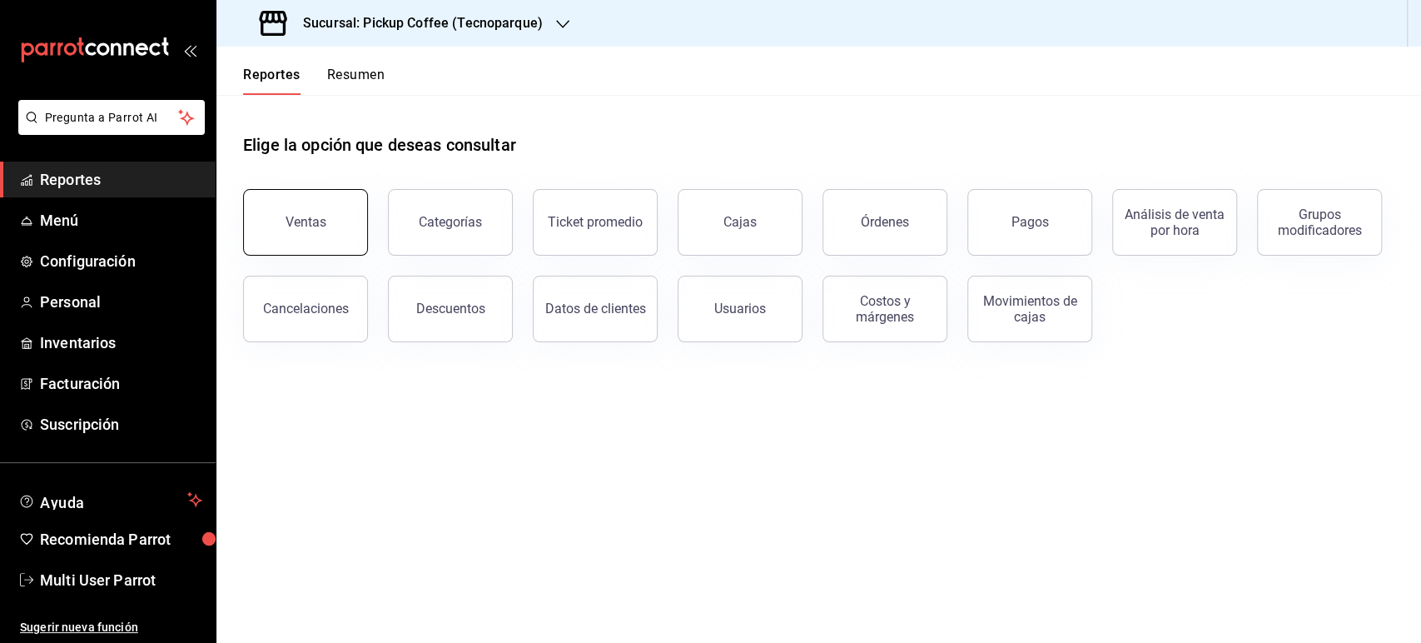
click at [316, 223] on div "Ventas" at bounding box center [305, 222] width 41 height 16
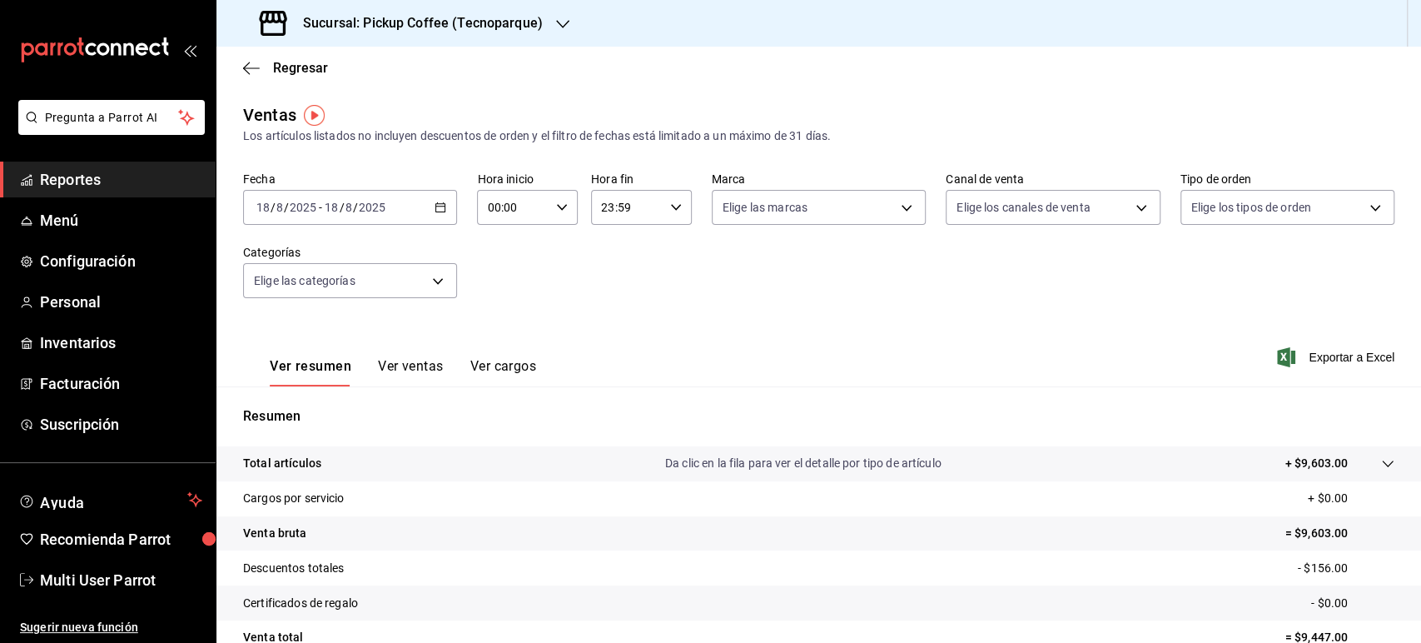
click at [429, 210] on div "[DATE] [DATE] - [DATE] [DATE]" at bounding box center [350, 207] width 214 height 35
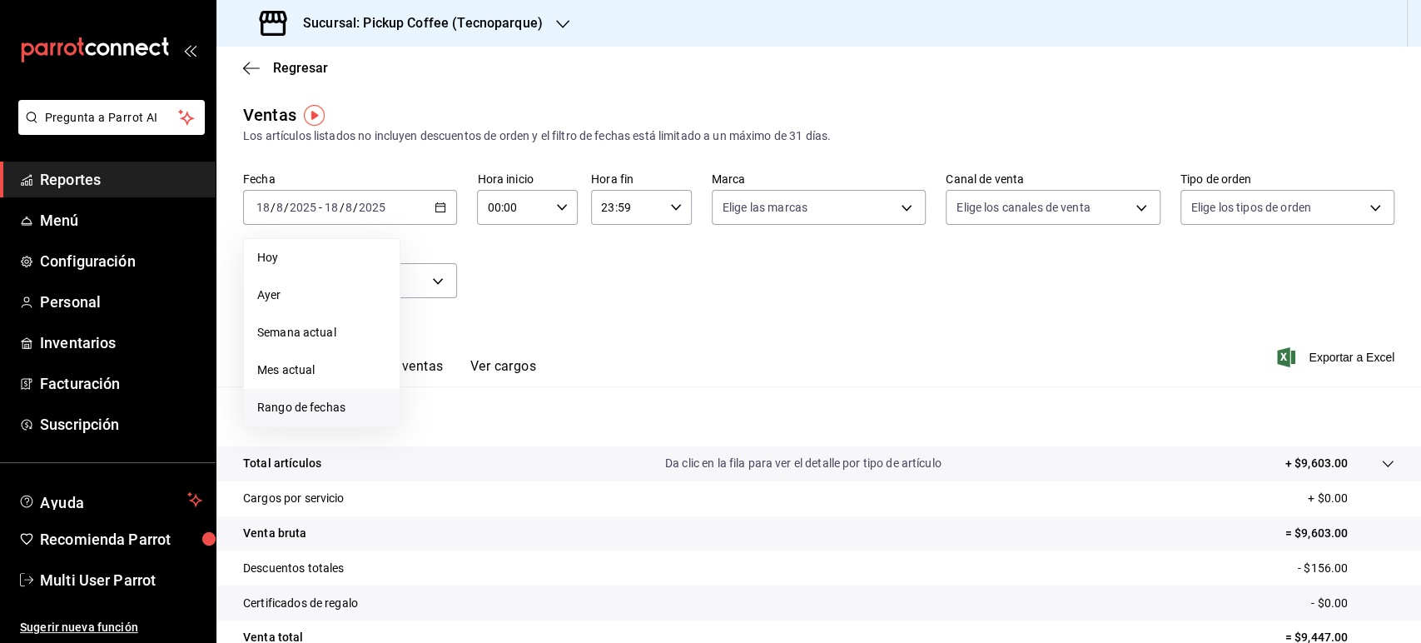
click at [373, 409] on span "Rango de fechas" at bounding box center [321, 407] width 129 height 17
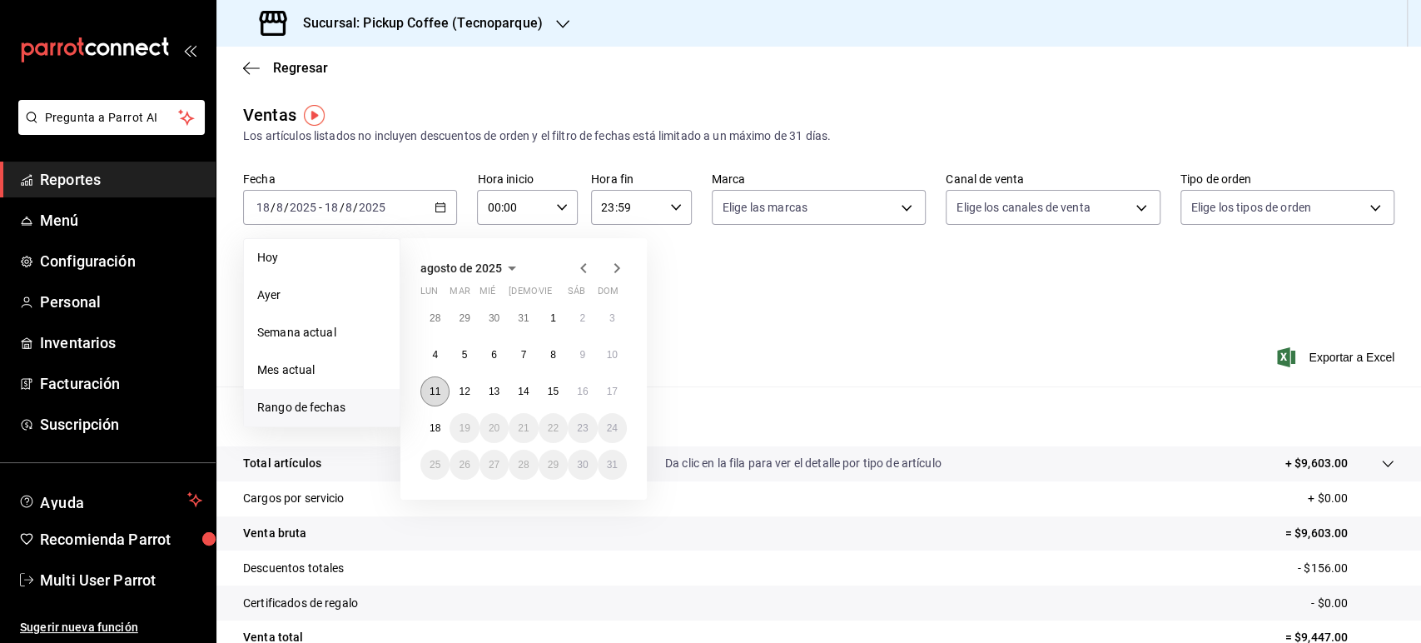
click at [445, 390] on button "11" at bounding box center [434, 391] width 29 height 30
click at [611, 393] on abbr "17" at bounding box center [612, 391] width 11 height 12
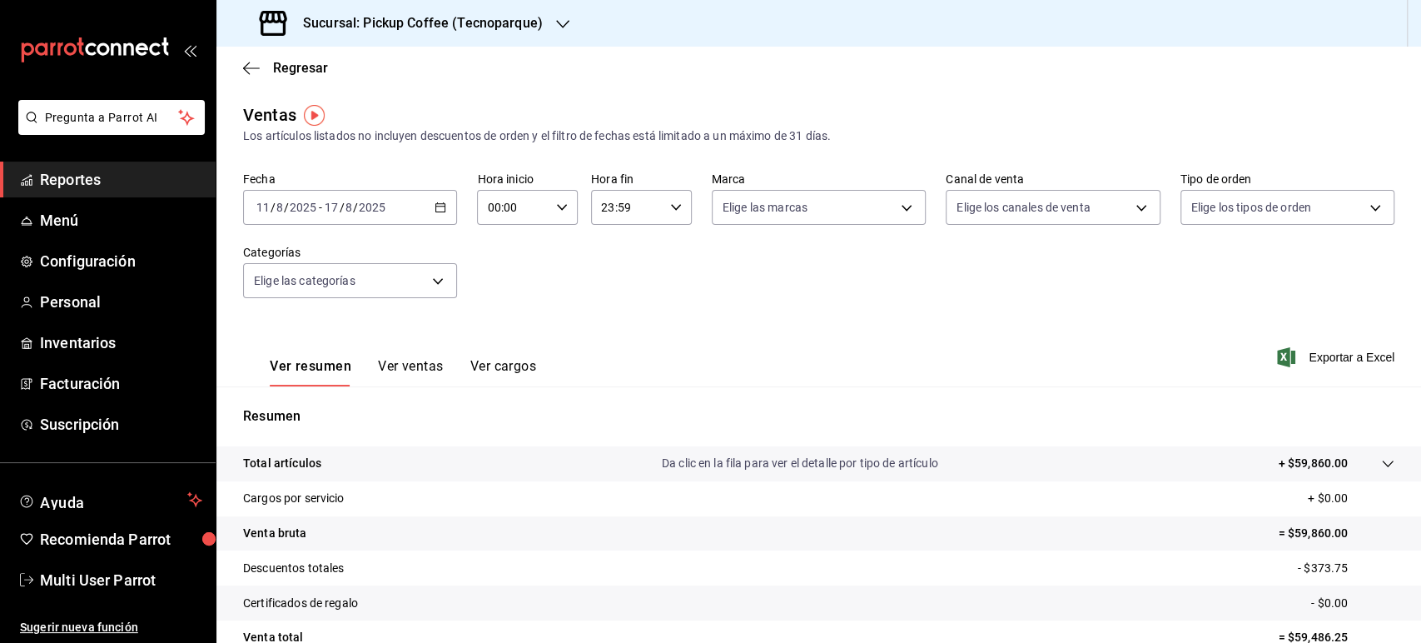
click at [416, 28] on h3 "Sucursal: Pickup Coffee (Tecnoparque)" at bounding box center [416, 23] width 253 height 20
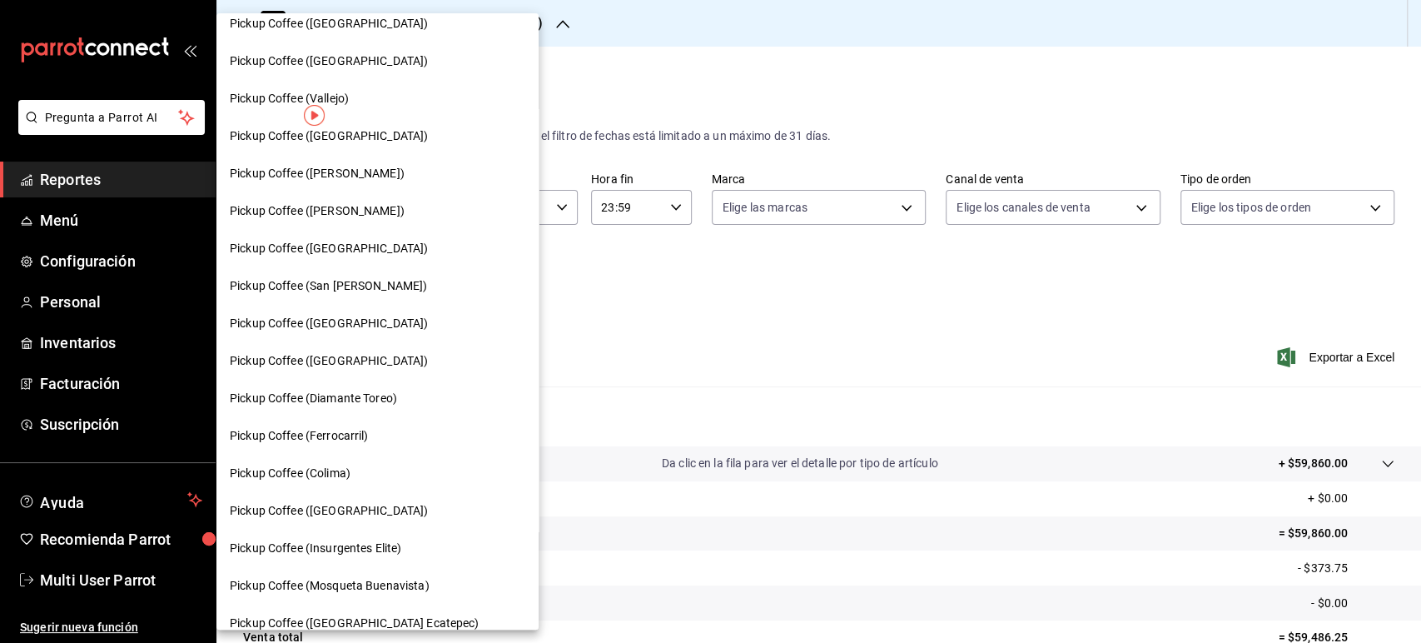
scroll to position [820, 0]
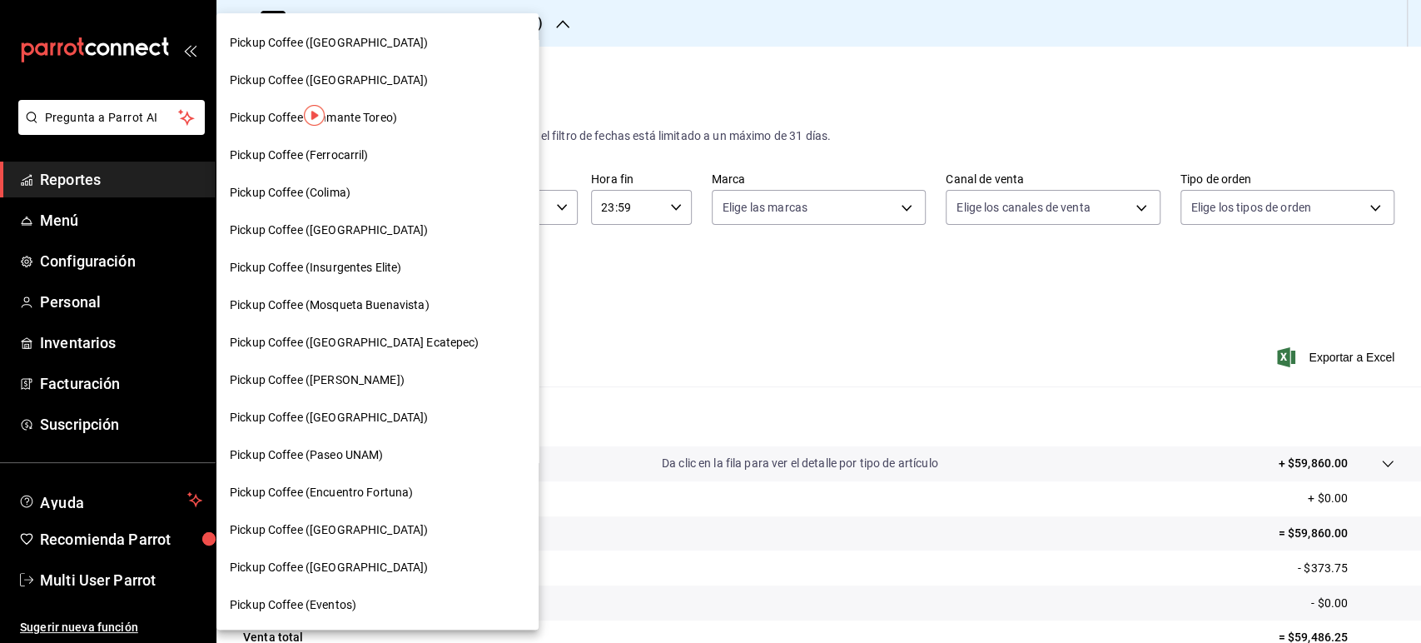
click at [394, 479] on div "Pickup Coffee (Encuentro Fortuna)" at bounding box center [377, 492] width 322 height 37
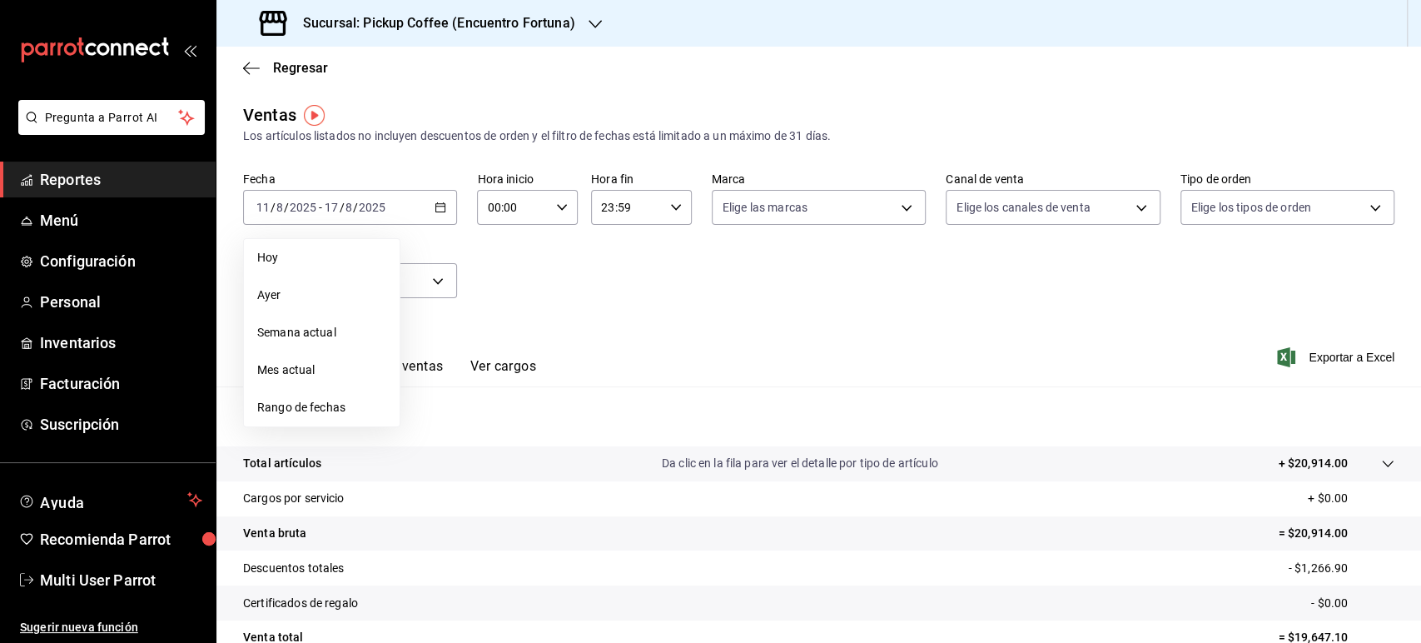
click at [355, 411] on span "Rango de fechas" at bounding box center [321, 407] width 129 height 17
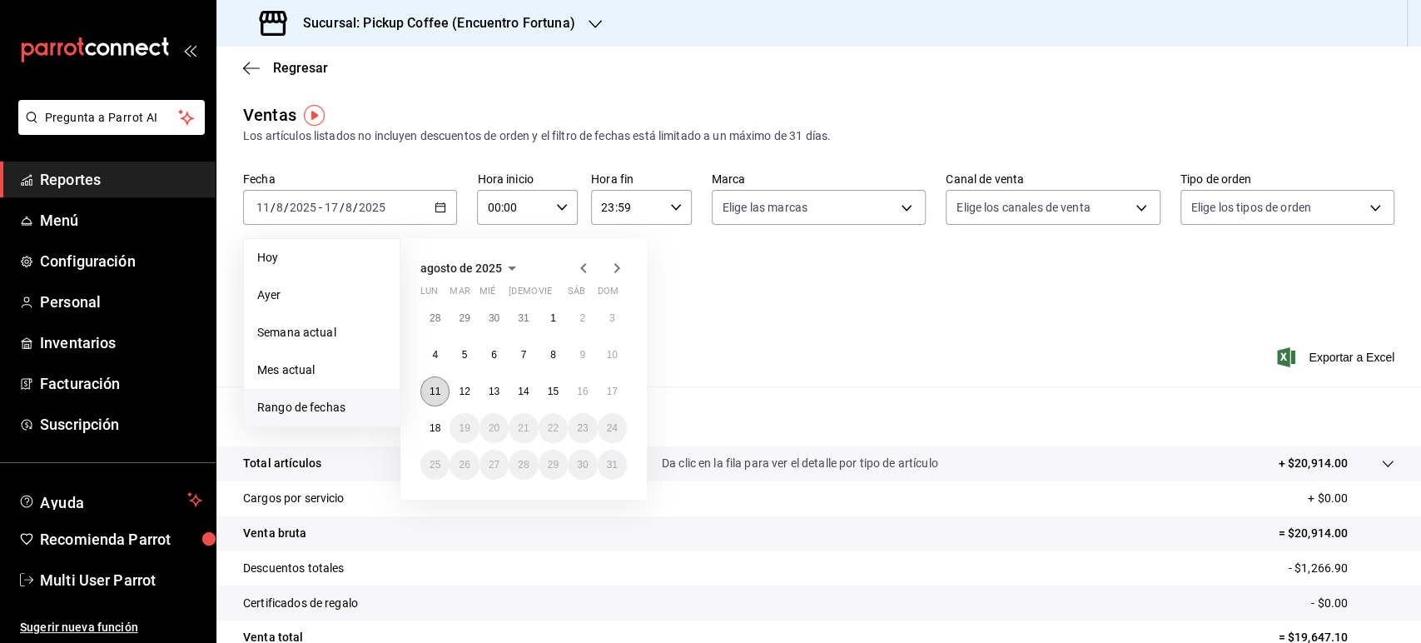
click at [446, 397] on button "11" at bounding box center [434, 391] width 29 height 30
click at [605, 394] on button "17" at bounding box center [612, 391] width 29 height 30
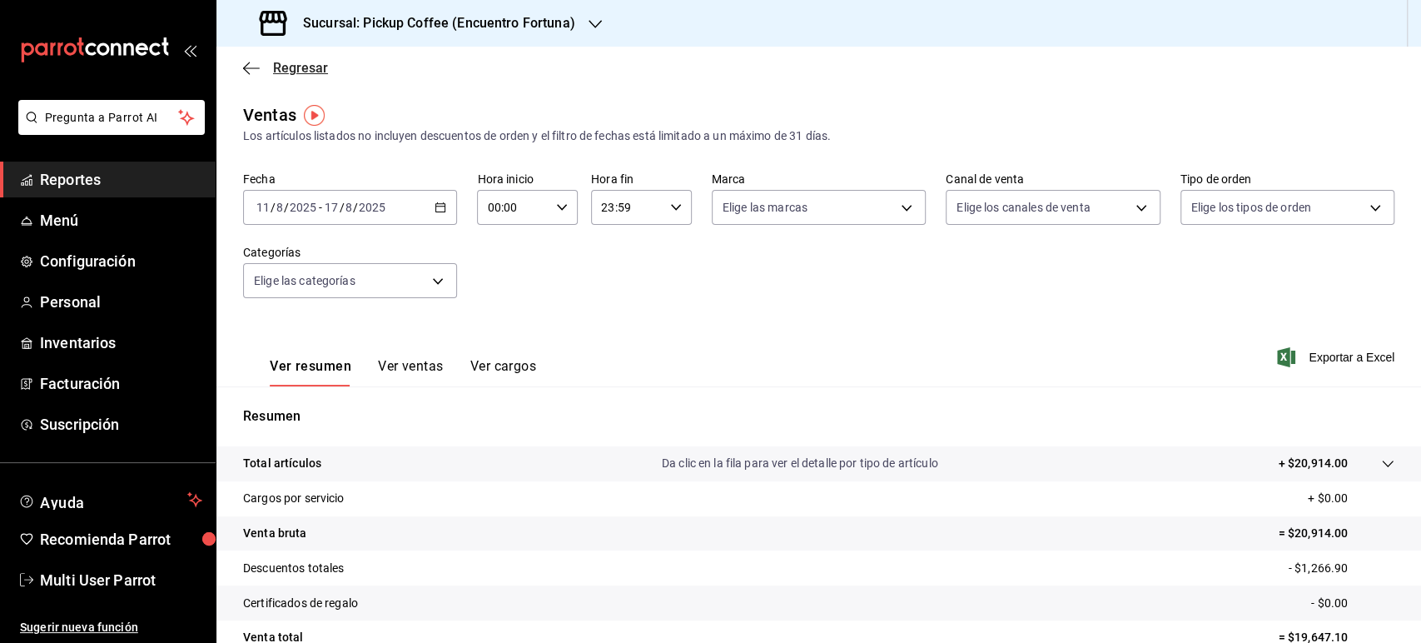
click at [305, 65] on span "Regresar" at bounding box center [300, 68] width 55 height 16
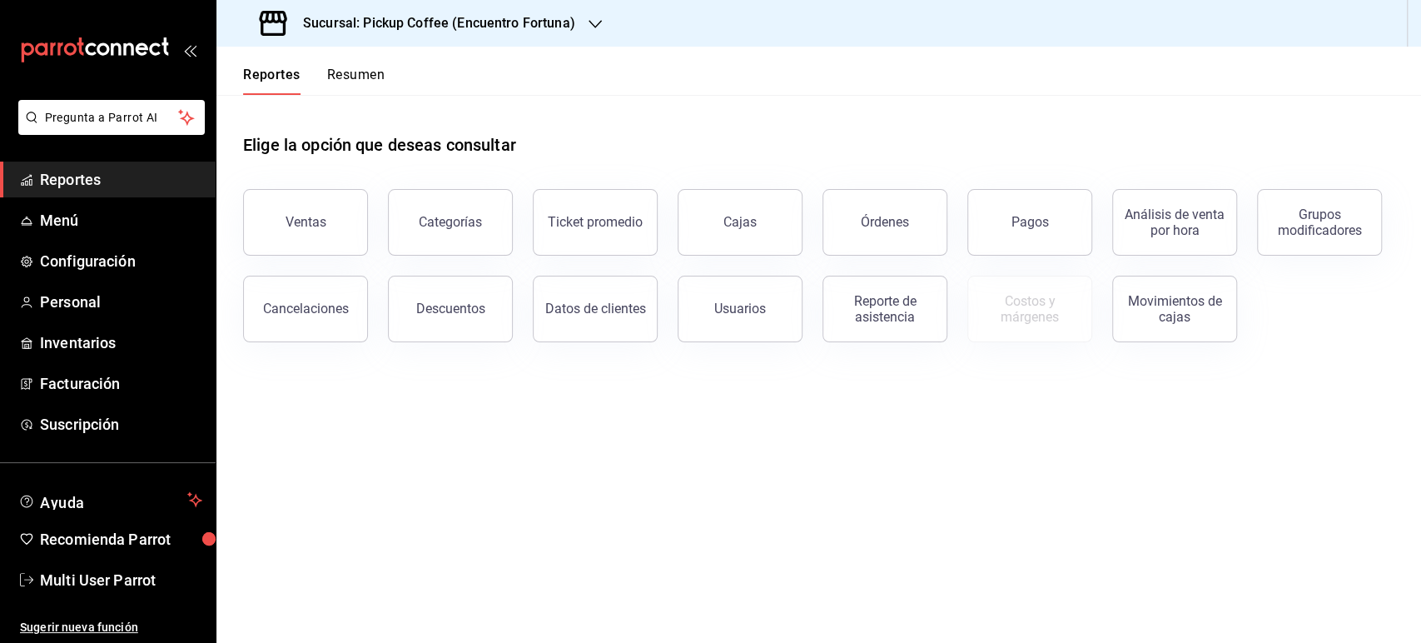
click at [360, 84] on button "Resumen" at bounding box center [355, 81] width 57 height 28
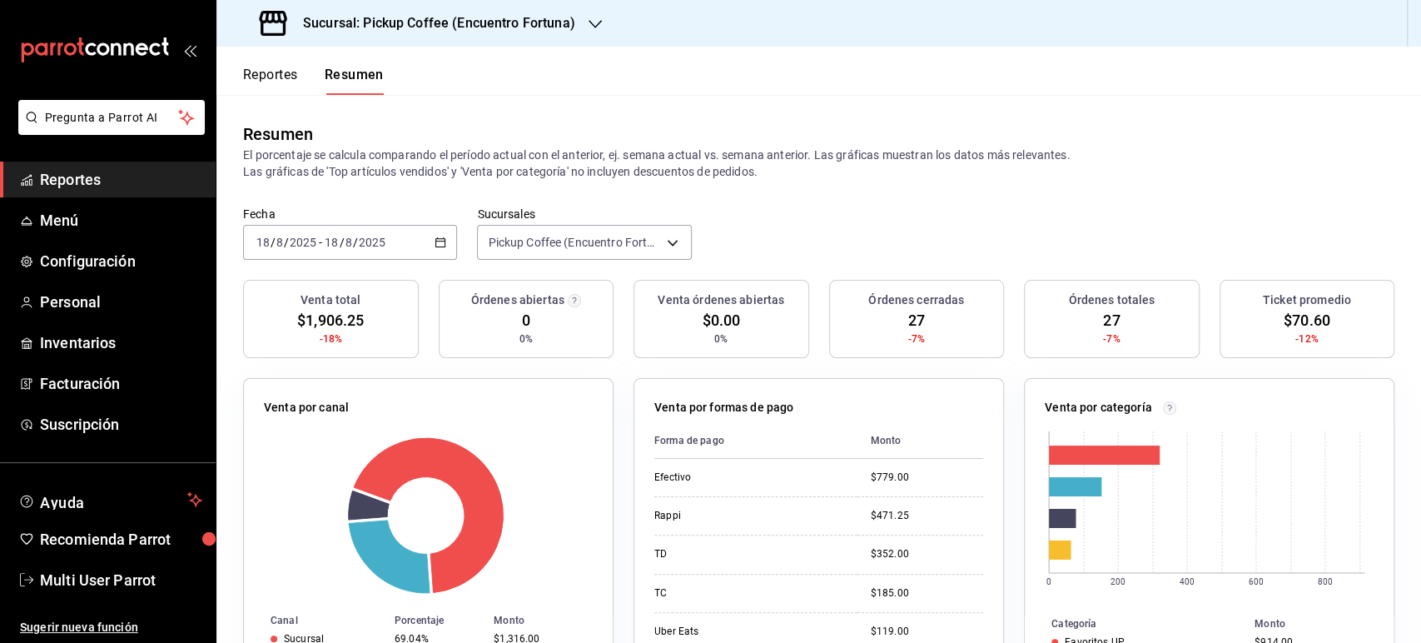
click at [434, 239] on icon "button" at bounding box center [440, 242] width 12 height 12
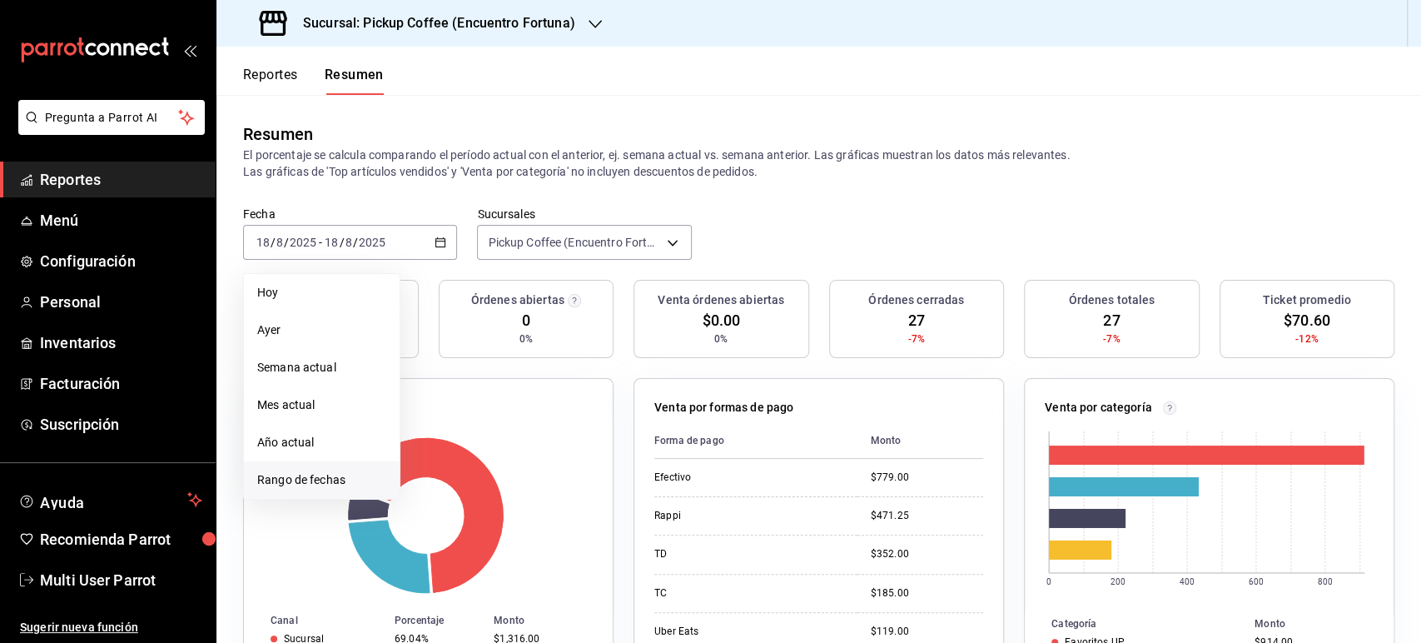
click at [342, 482] on span "Rango de fechas" at bounding box center [321, 479] width 129 height 17
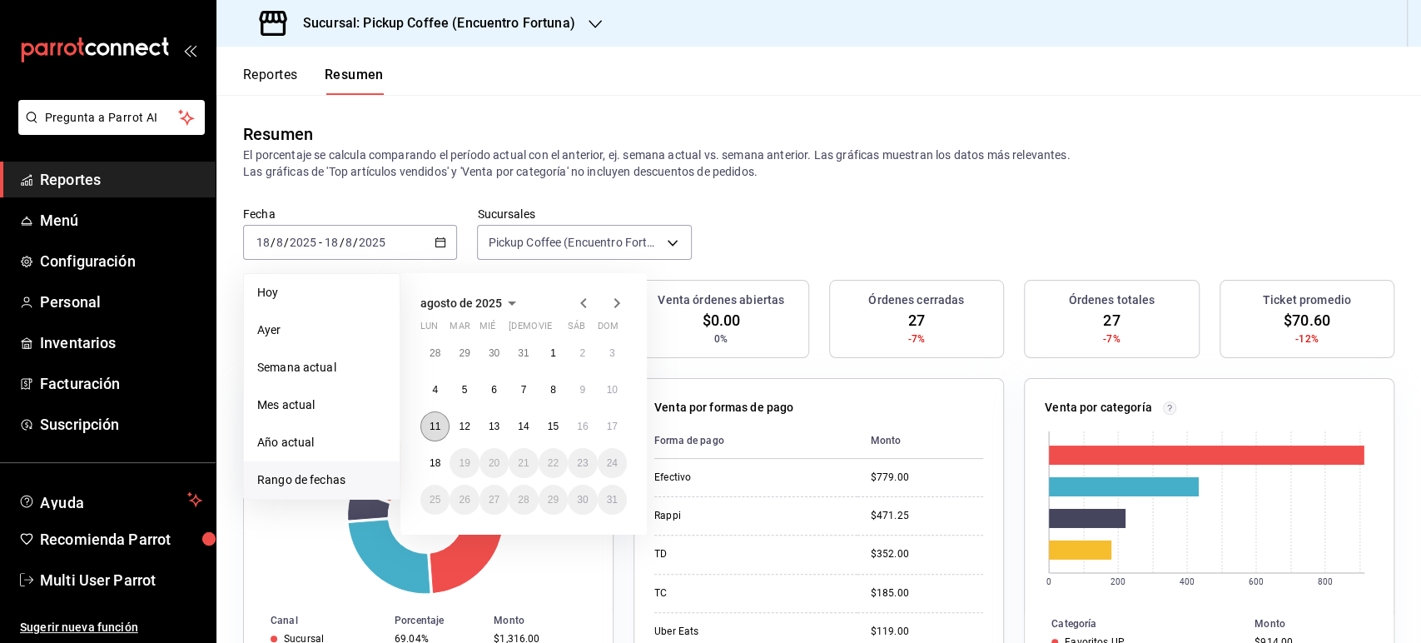
click at [433, 437] on button "11" at bounding box center [434, 426] width 29 height 30
click at [613, 419] on button "17" at bounding box center [612, 426] width 29 height 30
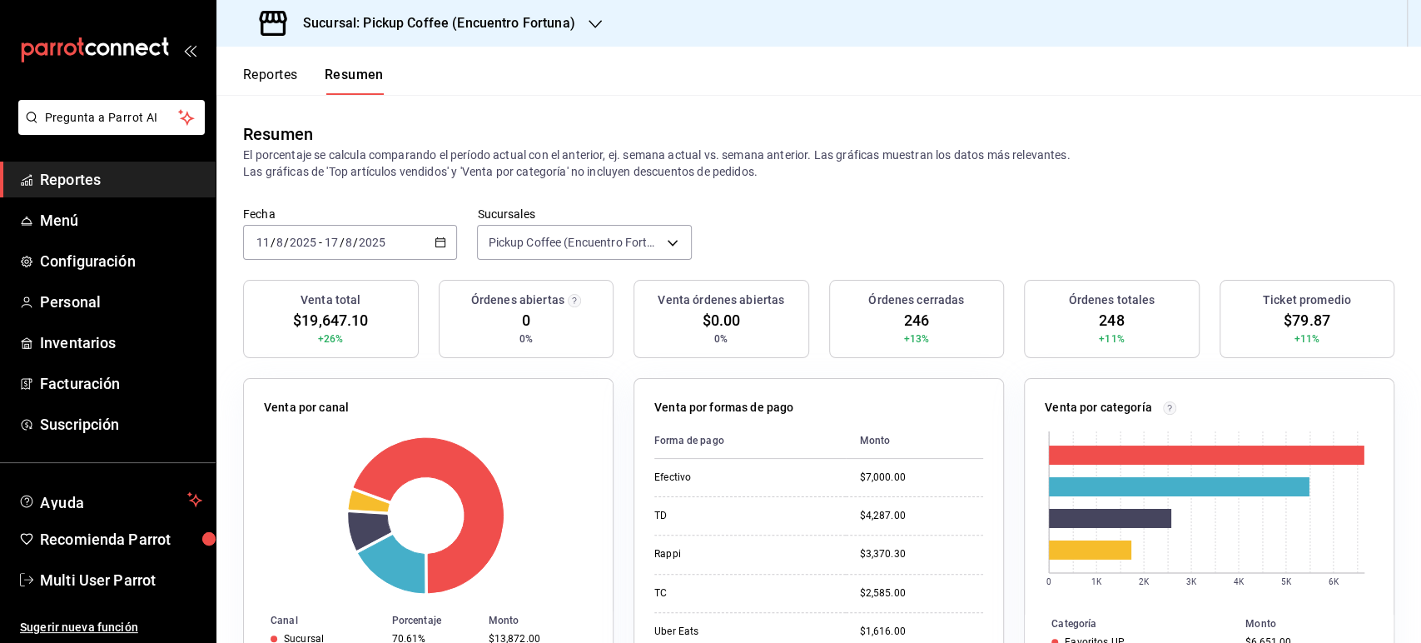
click at [287, 72] on button "Reportes" at bounding box center [270, 81] width 55 height 28
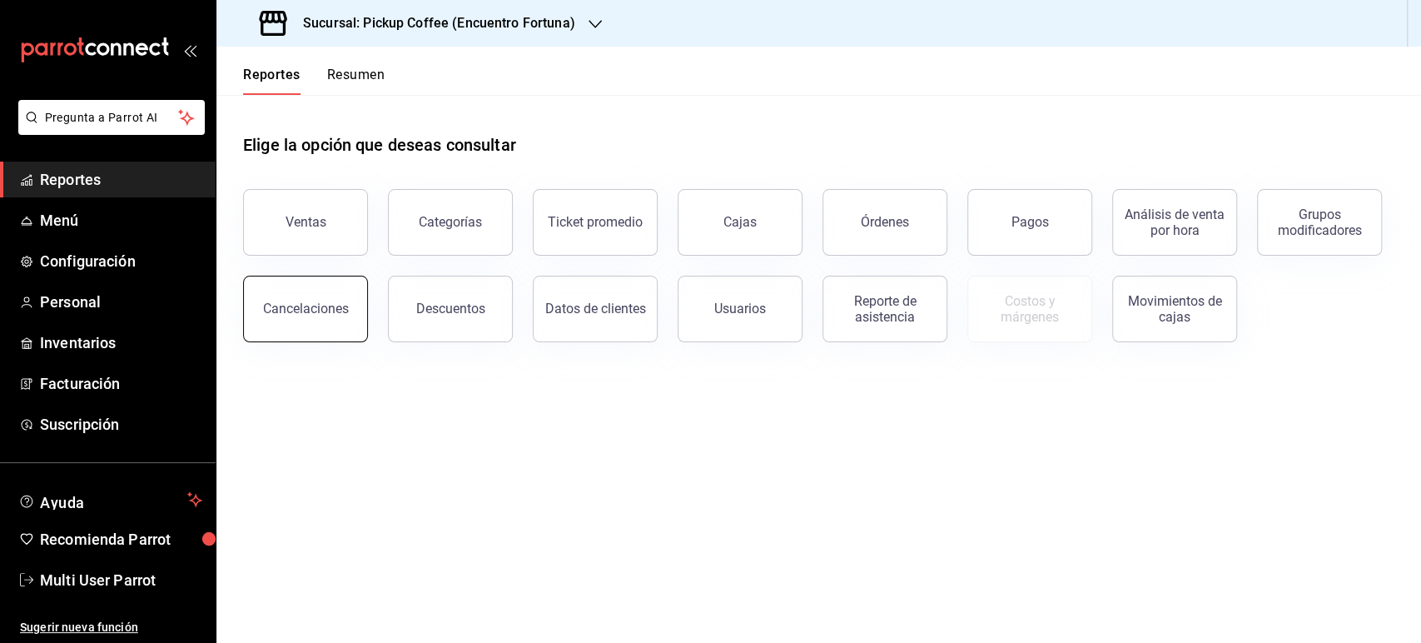
click at [350, 291] on button "Cancelaciones" at bounding box center [305, 308] width 125 height 67
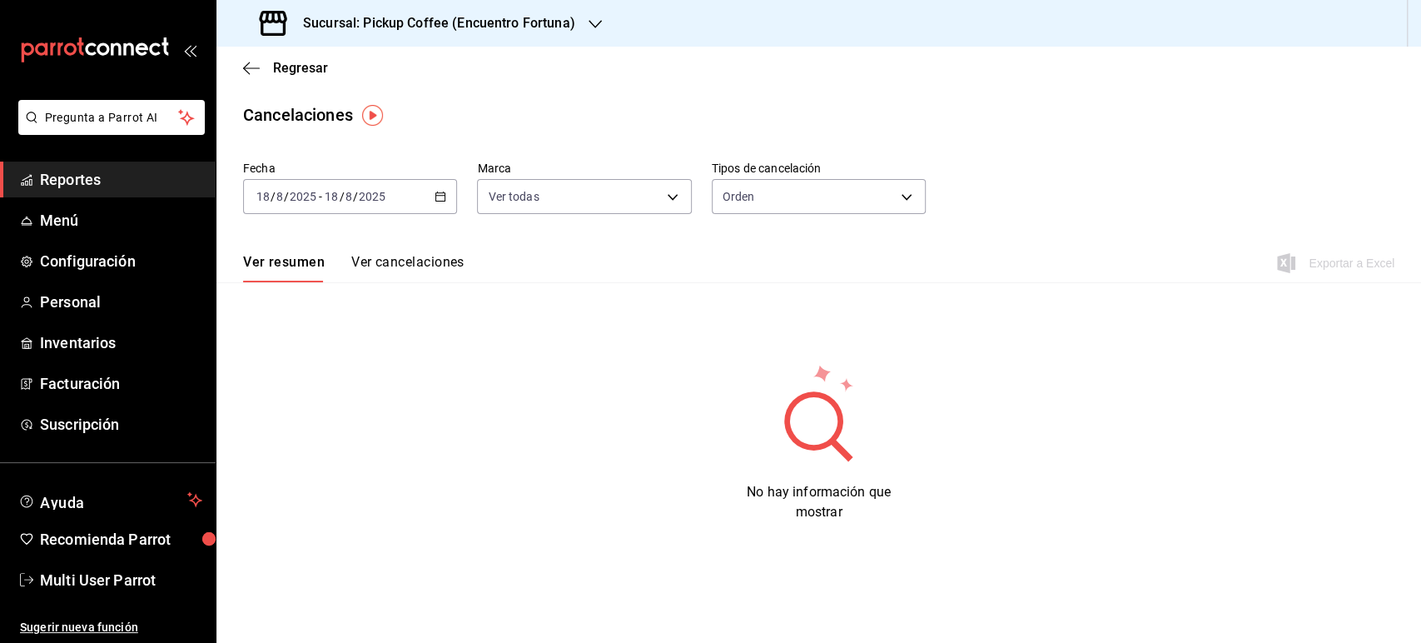
click at [401, 196] on div "[DATE] [DATE] - [DATE] [DATE]" at bounding box center [350, 196] width 214 height 35
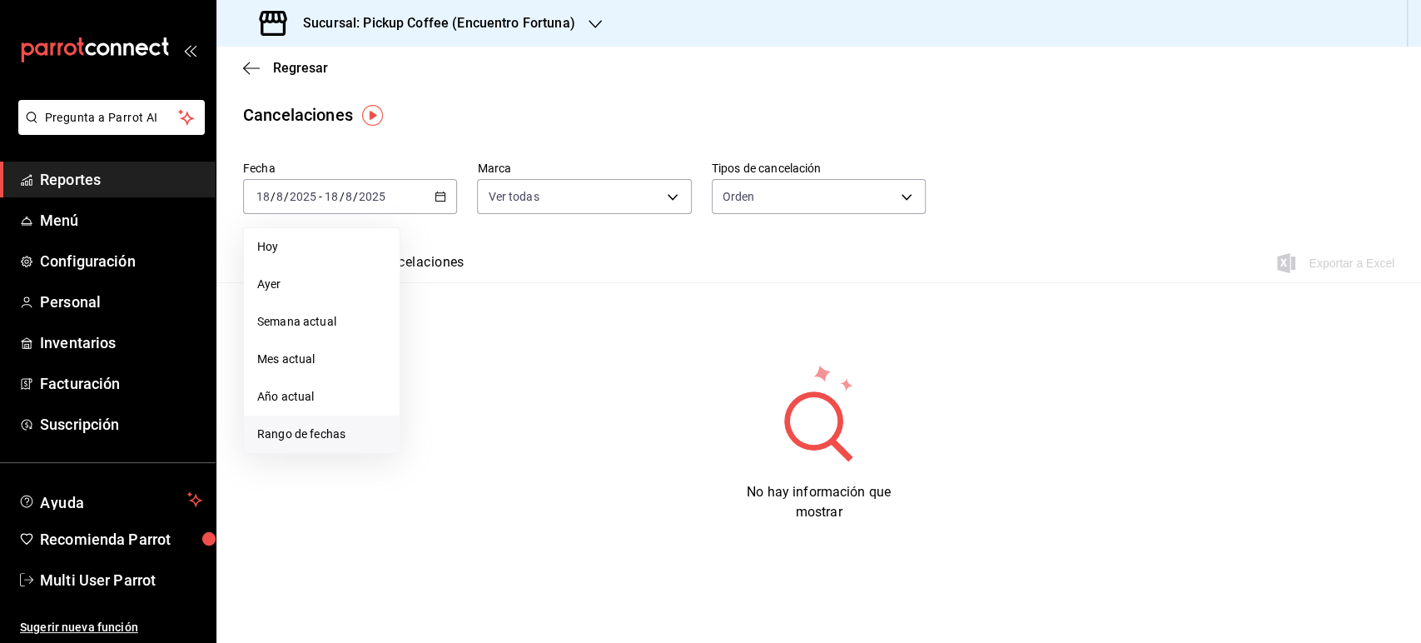
click at [304, 434] on span "Rango de fechas" at bounding box center [321, 433] width 129 height 17
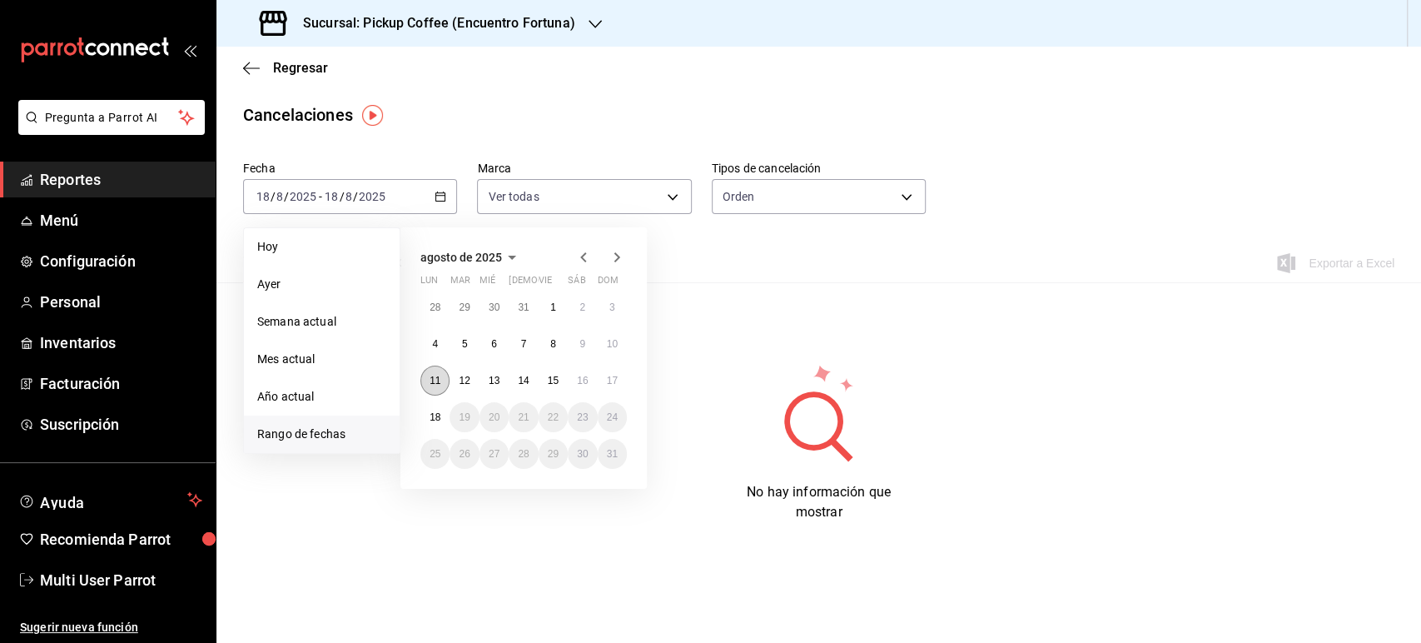
click at [438, 389] on button "11" at bounding box center [434, 380] width 29 height 30
click at [607, 379] on abbr "17" at bounding box center [612, 381] width 11 height 12
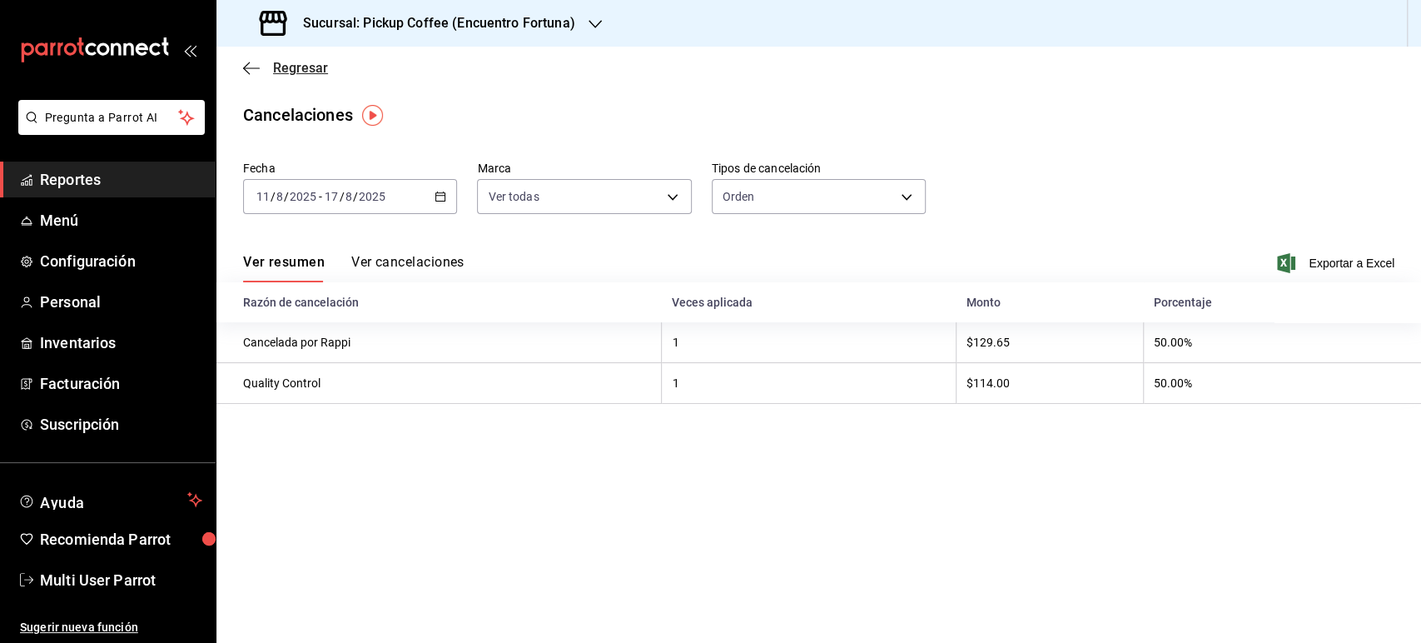
click at [280, 66] on span "Regresar" at bounding box center [300, 68] width 55 height 16
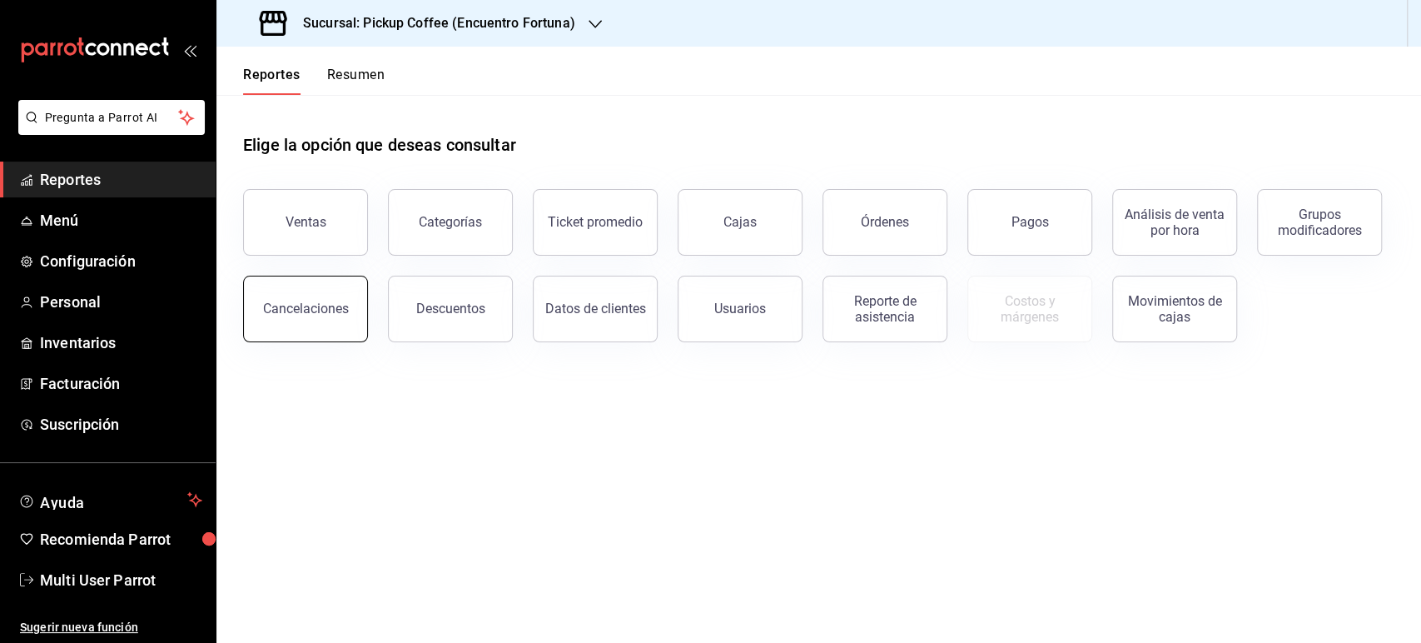
click at [334, 337] on button "Cancelaciones" at bounding box center [305, 308] width 125 height 67
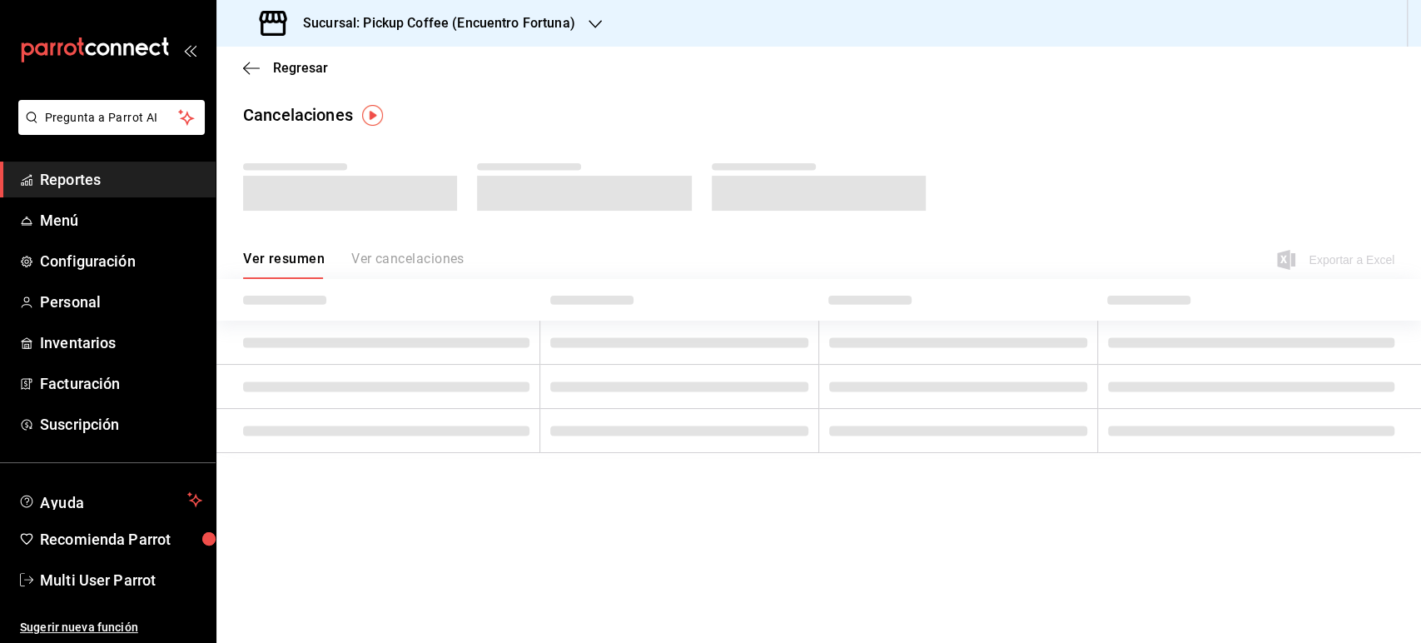
click at [429, 327] on td at bounding box center [378, 342] width 324 height 44
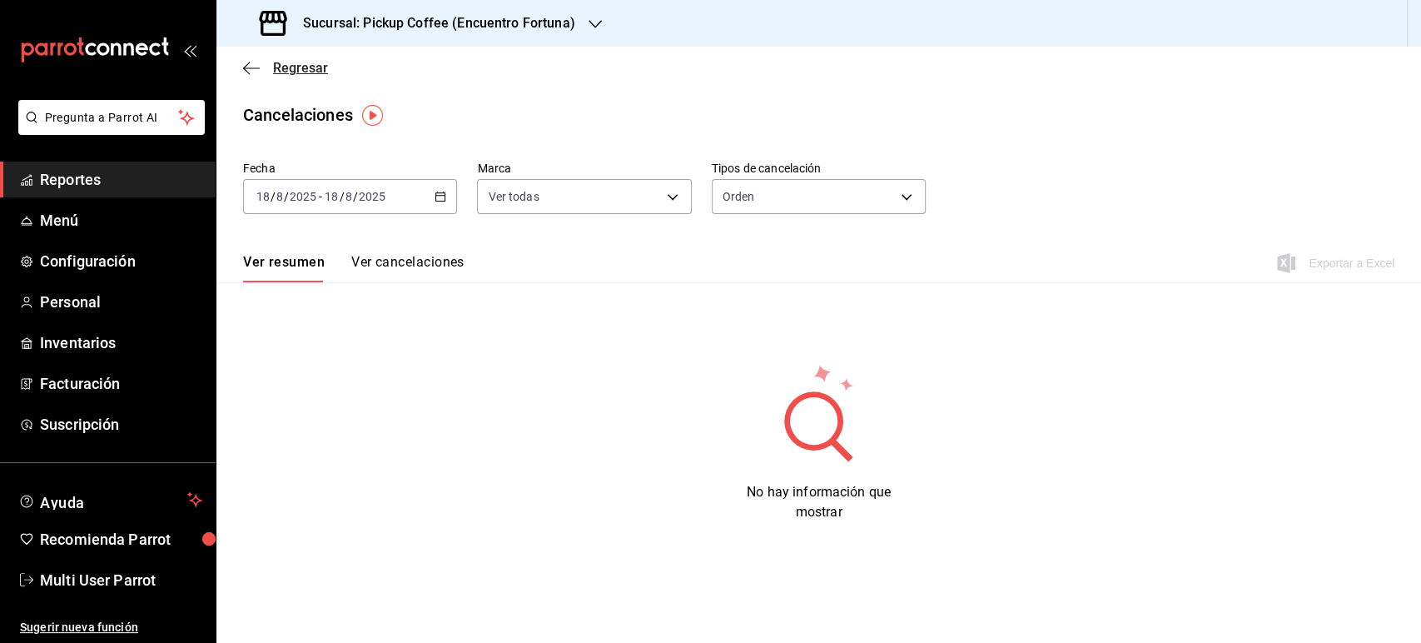
click at [295, 68] on span "Regresar" at bounding box center [300, 68] width 55 height 16
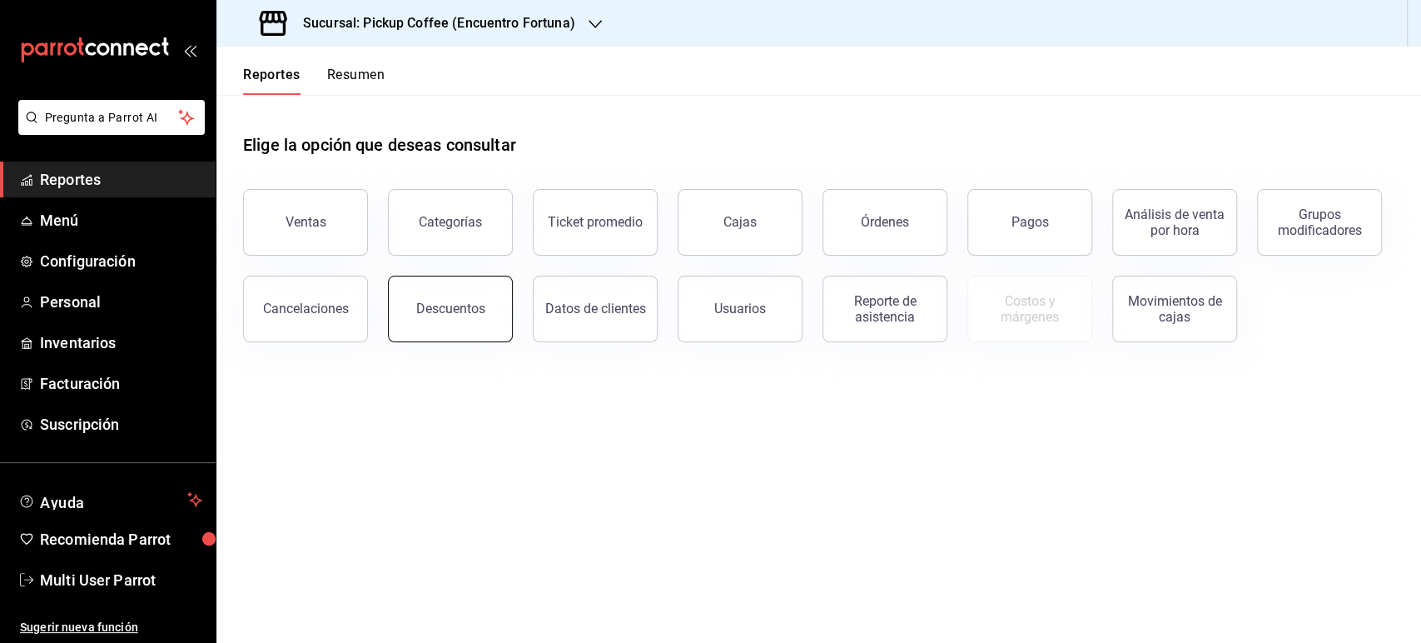
click at [419, 315] on div "Descuentos" at bounding box center [450, 308] width 69 height 16
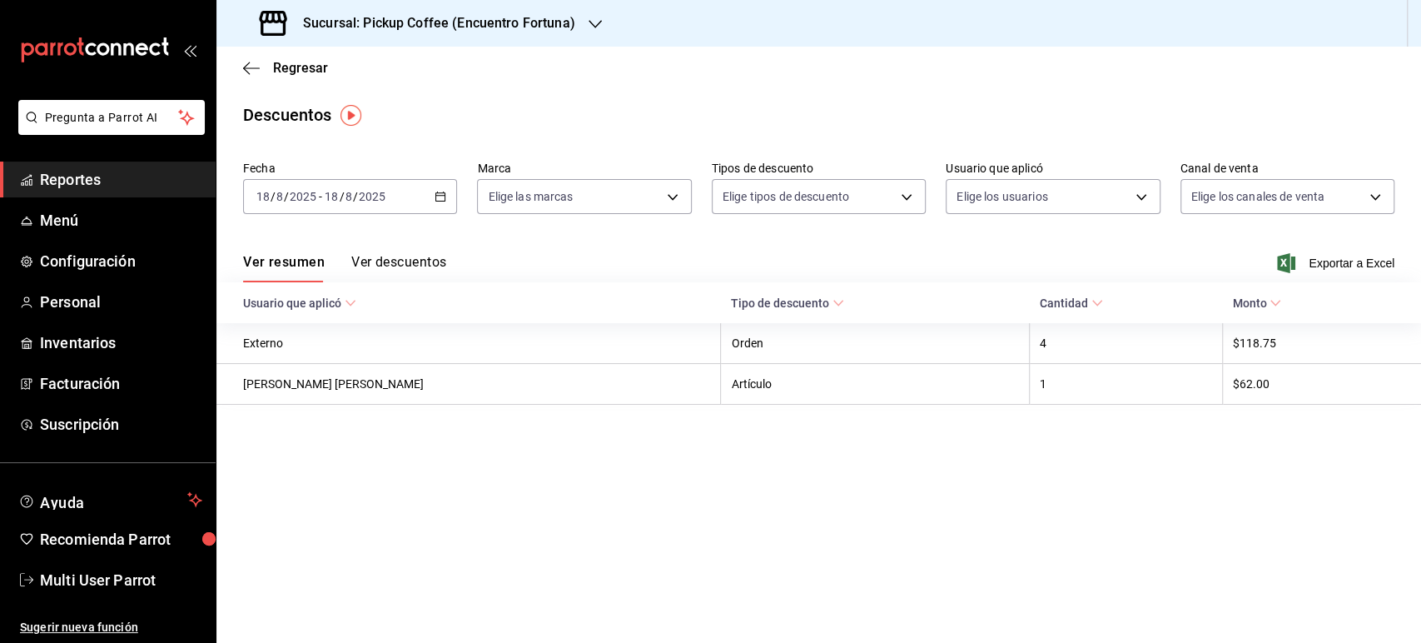
click at [428, 198] on div "[DATE] [DATE] - [DATE] [DATE]" at bounding box center [350, 196] width 214 height 35
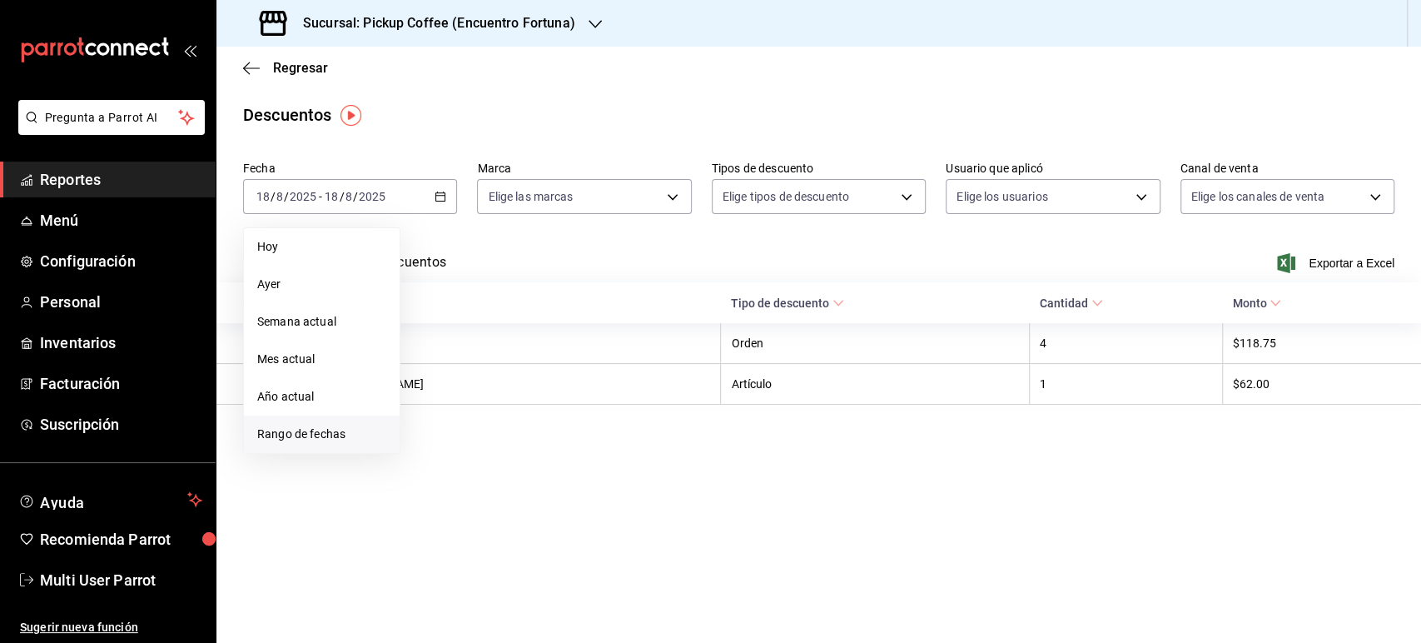
click at [373, 427] on span "Rango de fechas" at bounding box center [321, 433] width 129 height 17
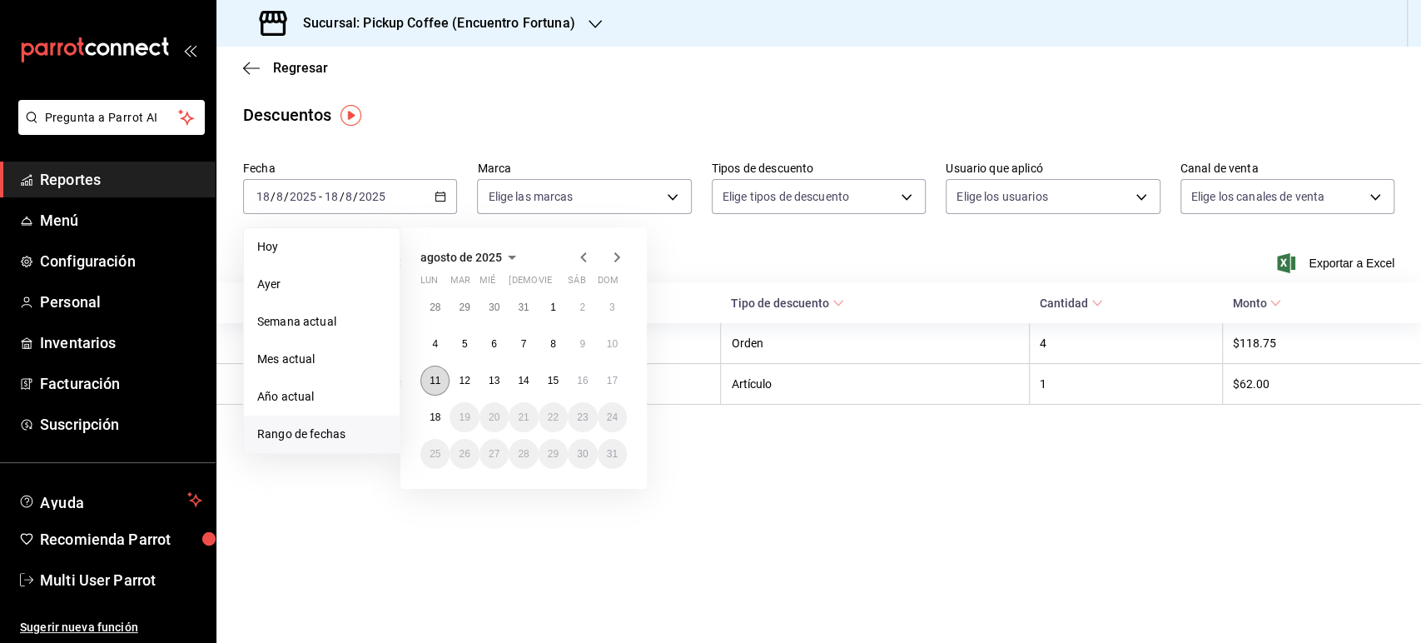
click at [438, 390] on button "11" at bounding box center [434, 380] width 29 height 30
click at [608, 380] on abbr "17" at bounding box center [612, 381] width 11 height 12
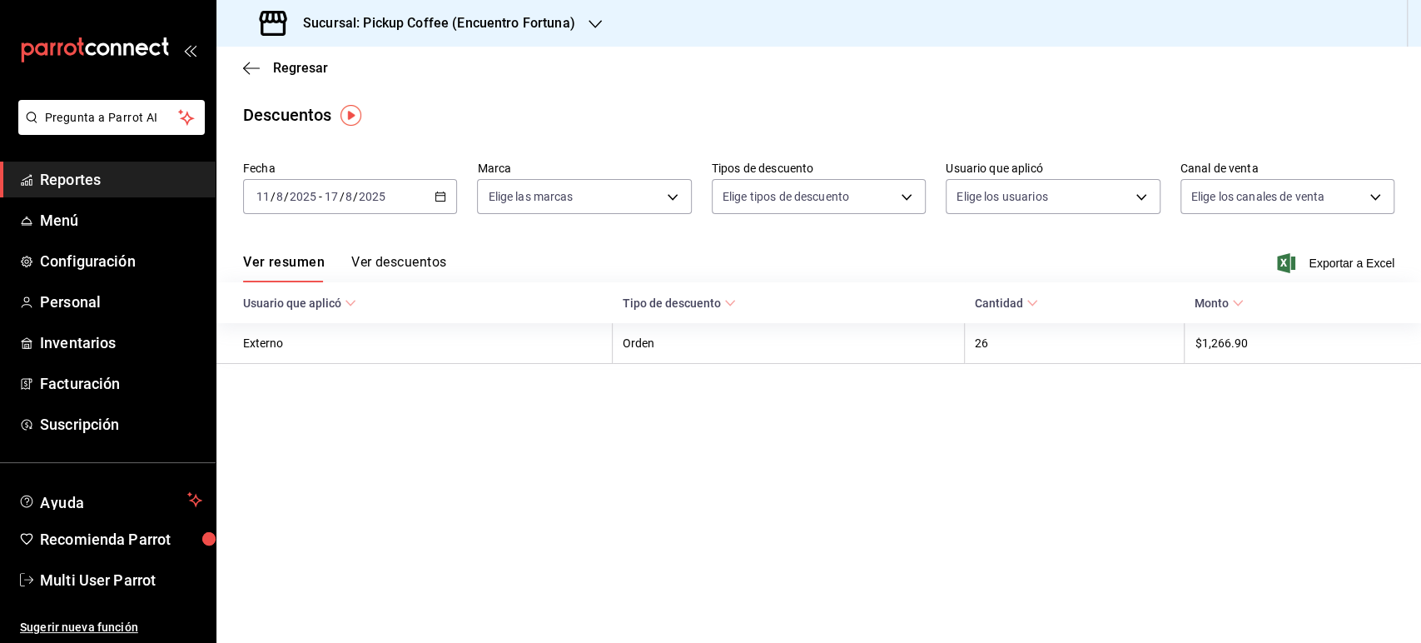
click at [439, 22] on h3 "Sucursal: Pickup Coffee (Encuentro Fortuna)" at bounding box center [432, 23] width 285 height 20
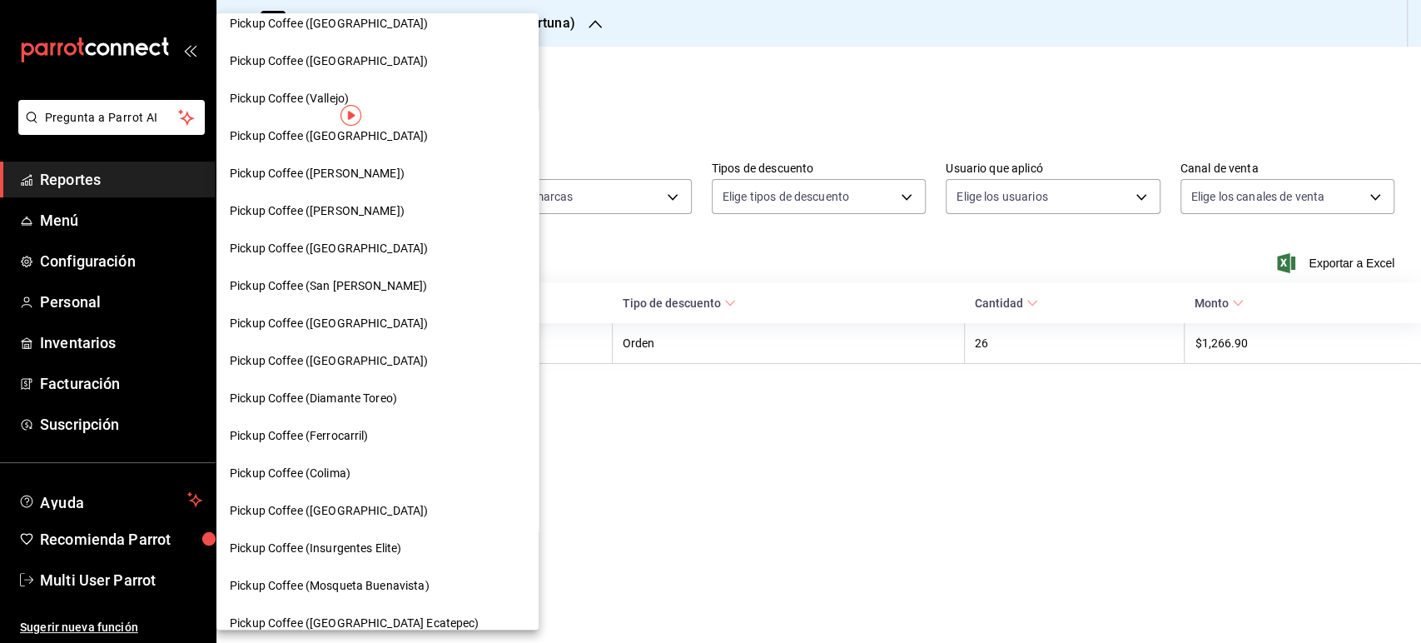
scroll to position [820, 0]
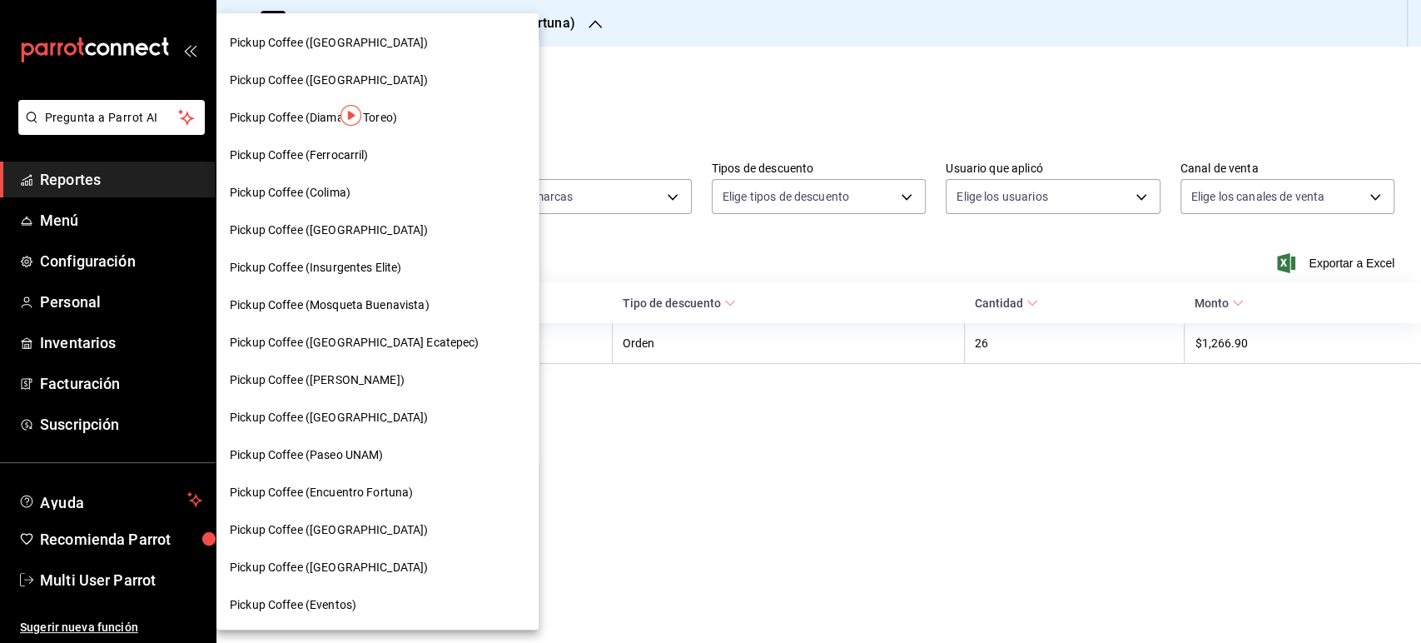
click at [364, 561] on span "Pickup Coffee ([GEOGRAPHIC_DATA])" at bounding box center [329, 566] width 198 height 17
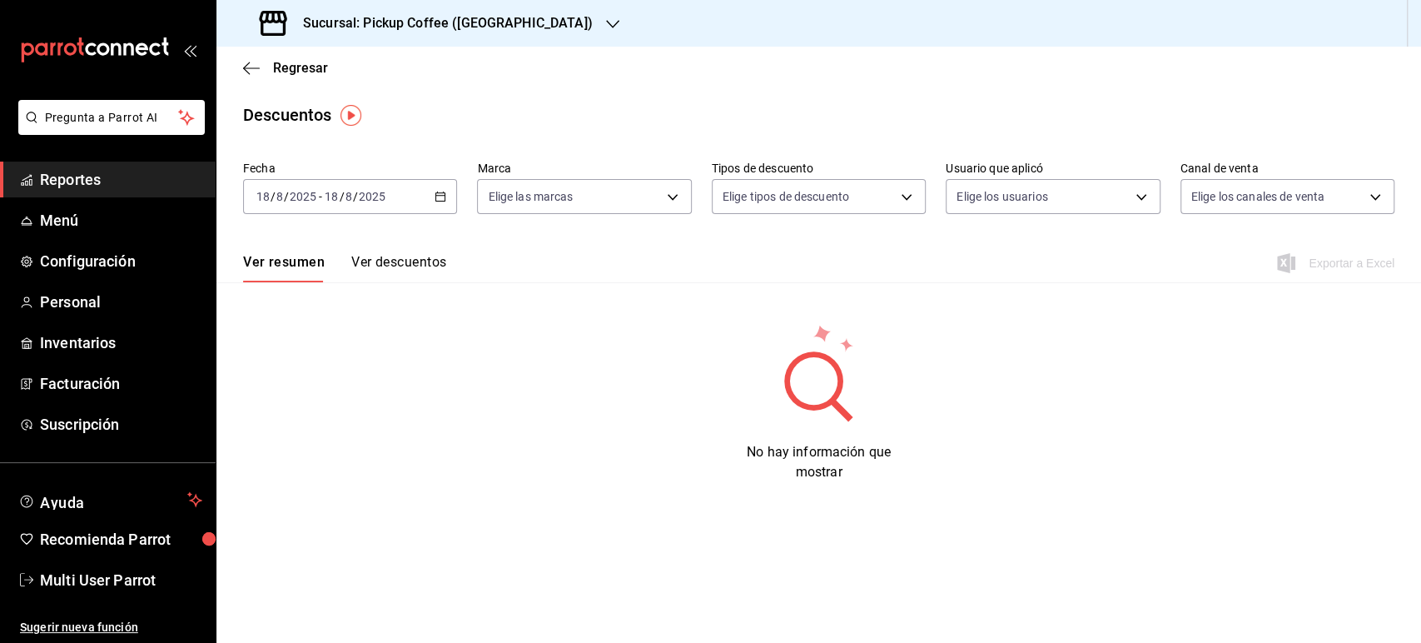
click at [448, 200] on div "[DATE] [DATE] - [DATE] [DATE]" at bounding box center [350, 196] width 214 height 35
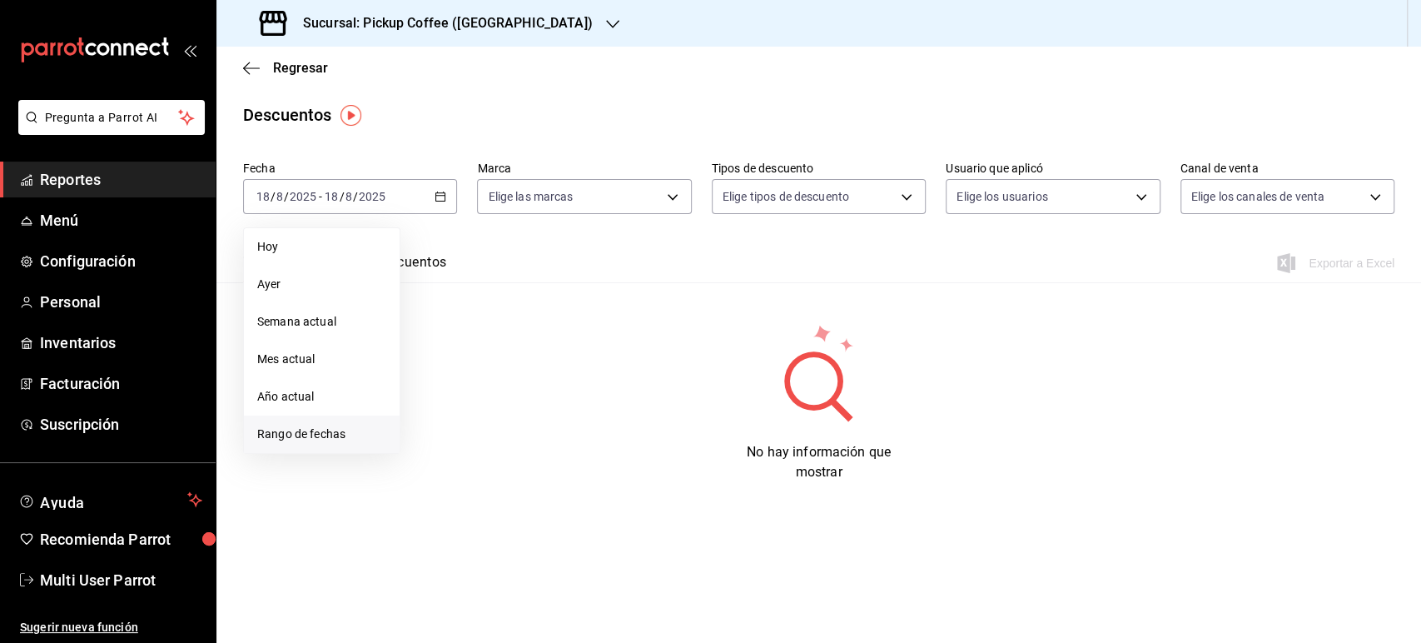
click at [320, 434] on span "Rango de fechas" at bounding box center [321, 433] width 129 height 17
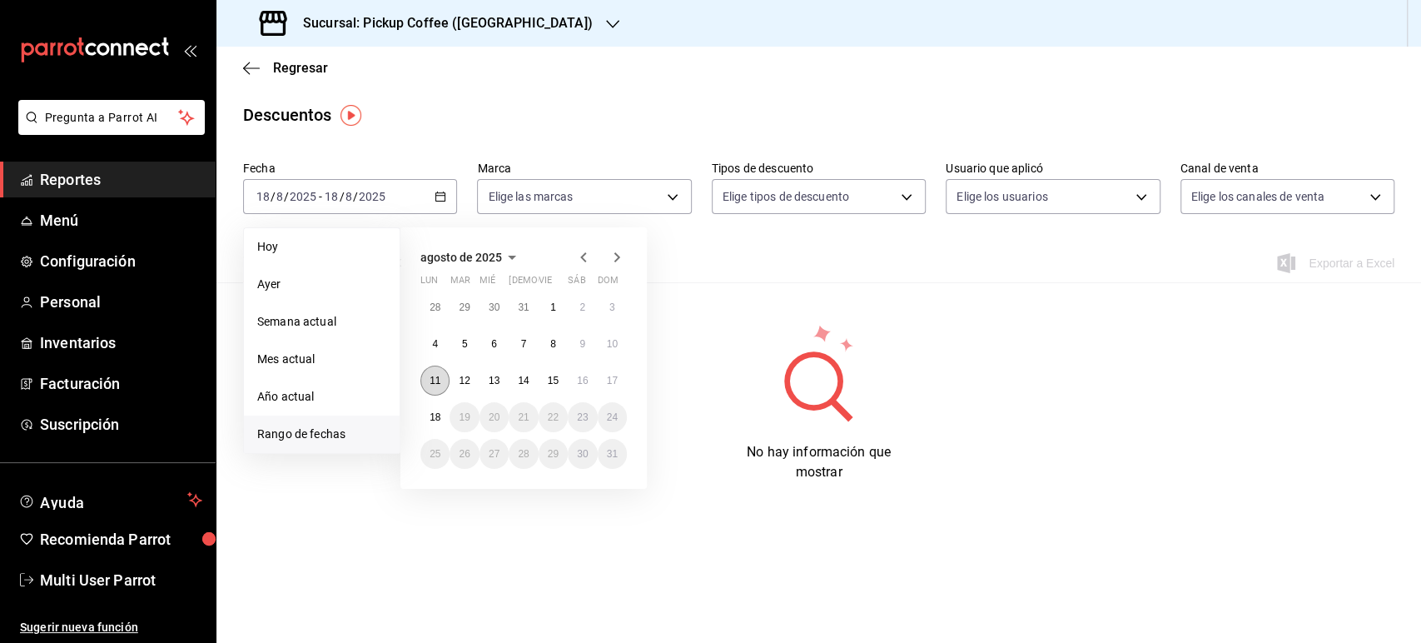
click at [438, 386] on button "11" at bounding box center [434, 380] width 29 height 30
click at [618, 378] on button "17" at bounding box center [612, 380] width 29 height 30
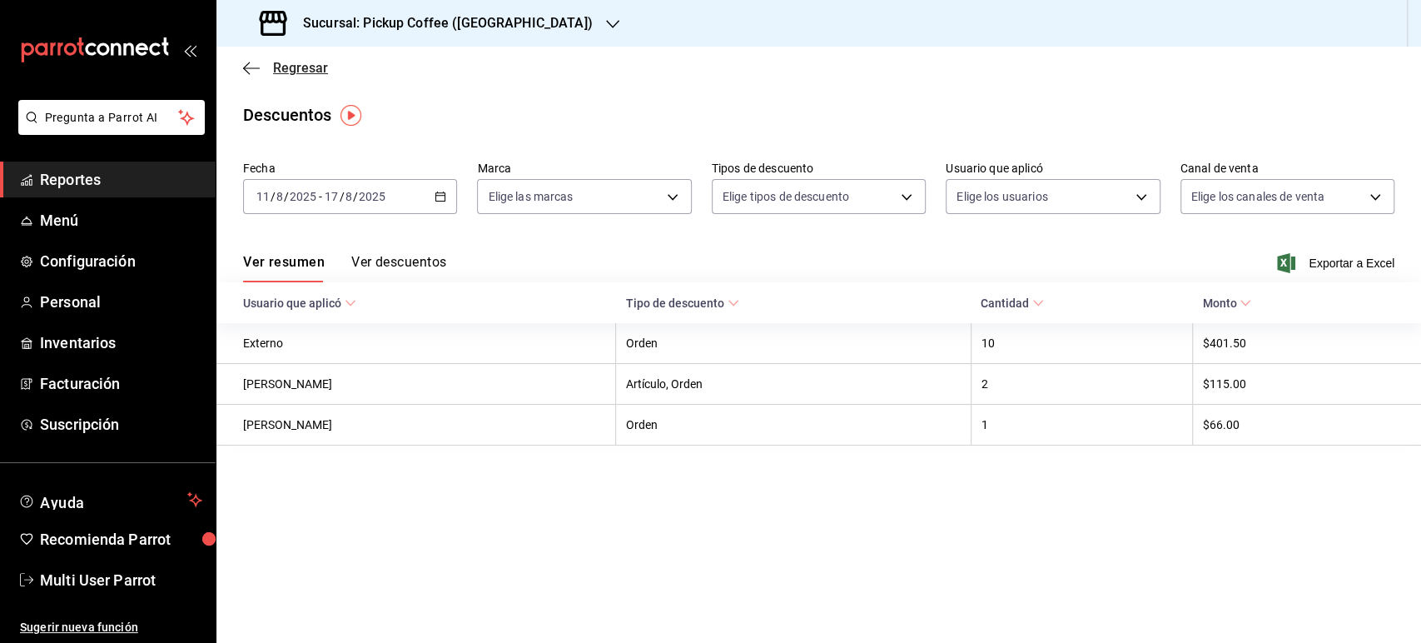
click at [285, 68] on span "Regresar" at bounding box center [300, 68] width 55 height 16
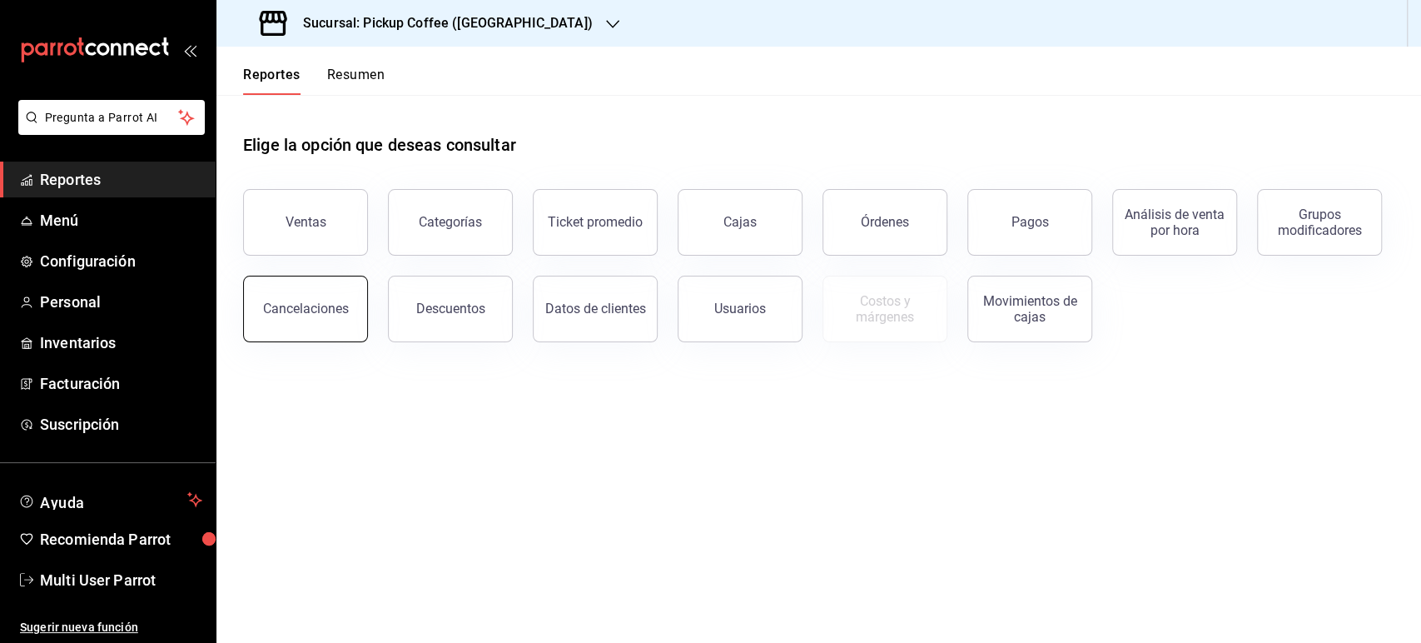
click at [323, 310] on div "Cancelaciones" at bounding box center [306, 308] width 86 height 16
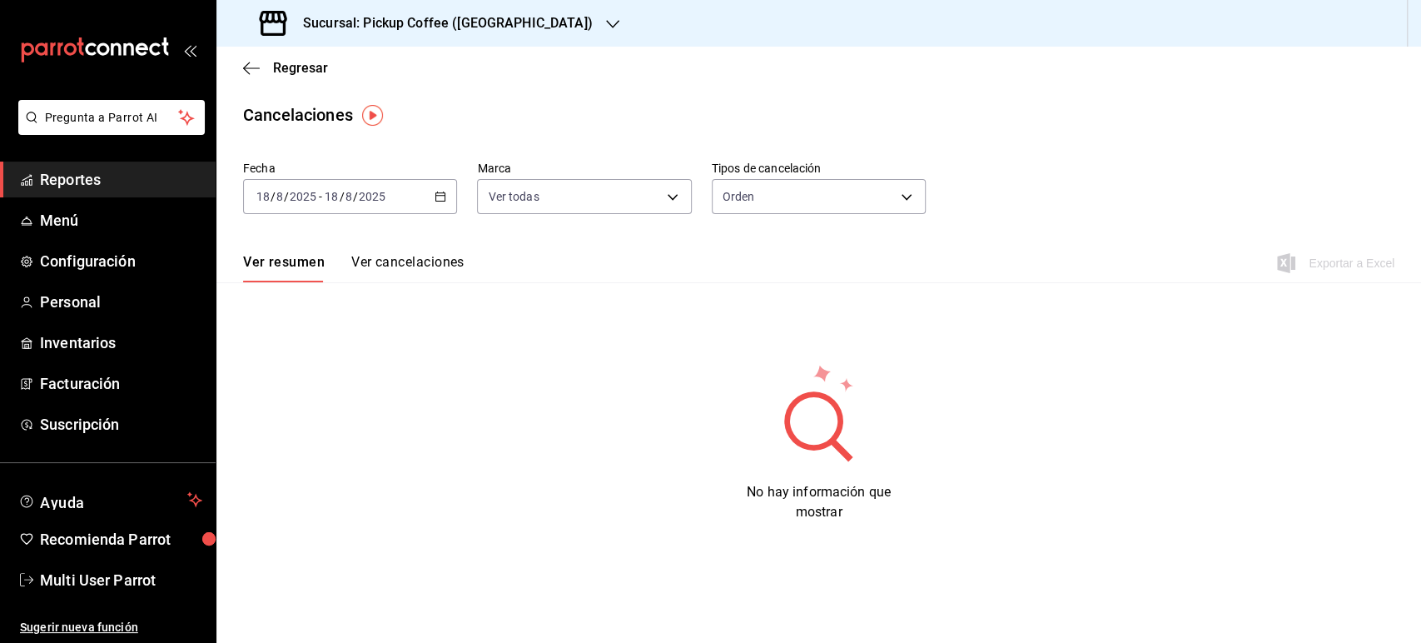
click at [436, 190] on div "[DATE] [DATE] - [DATE] [DATE]" at bounding box center [350, 196] width 214 height 35
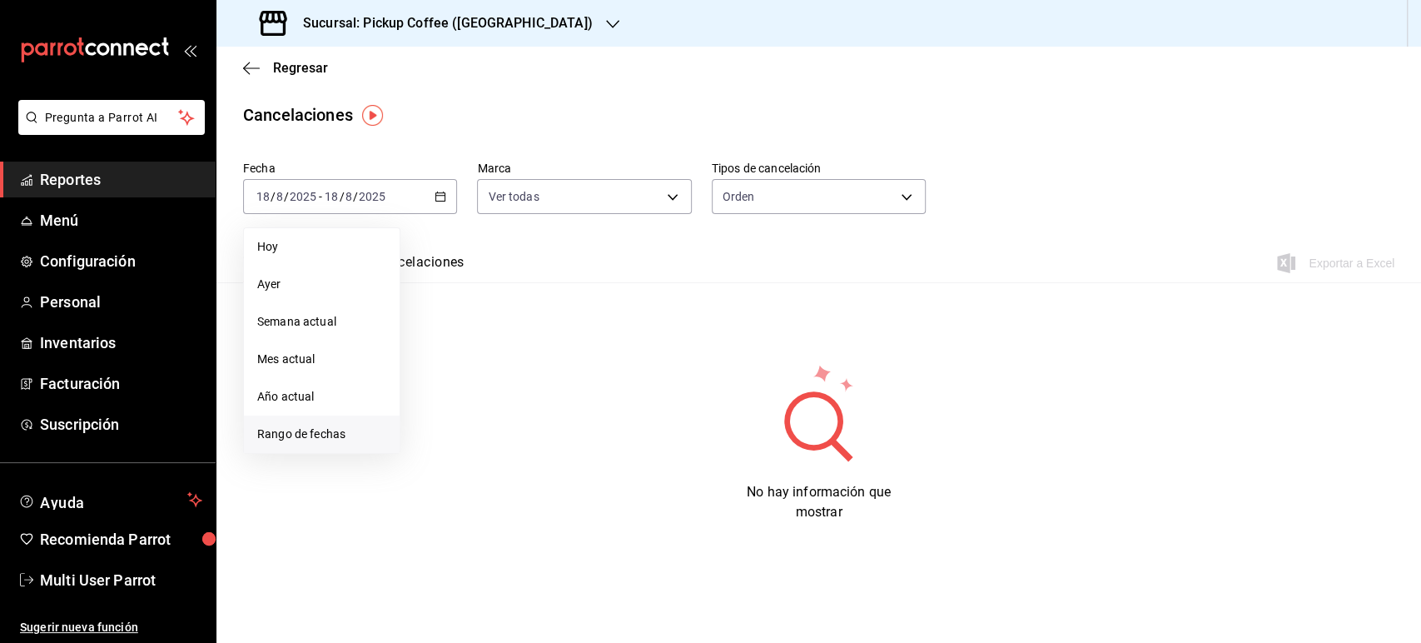
click at [326, 438] on span "Rango de fechas" at bounding box center [321, 433] width 129 height 17
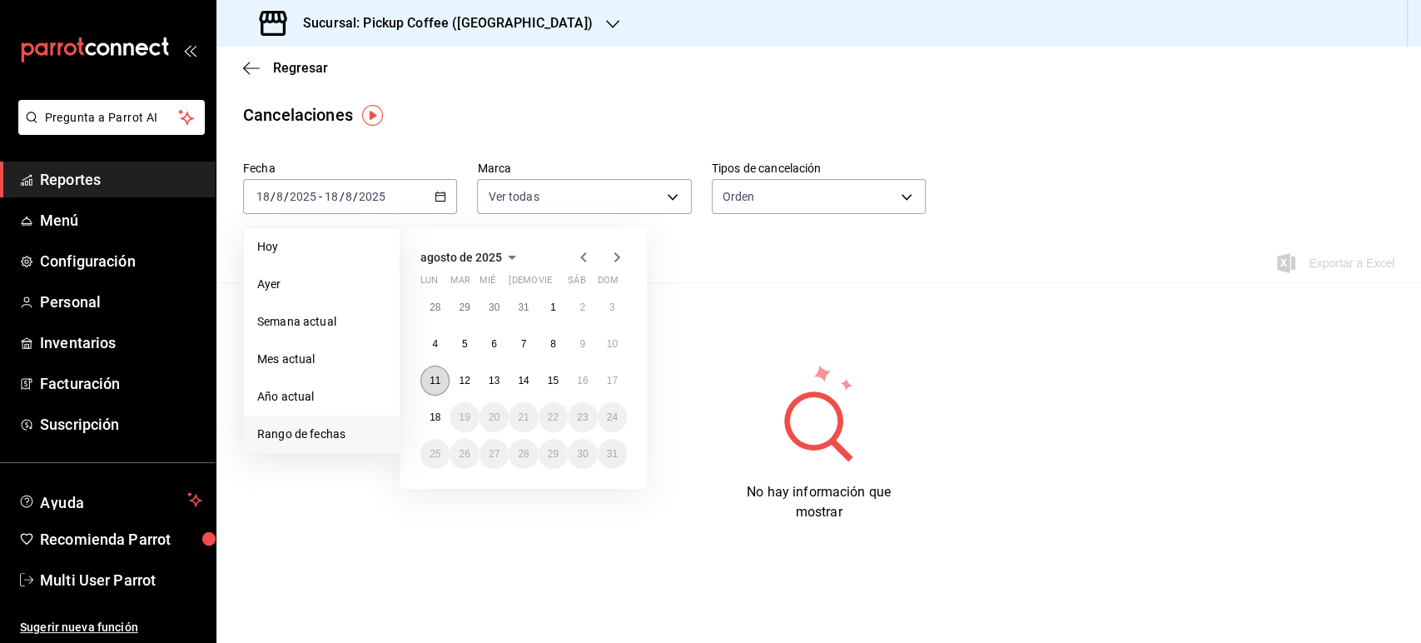
click at [424, 383] on button "11" at bounding box center [434, 380] width 29 height 30
click at [603, 378] on button "17" at bounding box center [612, 380] width 29 height 30
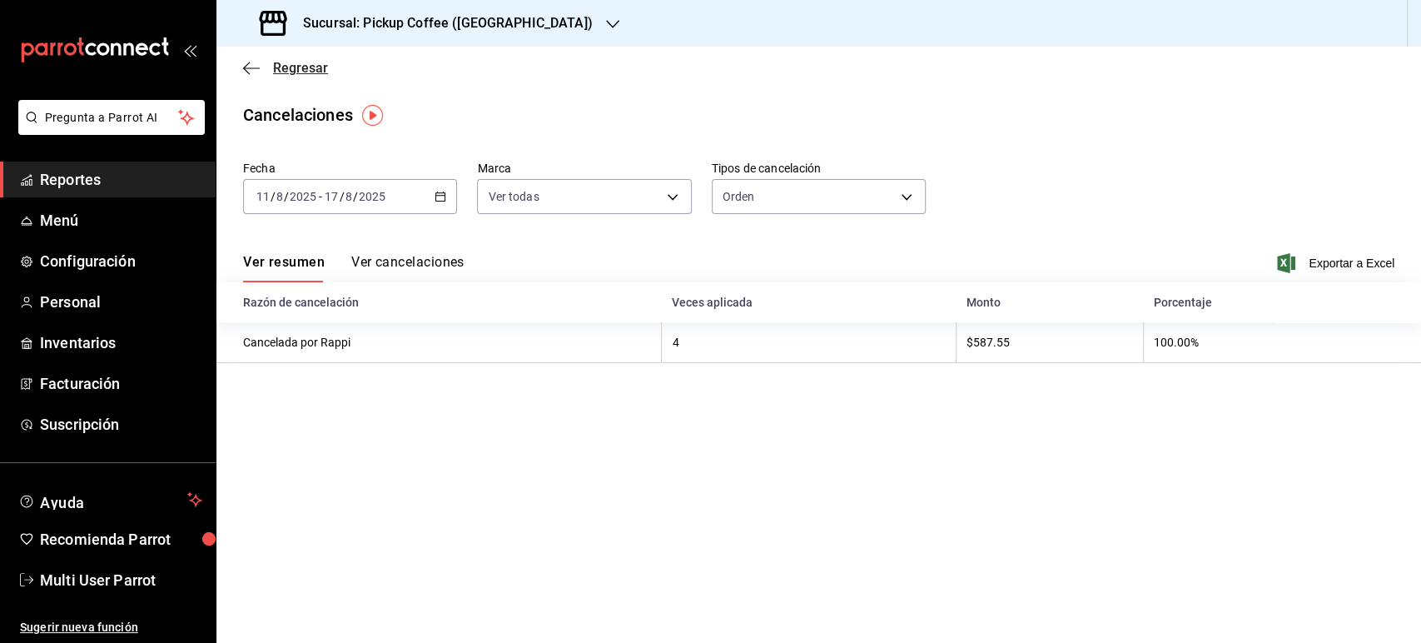
click at [287, 72] on span "Regresar" at bounding box center [300, 68] width 55 height 16
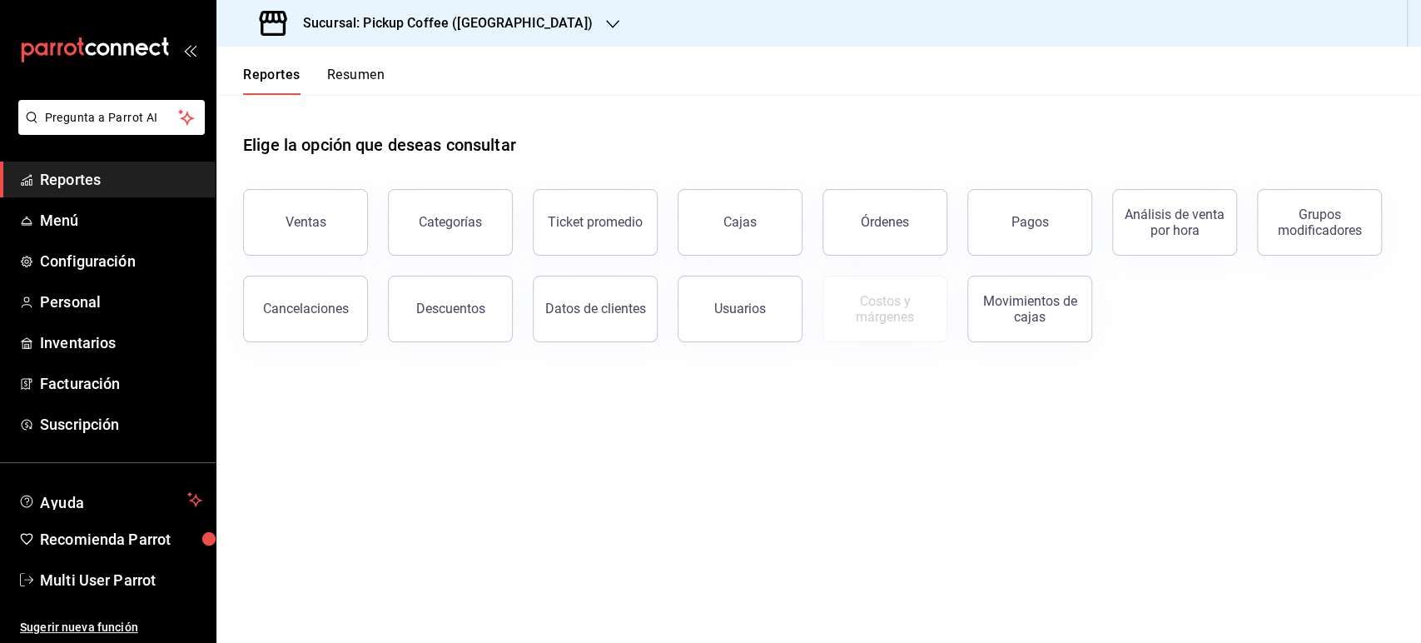
click at [333, 75] on button "Resumen" at bounding box center [355, 81] width 57 height 28
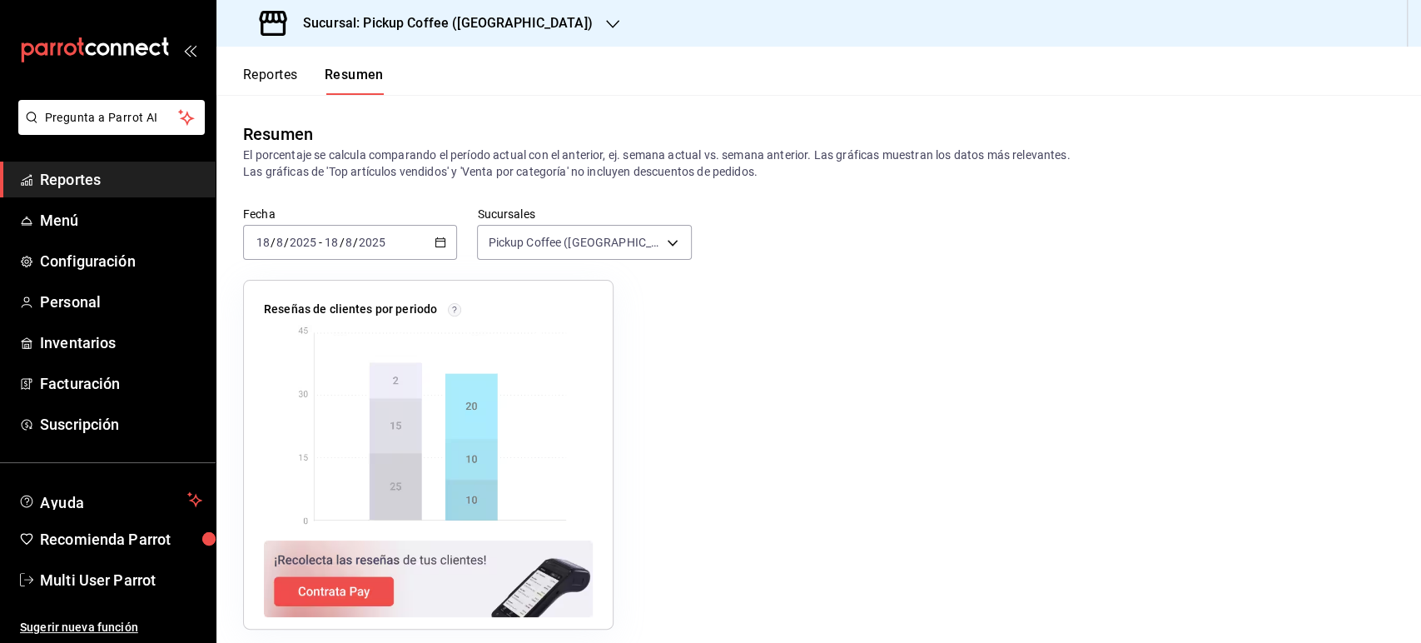
click at [434, 239] on icon "button" at bounding box center [440, 242] width 12 height 12
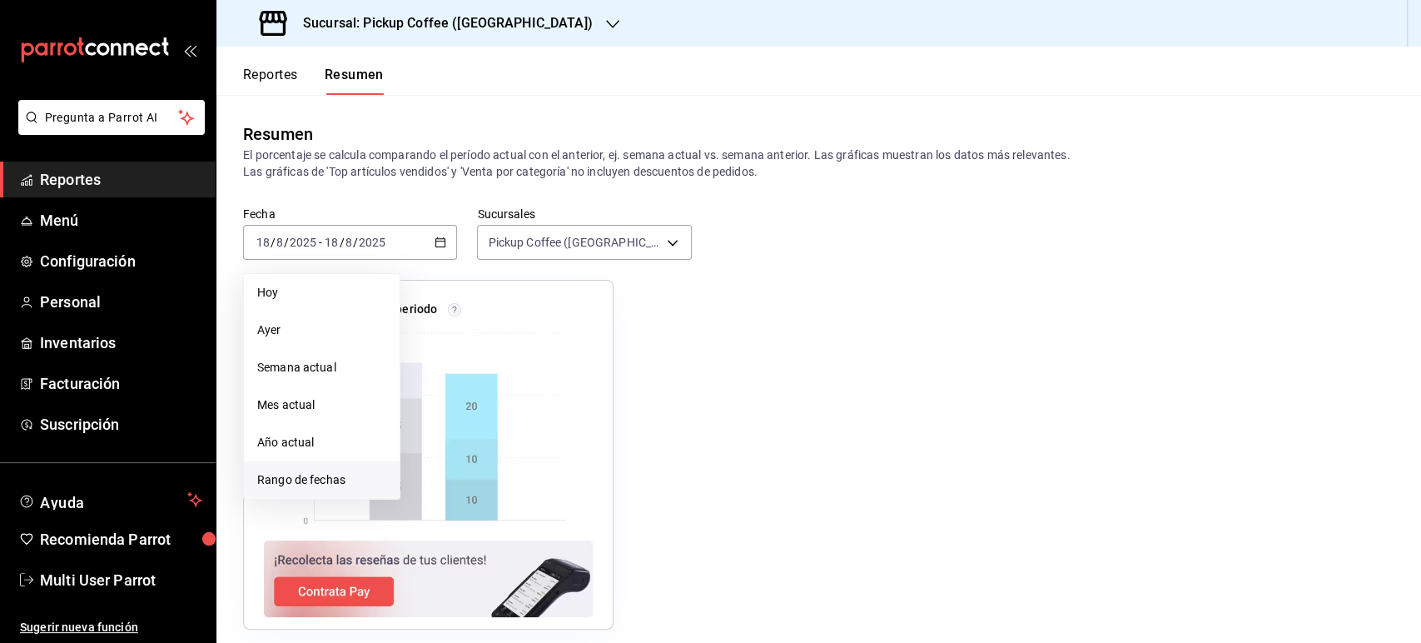
click at [333, 477] on span "Rango de fechas" at bounding box center [321, 479] width 129 height 17
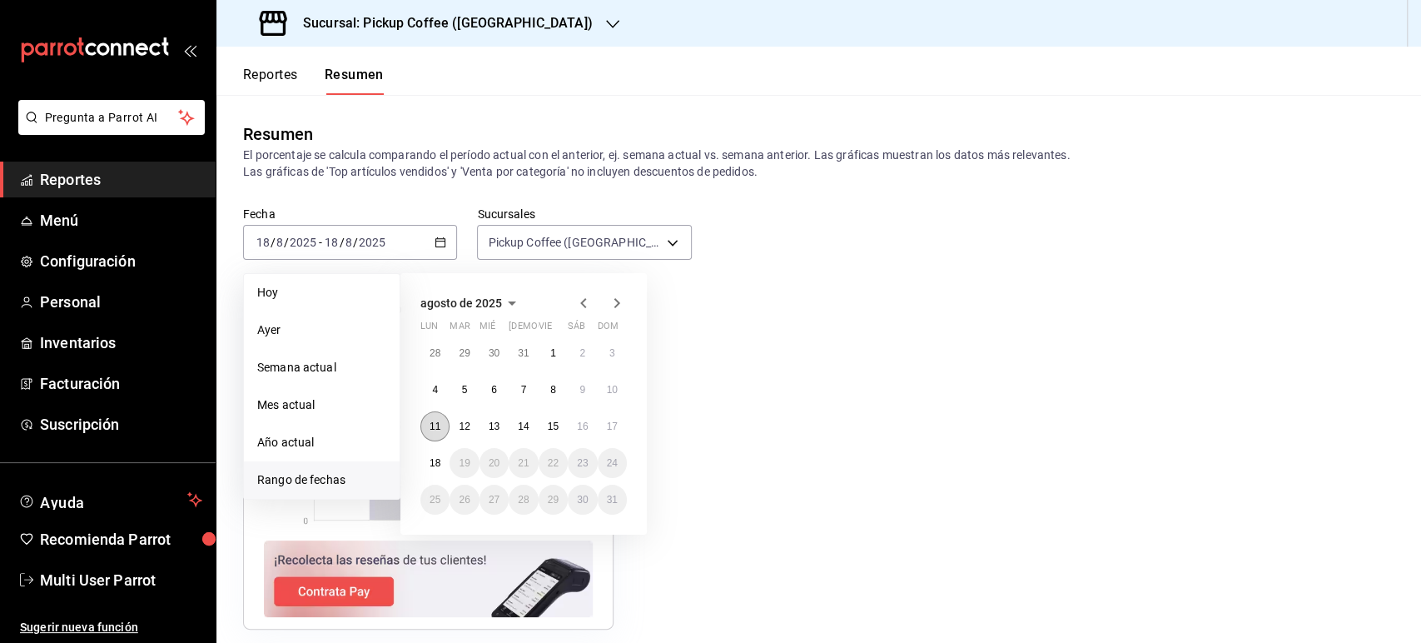
click at [448, 421] on button "11" at bounding box center [434, 426] width 29 height 30
click at [607, 429] on abbr "17" at bounding box center [612, 426] width 11 height 12
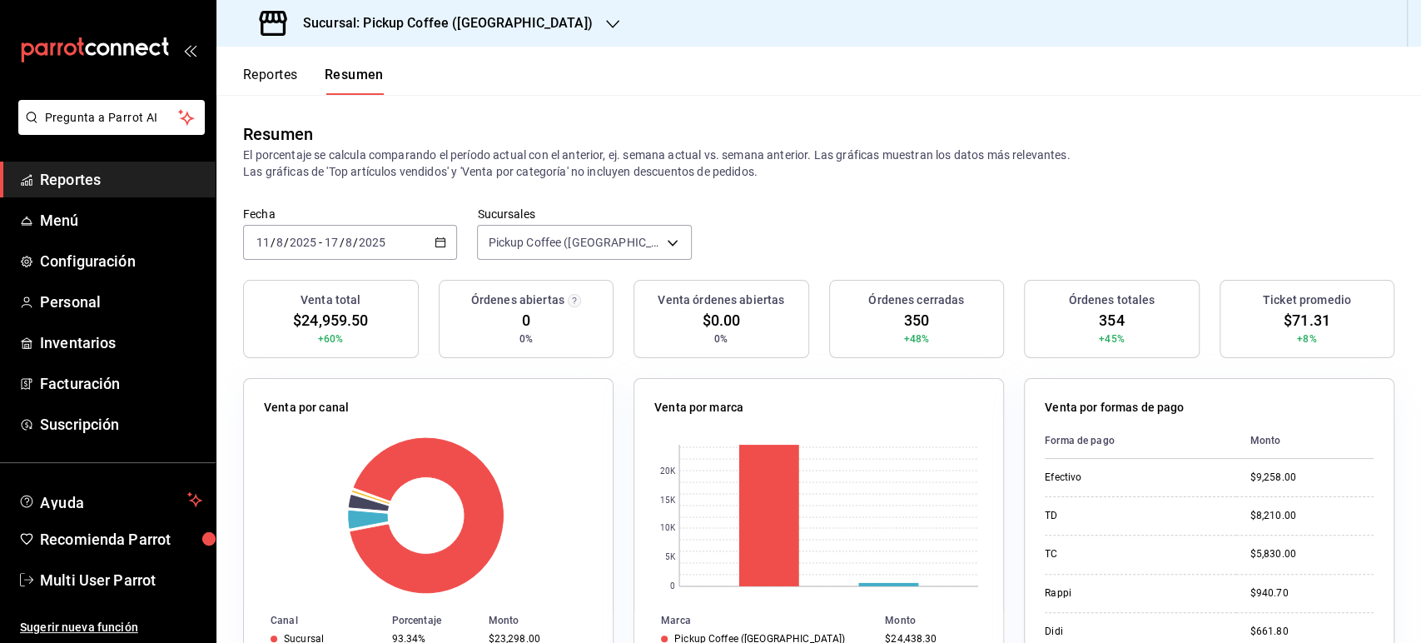
click at [280, 72] on button "Reportes" at bounding box center [270, 81] width 55 height 28
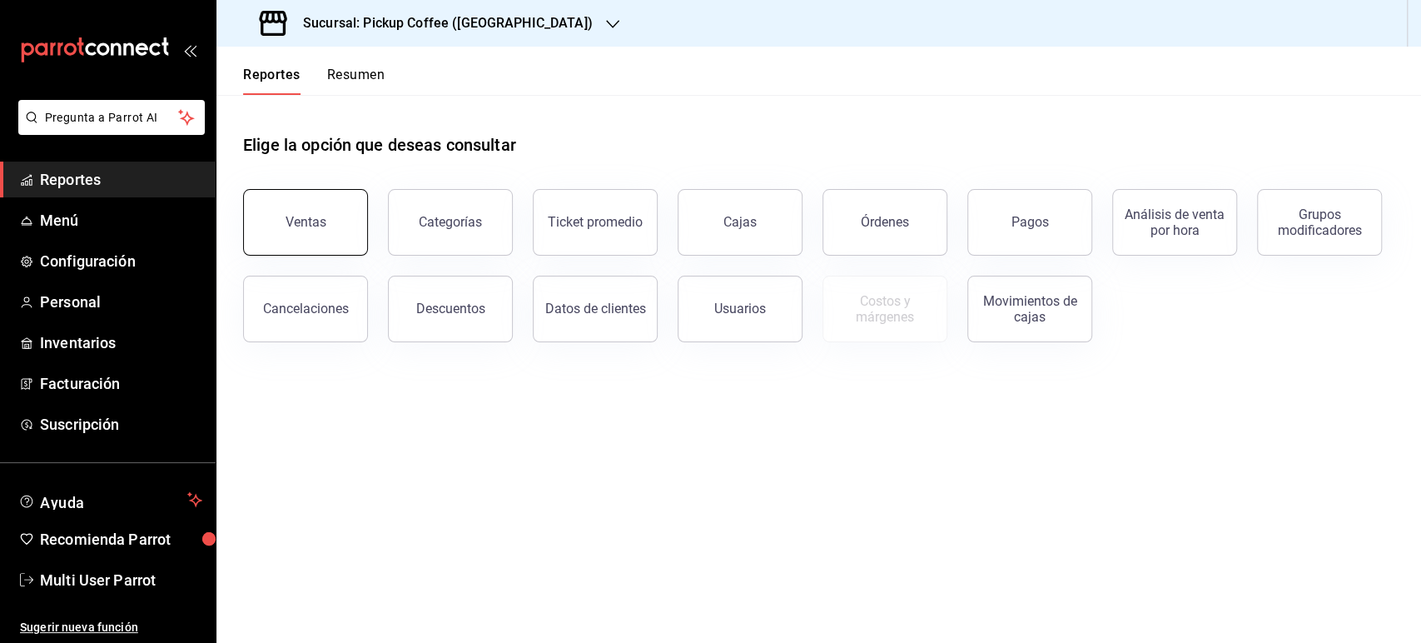
click at [303, 211] on button "Ventas" at bounding box center [305, 222] width 125 height 67
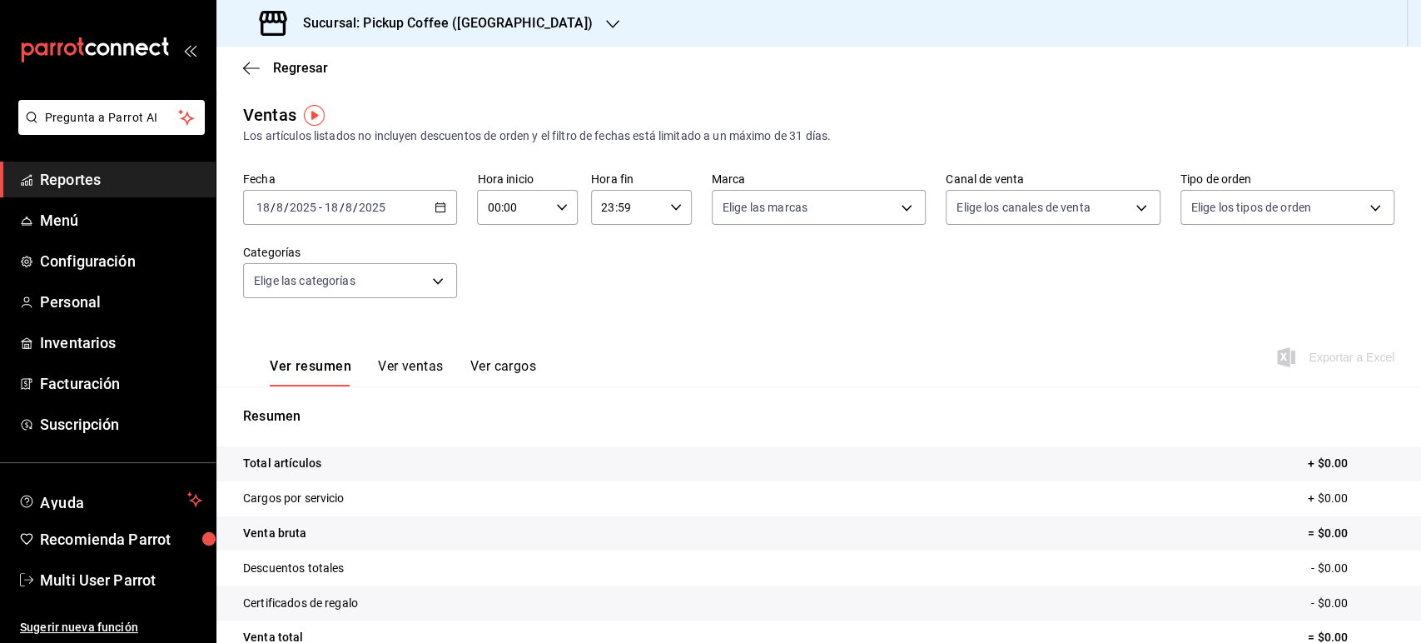
click at [439, 206] on icon "button" at bounding box center [440, 207] width 12 height 12
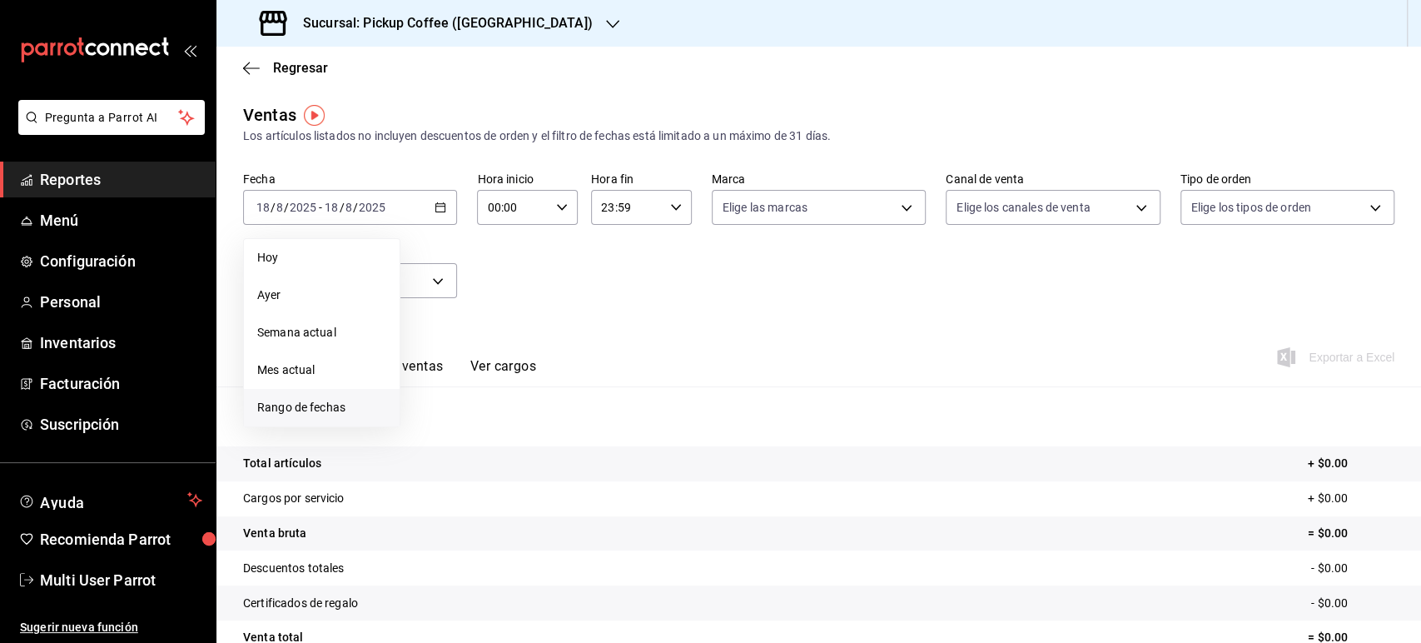
click at [340, 412] on span "Rango de fechas" at bounding box center [321, 407] width 129 height 17
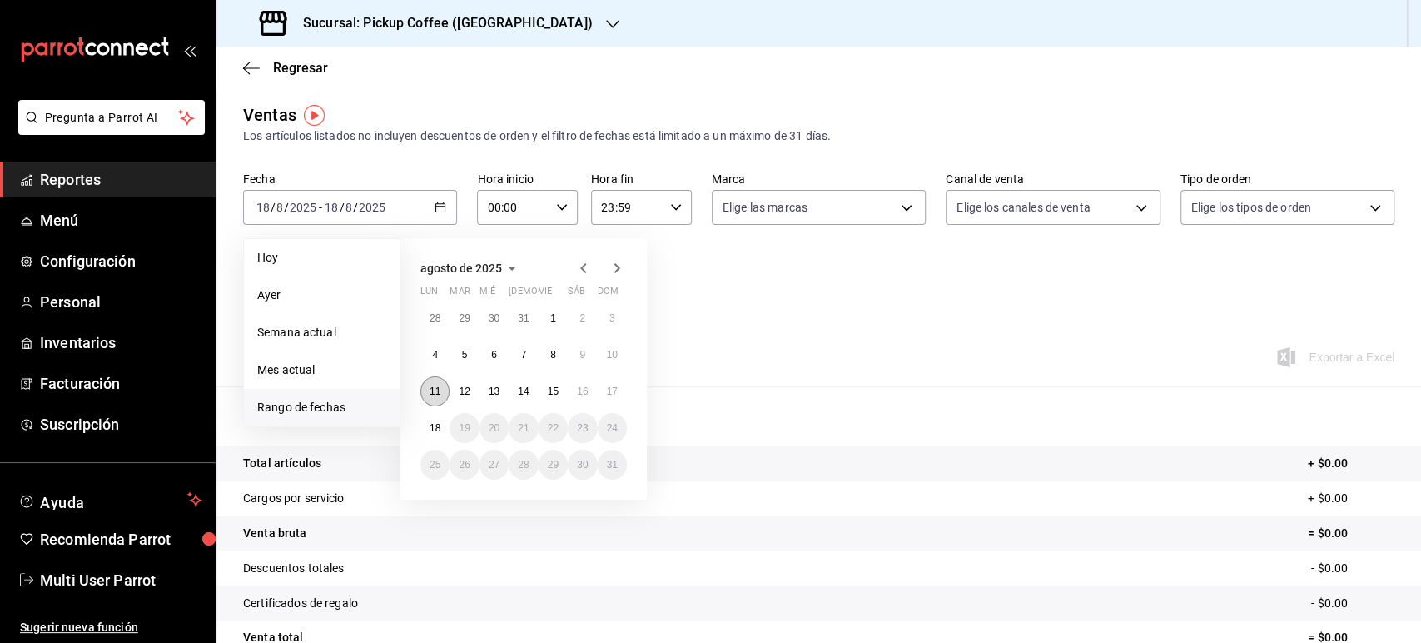
click at [437, 380] on button "11" at bounding box center [434, 391] width 29 height 30
click at [619, 397] on button "17" at bounding box center [612, 391] width 29 height 30
